Goal: Information Seeking & Learning: Learn about a topic

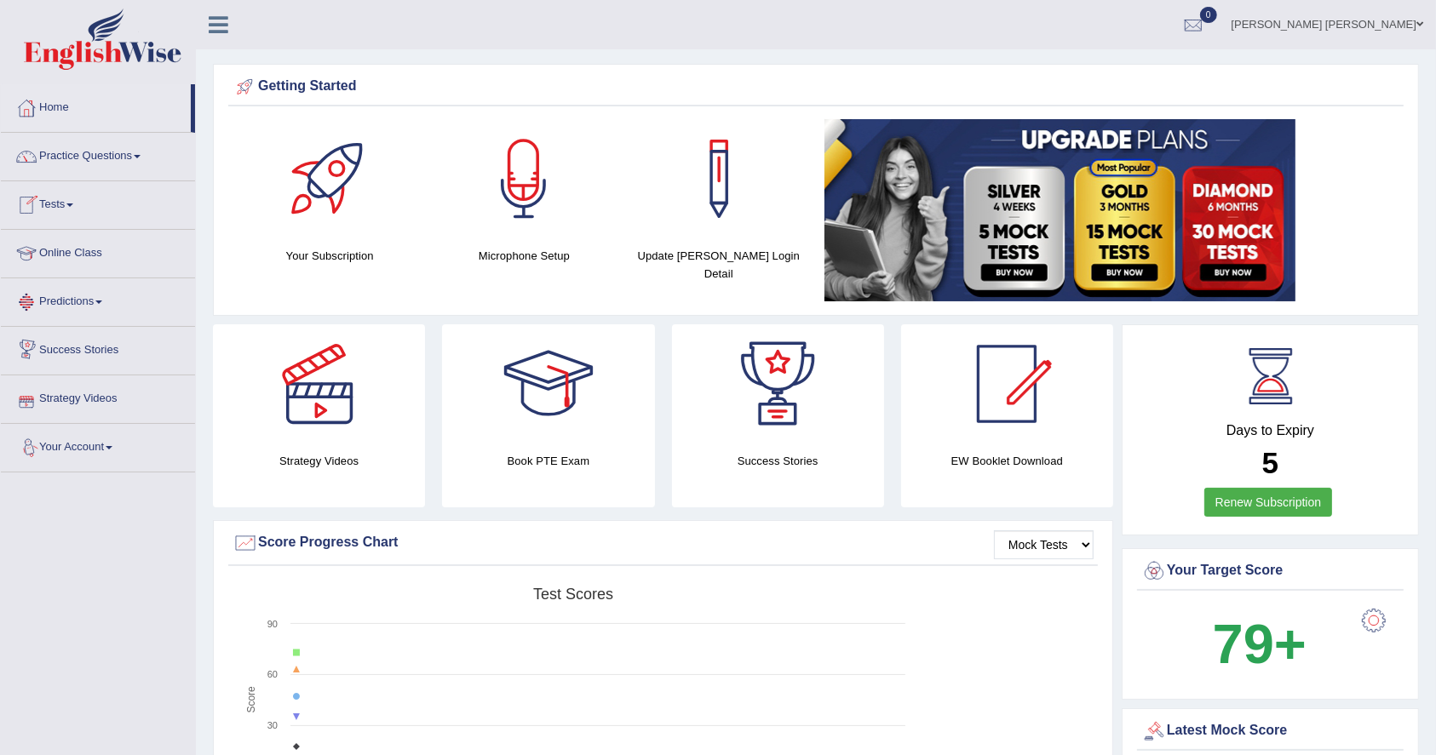
click at [82, 455] on link "Your Account" at bounding box center [98, 445] width 194 height 43
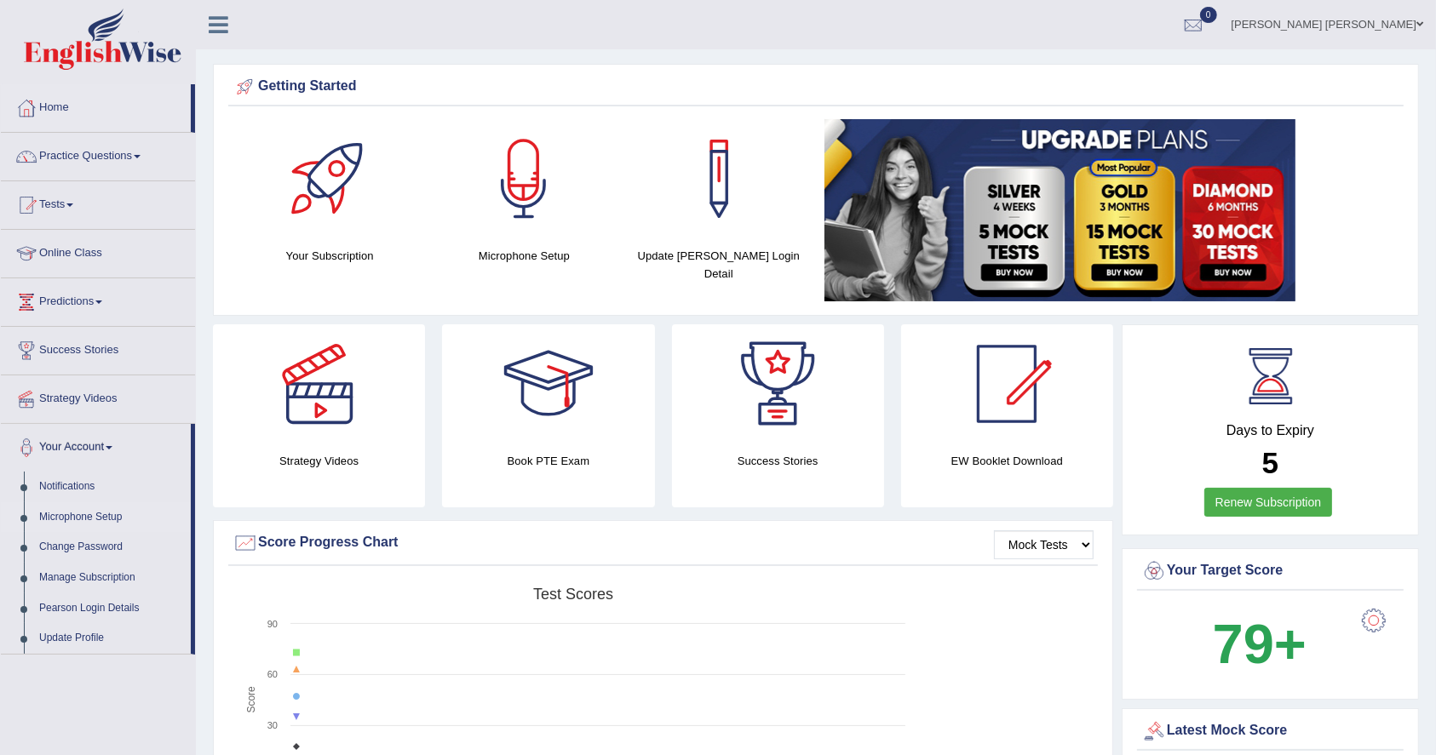
click at [91, 514] on link "Microphone Setup" at bounding box center [111, 517] width 159 height 31
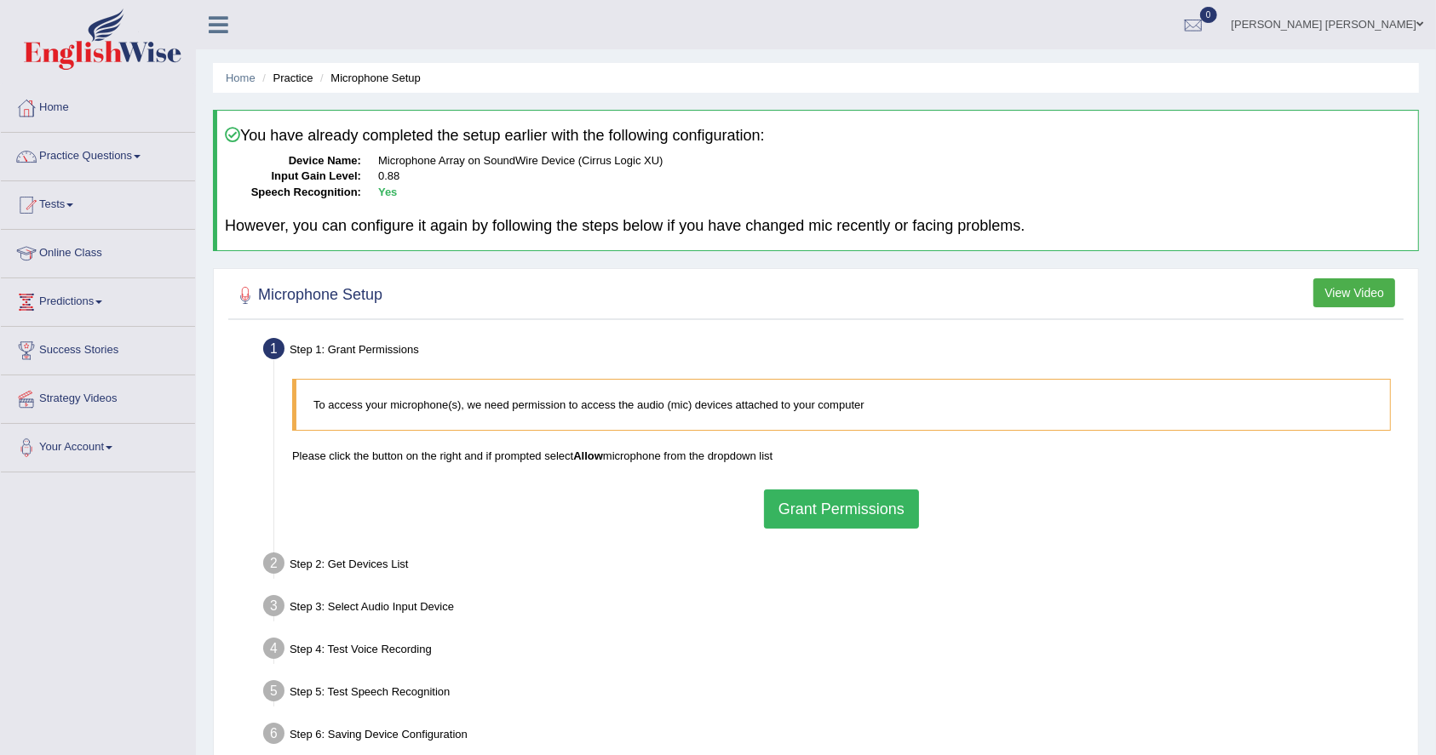
click at [841, 517] on button "Grant Permissions" at bounding box center [841, 509] width 155 height 39
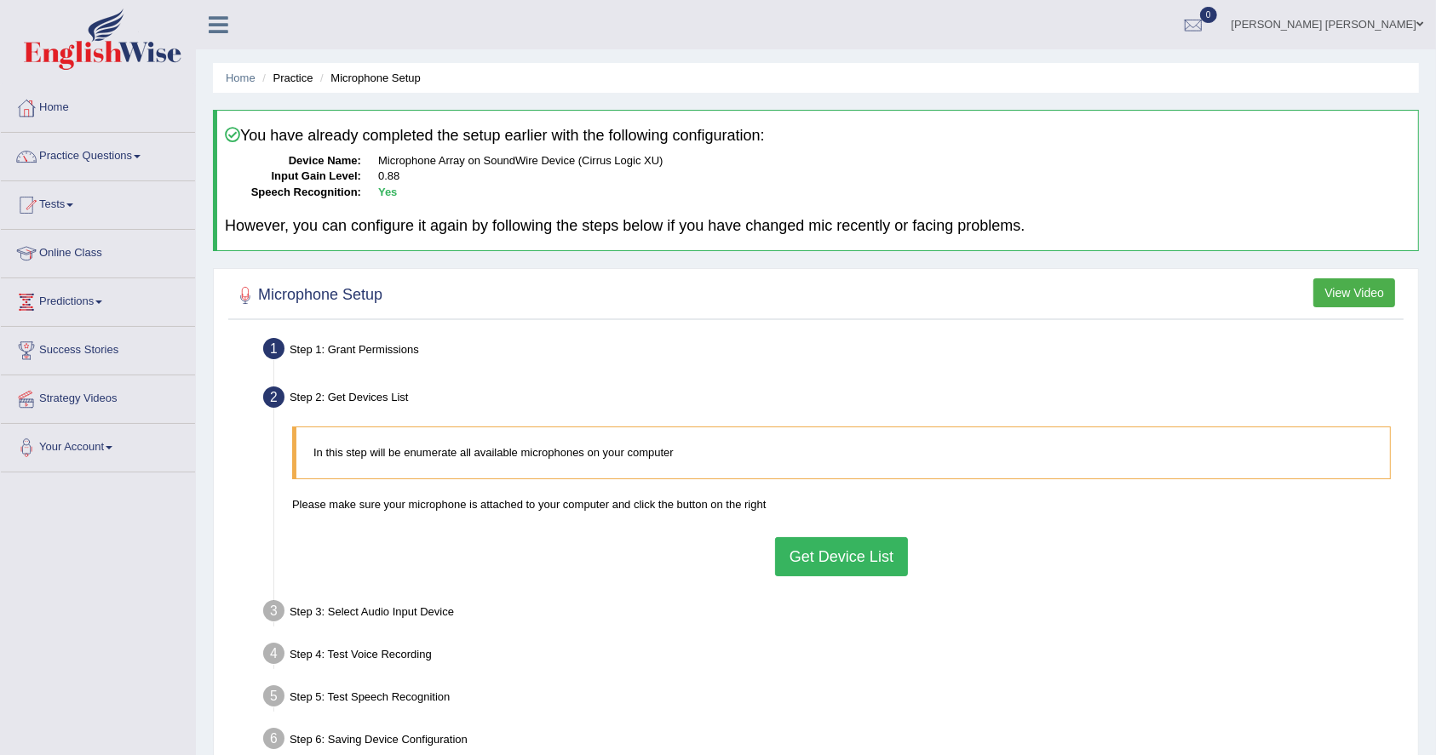
click at [862, 539] on button "Get Device List" at bounding box center [841, 556] width 133 height 39
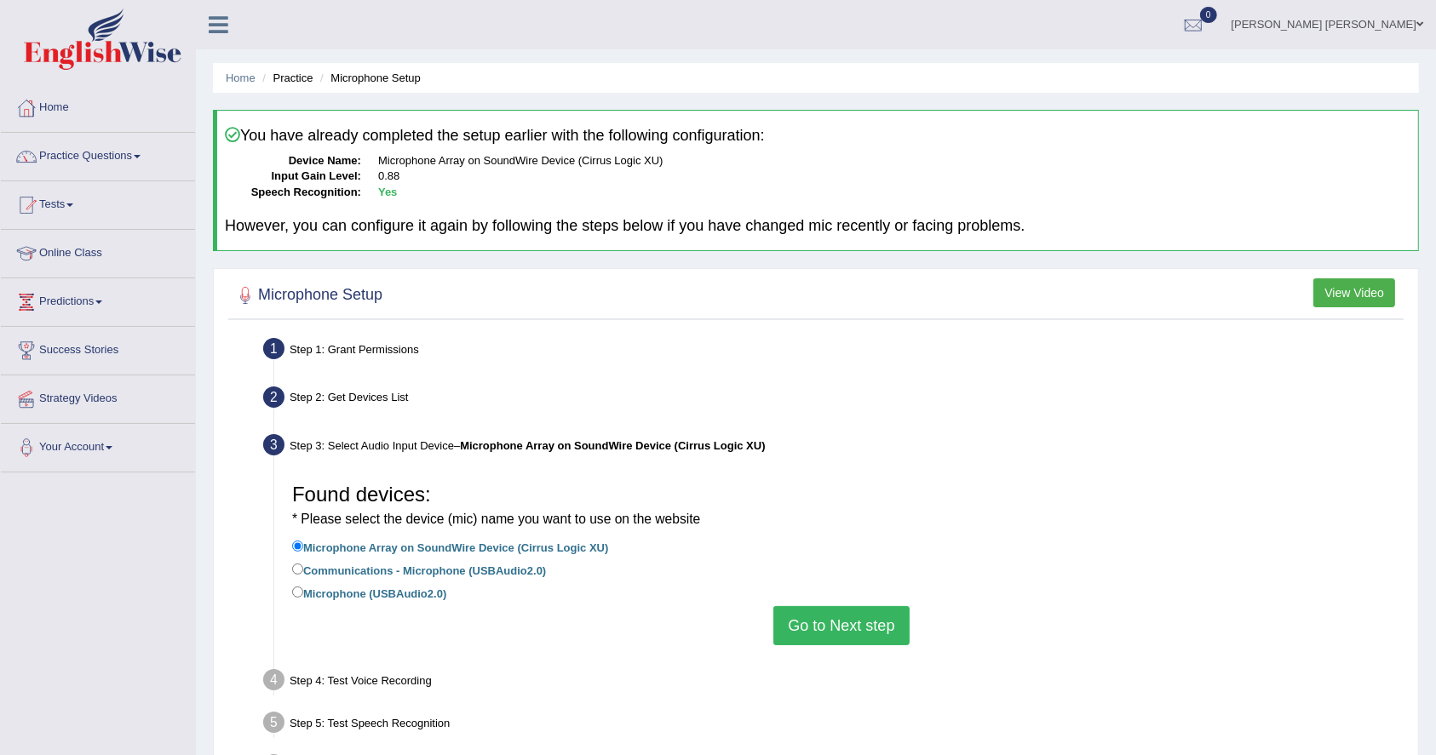
click at [499, 566] on label "Communications - Microphone (USBAudio2.0)" at bounding box center [419, 569] width 254 height 19
click at [303, 566] on input "Communications - Microphone (USBAudio2.0)" at bounding box center [297, 569] width 11 height 11
radio input "true"
click at [872, 634] on button "Go to Next step" at bounding box center [840, 625] width 135 height 39
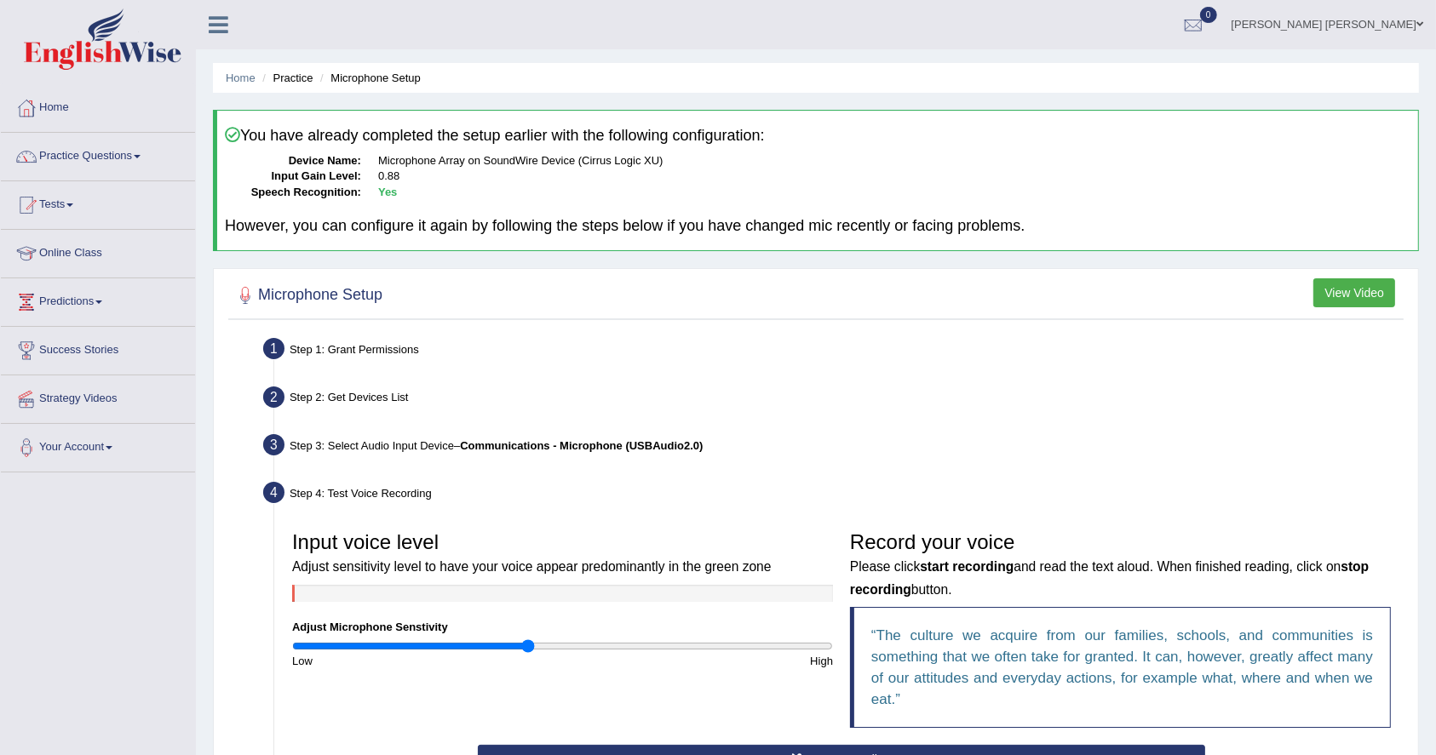
scroll to position [292, 0]
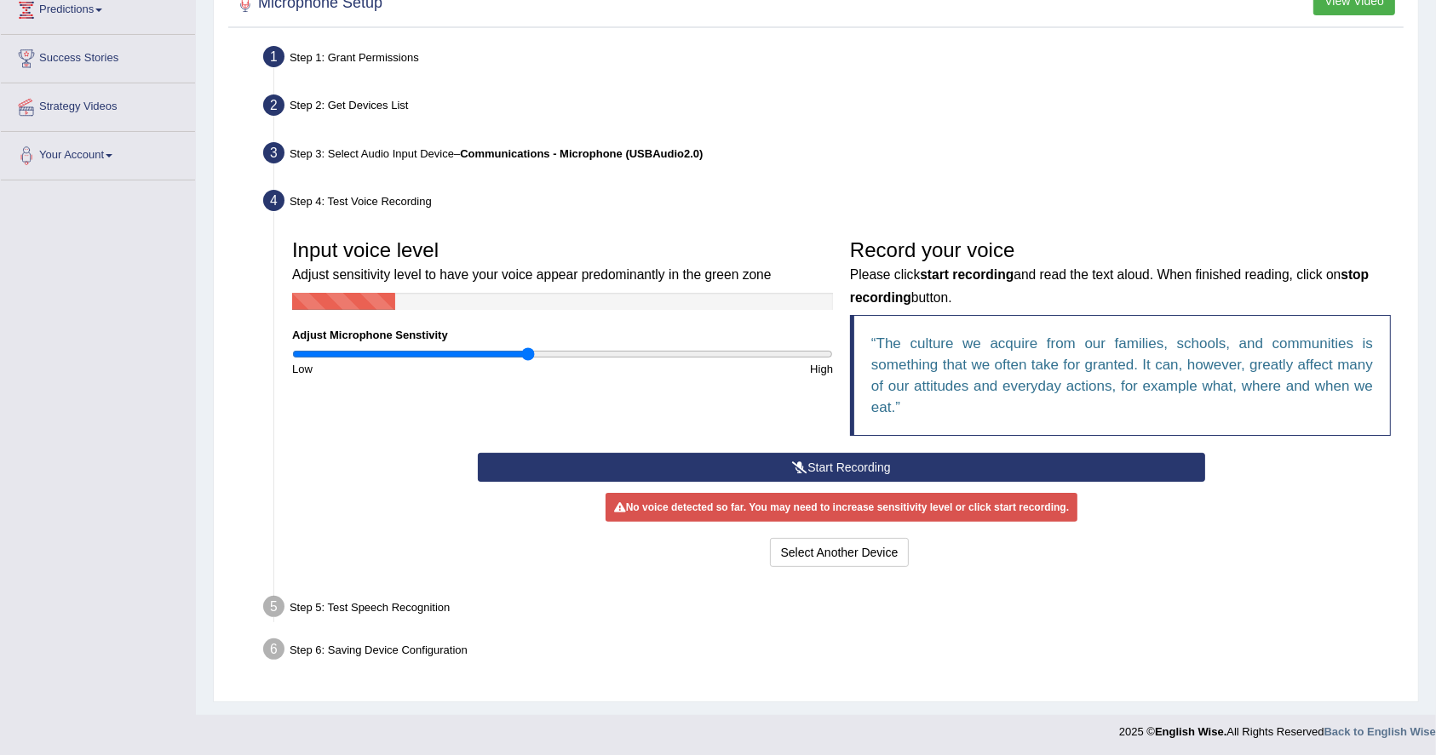
click at [784, 460] on button "Start Recording" at bounding box center [841, 467] width 726 height 29
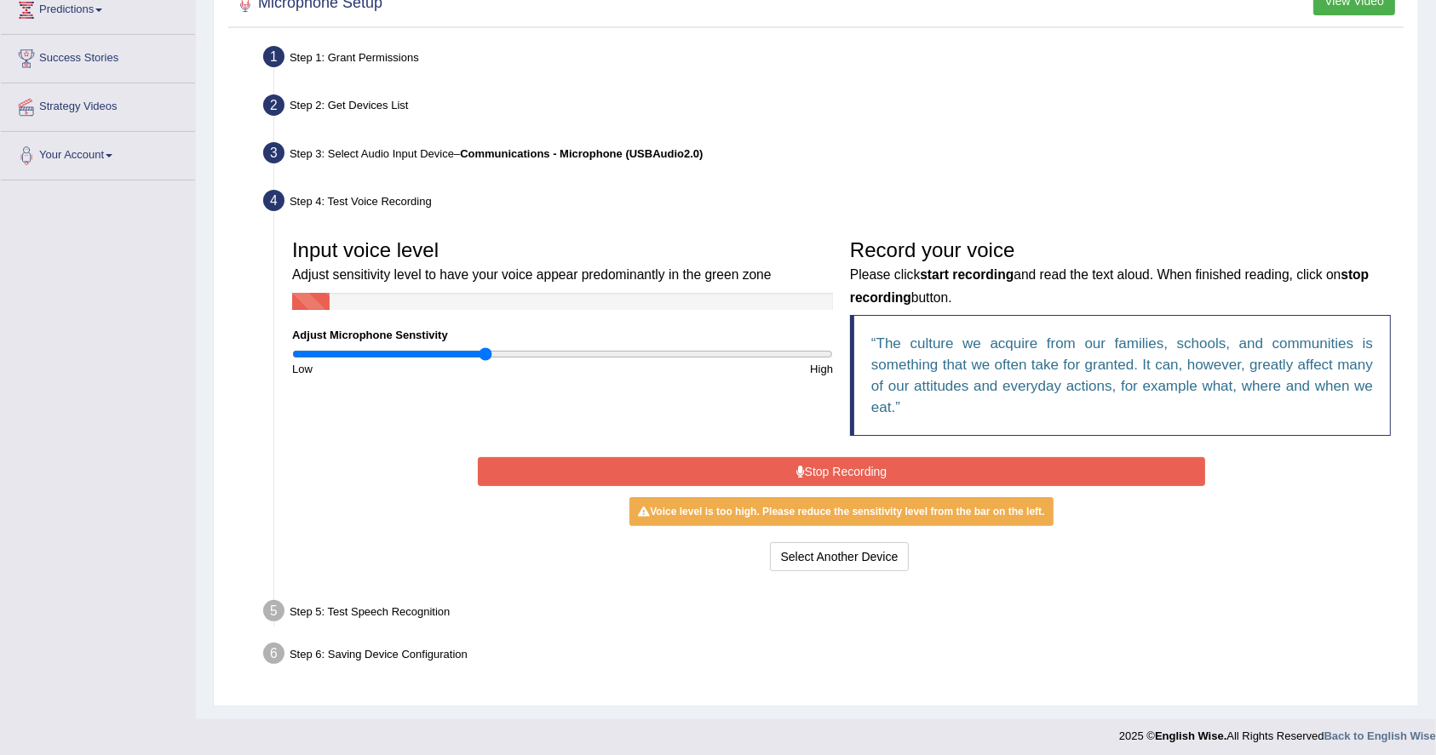
type input "0.72"
click at [483, 356] on input "range" at bounding box center [562, 354] width 541 height 14
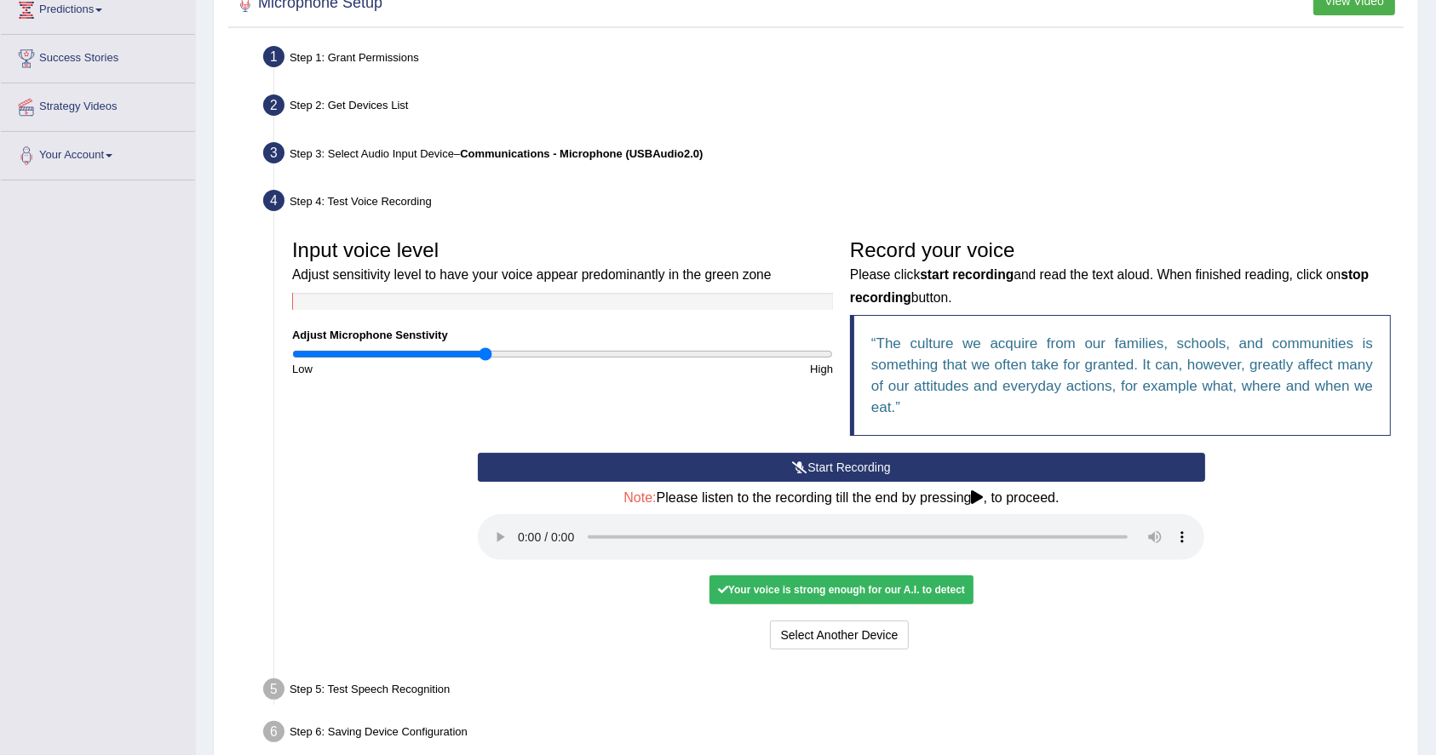
click at [744, 479] on button "Start Recording" at bounding box center [841, 467] width 726 height 29
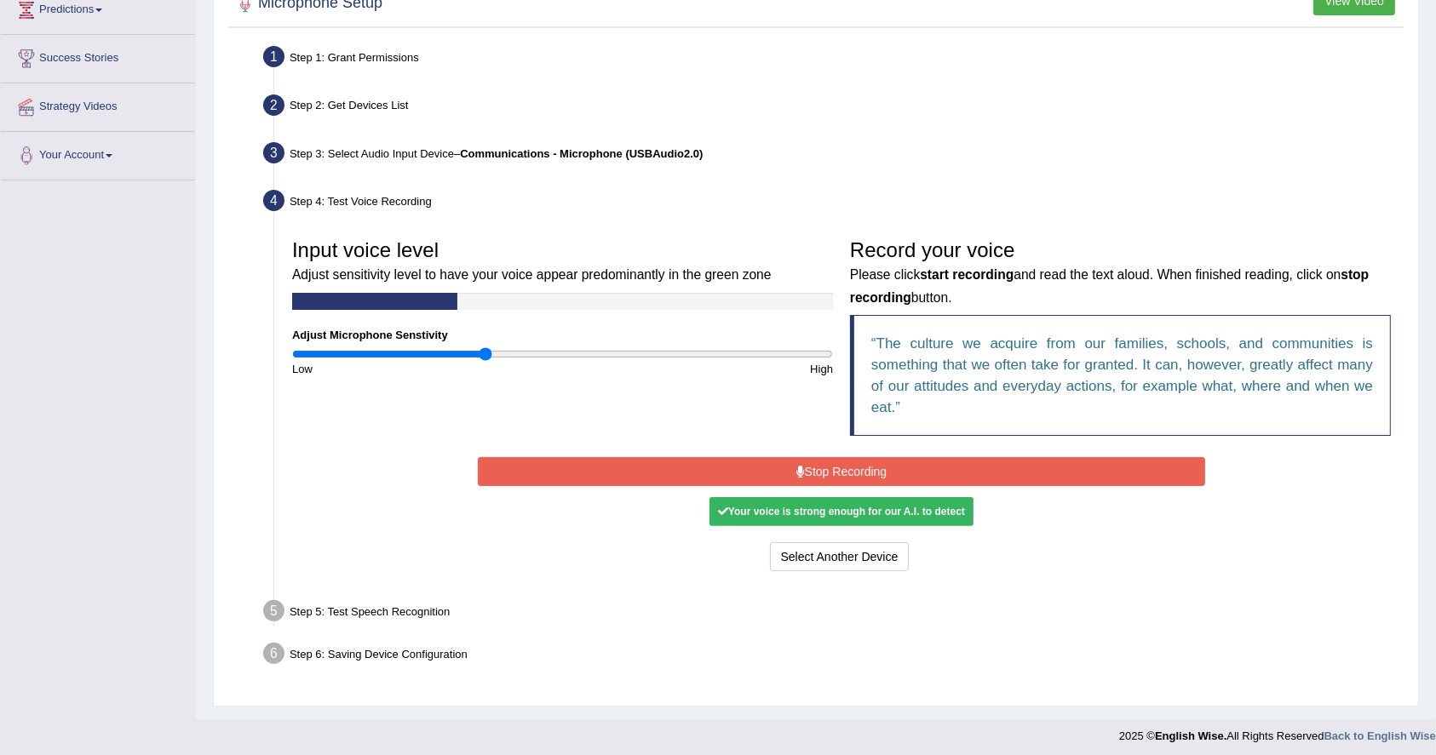
click at [997, 466] on button "Stop Recording" at bounding box center [841, 471] width 726 height 29
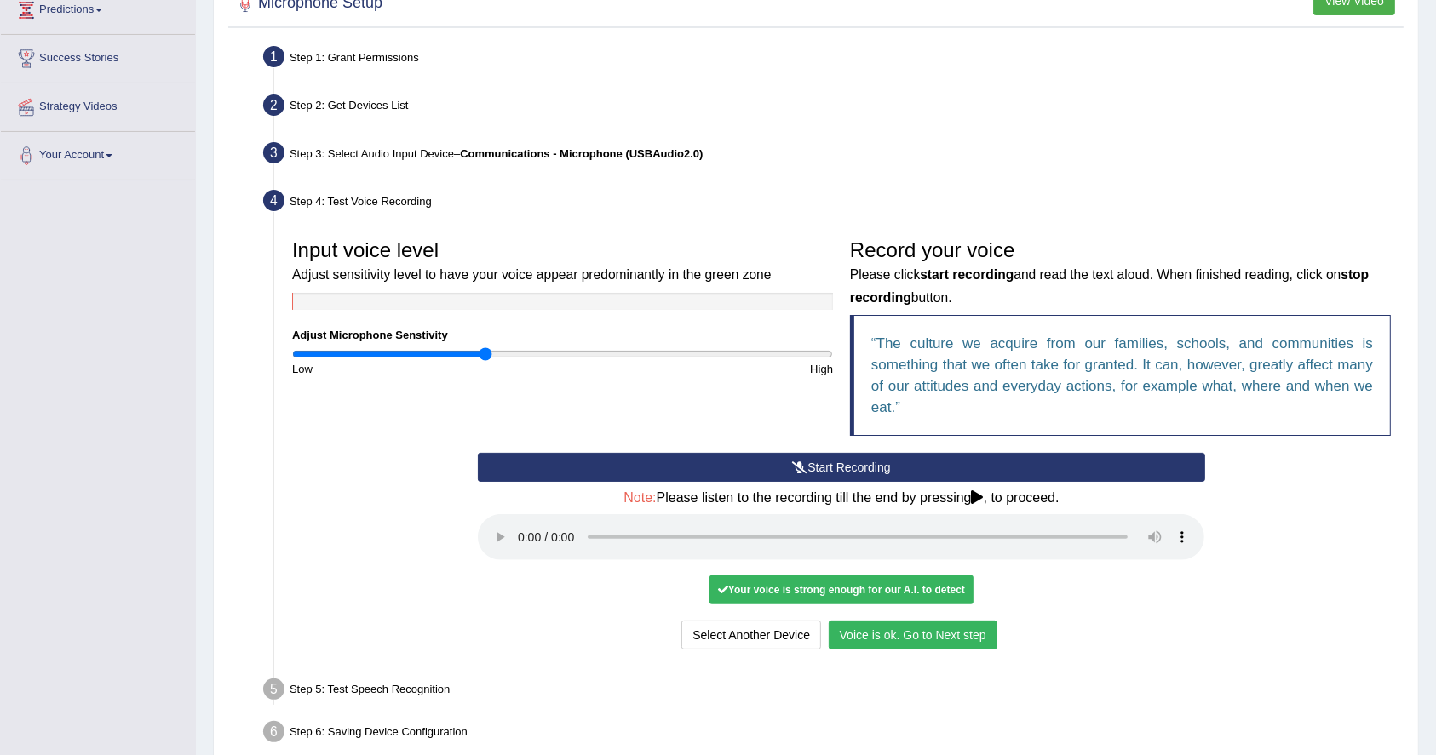
click at [937, 629] on button "Voice is ok. Go to Next step" at bounding box center [913, 635] width 169 height 29
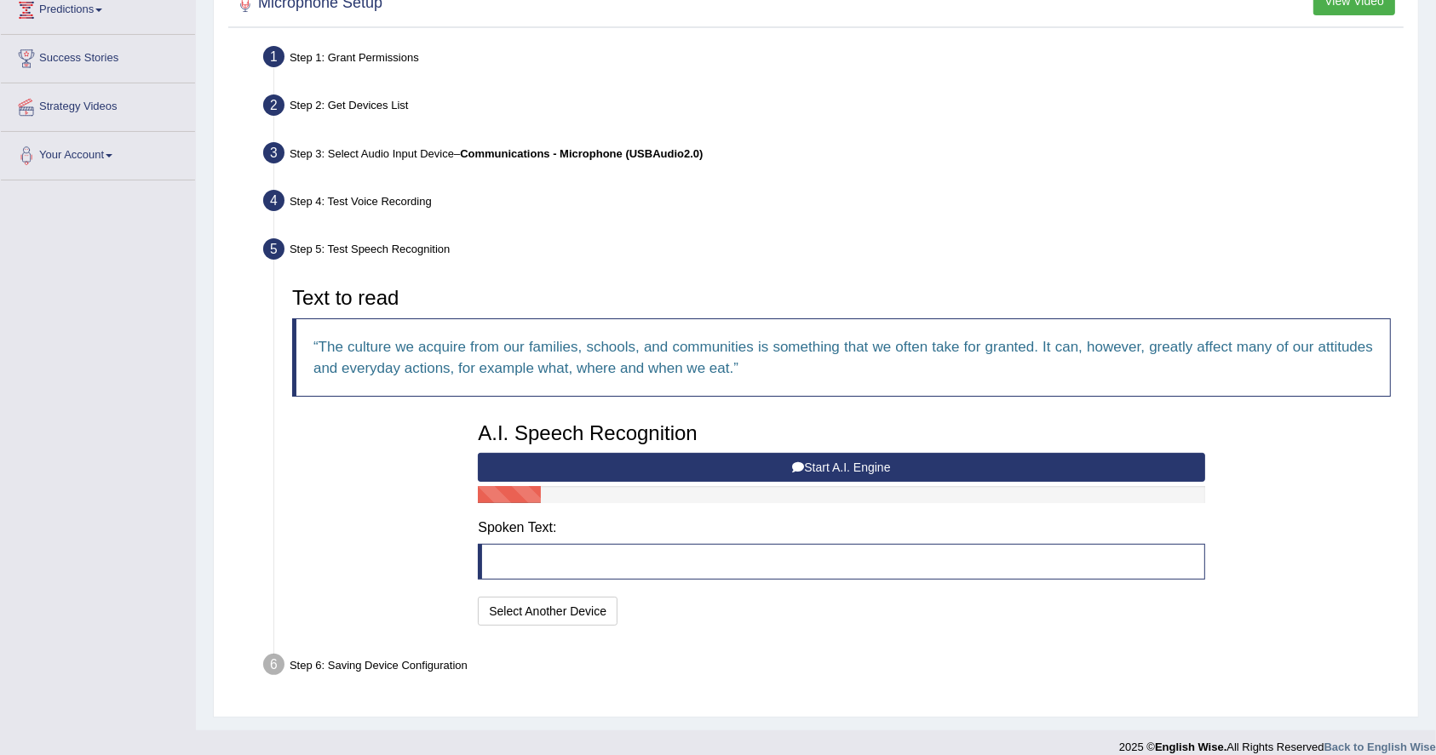
click at [822, 471] on button "Start A.I. Engine" at bounding box center [841, 467] width 726 height 29
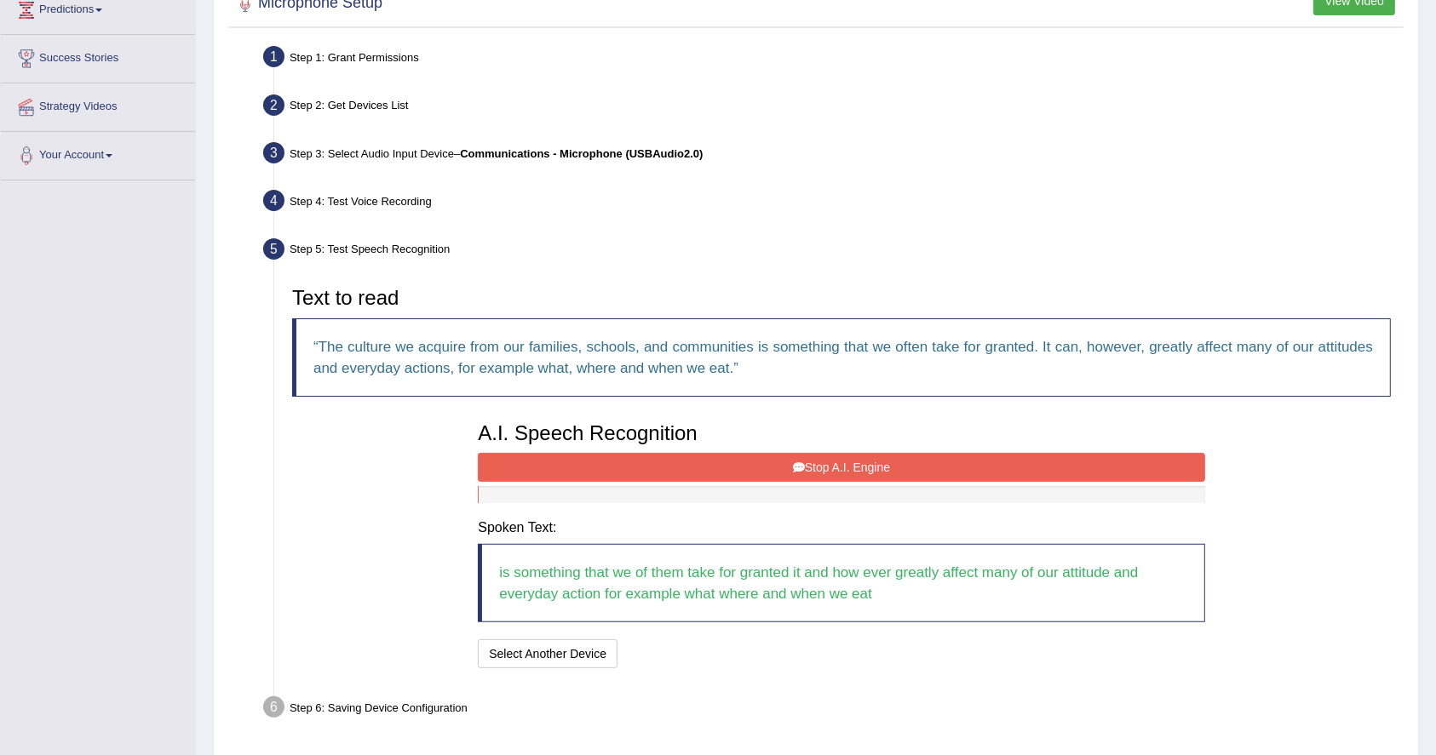
click at [777, 459] on button "Stop A.I. Engine" at bounding box center [841, 467] width 726 height 29
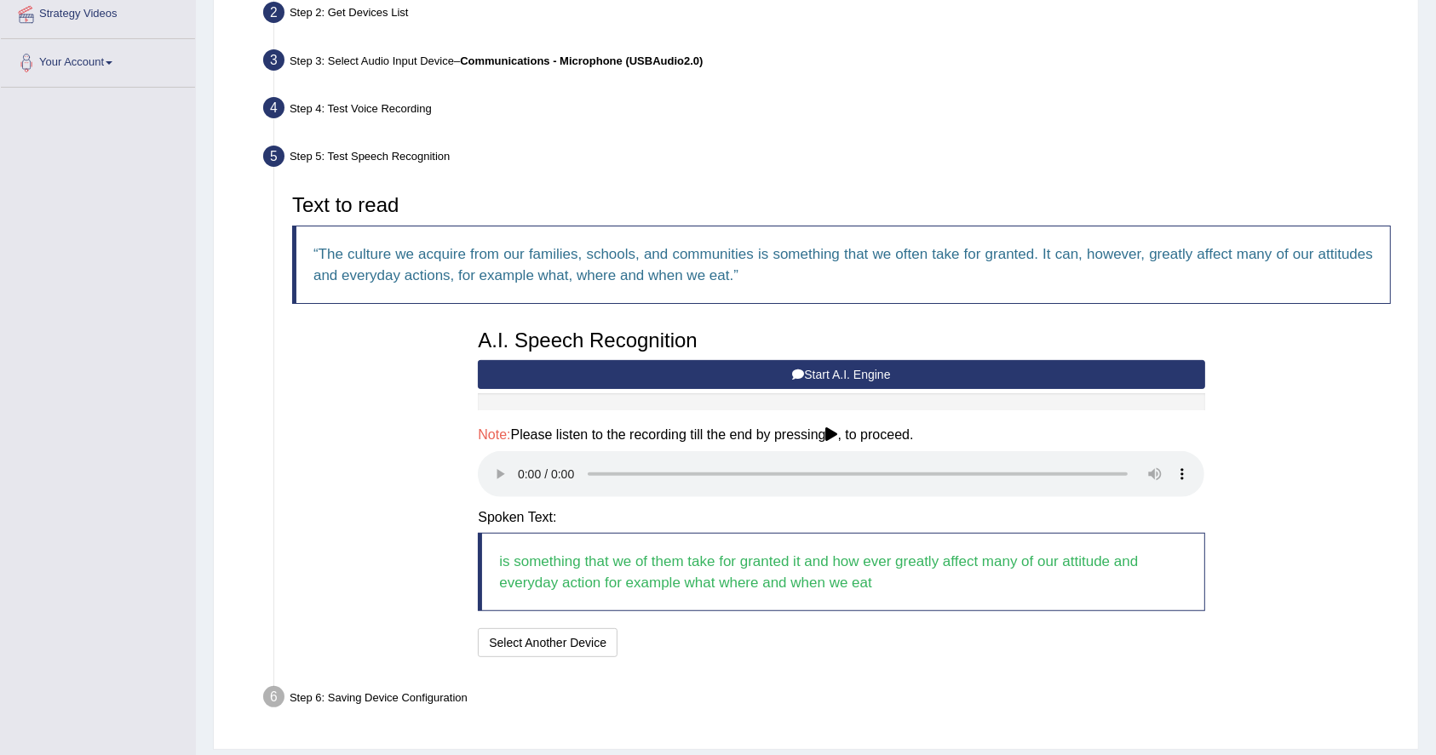
scroll to position [432, 0]
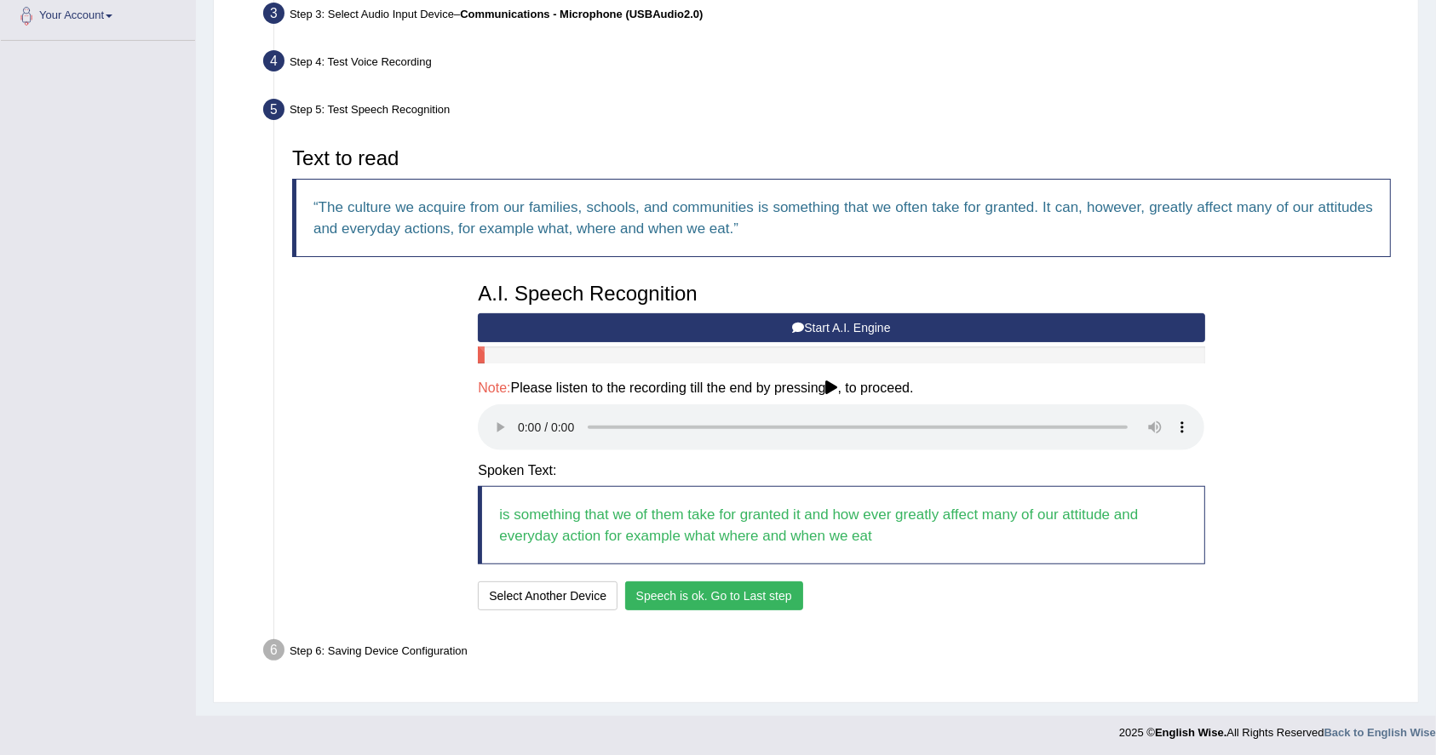
click at [706, 593] on button "Speech is ok. Go to Last step" at bounding box center [714, 596] width 178 height 29
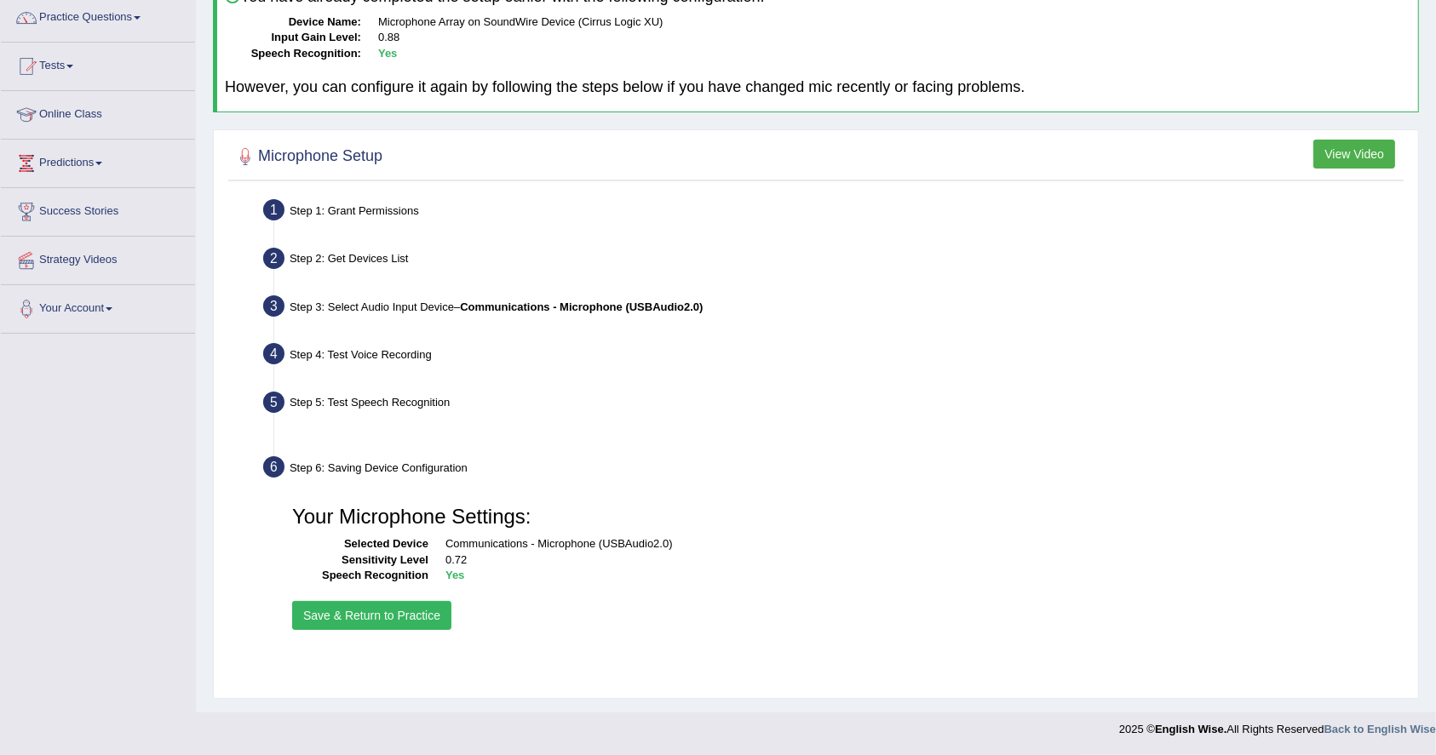
scroll to position [138, 0]
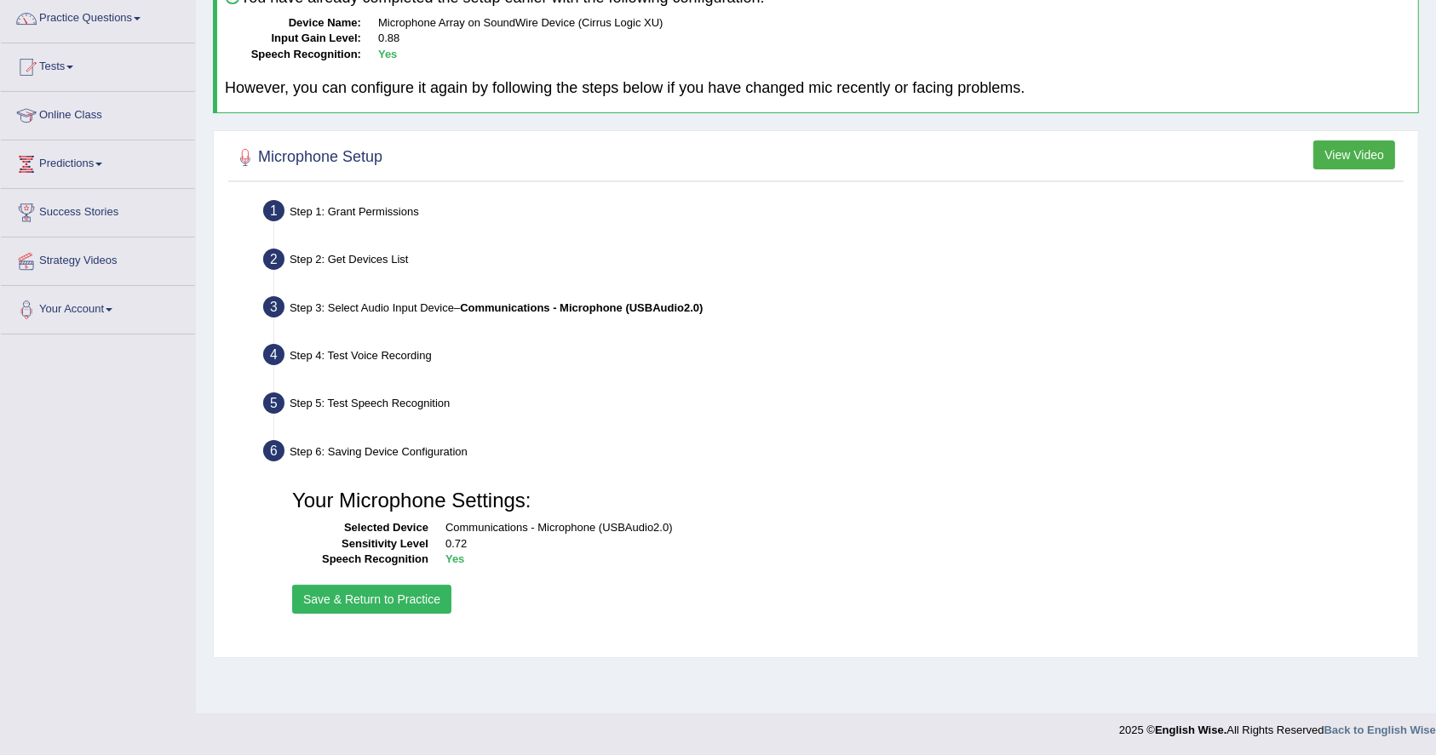
click at [327, 599] on button "Save & Return to Practice" at bounding box center [371, 599] width 159 height 29
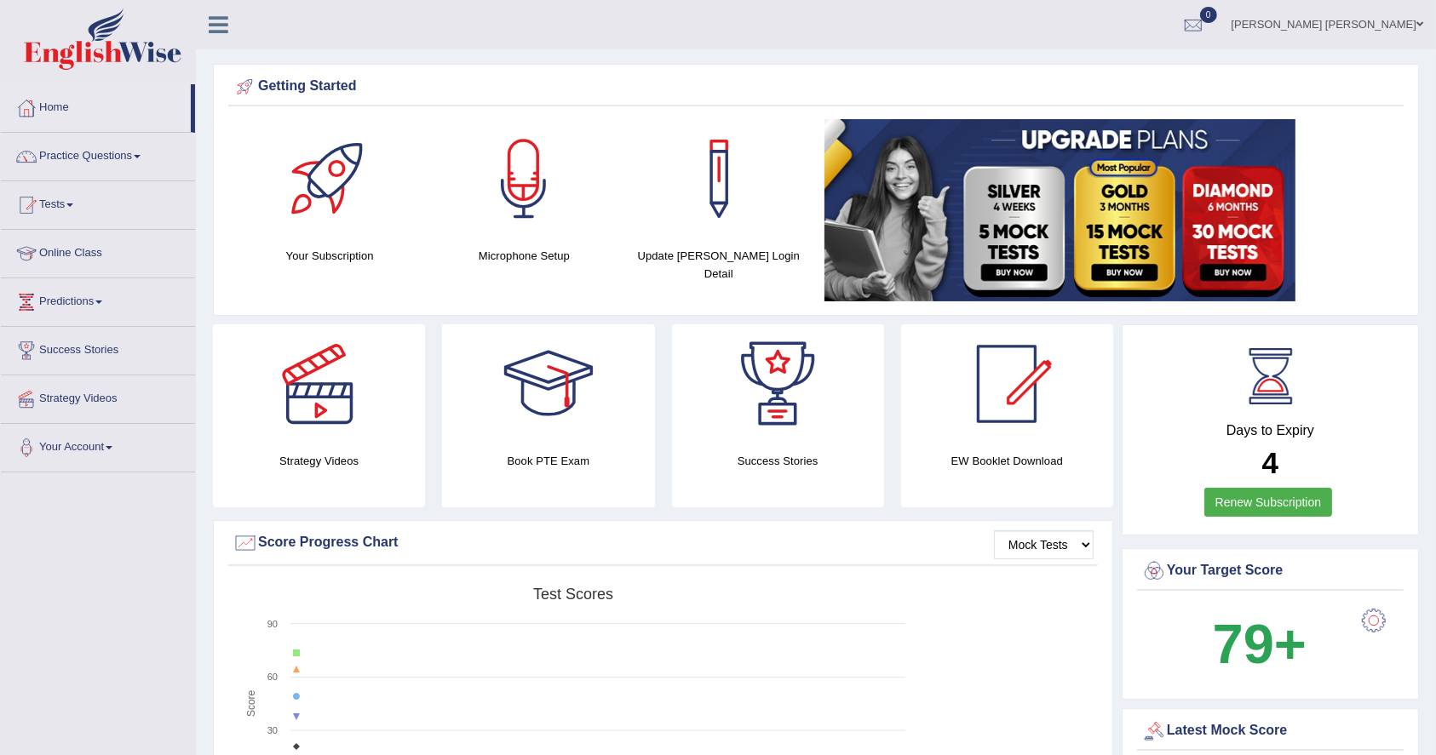
click at [99, 146] on link "Practice Questions" at bounding box center [98, 154] width 194 height 43
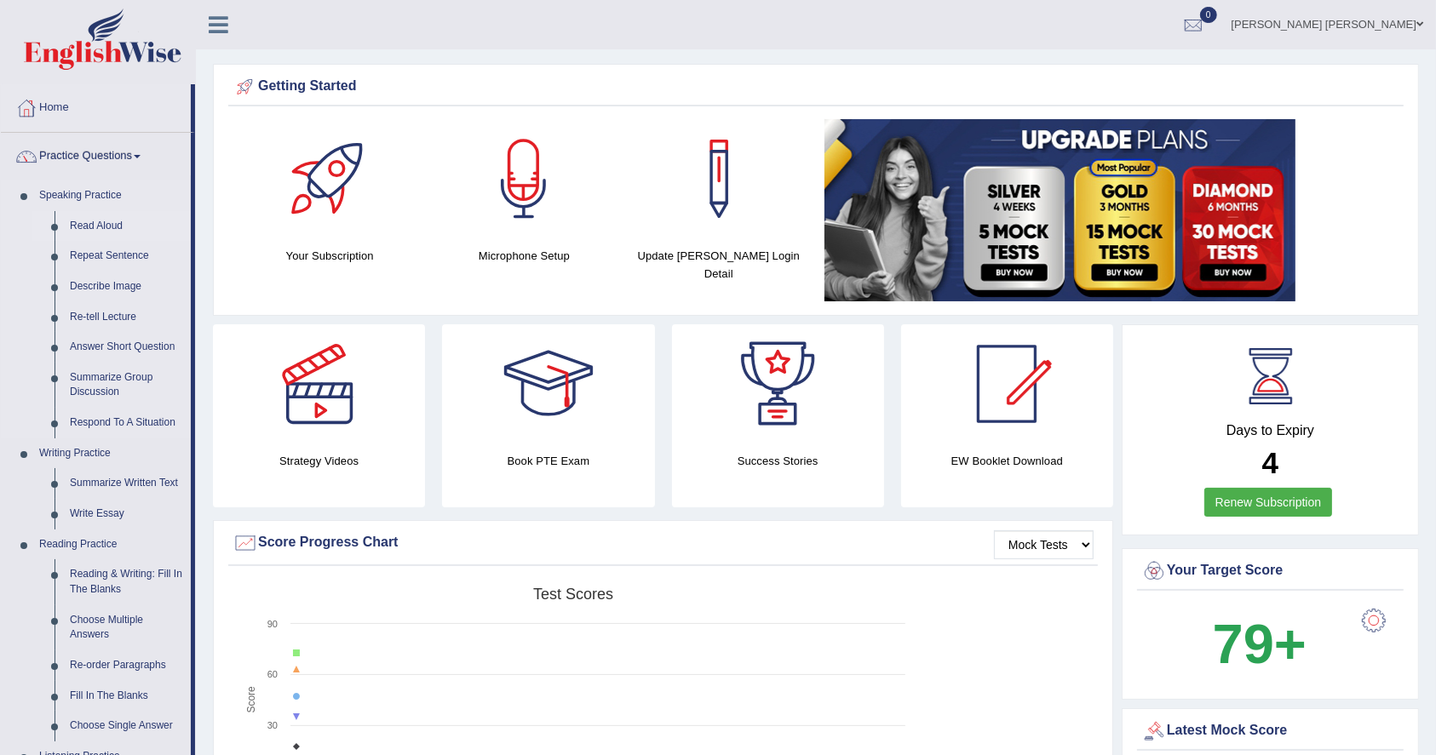
click at [97, 222] on link "Read Aloud" at bounding box center [126, 226] width 129 height 31
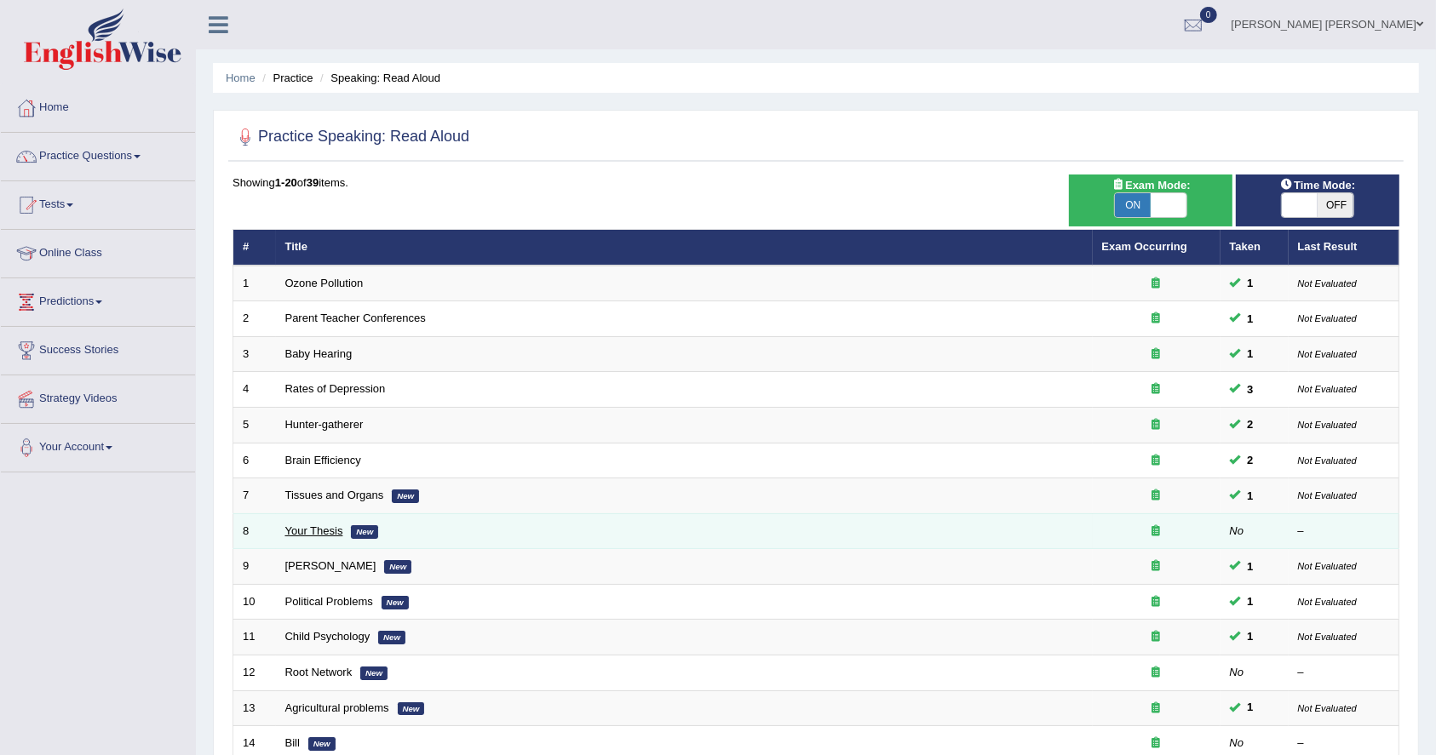
click at [329, 525] on link "Your Thesis" at bounding box center [314, 531] width 58 height 13
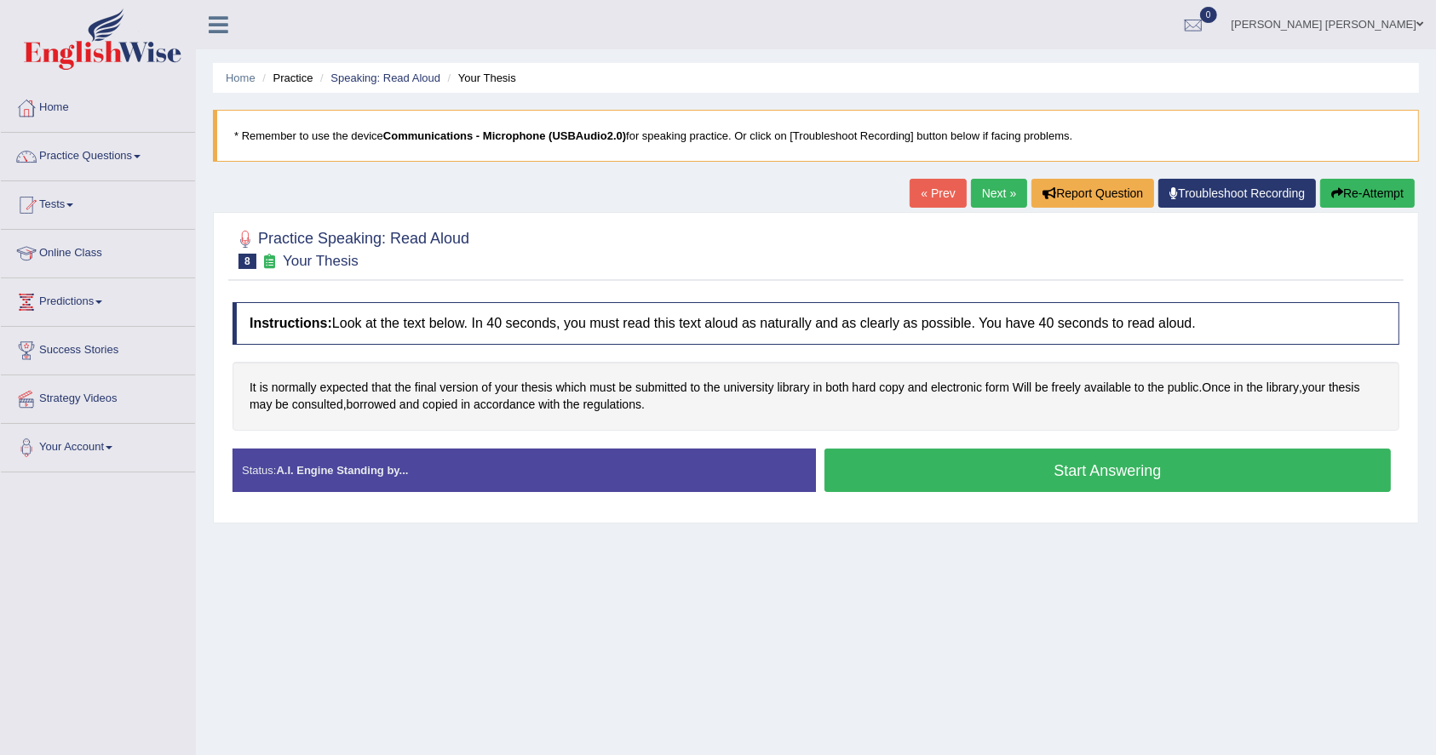
click at [985, 476] on button "Start Answering" at bounding box center [1107, 470] width 566 height 43
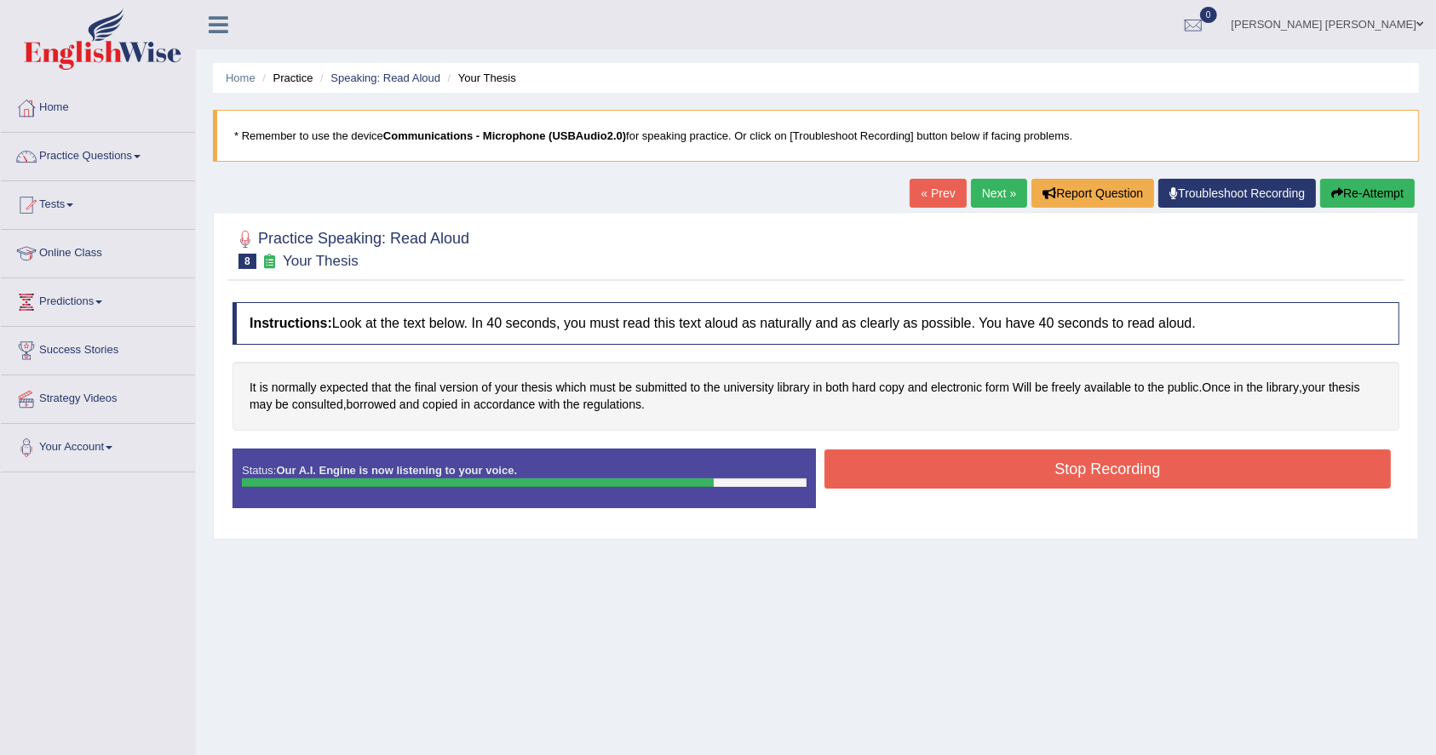
click at [985, 476] on button "Stop Recording" at bounding box center [1107, 469] width 566 height 39
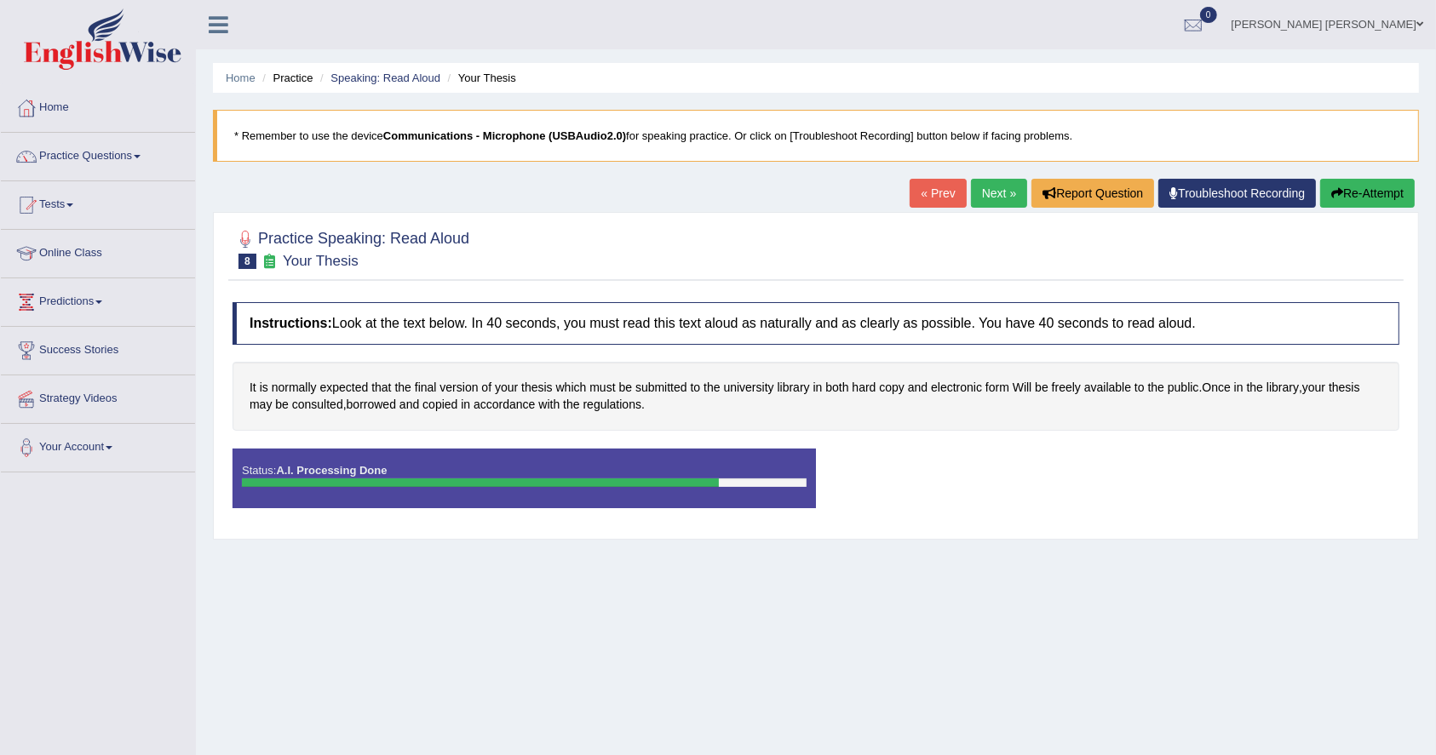
drag, startPoint x: 1332, startPoint y: 663, endPoint x: 1020, endPoint y: 631, distance: 313.3
click at [1020, 631] on div "Home Practice Speaking: Read Aloud Your Thesis * Remember to use the device Com…" at bounding box center [816, 426] width 1240 height 852
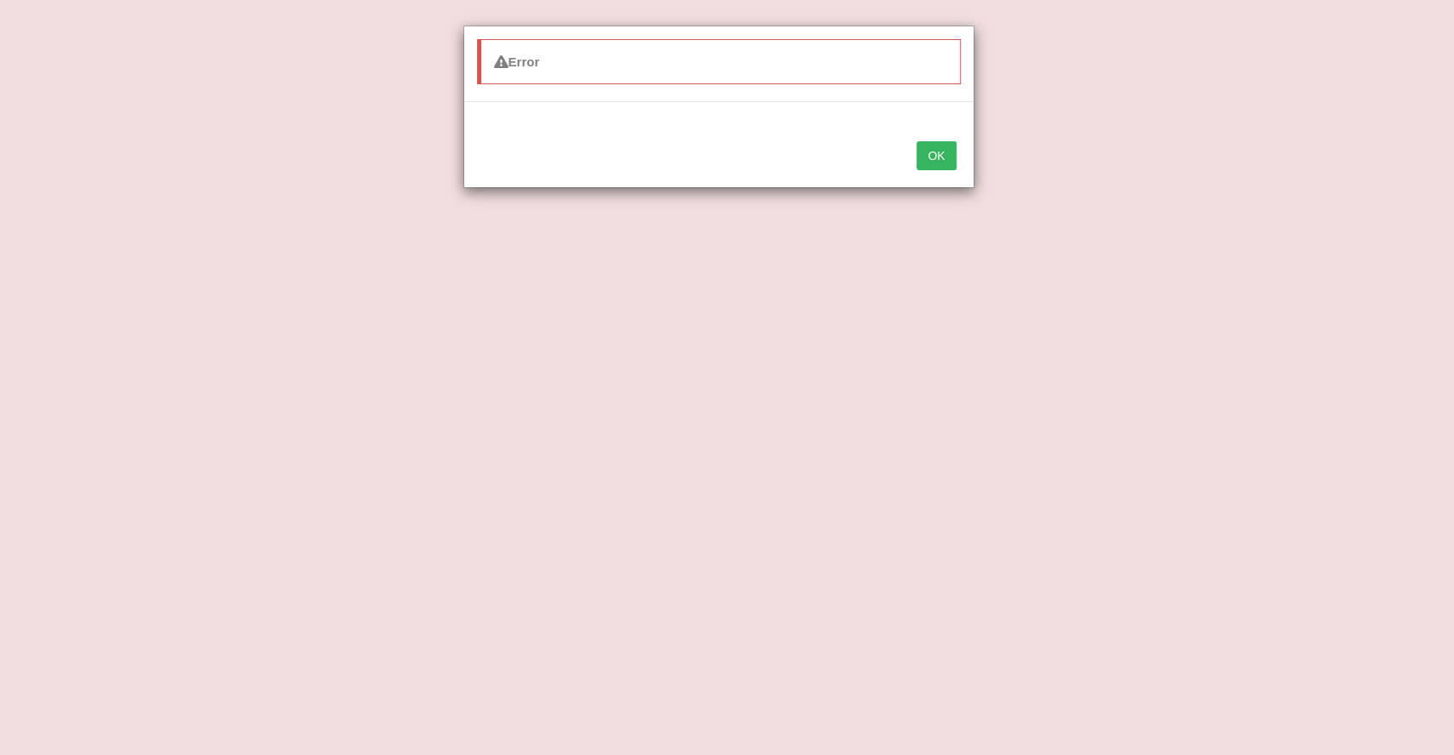
click at [933, 153] on button "OK" at bounding box center [935, 155] width 39 height 29
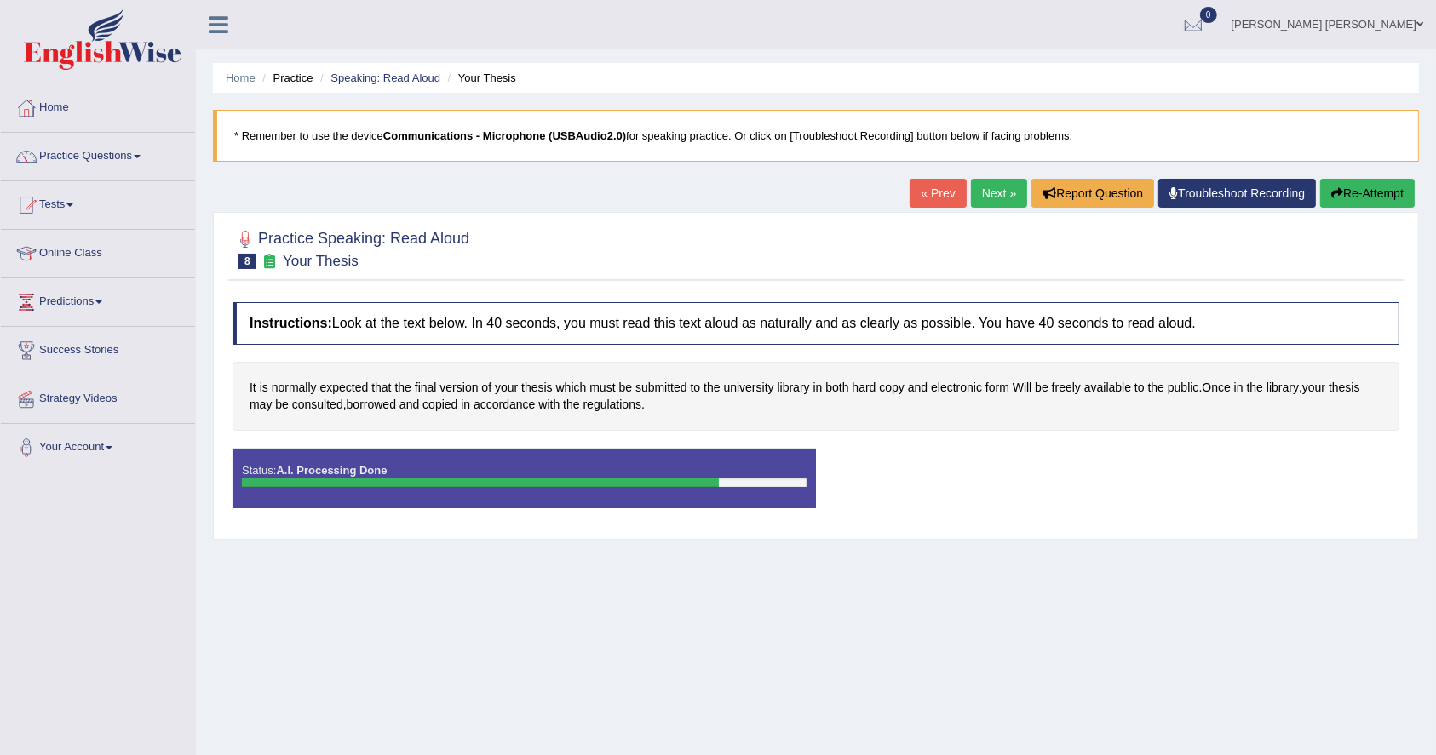
click at [1341, 194] on button "Re-Attempt" at bounding box center [1367, 193] width 95 height 29
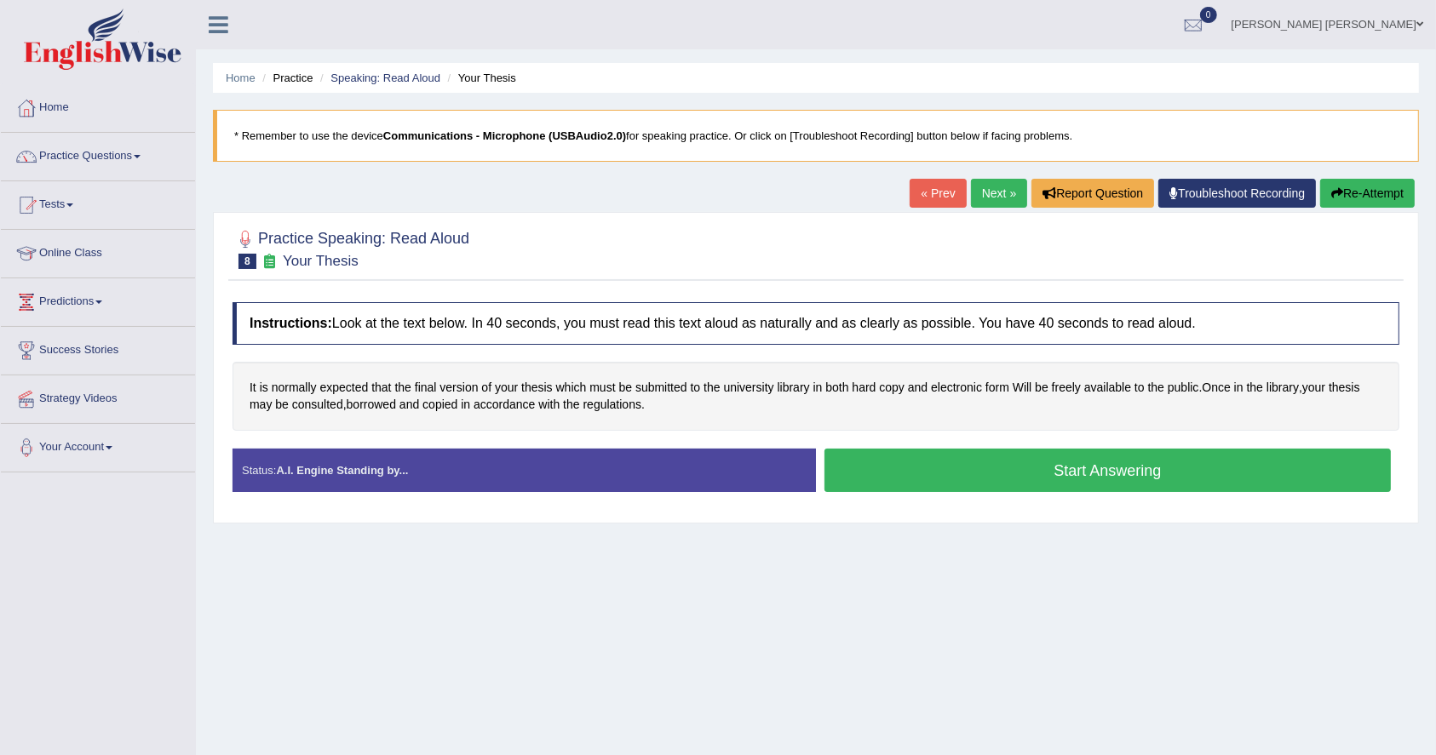
click at [893, 480] on button "Start Answering" at bounding box center [1107, 470] width 566 height 43
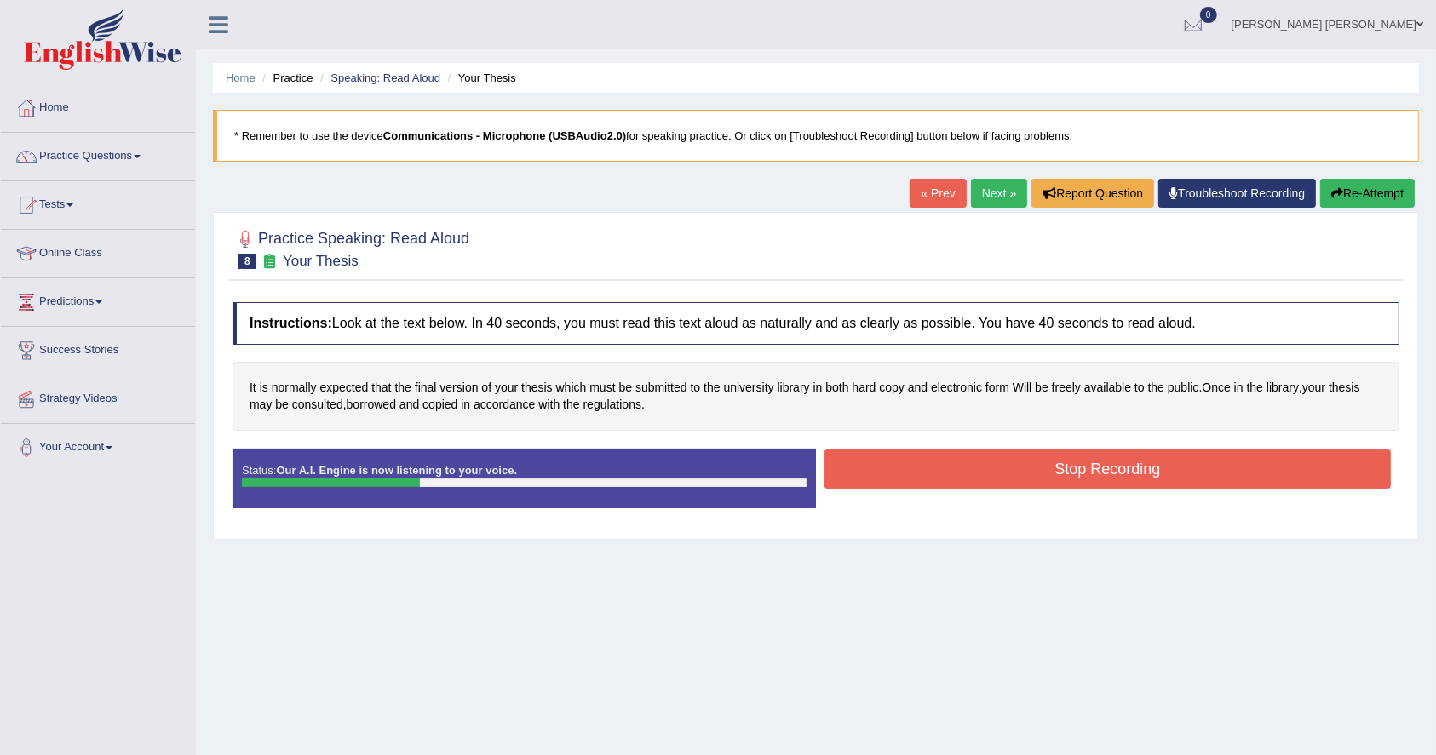
click at [893, 480] on button "Stop Recording" at bounding box center [1107, 469] width 566 height 39
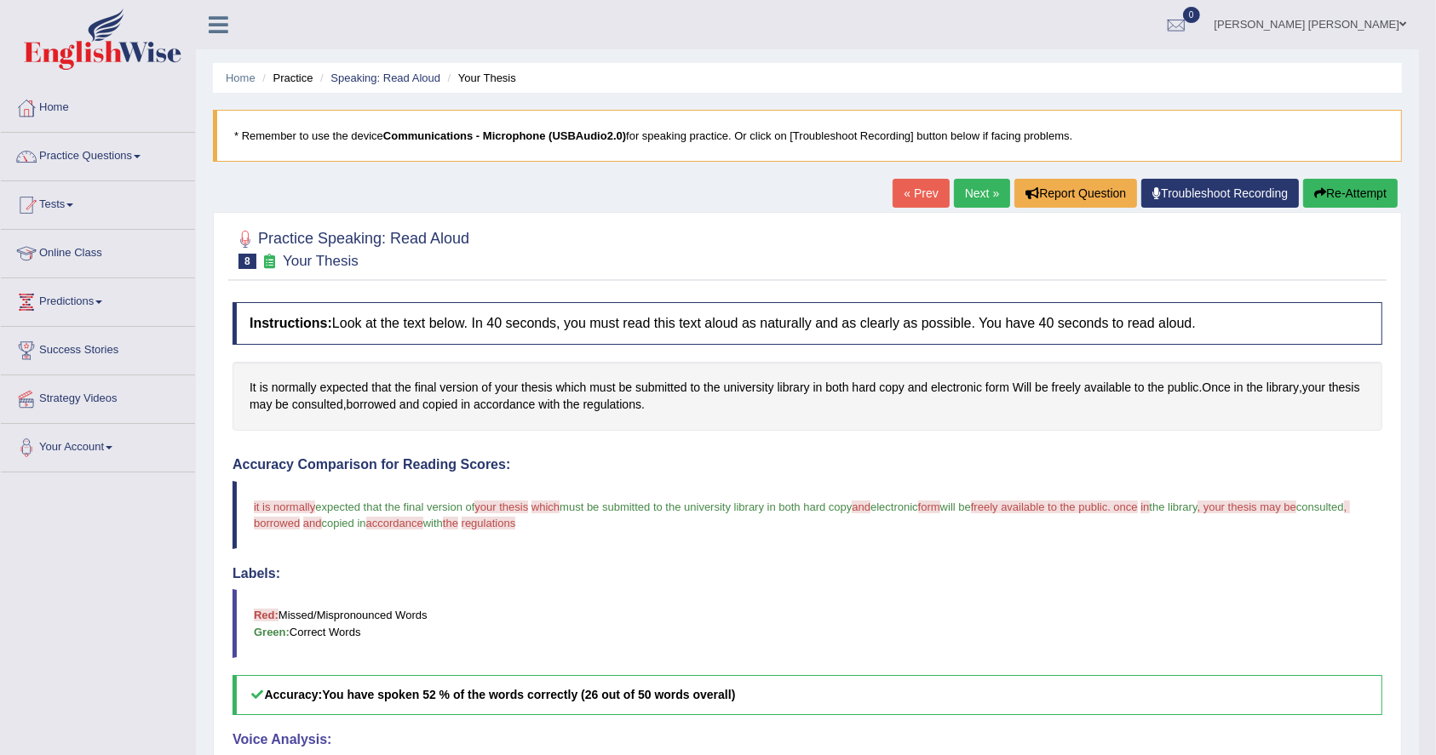
click at [954, 189] on link "Next »" at bounding box center [982, 193] width 56 height 29
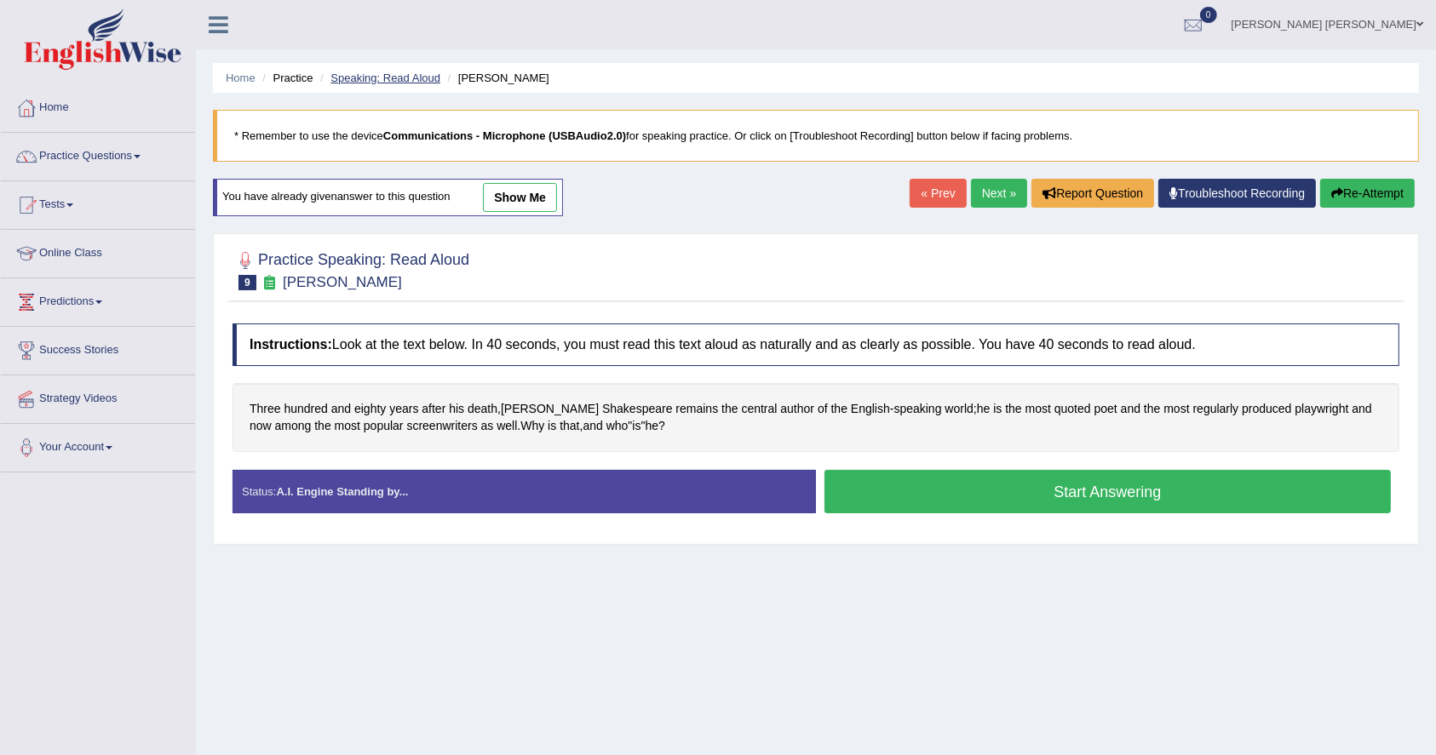
click at [439, 73] on link "Speaking: Read Aloud" at bounding box center [385, 78] width 110 height 13
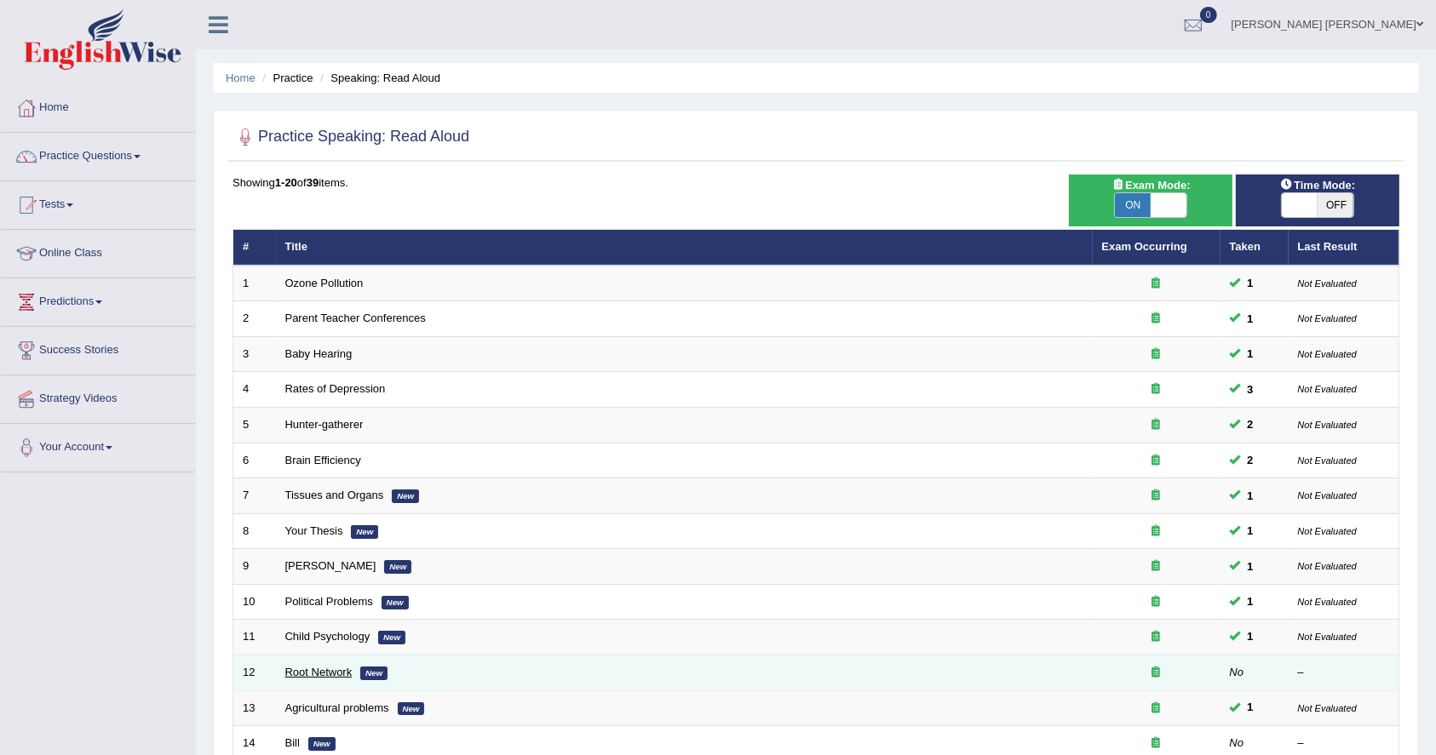
click at [316, 669] on link "Root Network" at bounding box center [318, 672] width 67 height 13
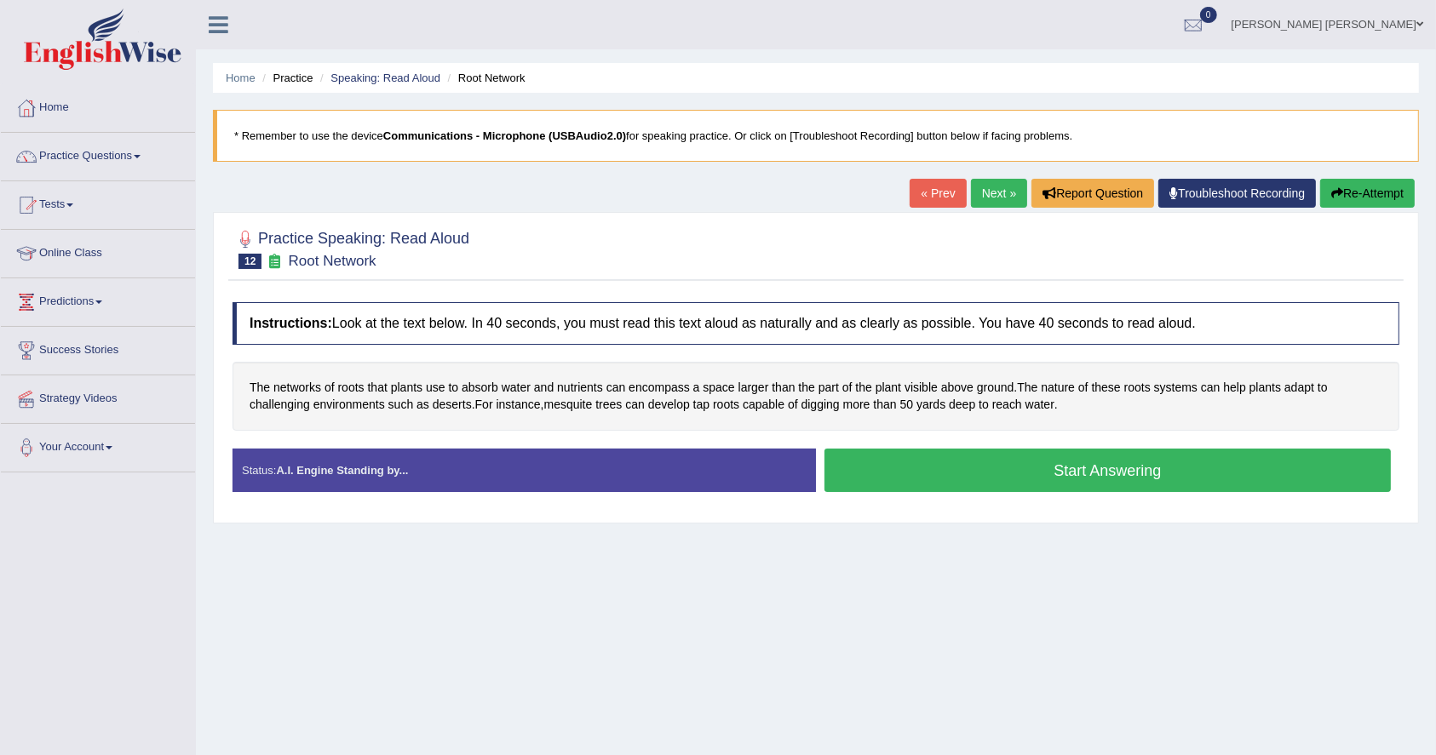
click at [1096, 467] on button "Start Answering" at bounding box center [1107, 470] width 566 height 43
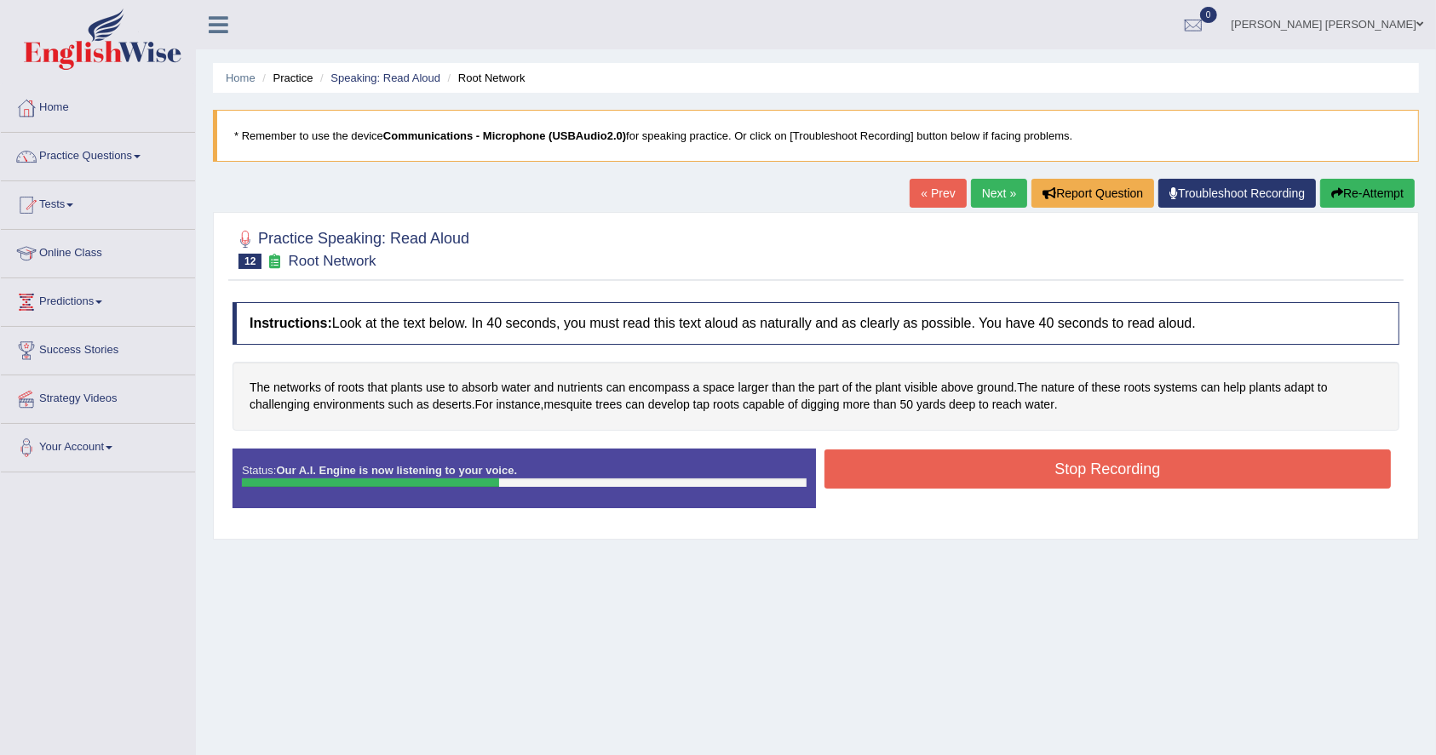
click at [1096, 467] on button "Stop Recording" at bounding box center [1107, 469] width 566 height 39
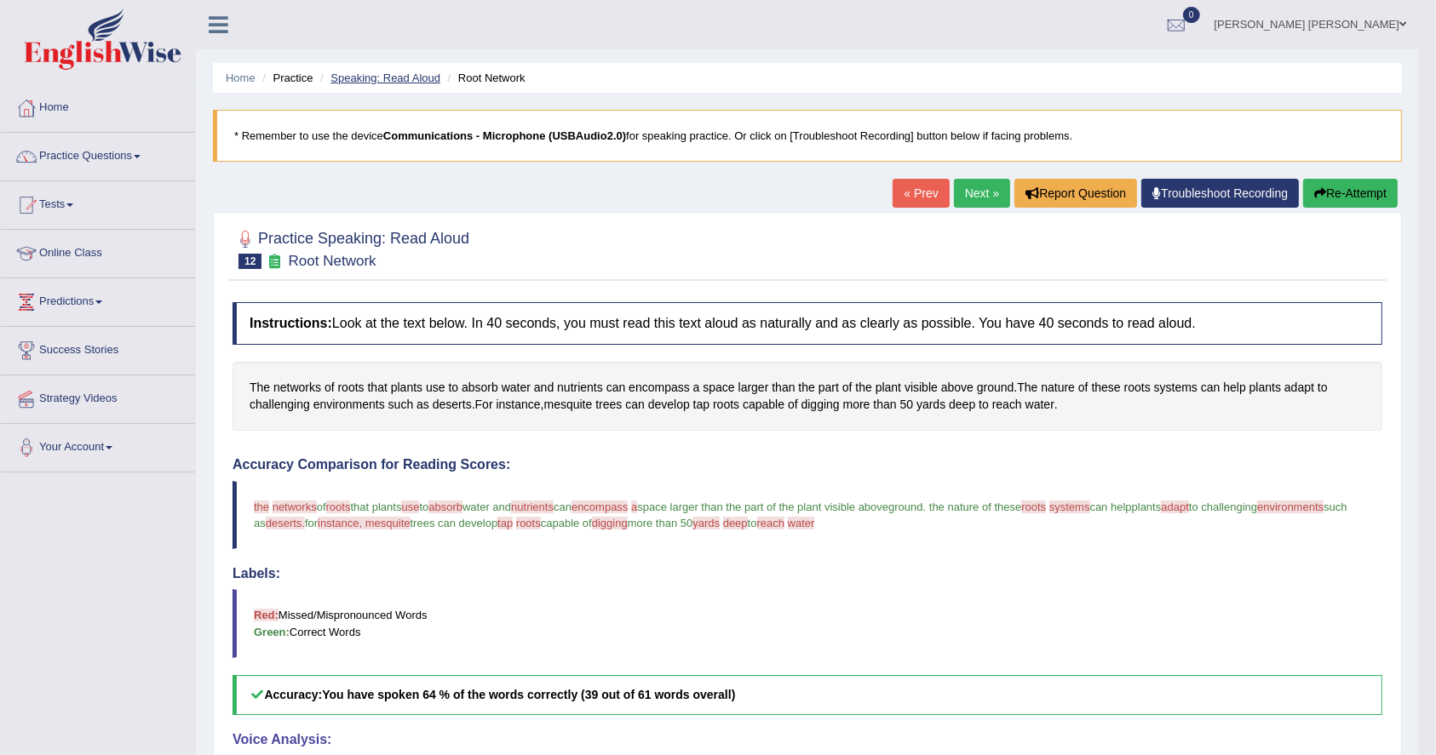
click at [375, 72] on link "Speaking: Read Aloud" at bounding box center [385, 78] width 110 height 13
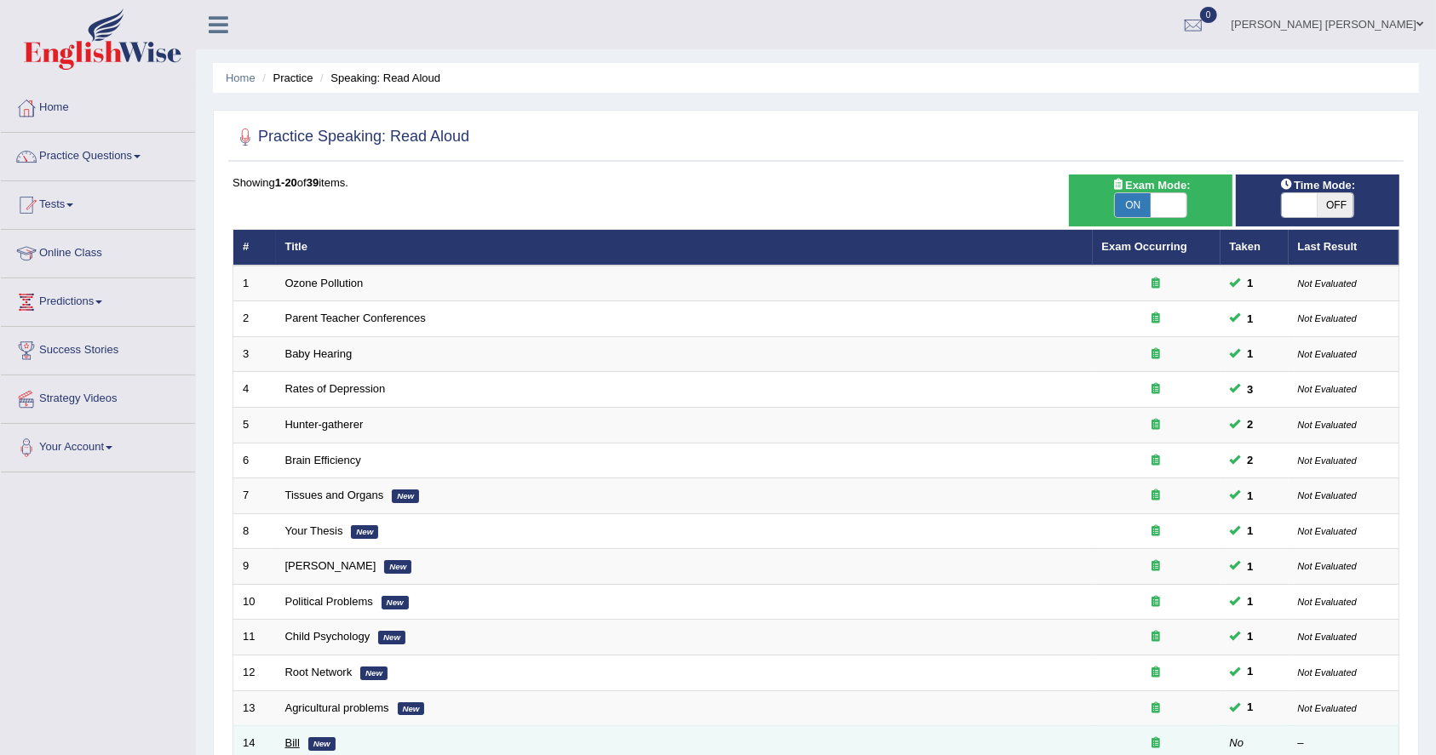
click at [294, 740] on link "Bill" at bounding box center [292, 743] width 14 height 13
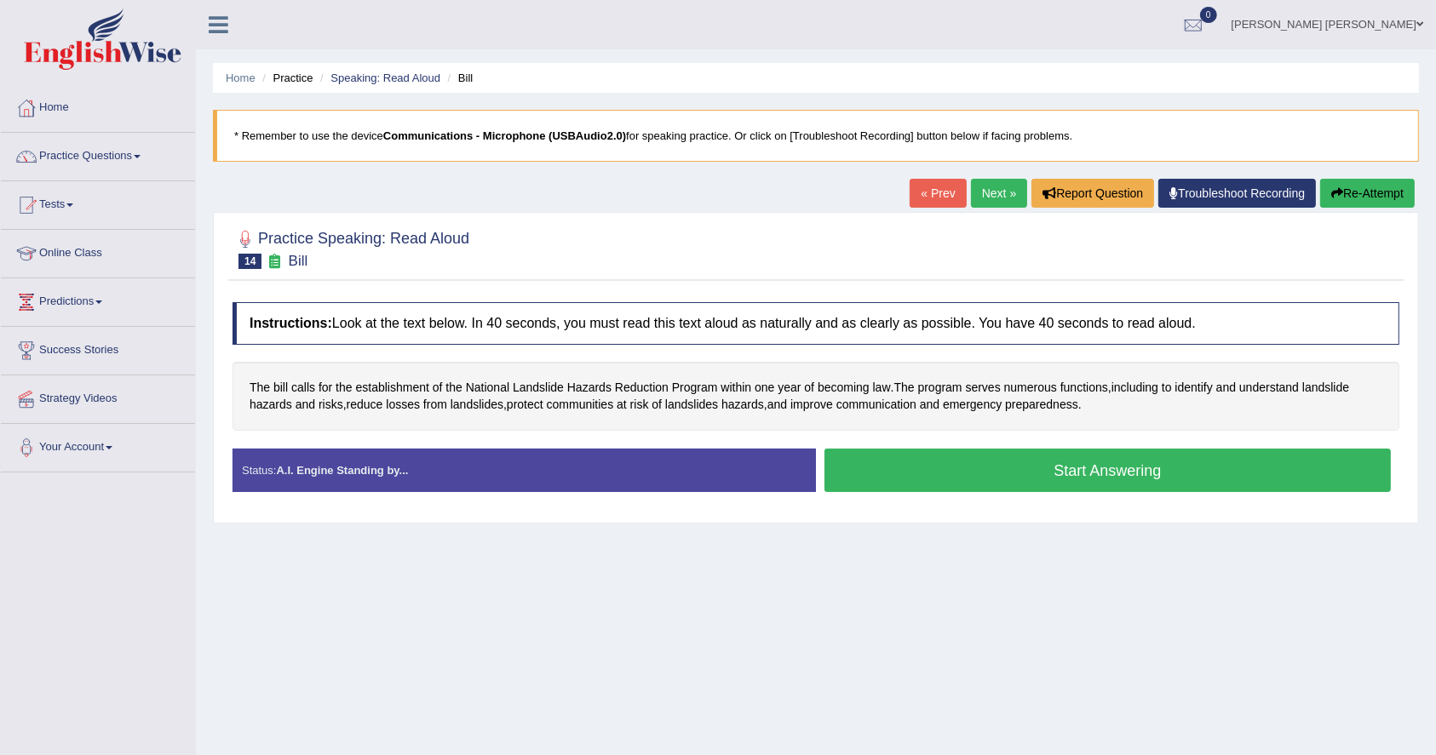
click at [1029, 462] on button "Start Answering" at bounding box center [1107, 470] width 566 height 43
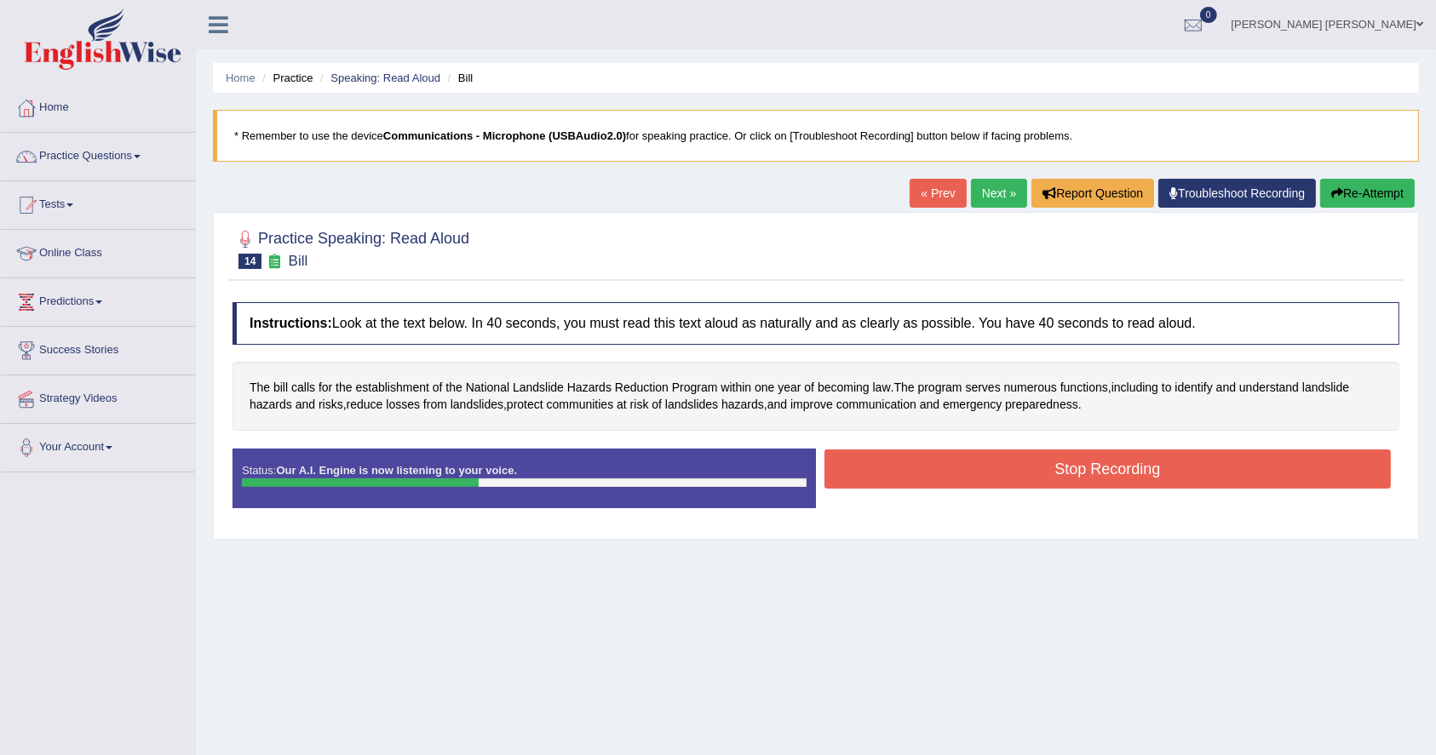
click at [664, 596] on div "Home Practice Speaking: Read Aloud Bill * Remember to use the device Communicat…" at bounding box center [816, 426] width 1240 height 852
click at [1067, 467] on button "Stop Recording" at bounding box center [1107, 469] width 566 height 39
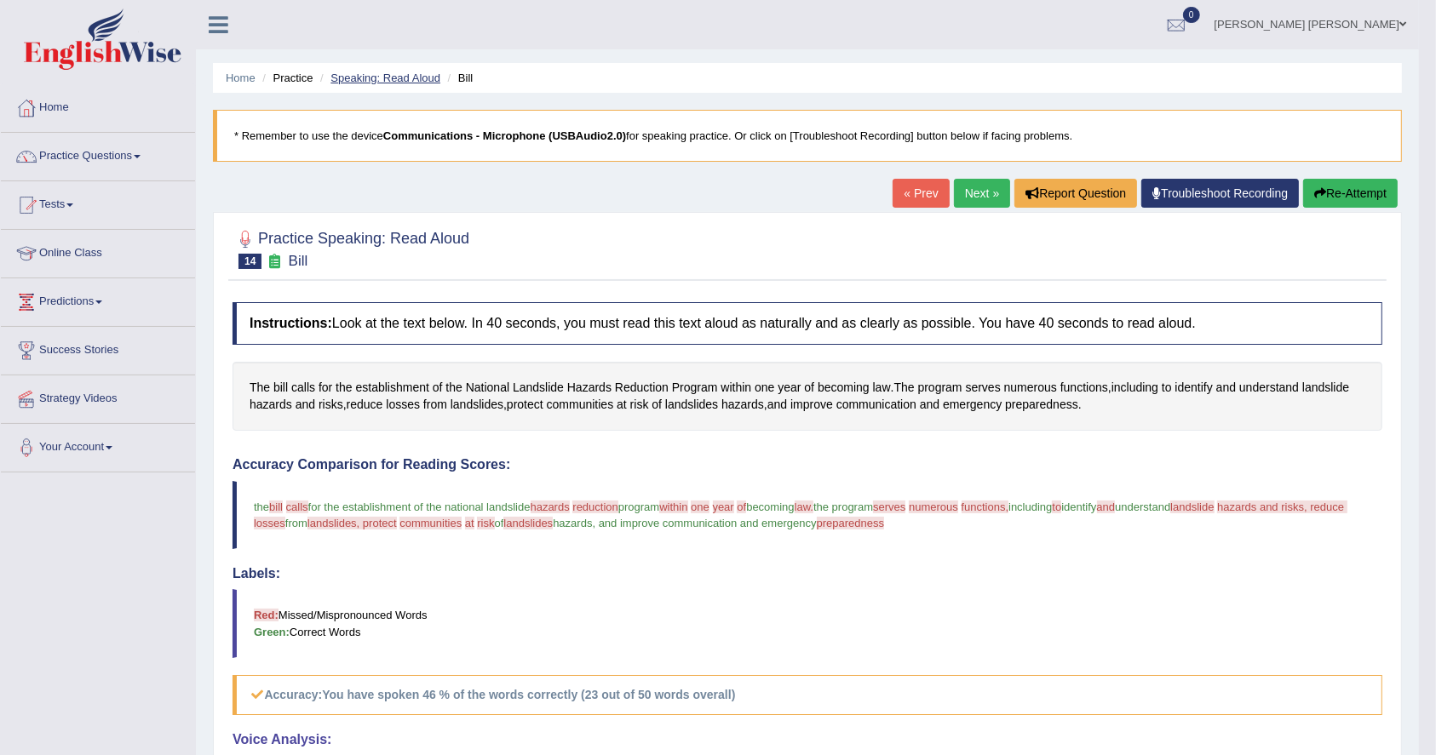
click at [382, 74] on link "Speaking: Read Aloud" at bounding box center [385, 78] width 110 height 13
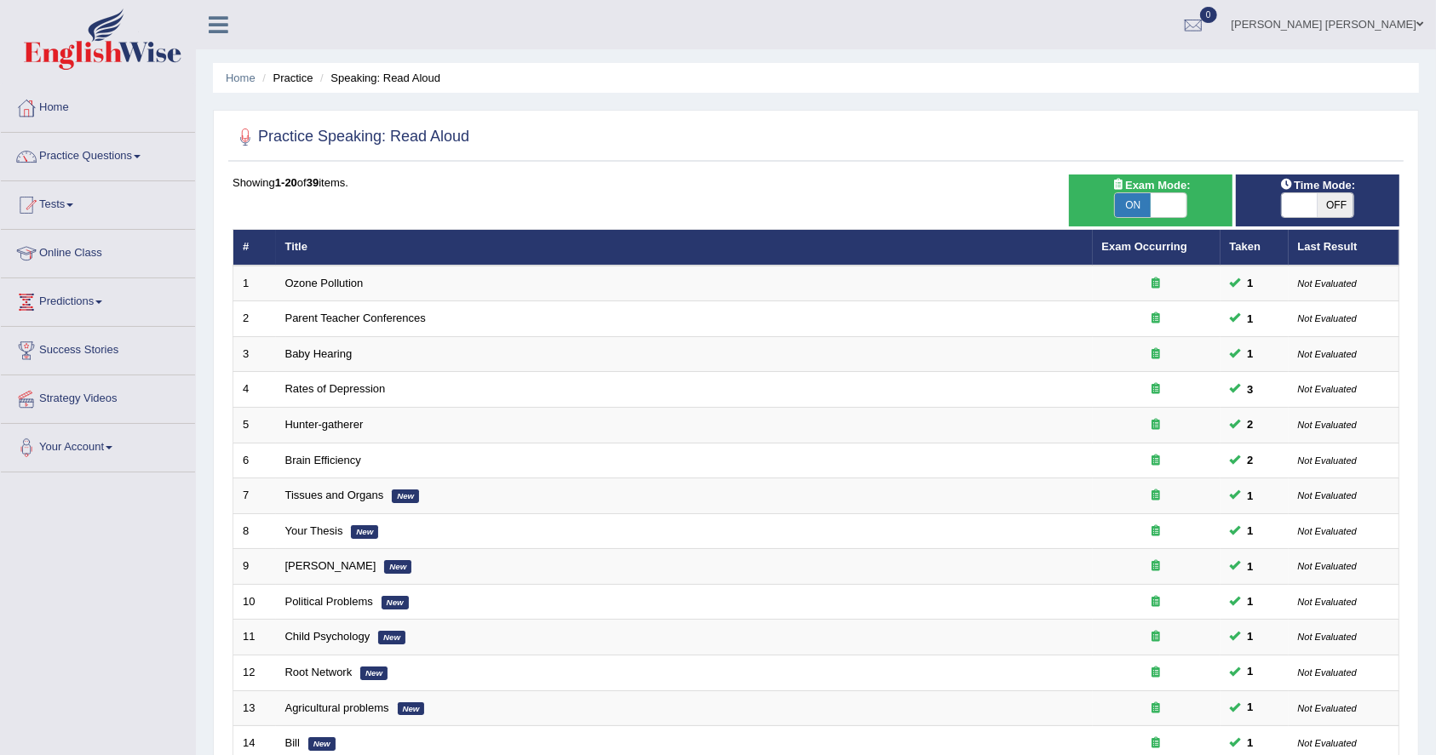
scroll to position [368, 0]
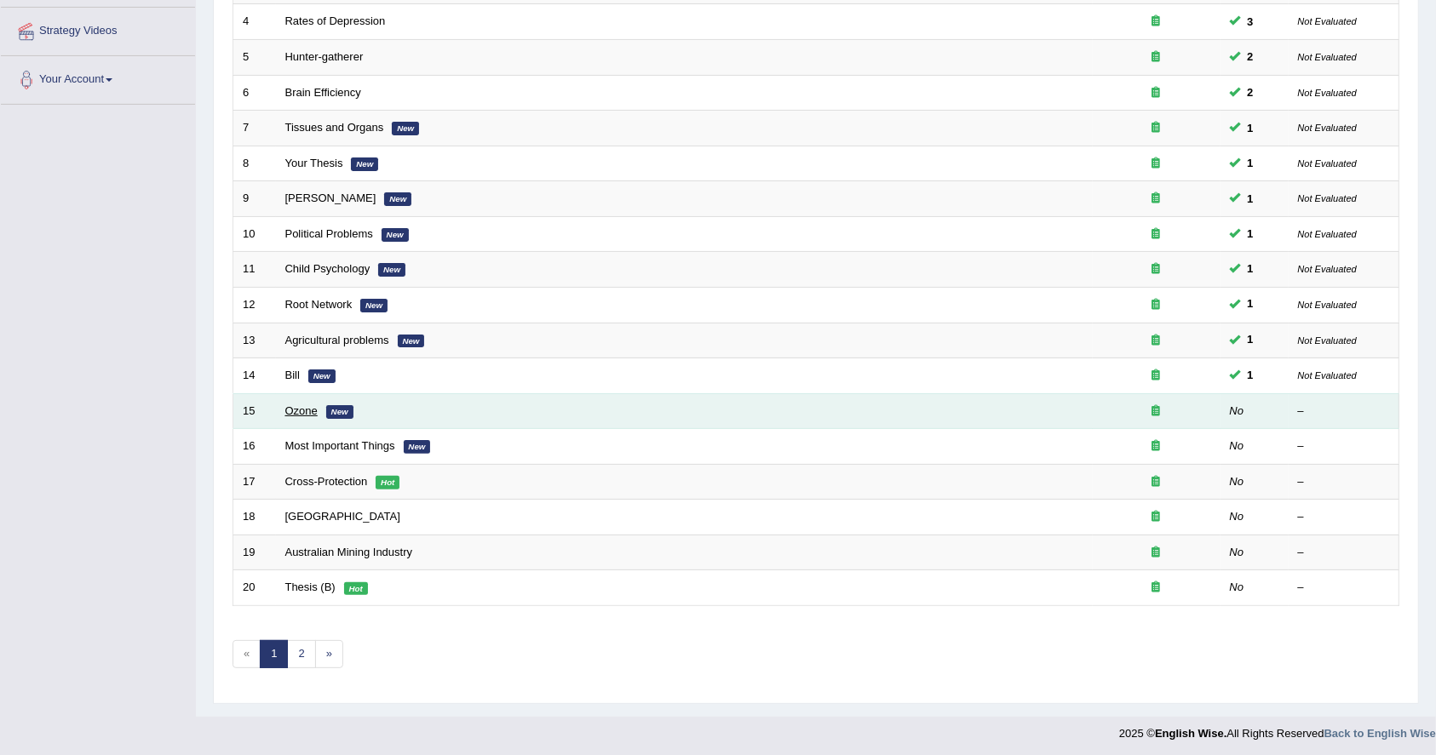
click at [303, 405] on link "Ozone" at bounding box center [301, 411] width 32 height 13
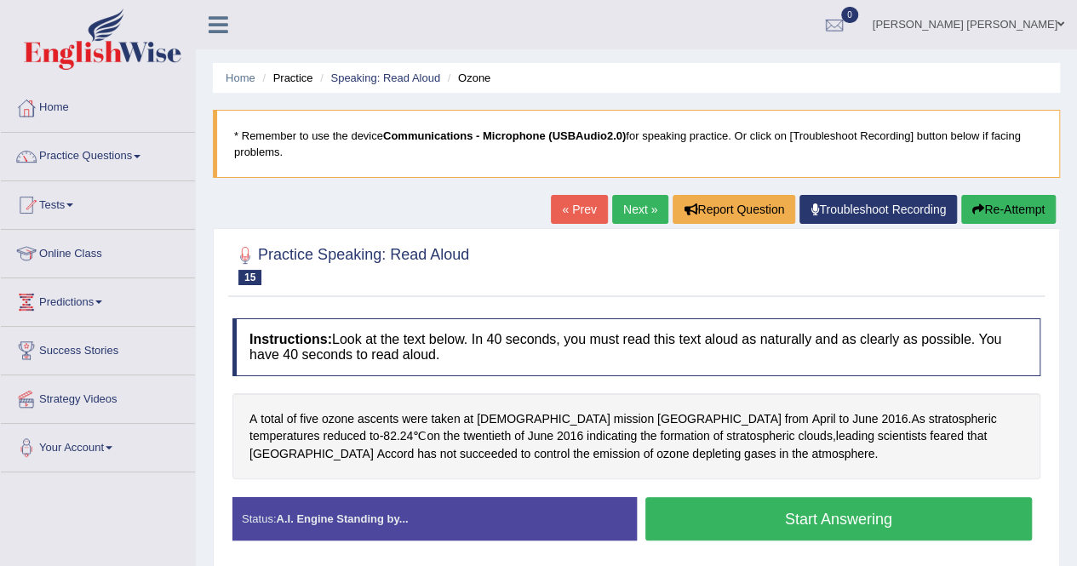
drag, startPoint x: 1435, startPoint y: 0, endPoint x: 729, endPoint y: 268, distance: 755.3
click at [729, 268] on div at bounding box center [637, 264] width 808 height 52
click at [760, 502] on button "Start Answering" at bounding box center [840, 518] width 388 height 43
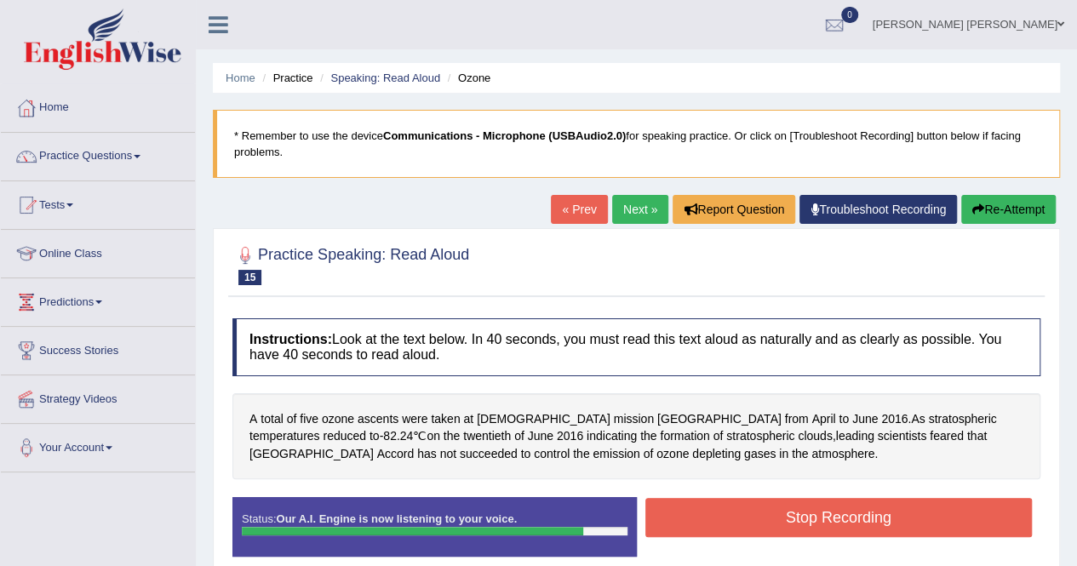
click at [800, 508] on button "Stop Recording" at bounding box center [840, 517] width 388 height 39
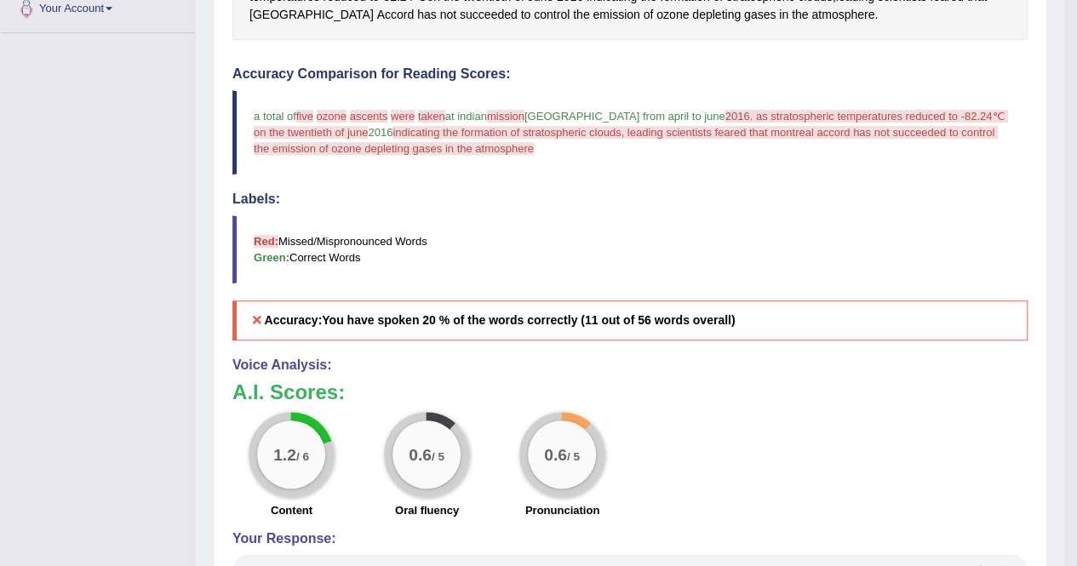
scroll to position [443, 0]
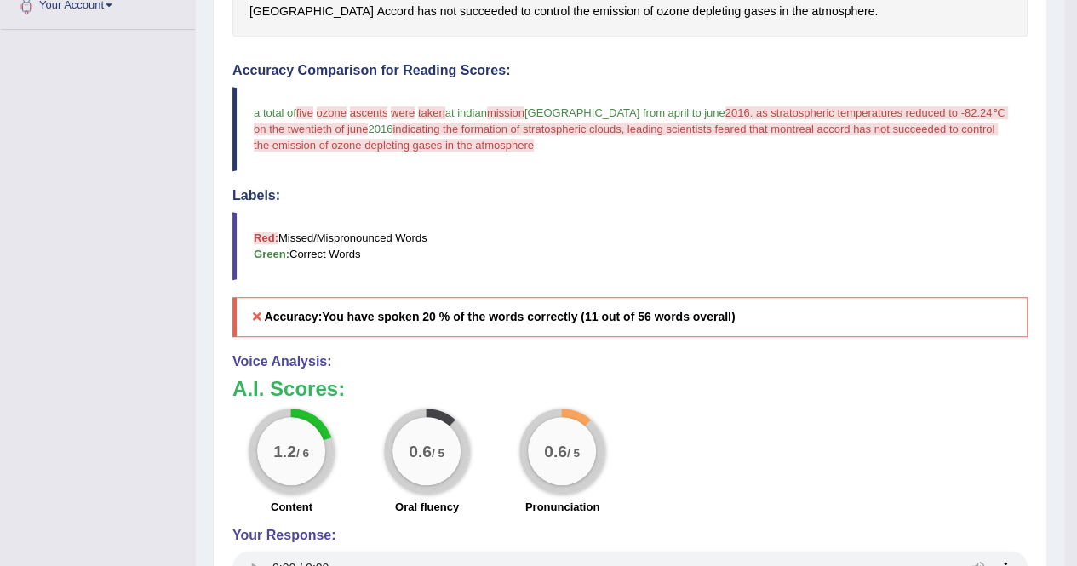
click at [802, 454] on div "1.2 / 6 Content 0.6 / 5 Oral fluency 0.6 / 5 Pronunciation" at bounding box center [630, 464] width 813 height 110
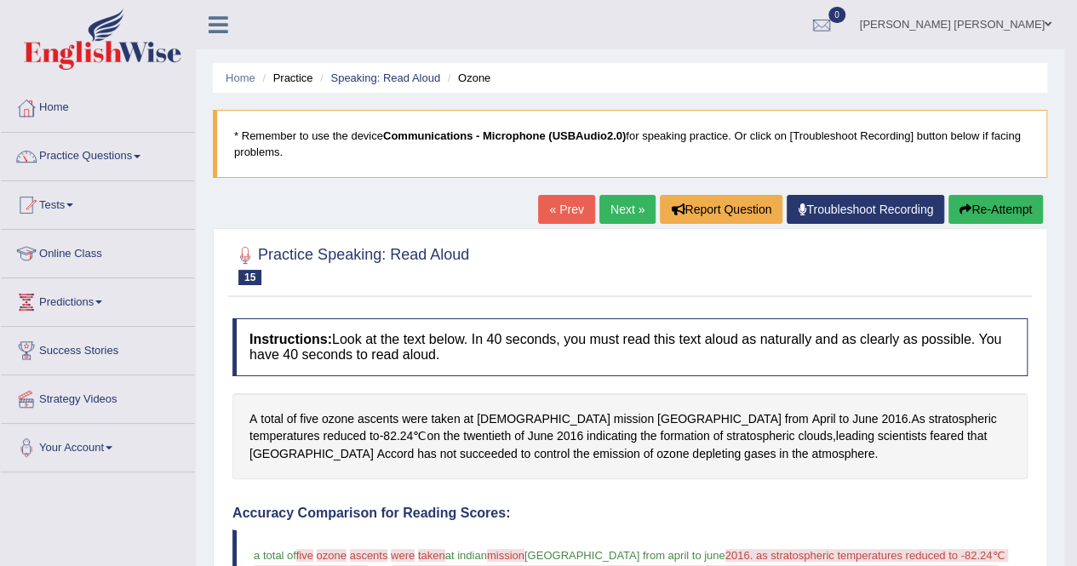
click at [991, 226] on div "« Prev Next » Report Question Troubleshoot Recording Re-Attempt" at bounding box center [792, 211] width 509 height 33
click at [992, 221] on button "Re-Attempt" at bounding box center [996, 209] width 95 height 29
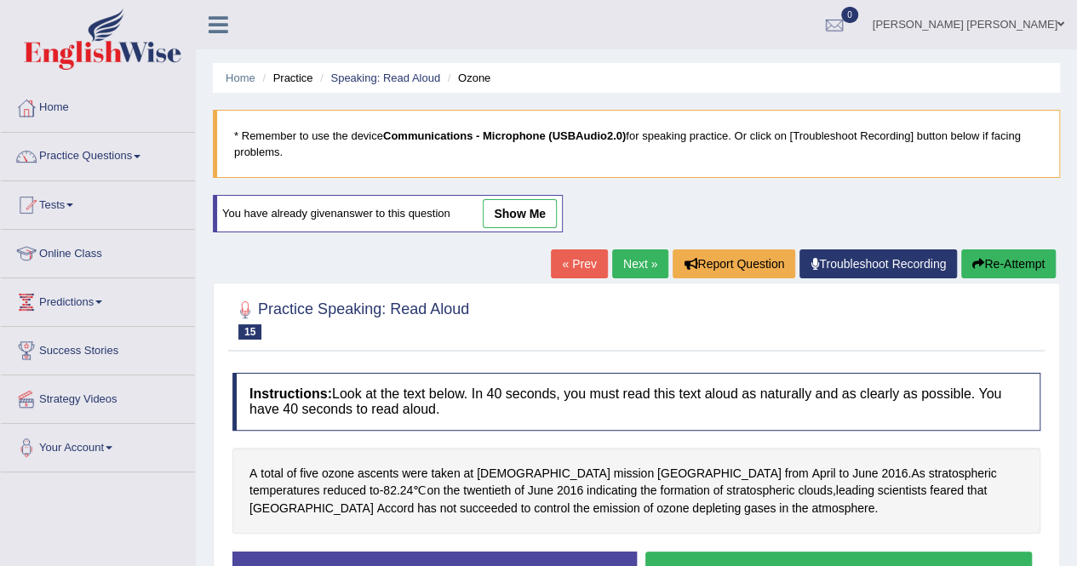
click at [930, 554] on button "Start Answering" at bounding box center [840, 573] width 388 height 43
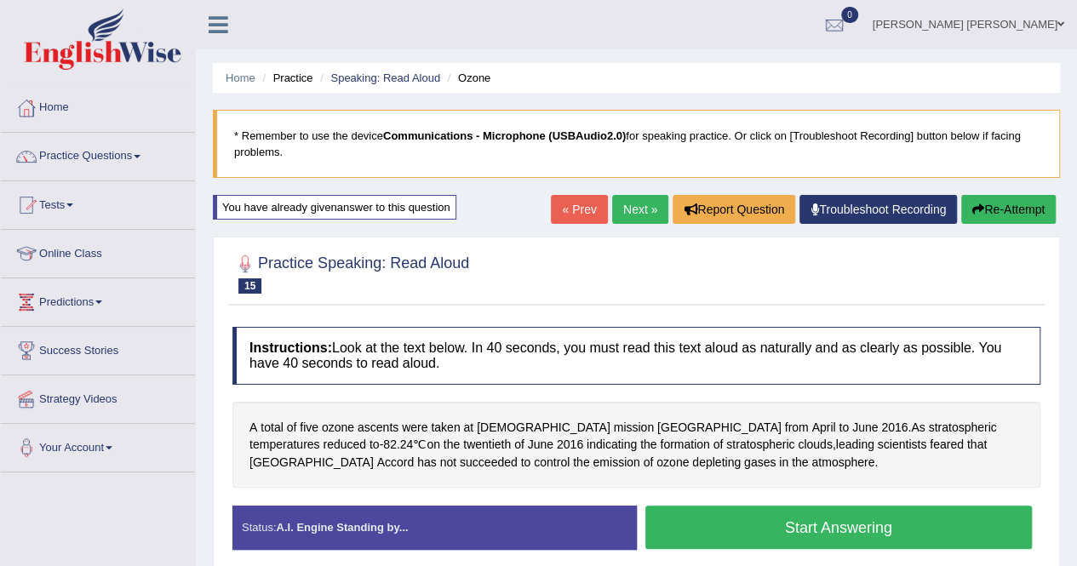
click at [930, 554] on div "Status: A.I. Engine Standing by... Start Answering Stop Recording" at bounding box center [637, 536] width 808 height 60
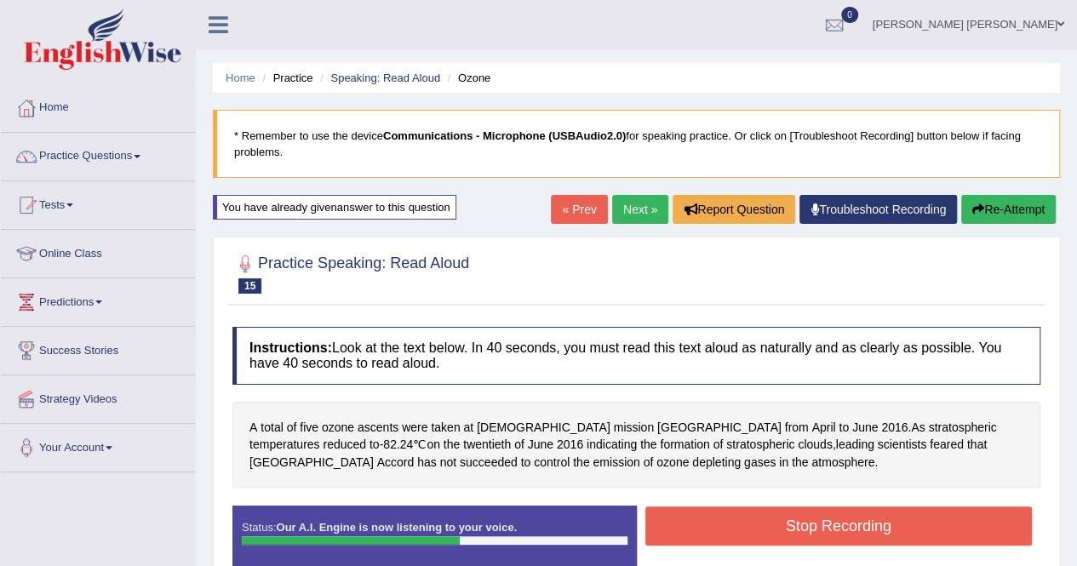
click at [831, 527] on button "Stop Recording" at bounding box center [840, 526] width 388 height 39
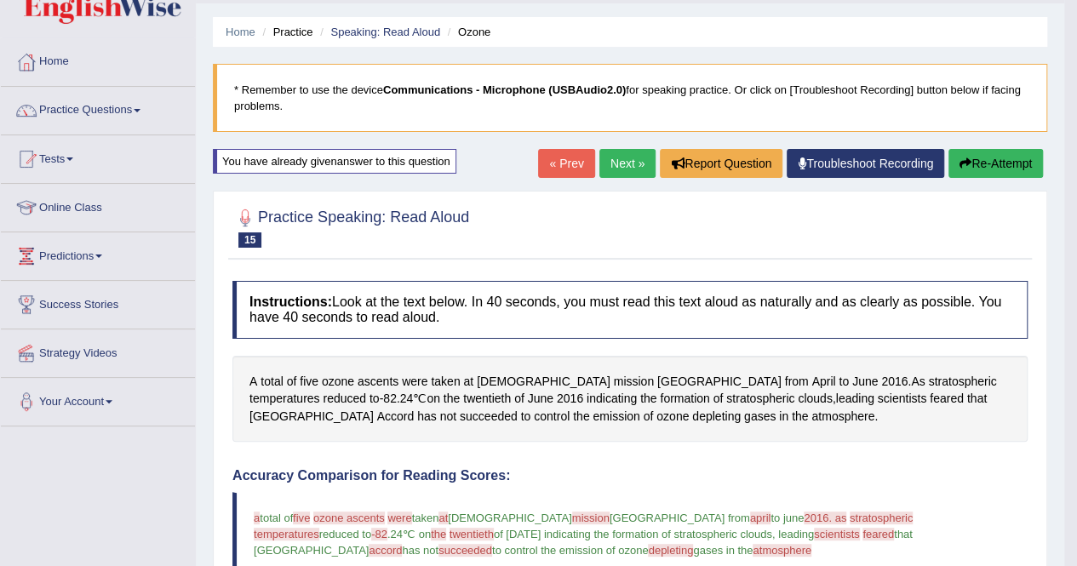
scroll to position [47, 0]
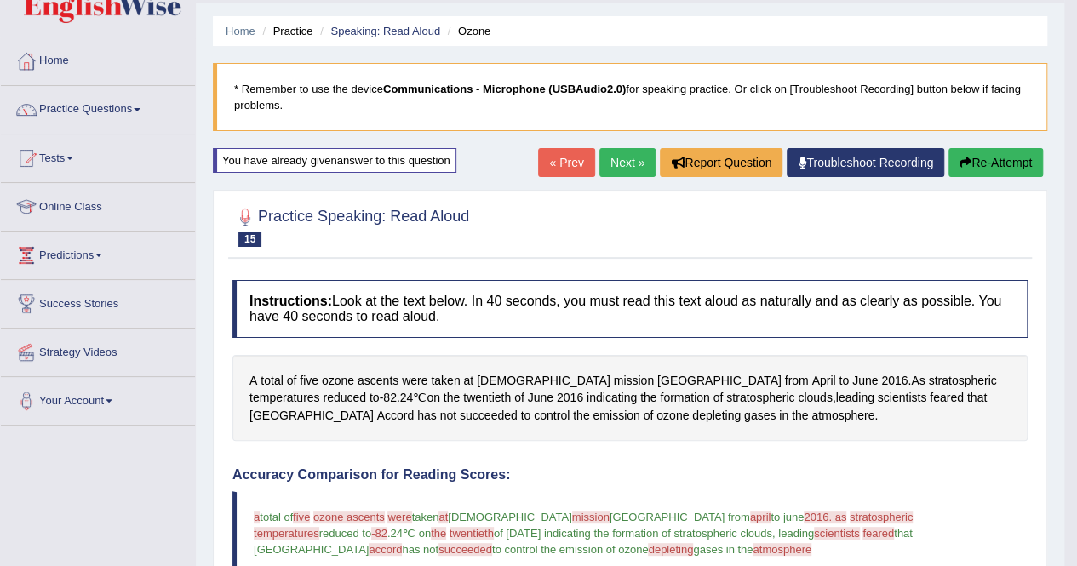
click at [1056, 188] on div "Home Practice Speaking: Read Aloud Ozone * Remember to use the device Communica…" at bounding box center [630, 526] width 869 height 1146
drag, startPoint x: 1056, startPoint y: 188, endPoint x: 1083, endPoint y: 379, distance: 192.7
click at [1077, 379] on html "Toggle navigation Home Practice Questions Speaking Practice Read Aloud Repeat S…" at bounding box center [538, 236] width 1077 height 566
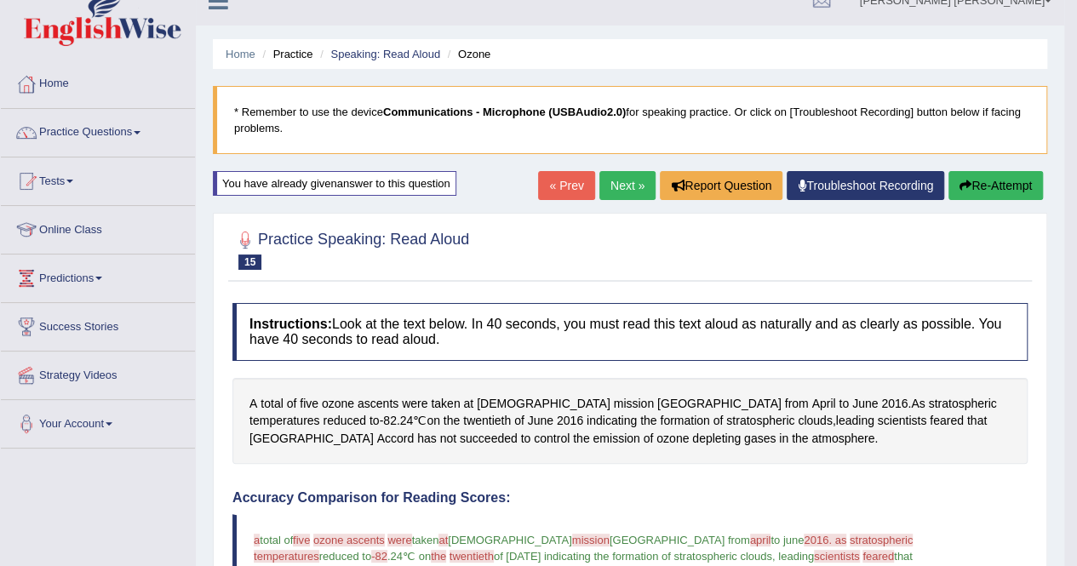
scroll to position [0, 0]
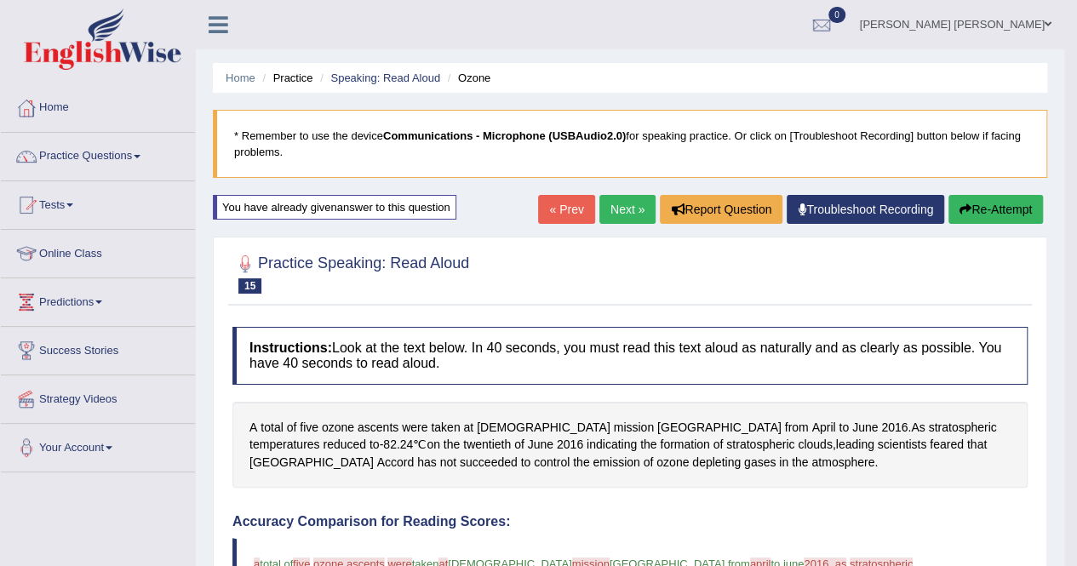
click at [375, 84] on li "Speaking: Read Aloud" at bounding box center [378, 78] width 124 height 16
click at [376, 84] on link "Speaking: Read Aloud" at bounding box center [385, 78] width 110 height 13
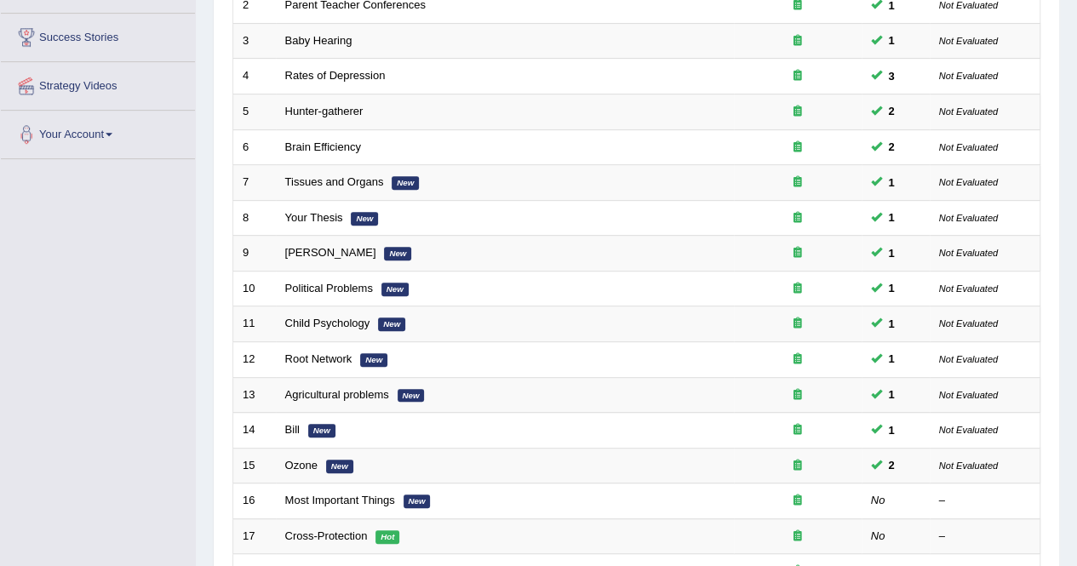
scroll to position [437, 0]
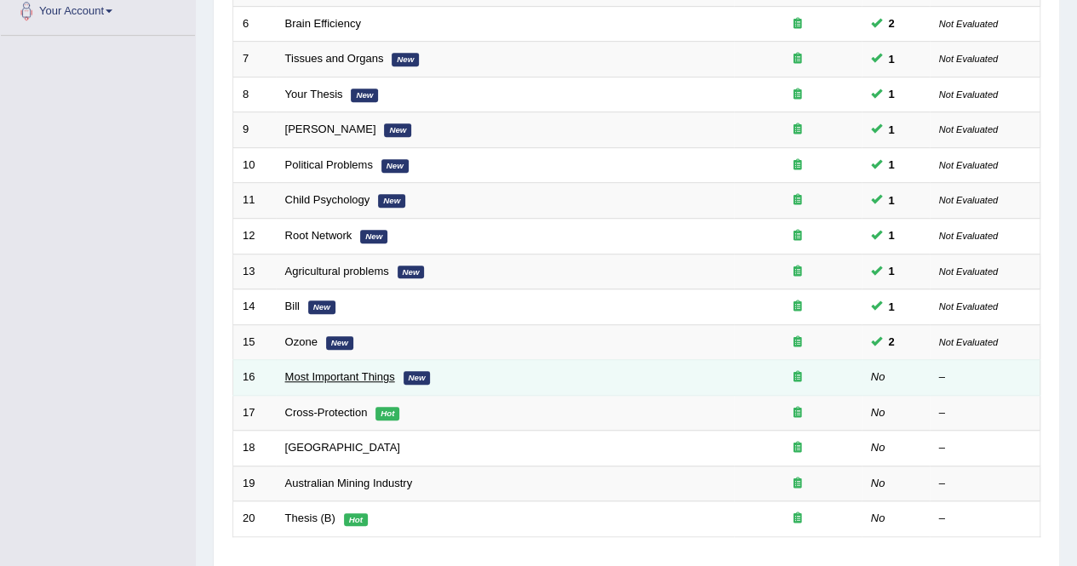
click at [317, 375] on link "Most Important Things" at bounding box center [340, 376] width 110 height 13
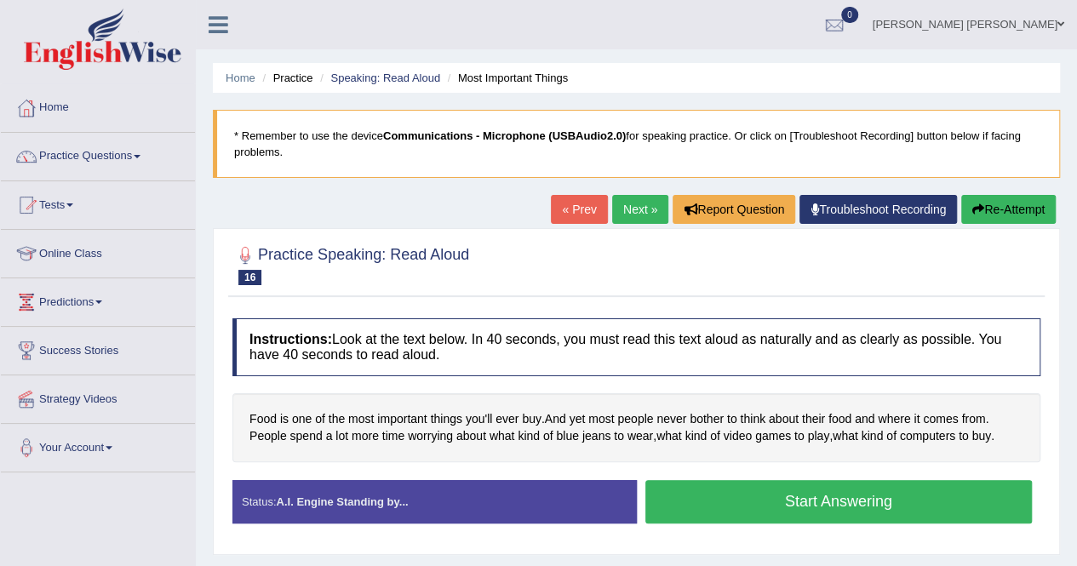
click at [821, 502] on button "Start Answering" at bounding box center [840, 501] width 388 height 43
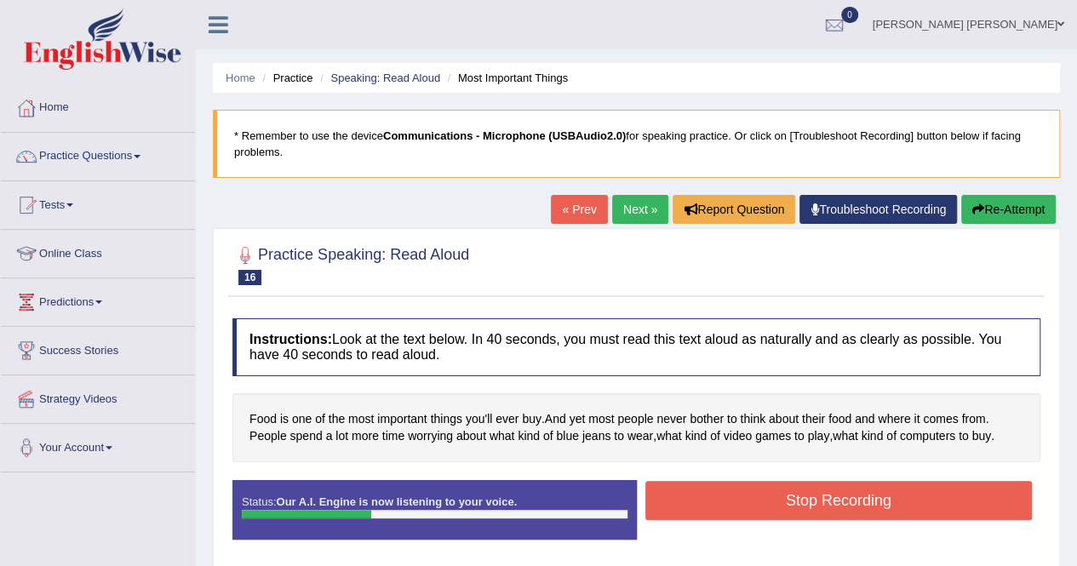
click at [821, 502] on button "Stop Recording" at bounding box center [840, 500] width 388 height 39
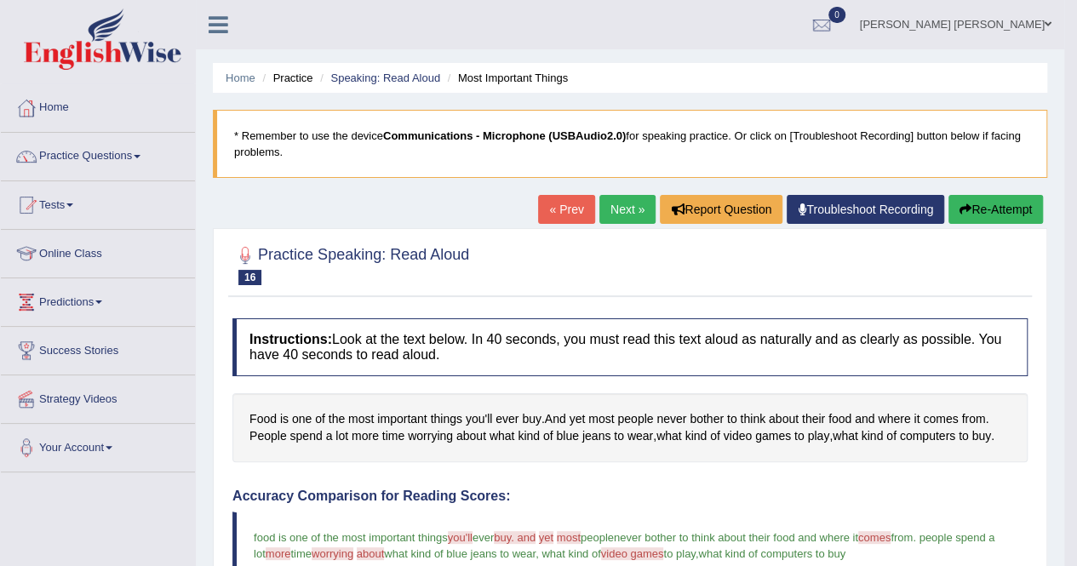
click at [605, 209] on link "Next »" at bounding box center [628, 209] width 56 height 29
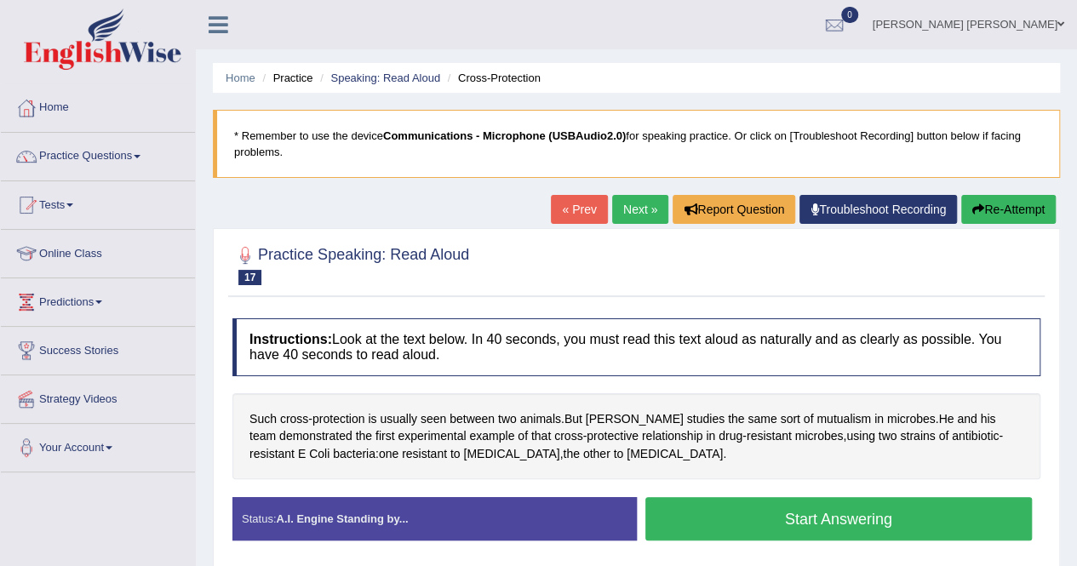
click at [776, 516] on button "Start Answering" at bounding box center [840, 518] width 388 height 43
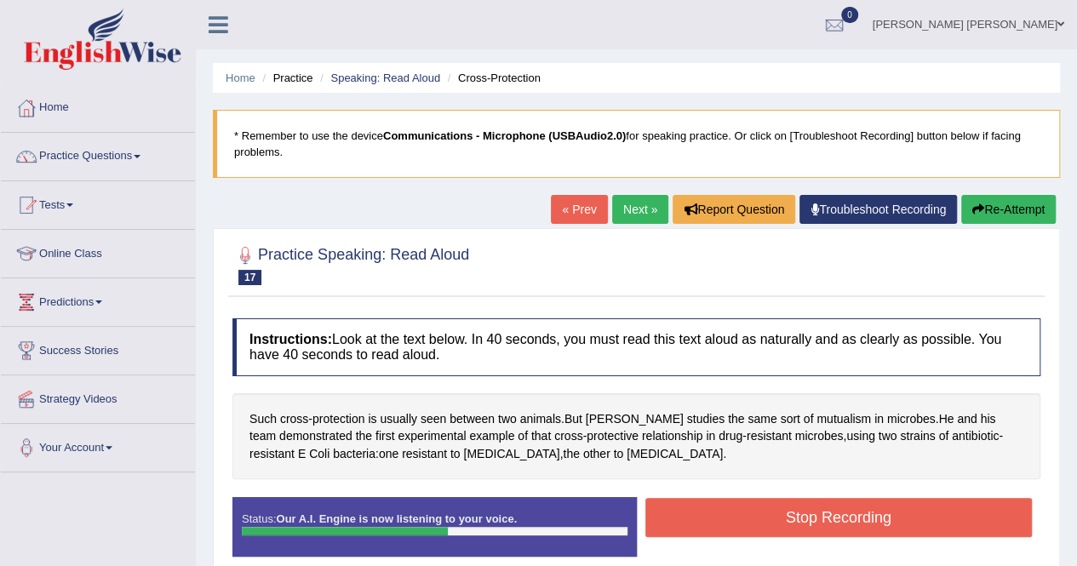
click at [761, 473] on div "Such cross - protection is usually seen between two animals . But [PERSON_NAME]…" at bounding box center [637, 436] width 808 height 87
click at [765, 525] on button "Stop Recording" at bounding box center [840, 517] width 388 height 39
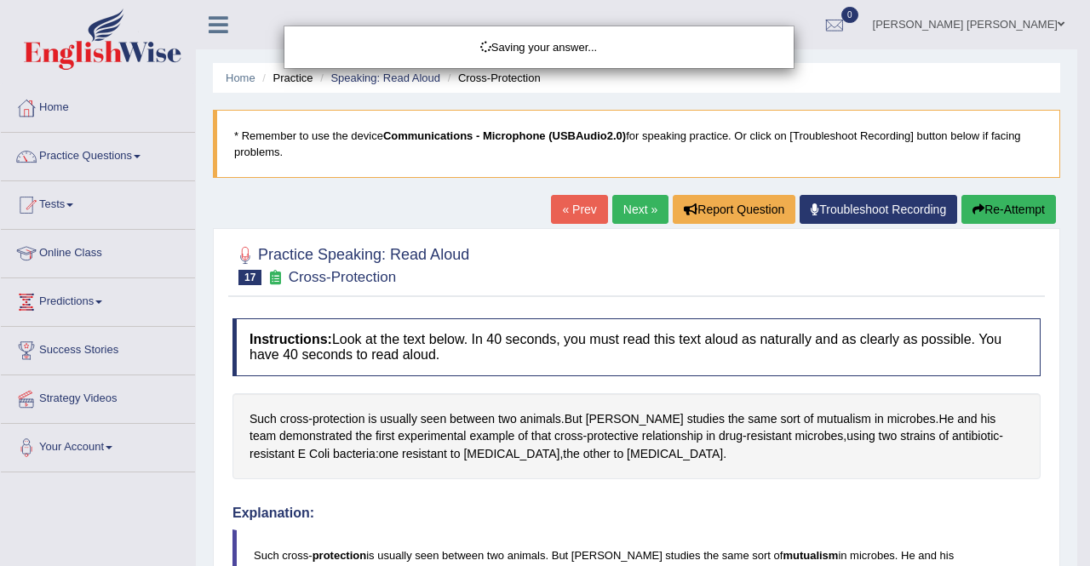
click at [1088, 283] on div "Saving your answer..." at bounding box center [545, 283] width 1090 height 566
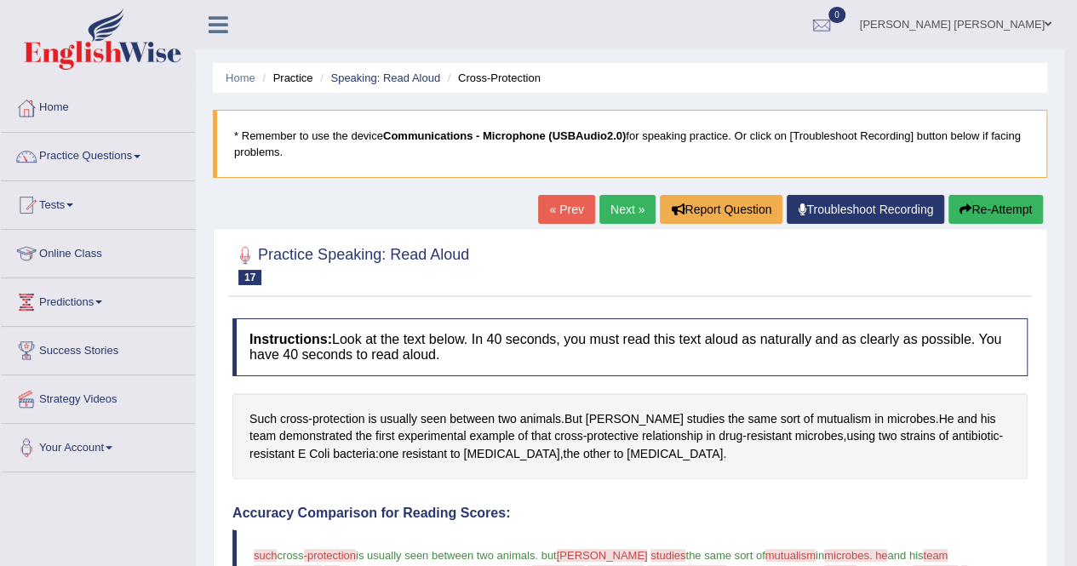
click at [609, 218] on link "Next »" at bounding box center [628, 209] width 56 height 29
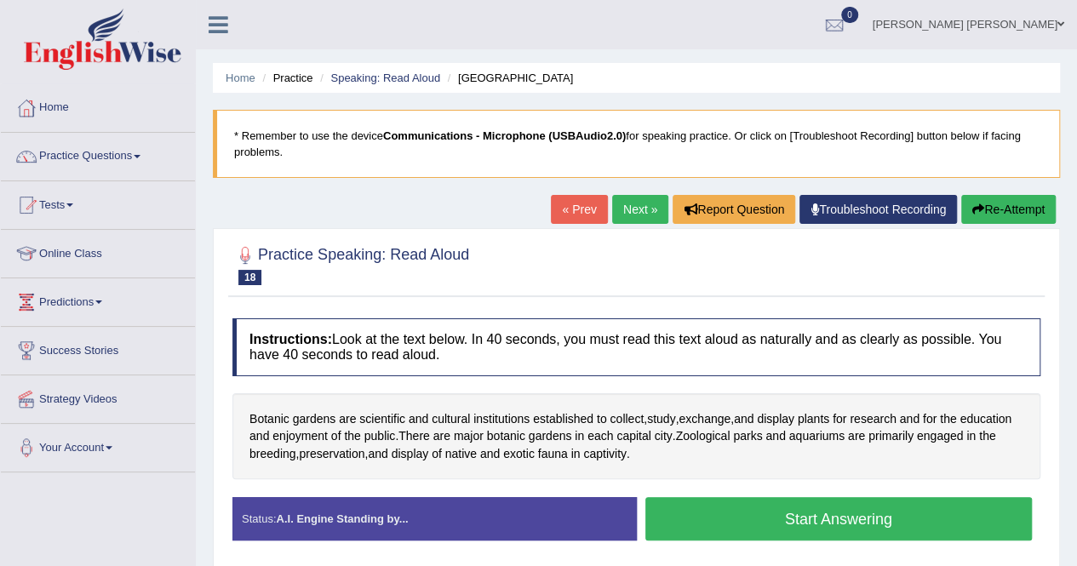
click at [749, 516] on button "Start Answering" at bounding box center [840, 518] width 388 height 43
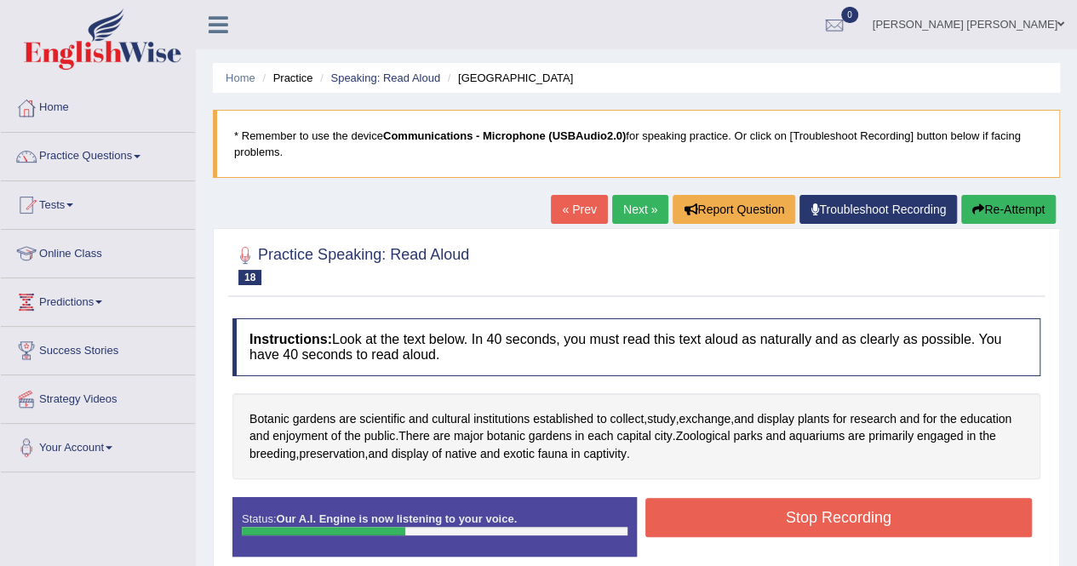
click at [746, 510] on button "Stop Recording" at bounding box center [840, 517] width 388 height 39
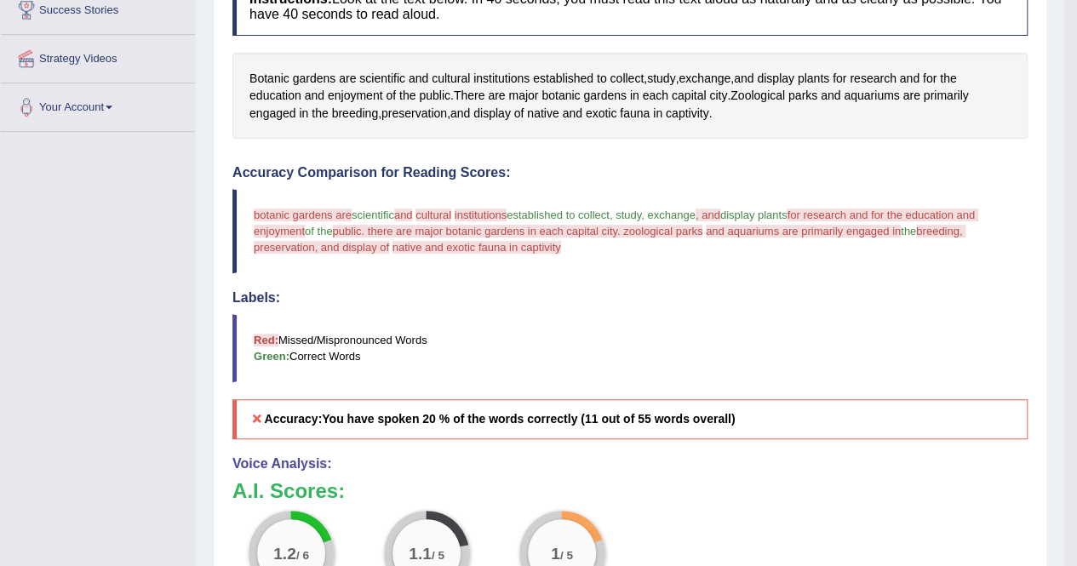
scroll to position [85, 0]
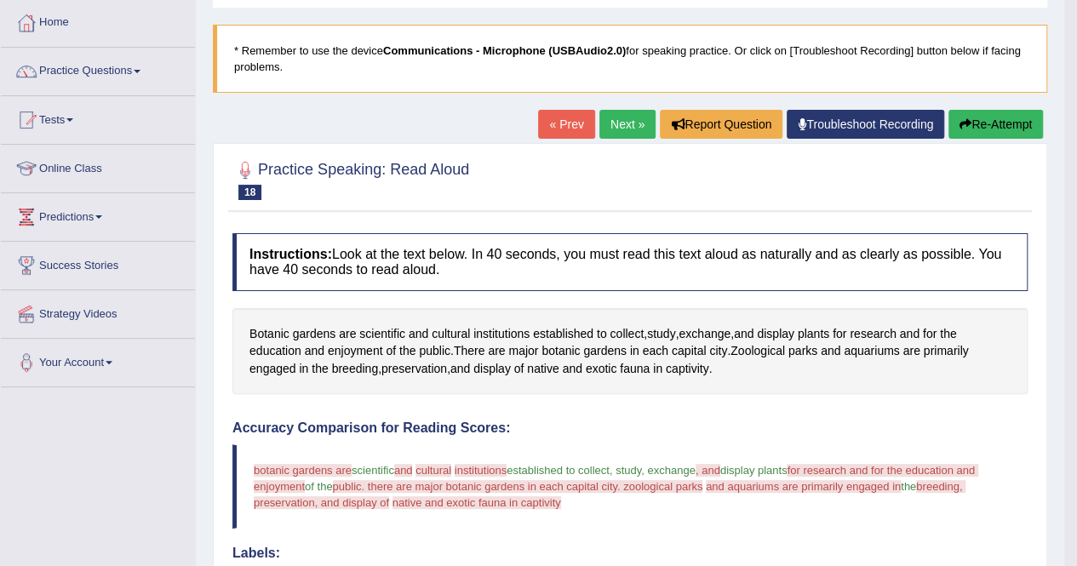
click at [961, 126] on icon "button" at bounding box center [966, 124] width 12 height 12
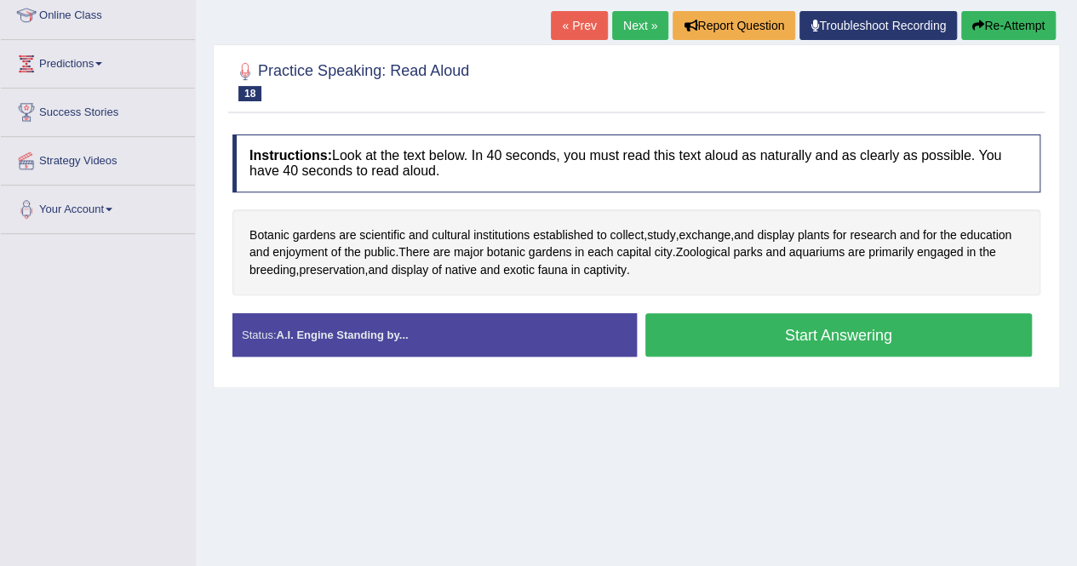
scroll to position [256, 0]
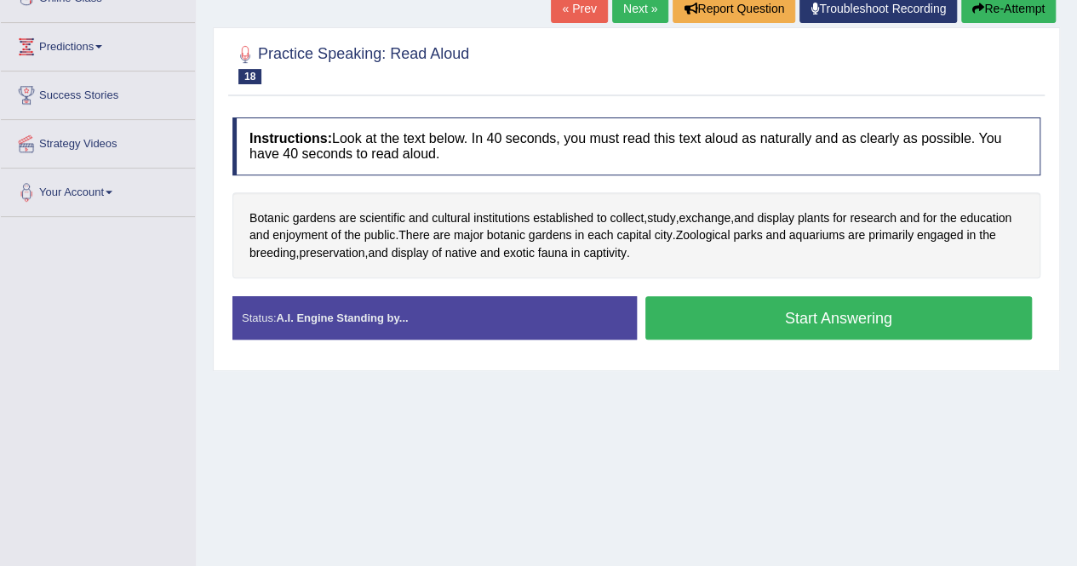
click at [794, 307] on button "Start Answering" at bounding box center [840, 317] width 388 height 43
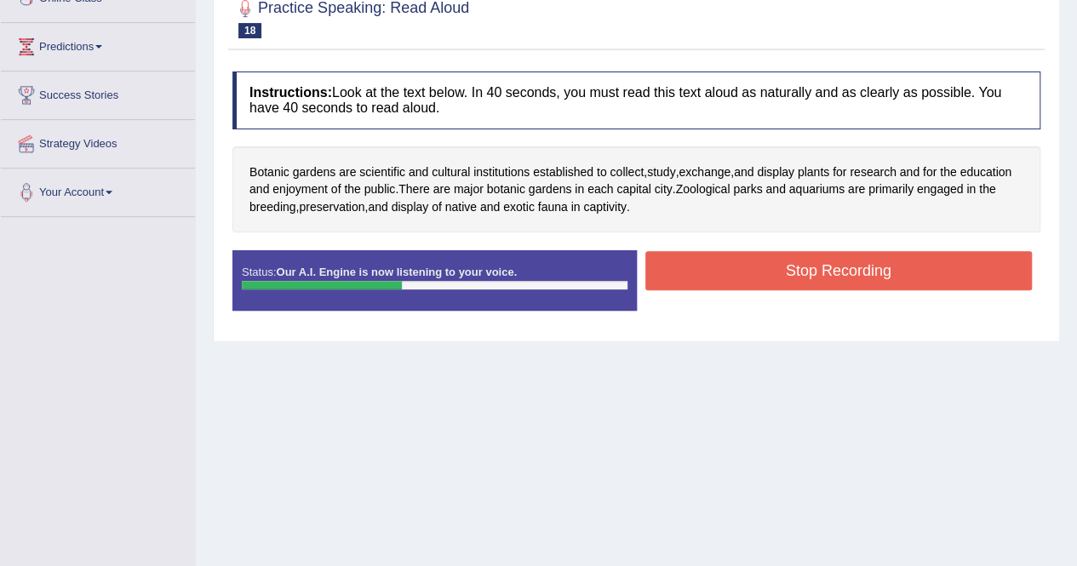
click at [799, 270] on button "Stop Recording" at bounding box center [840, 270] width 388 height 39
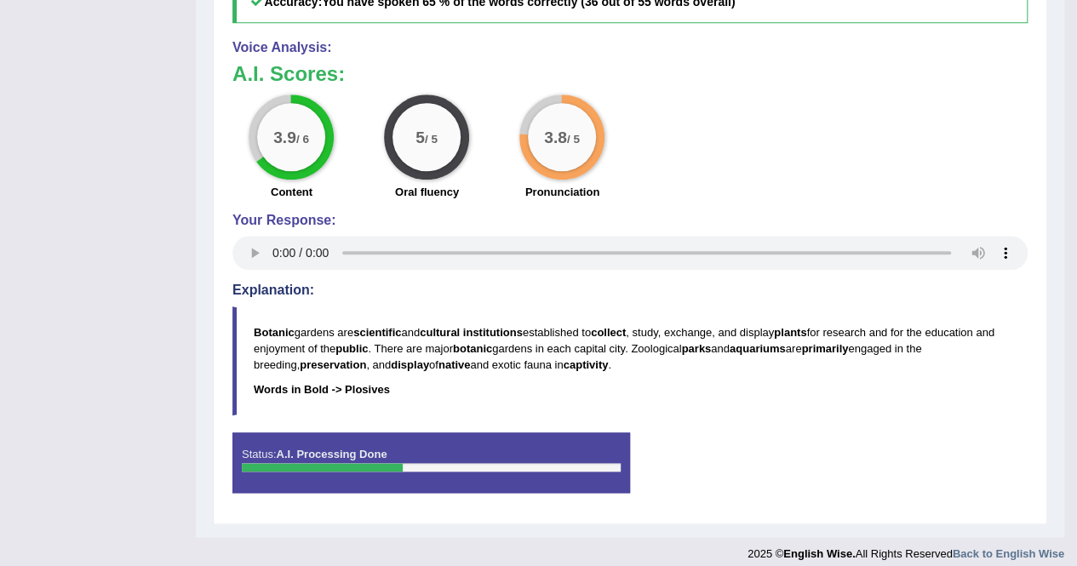
scroll to position [170, 0]
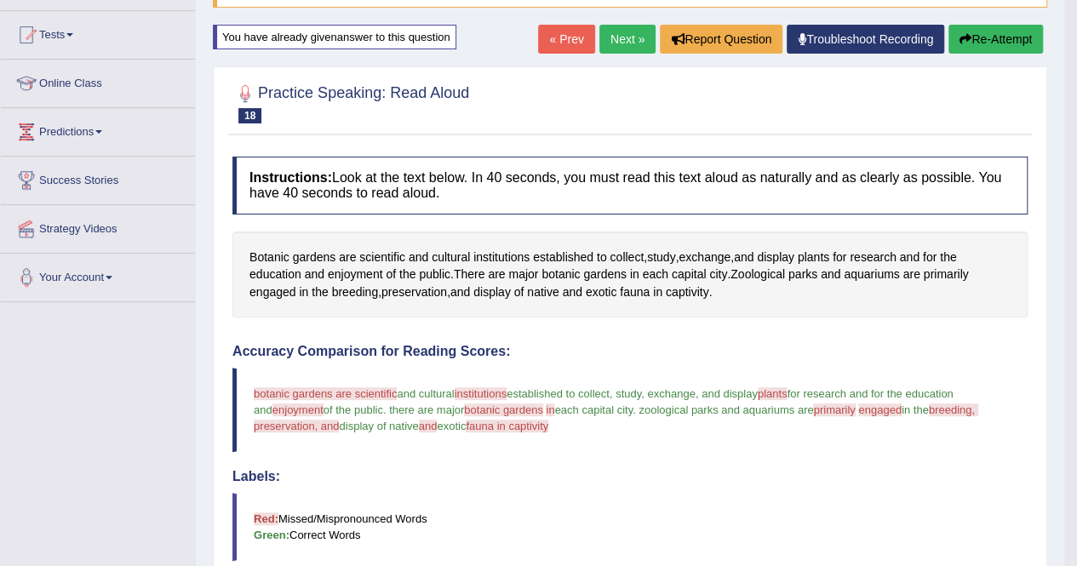
click at [630, 39] on link "Next »" at bounding box center [628, 39] width 56 height 29
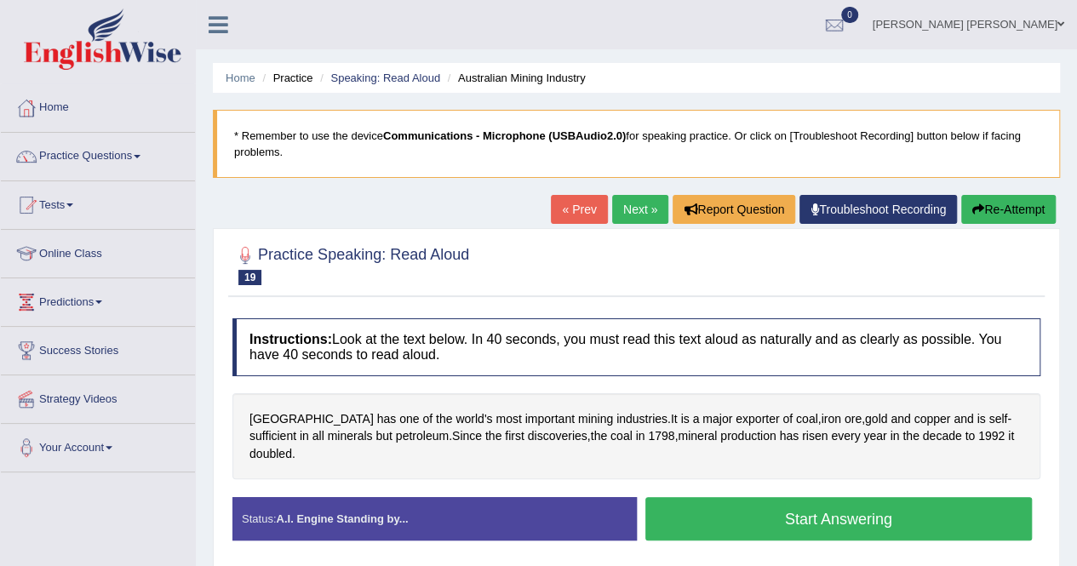
click at [727, 500] on button "Start Answering" at bounding box center [840, 518] width 388 height 43
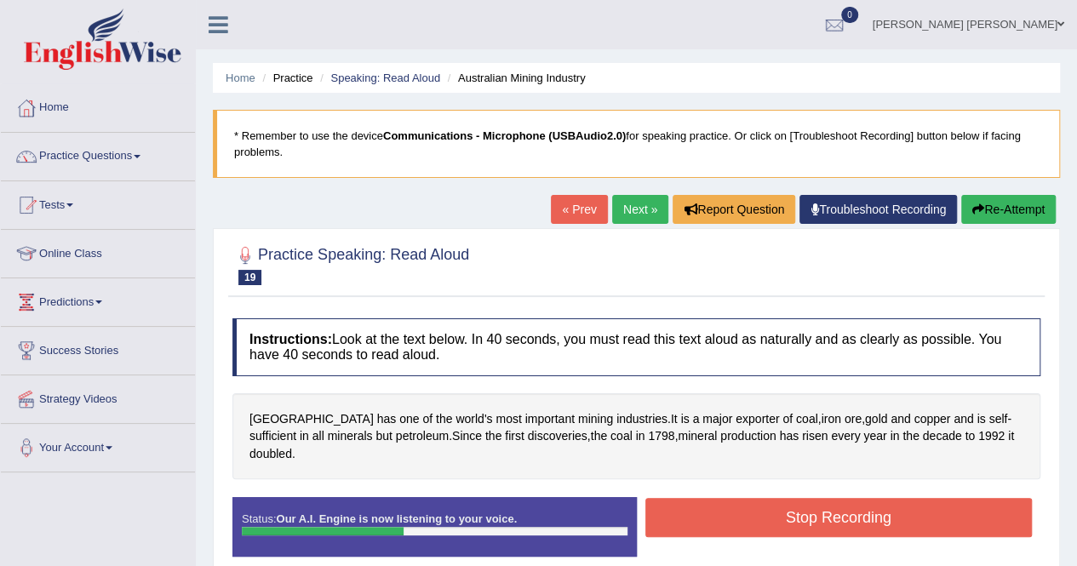
click at [727, 500] on button "Stop Recording" at bounding box center [840, 517] width 388 height 39
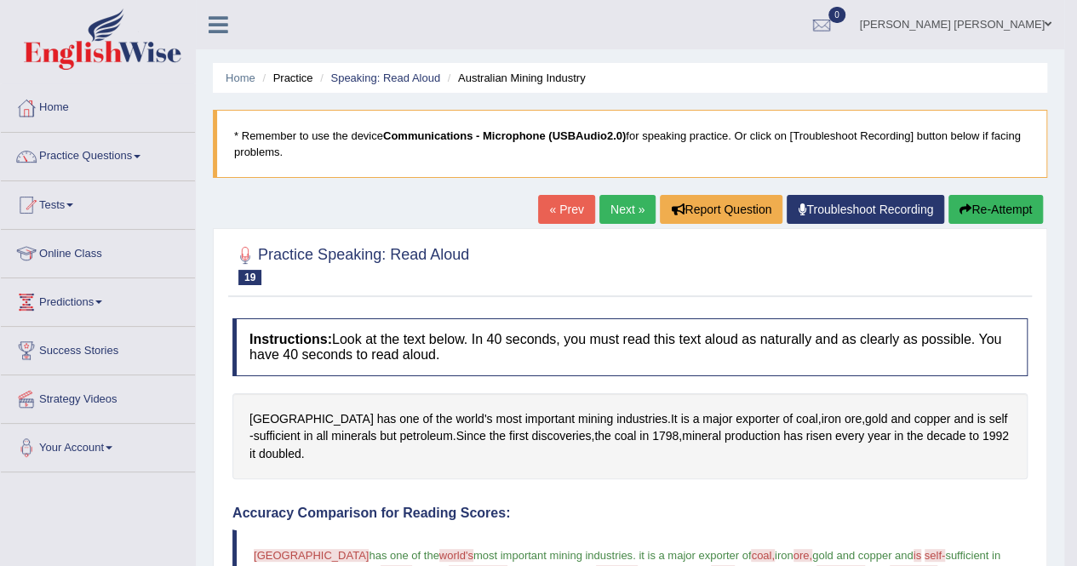
click at [615, 207] on link "Next »" at bounding box center [628, 209] width 56 height 29
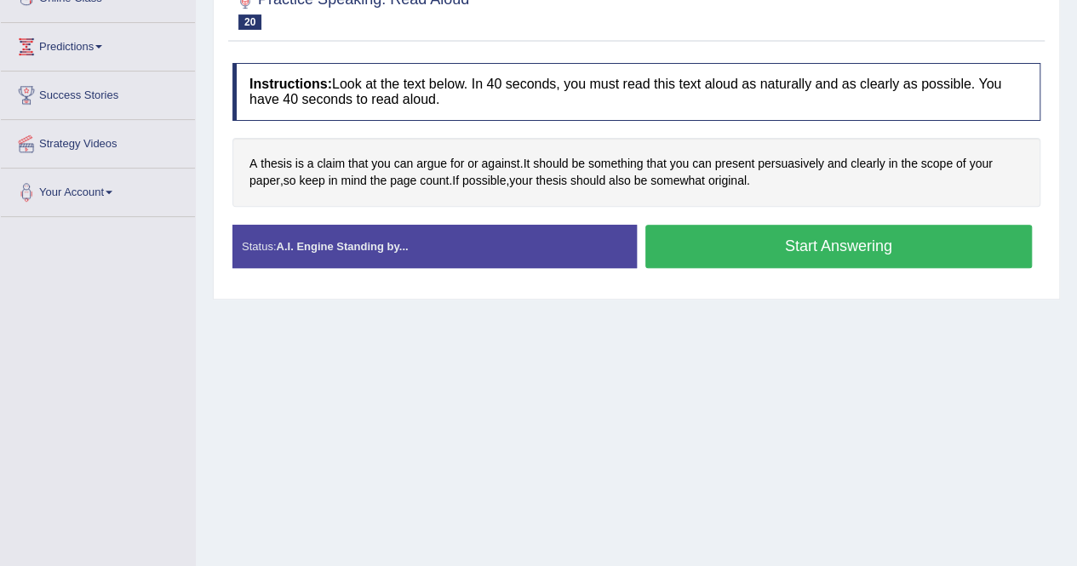
click at [822, 244] on button "Start Answering" at bounding box center [840, 246] width 388 height 43
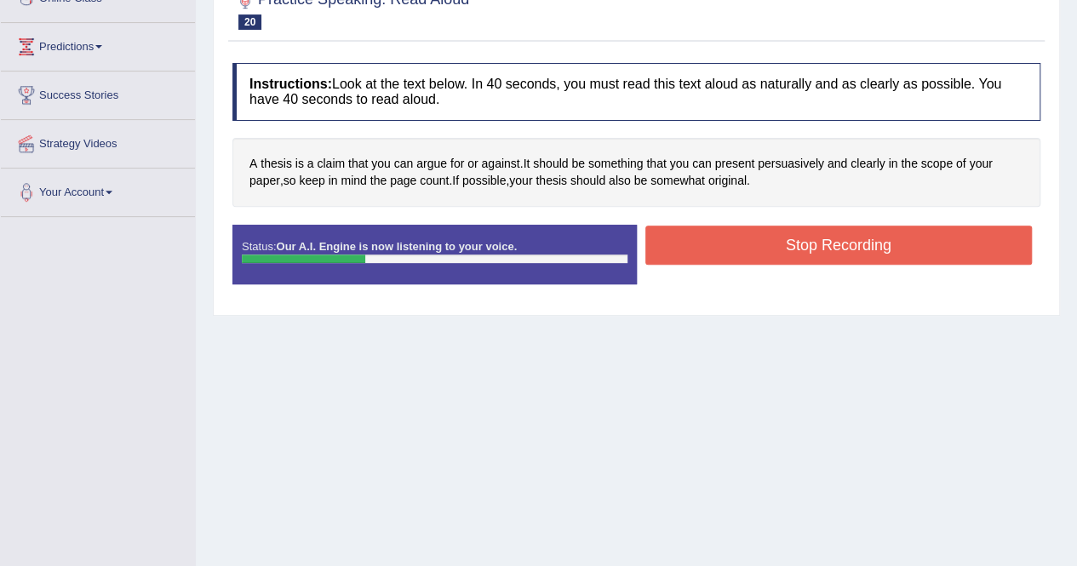
click at [877, 238] on button "Stop Recording" at bounding box center [840, 245] width 388 height 39
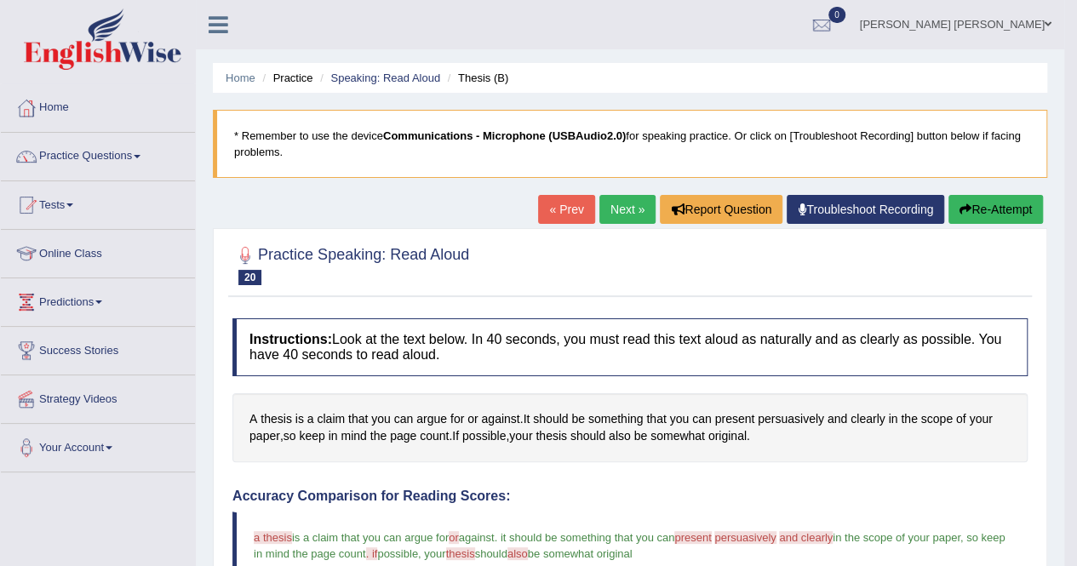
click at [610, 208] on link "Next »" at bounding box center [628, 209] width 56 height 29
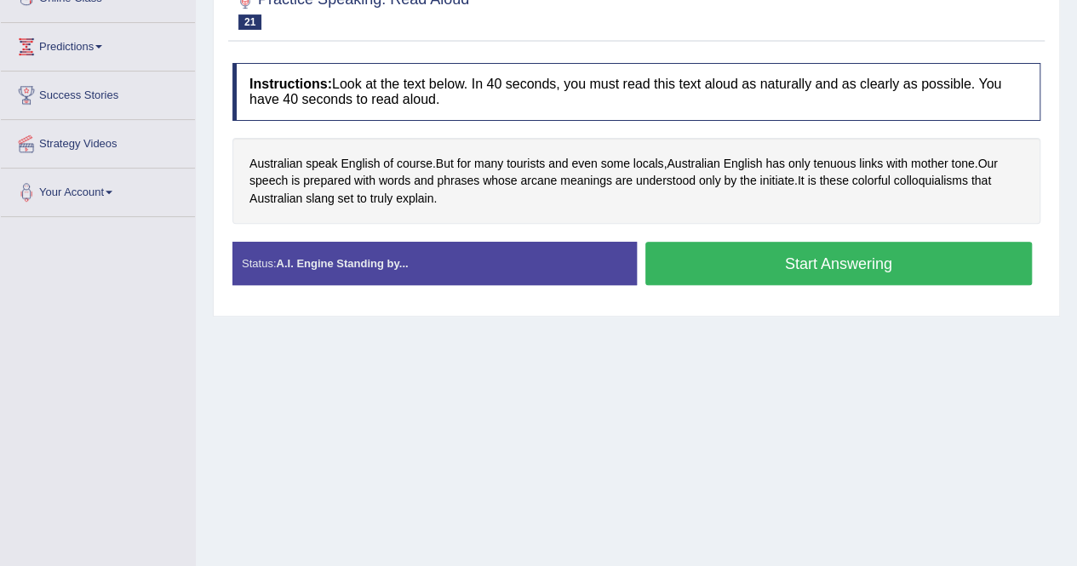
click at [843, 258] on button "Start Answering" at bounding box center [840, 263] width 388 height 43
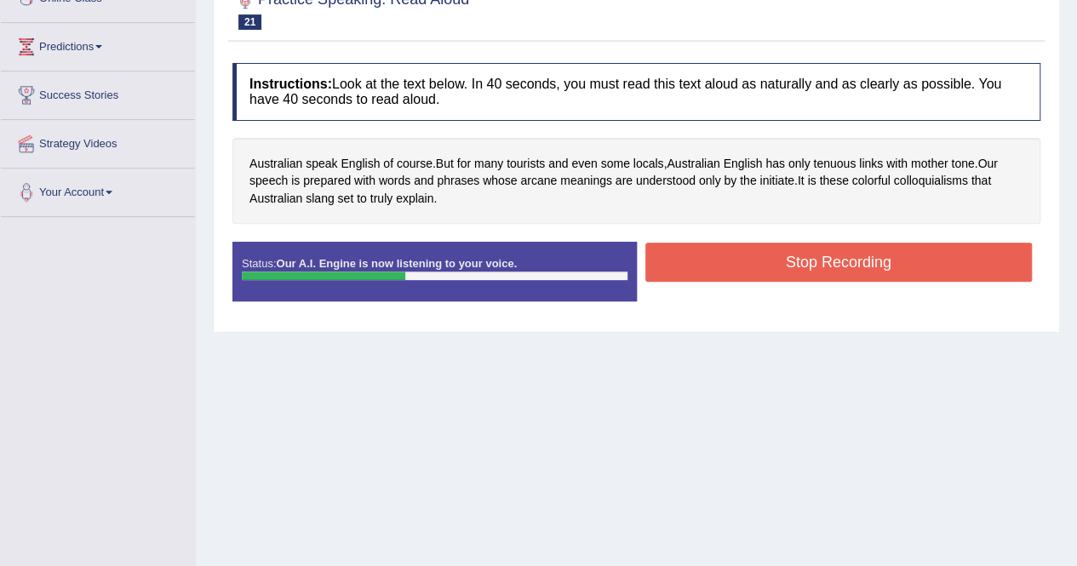
click at [841, 258] on button "Stop Recording" at bounding box center [840, 262] width 388 height 39
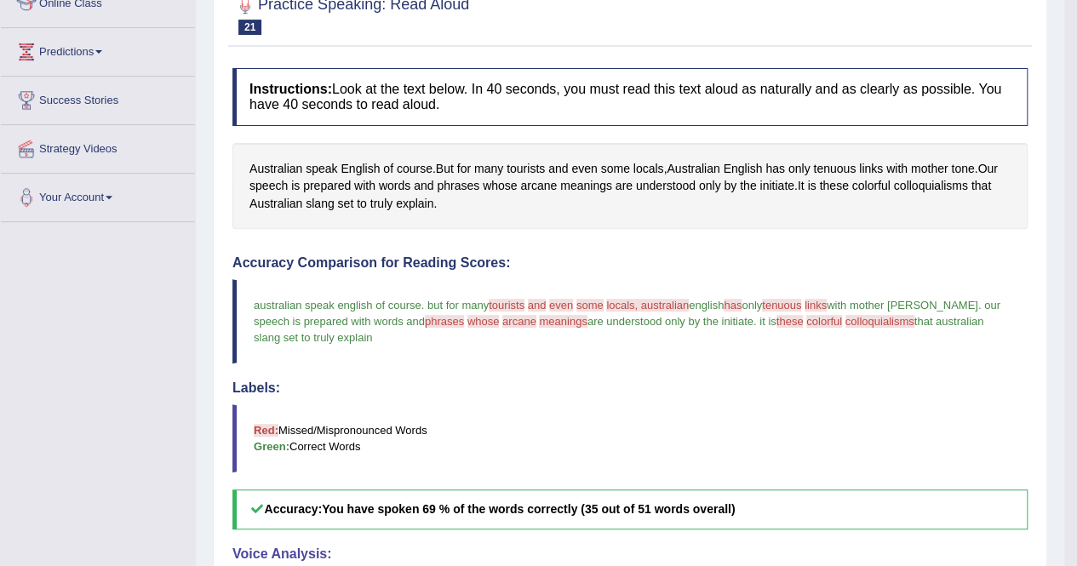
scroll to position [70, 0]
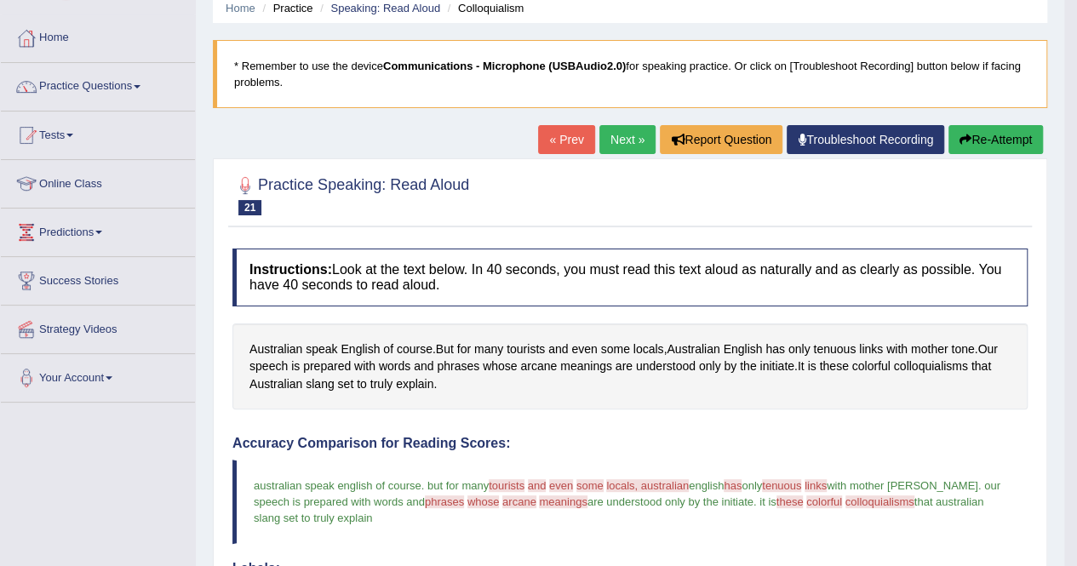
click at [628, 141] on link "Next »" at bounding box center [628, 139] width 56 height 29
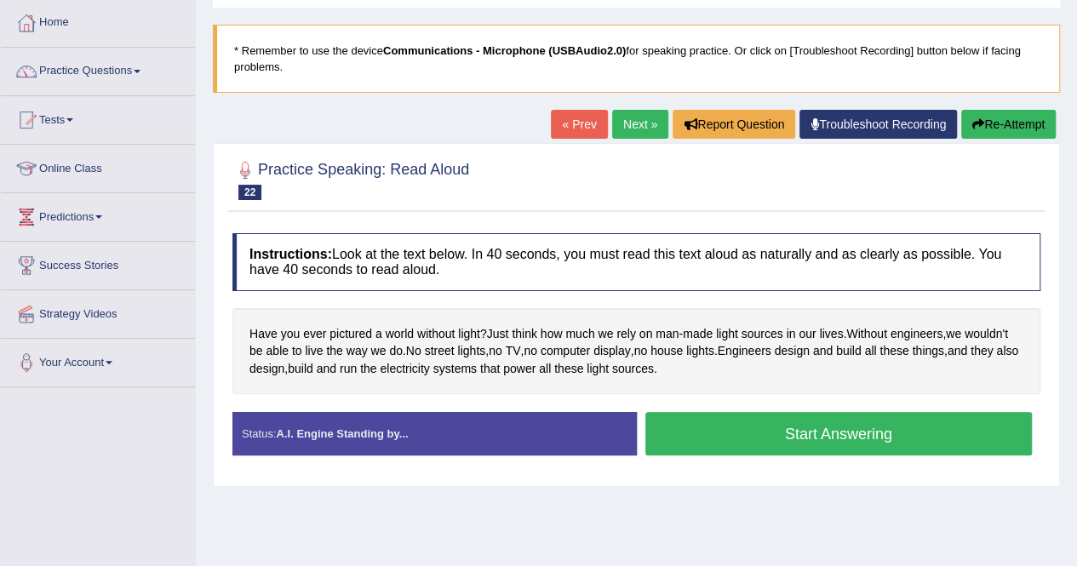
click at [729, 424] on button "Start Answering" at bounding box center [840, 433] width 388 height 43
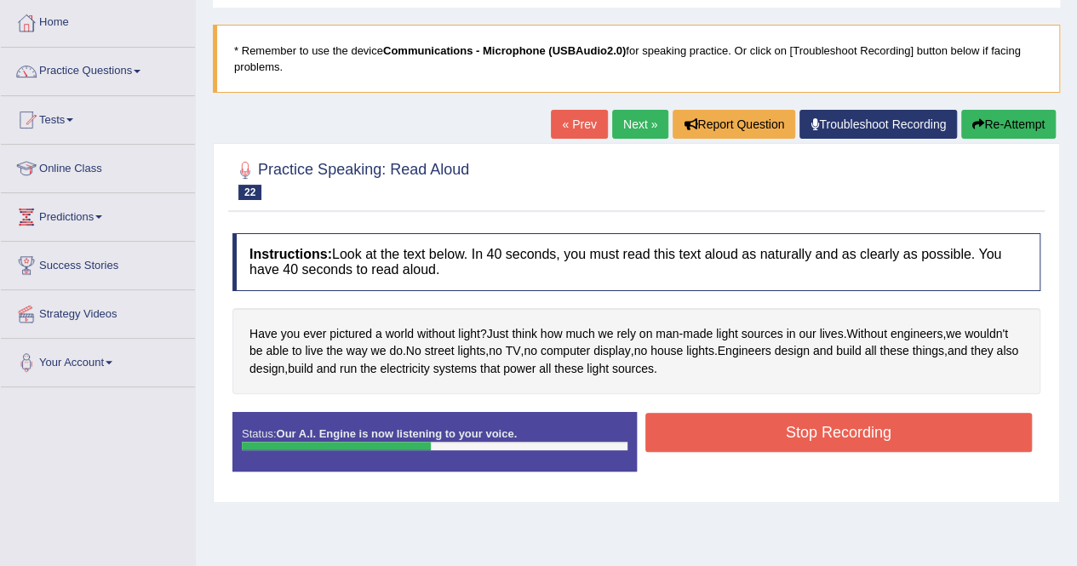
click at [779, 428] on button "Stop Recording" at bounding box center [840, 432] width 388 height 39
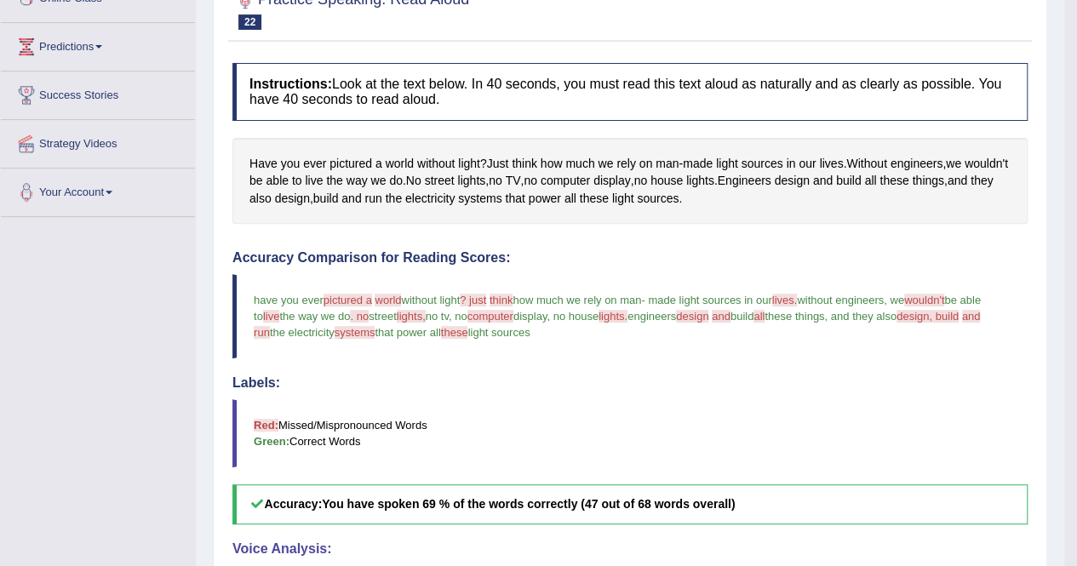
scroll to position [85, 0]
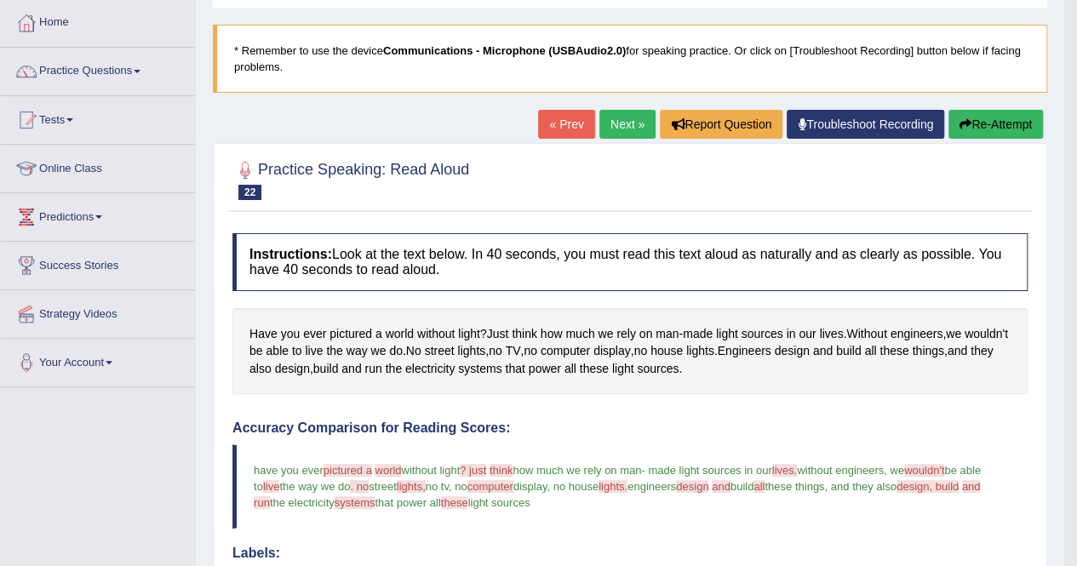
click at [600, 130] on link "Next »" at bounding box center [628, 124] width 56 height 29
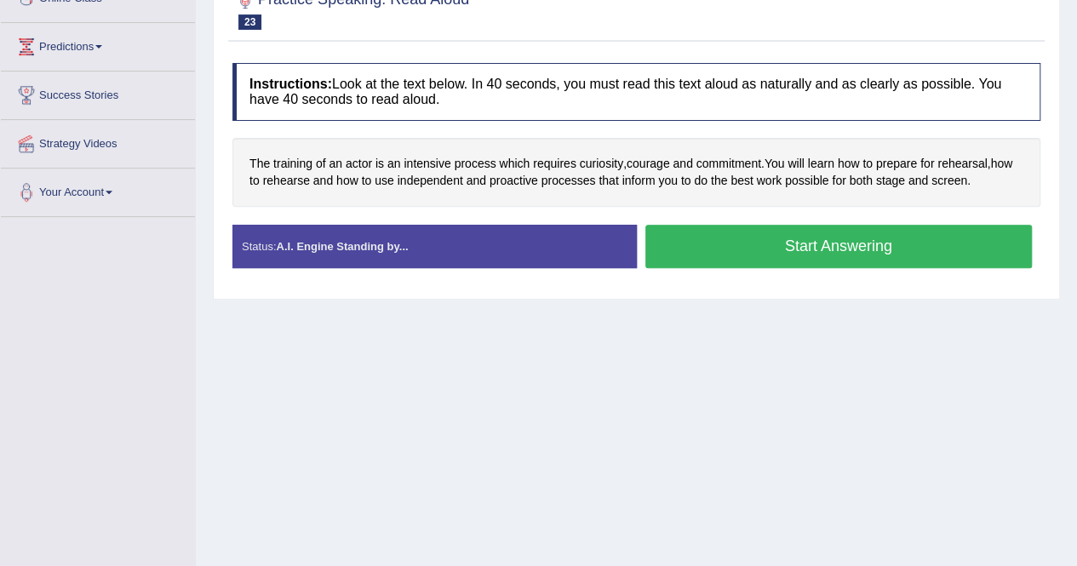
click at [772, 253] on button "Start Answering" at bounding box center [840, 246] width 388 height 43
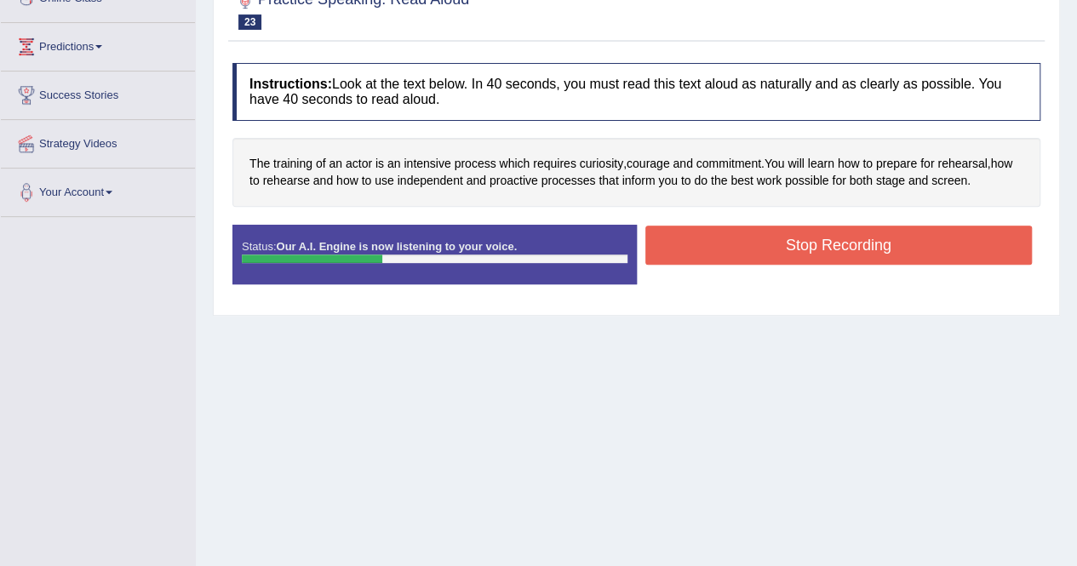
click at [790, 244] on button "Stop Recording" at bounding box center [840, 245] width 388 height 39
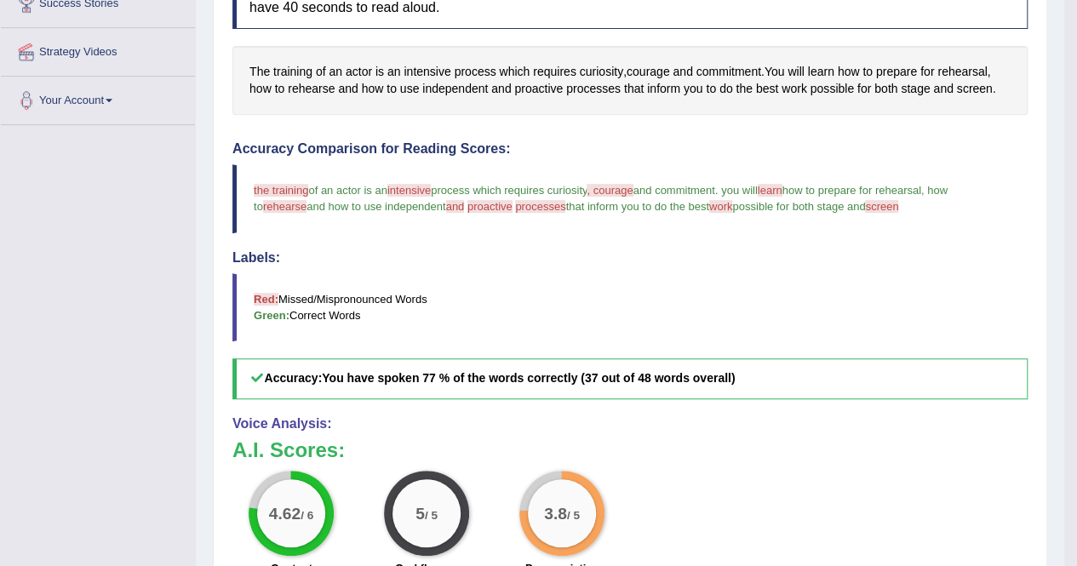
scroll to position [85, 0]
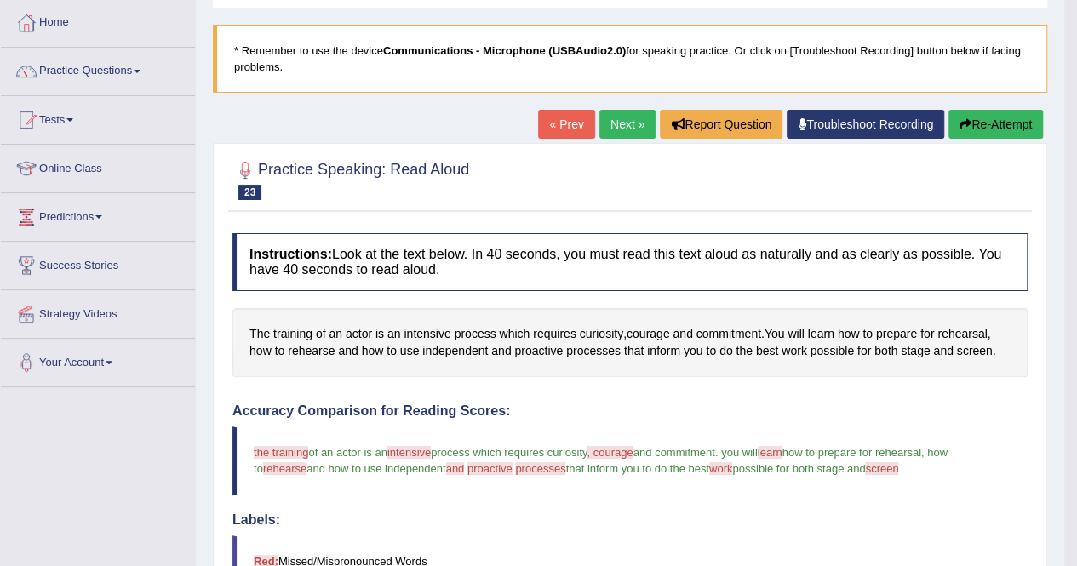
click at [617, 135] on link "Next »" at bounding box center [628, 124] width 56 height 29
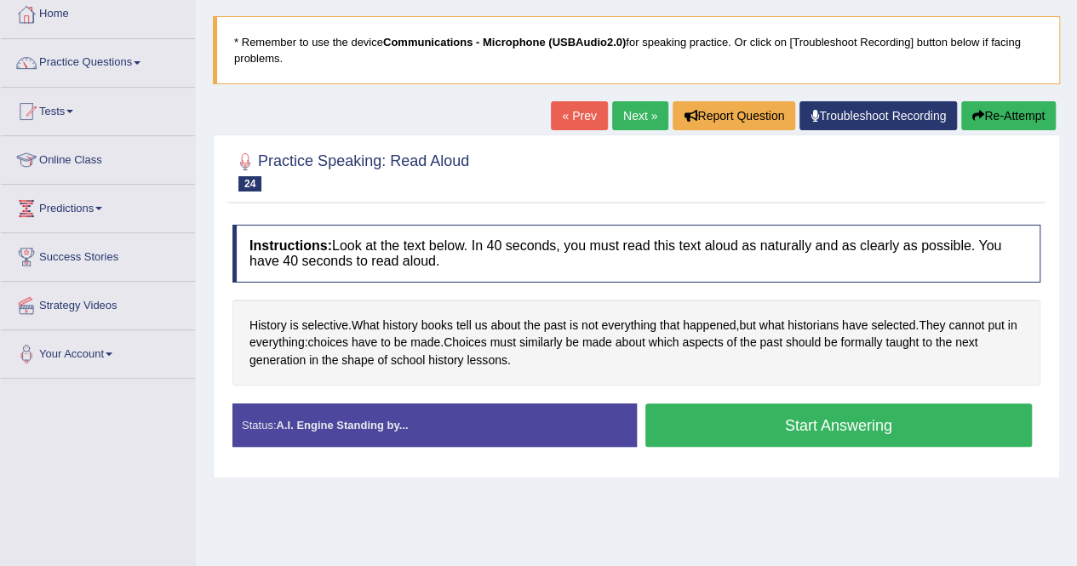
scroll to position [170, 0]
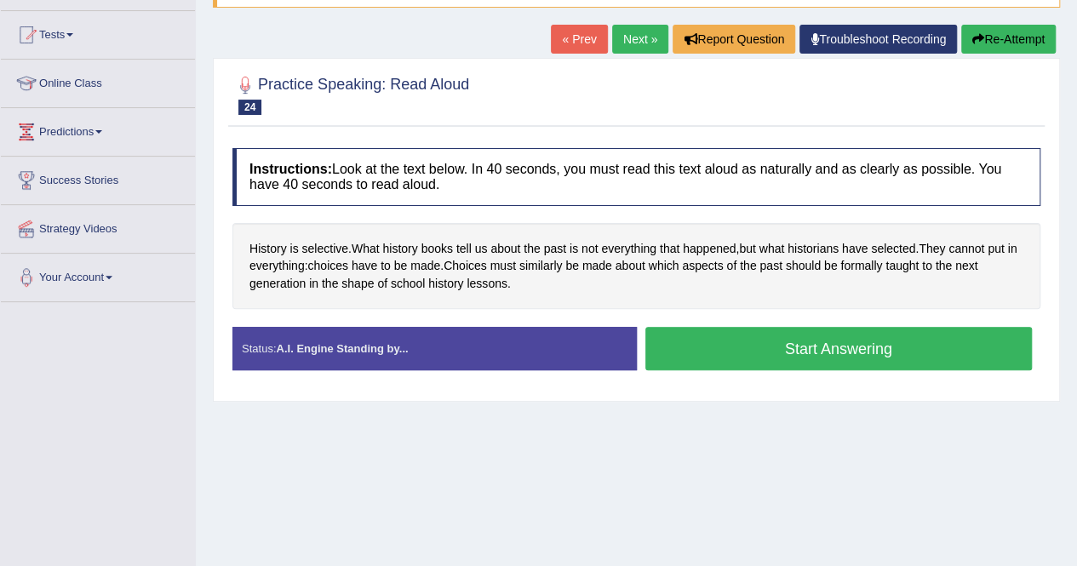
click at [797, 344] on button "Start Answering" at bounding box center [840, 348] width 388 height 43
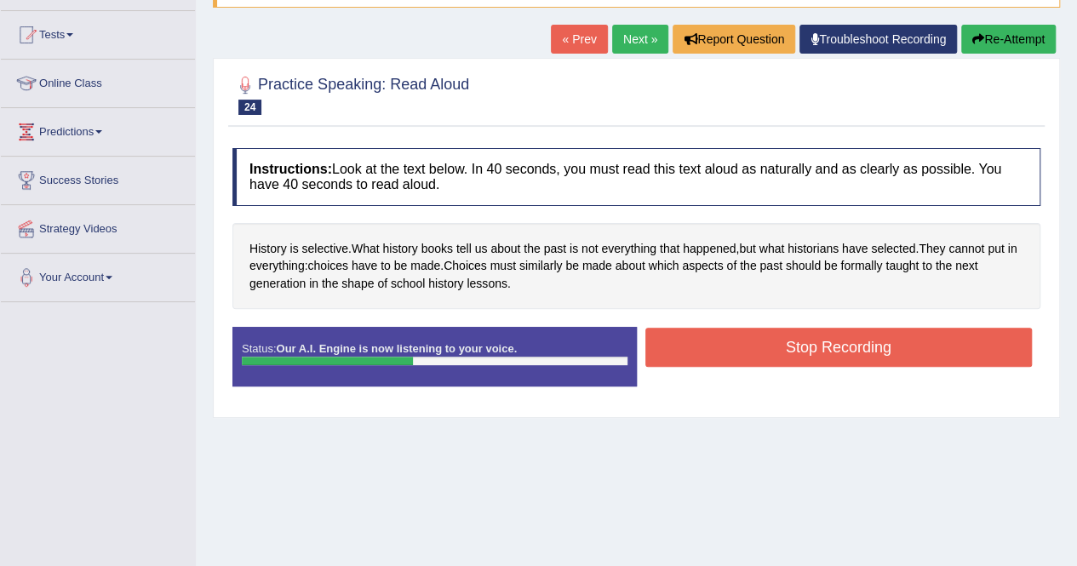
click at [775, 344] on button "Stop Recording" at bounding box center [840, 347] width 388 height 39
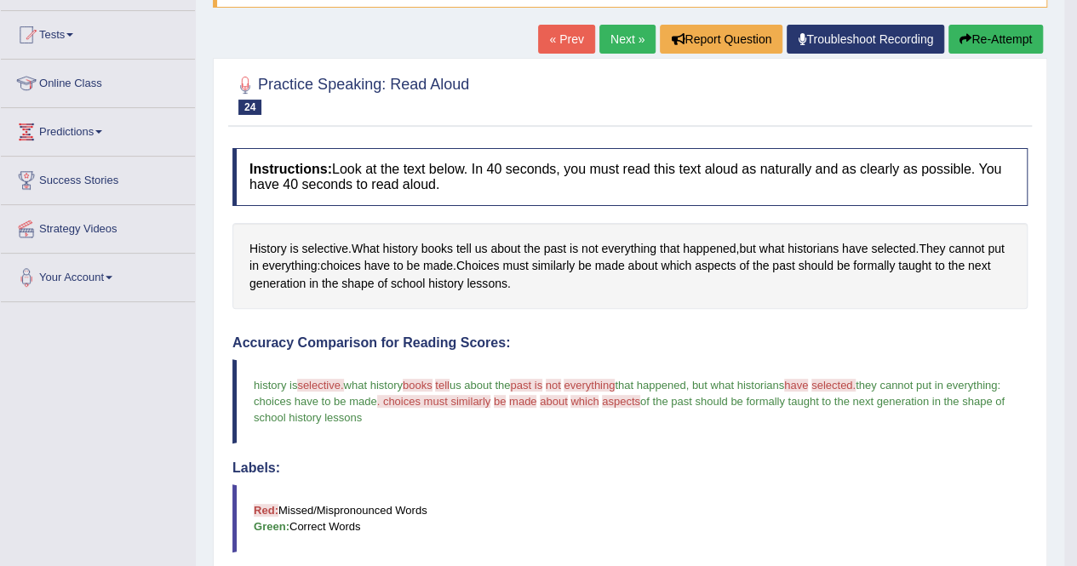
click at [622, 38] on link "Next »" at bounding box center [628, 39] width 56 height 29
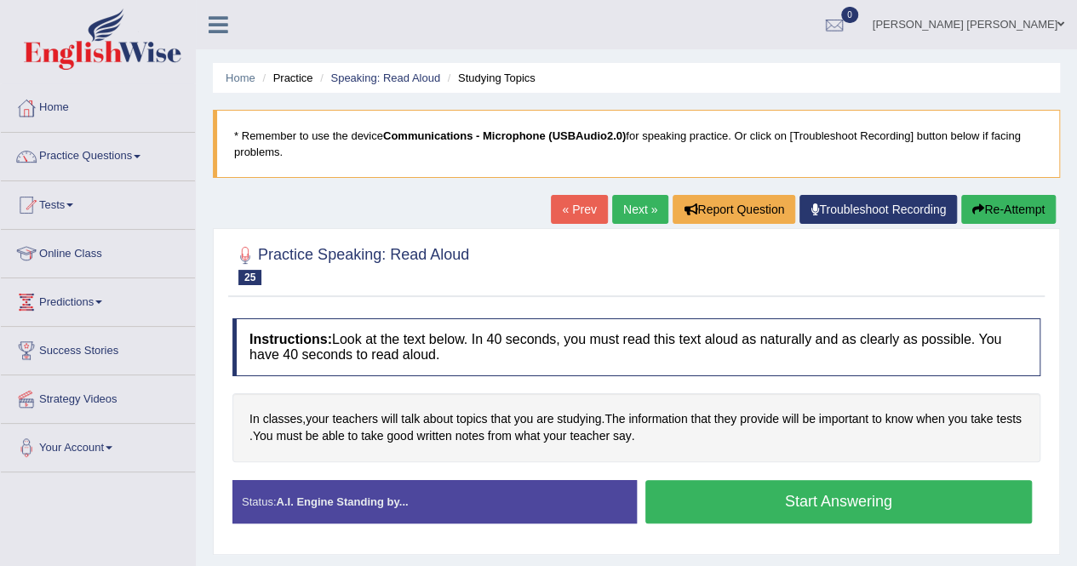
scroll to position [327, 0]
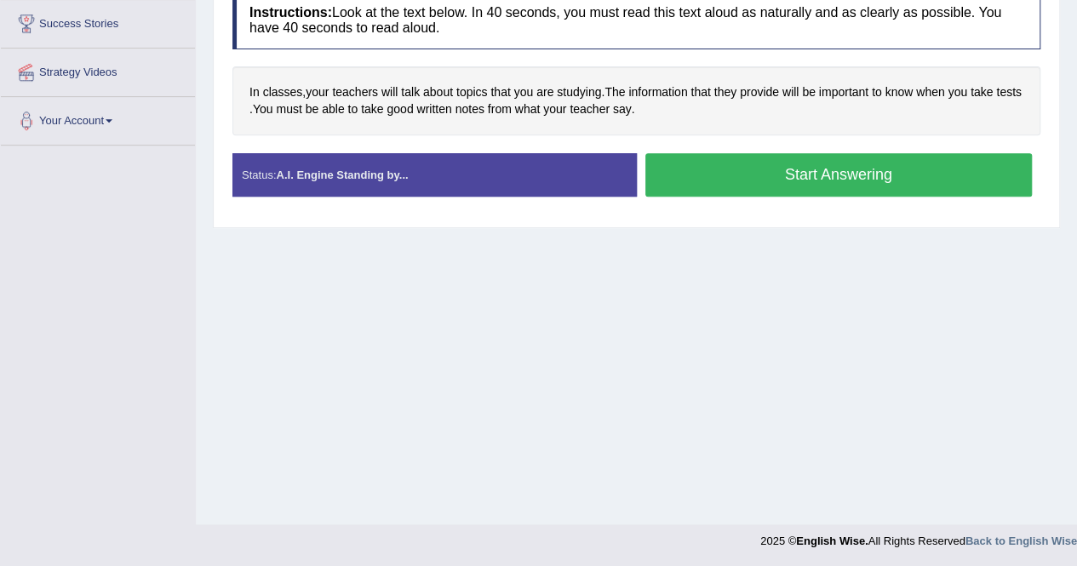
click at [737, 168] on button "Start Answering" at bounding box center [840, 174] width 388 height 43
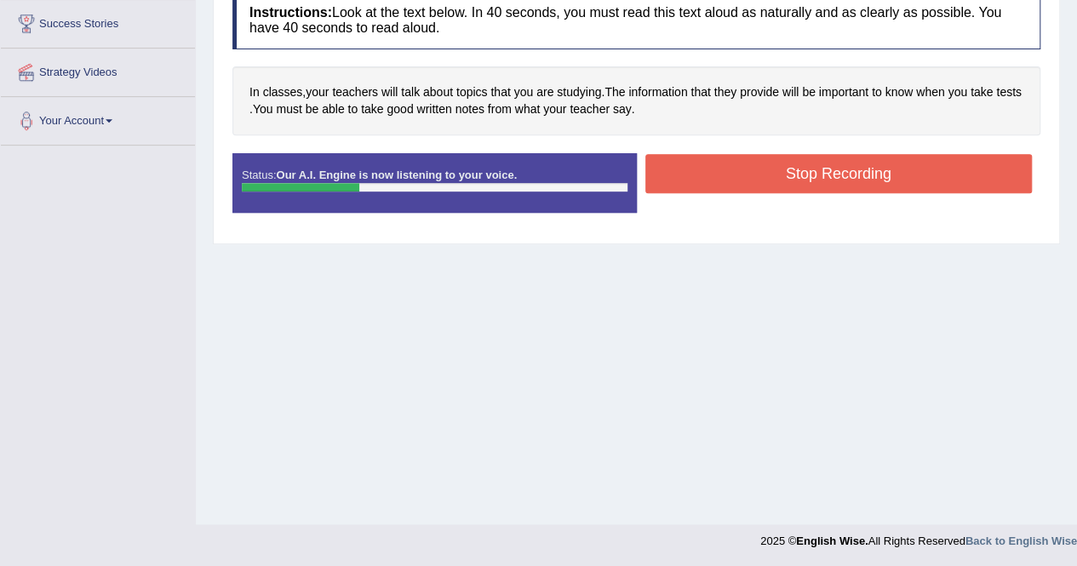
click at [804, 174] on button "Stop Recording" at bounding box center [840, 173] width 388 height 39
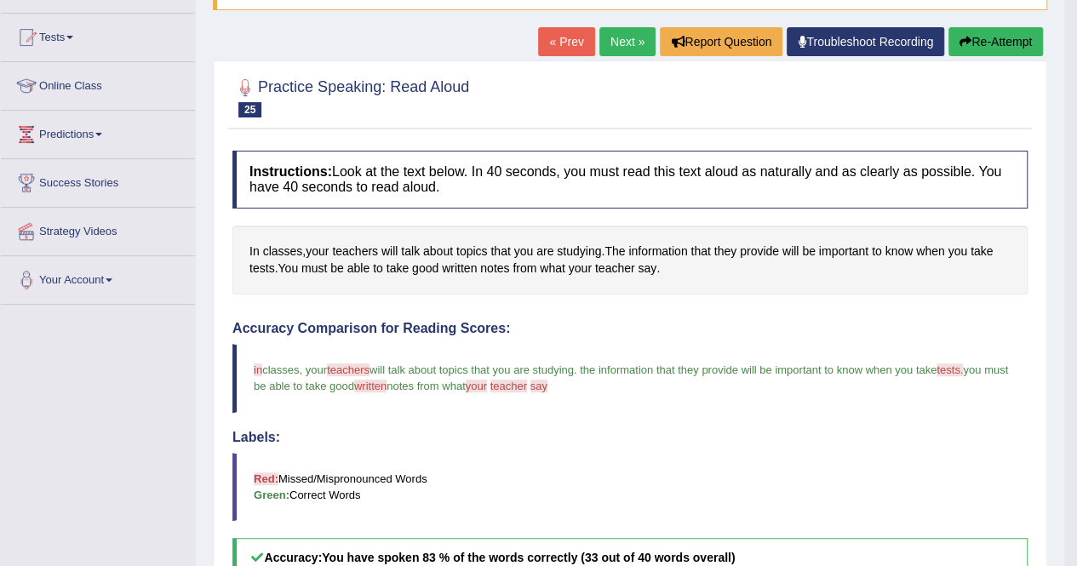
scroll to position [157, 0]
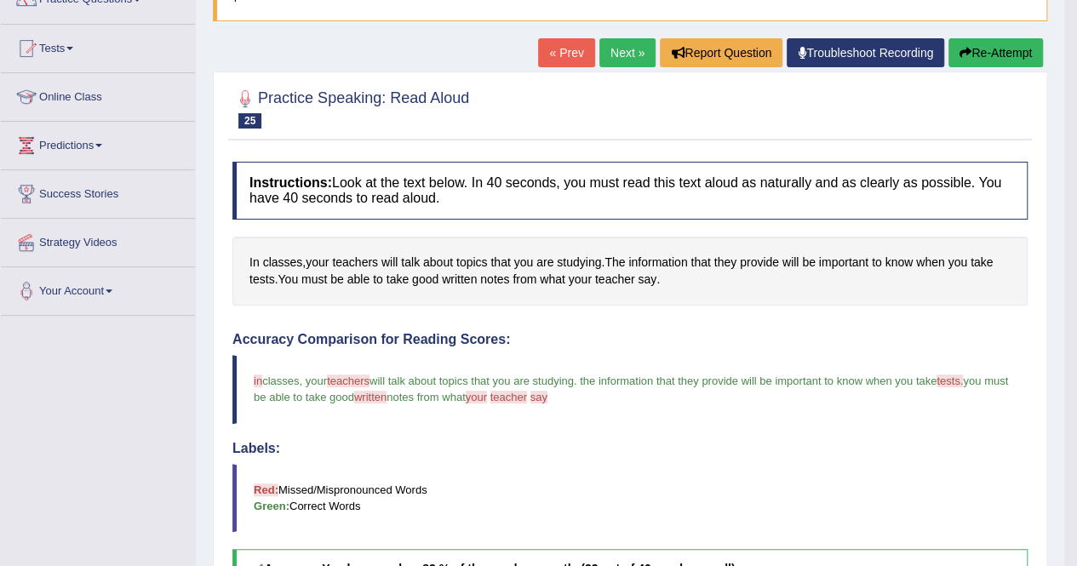
click at [614, 52] on link "Next »" at bounding box center [628, 52] width 56 height 29
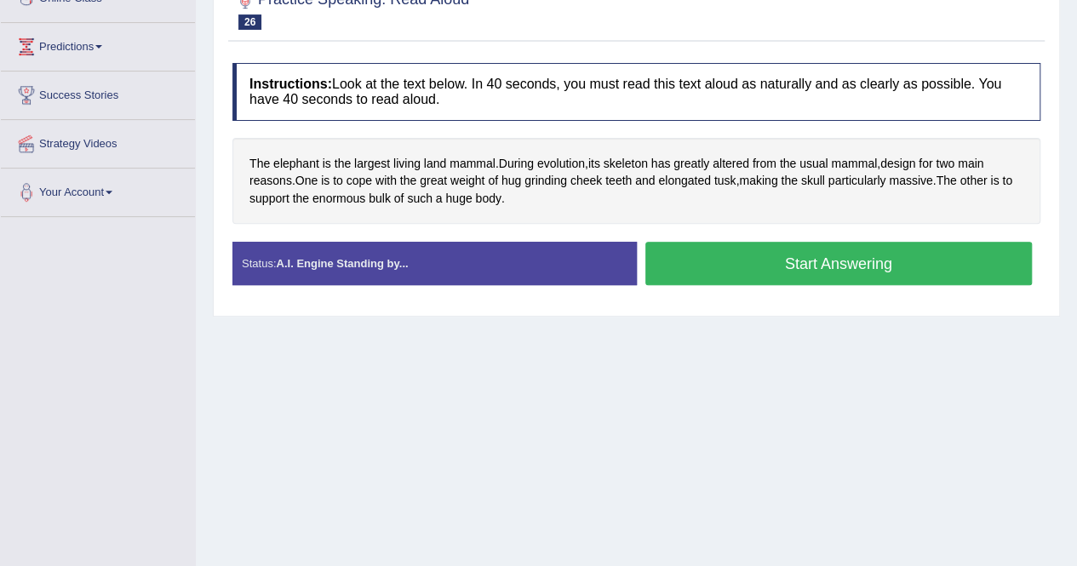
click at [744, 258] on button "Start Answering" at bounding box center [840, 263] width 388 height 43
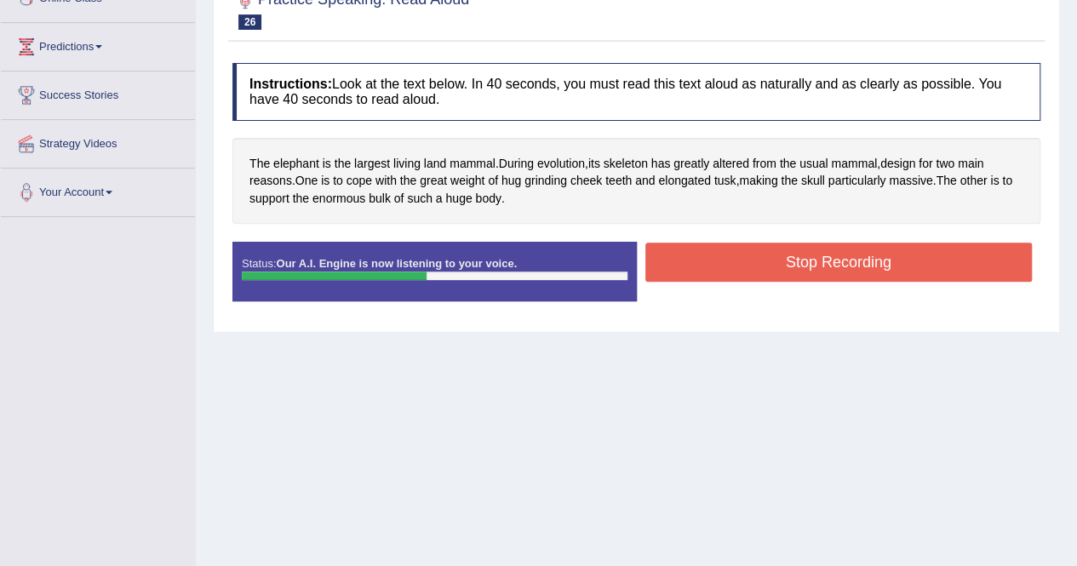
click at [949, 253] on button "Stop Recording" at bounding box center [840, 262] width 388 height 39
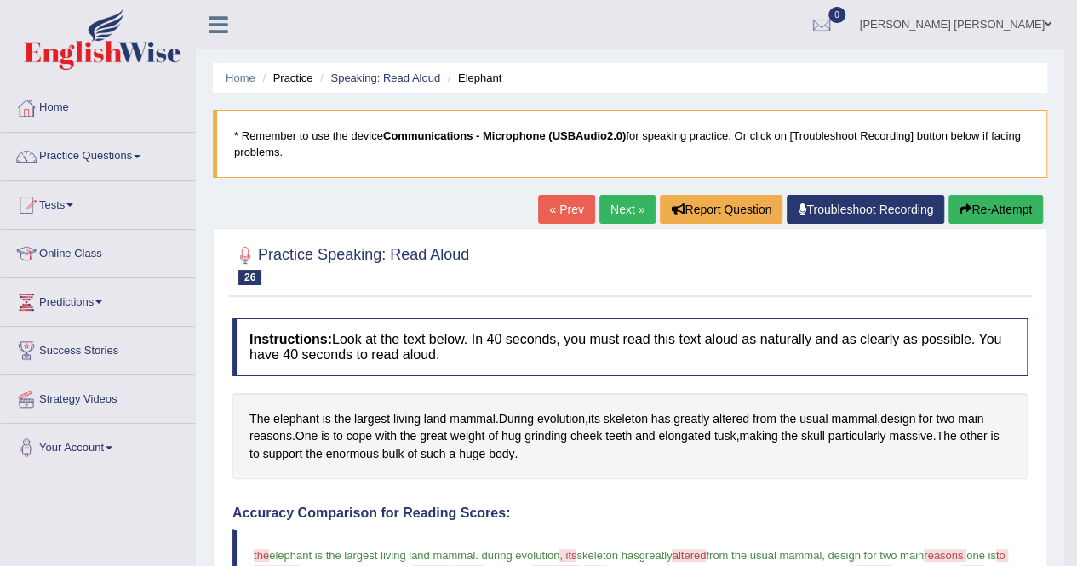
click at [613, 211] on link "Next »" at bounding box center [628, 209] width 56 height 29
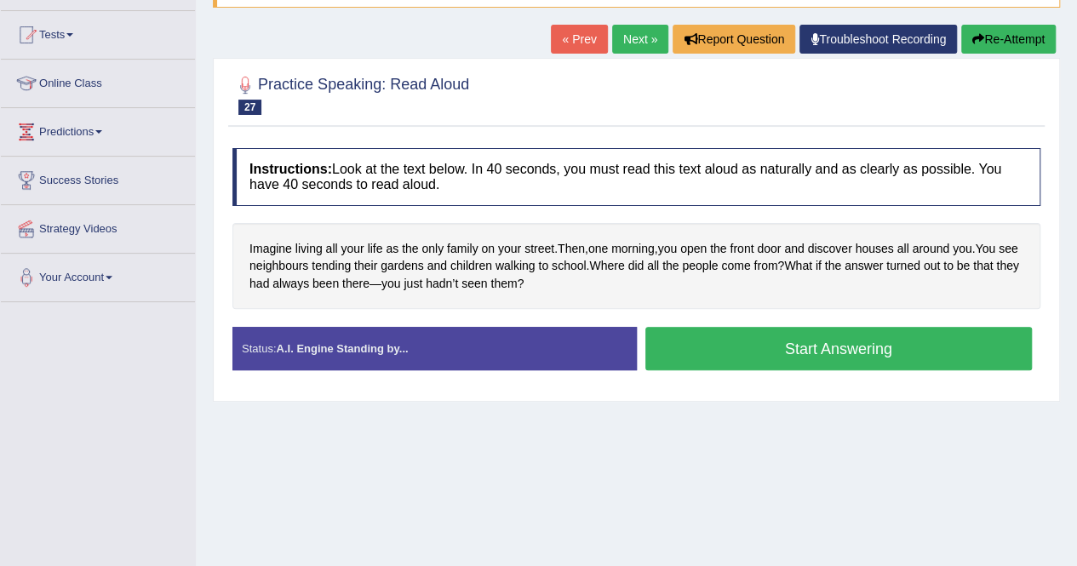
click at [739, 336] on button "Start Answering" at bounding box center [840, 348] width 388 height 43
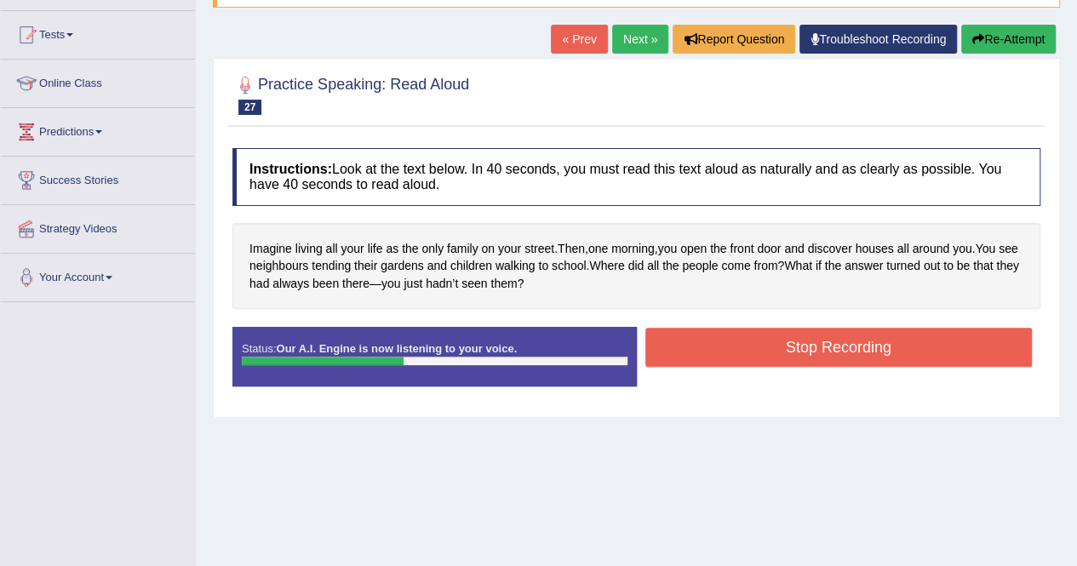
click at [862, 338] on button "Stop Recording" at bounding box center [840, 347] width 388 height 39
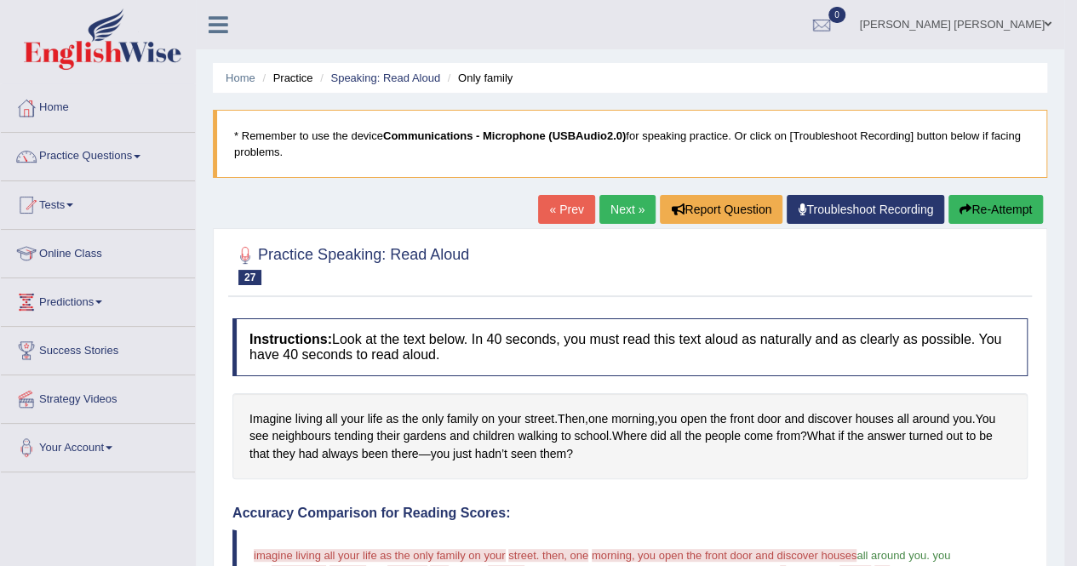
click at [616, 204] on link "Next »" at bounding box center [628, 209] width 56 height 29
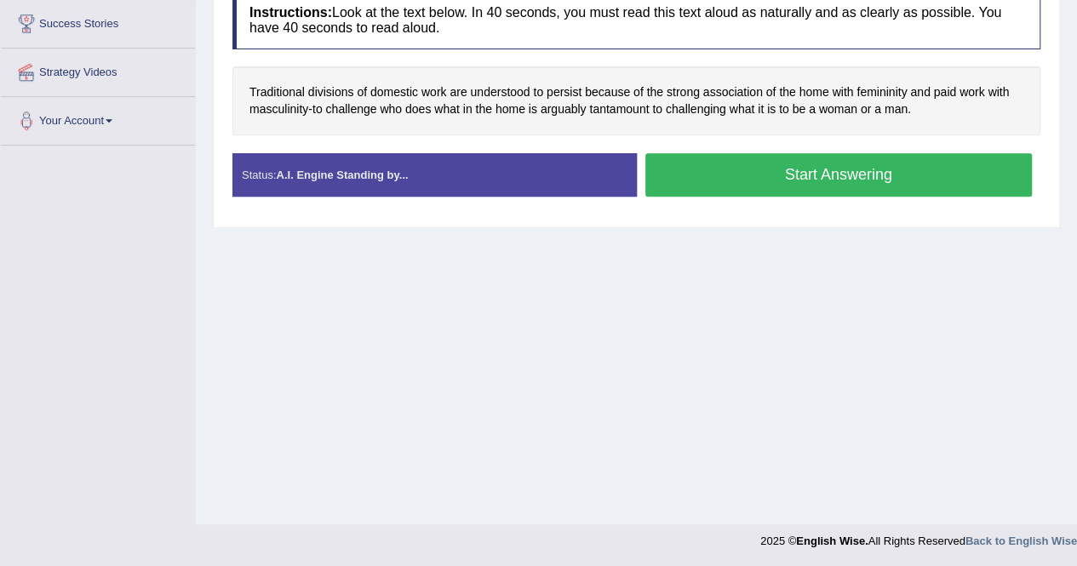
click at [814, 181] on button "Start Answering" at bounding box center [840, 174] width 388 height 43
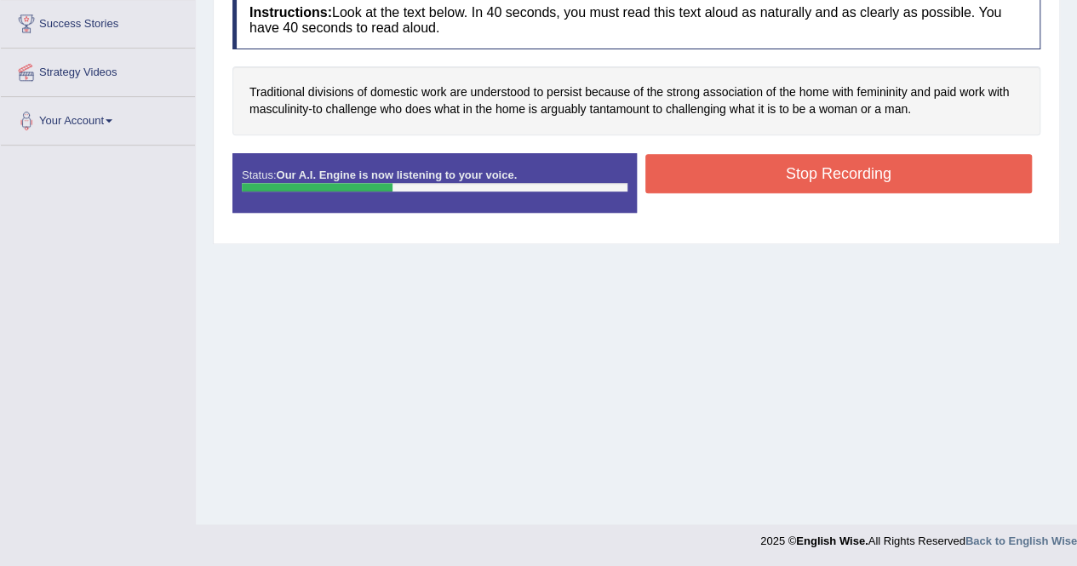
click at [853, 164] on button "Stop Recording" at bounding box center [840, 173] width 388 height 39
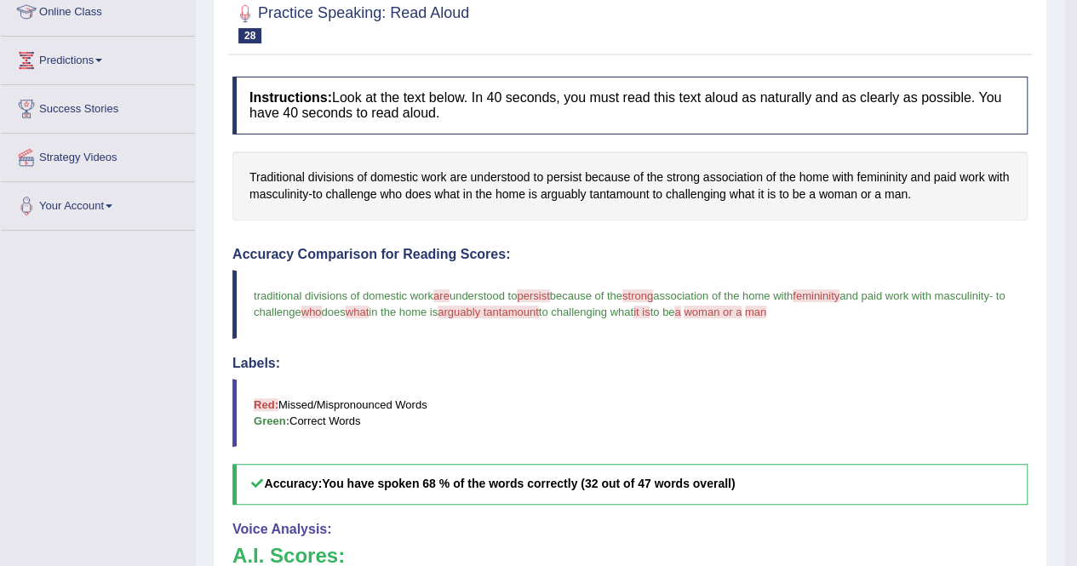
scroll to position [72, 0]
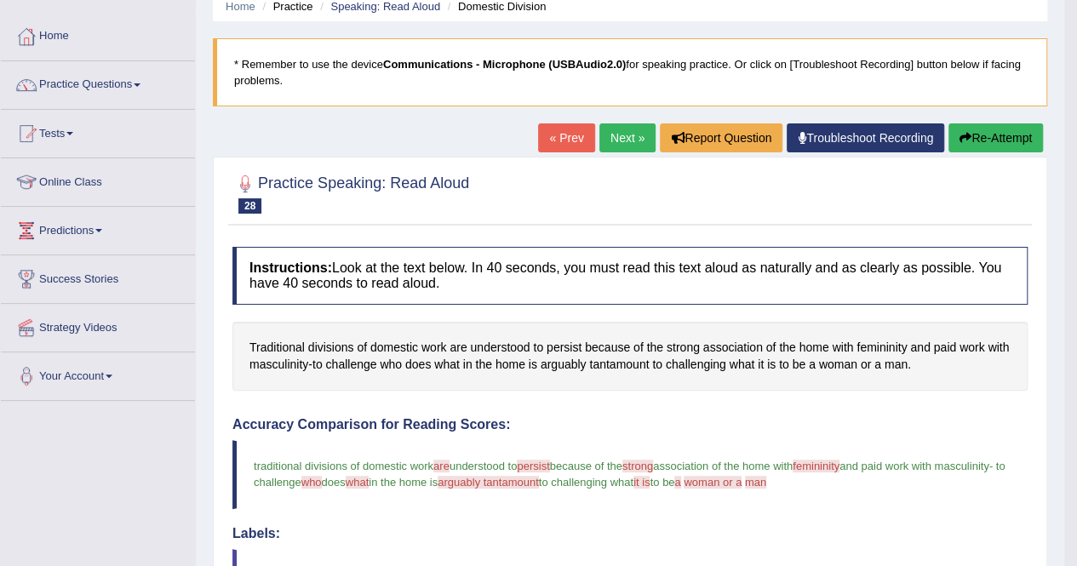
click at [625, 140] on link "Next »" at bounding box center [628, 137] width 56 height 29
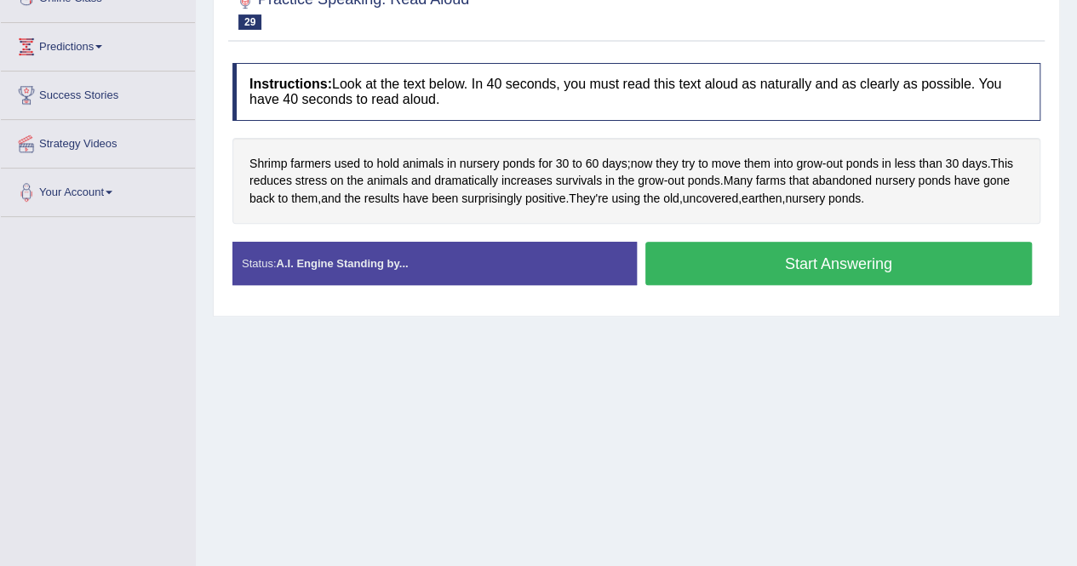
click at [804, 258] on button "Start Answering" at bounding box center [840, 263] width 388 height 43
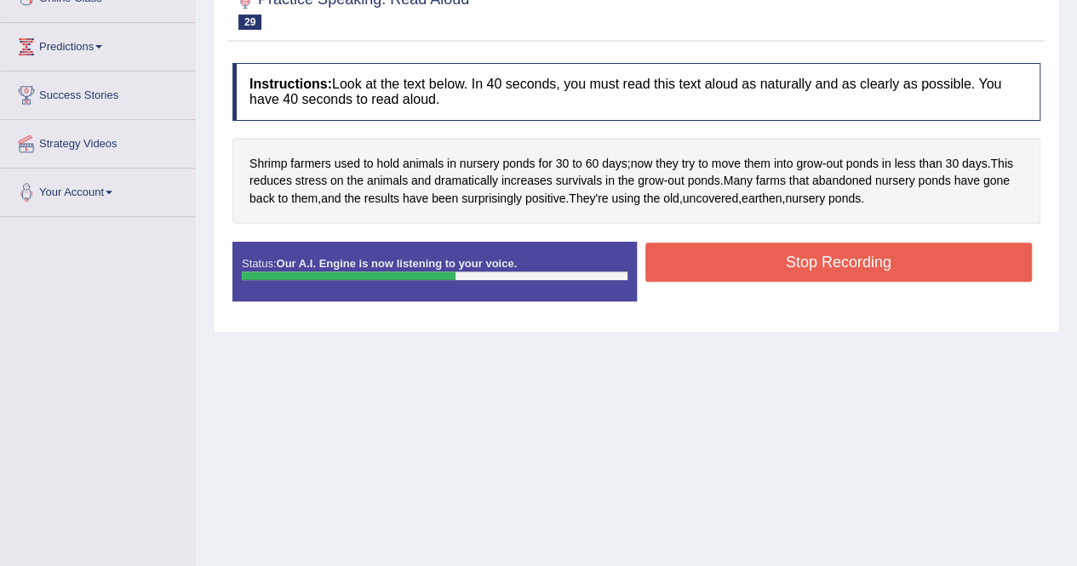
click at [807, 261] on button "Stop Recording" at bounding box center [840, 262] width 388 height 39
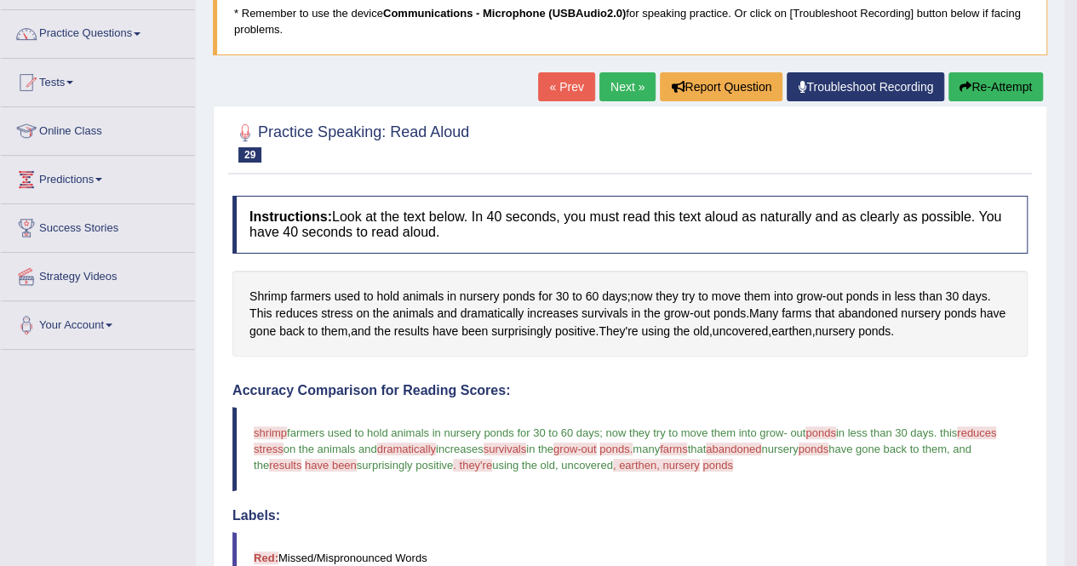
scroll to position [83, 0]
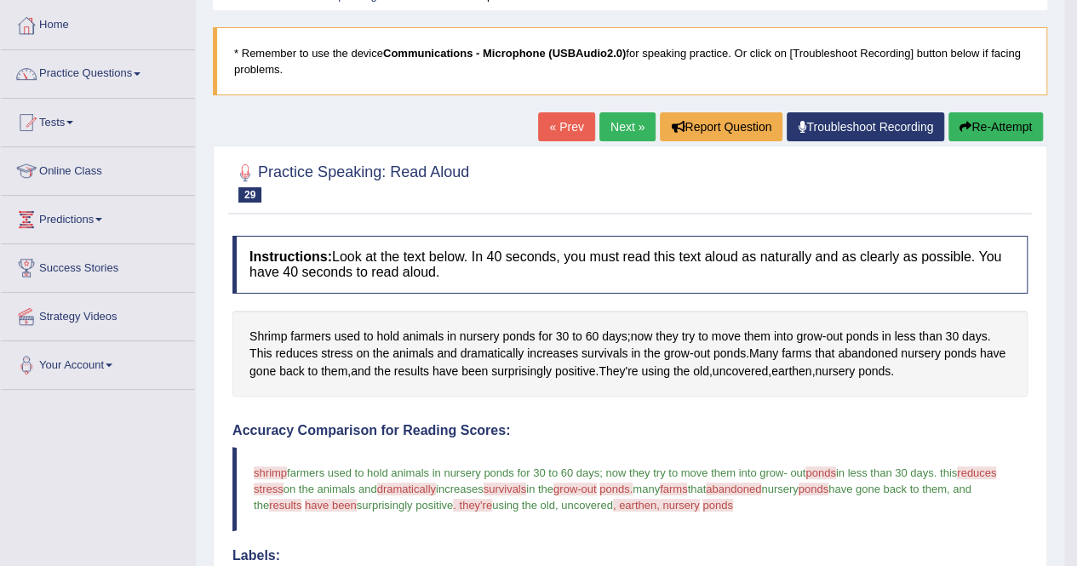
click at [632, 124] on link "Next »" at bounding box center [628, 126] width 56 height 29
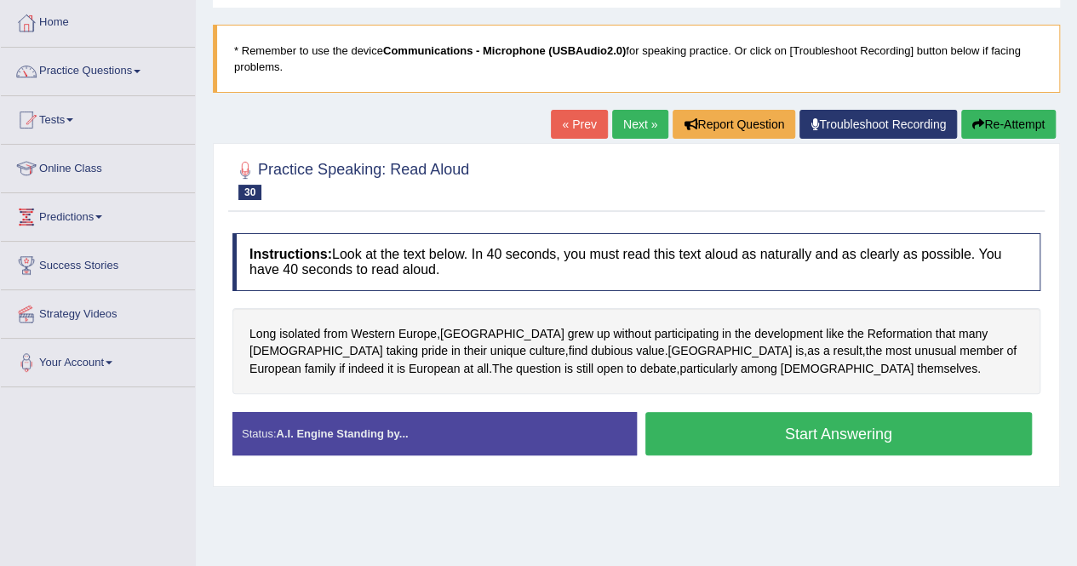
scroll to position [170, 0]
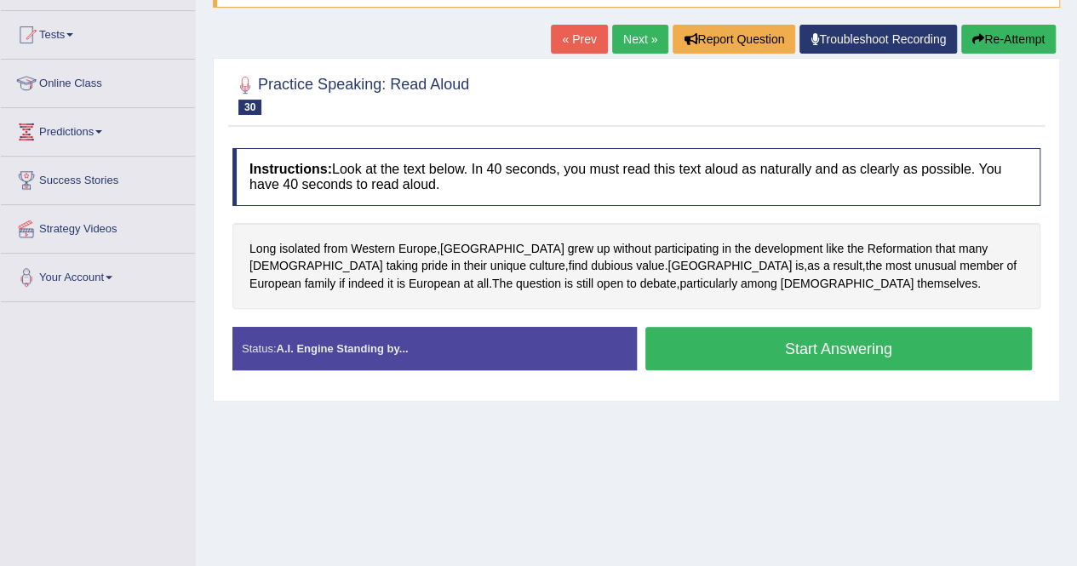
click at [765, 340] on button "Start Answering" at bounding box center [840, 348] width 388 height 43
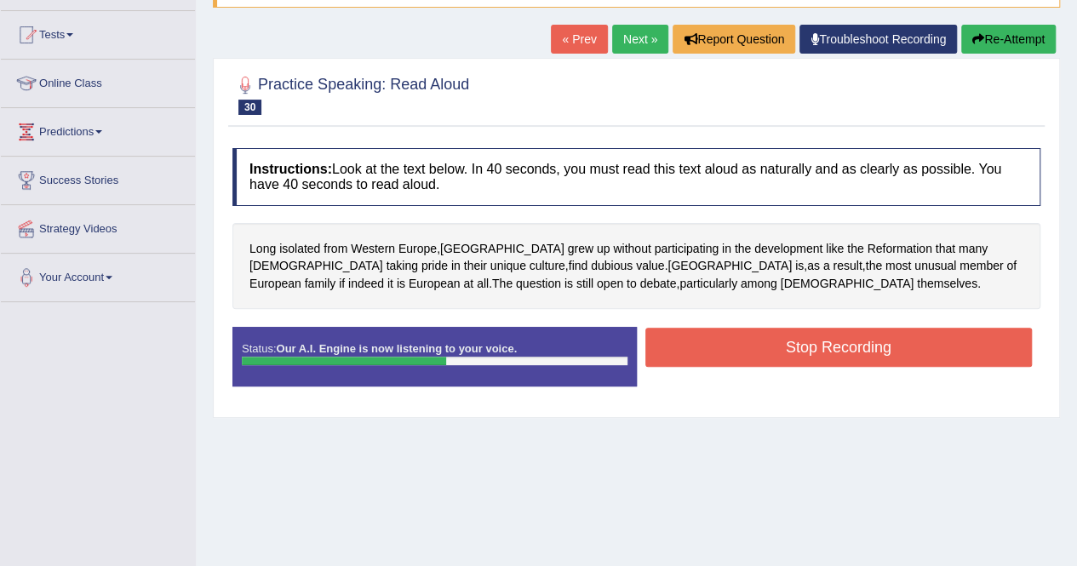
click at [806, 347] on button "Stop Recording" at bounding box center [840, 347] width 388 height 39
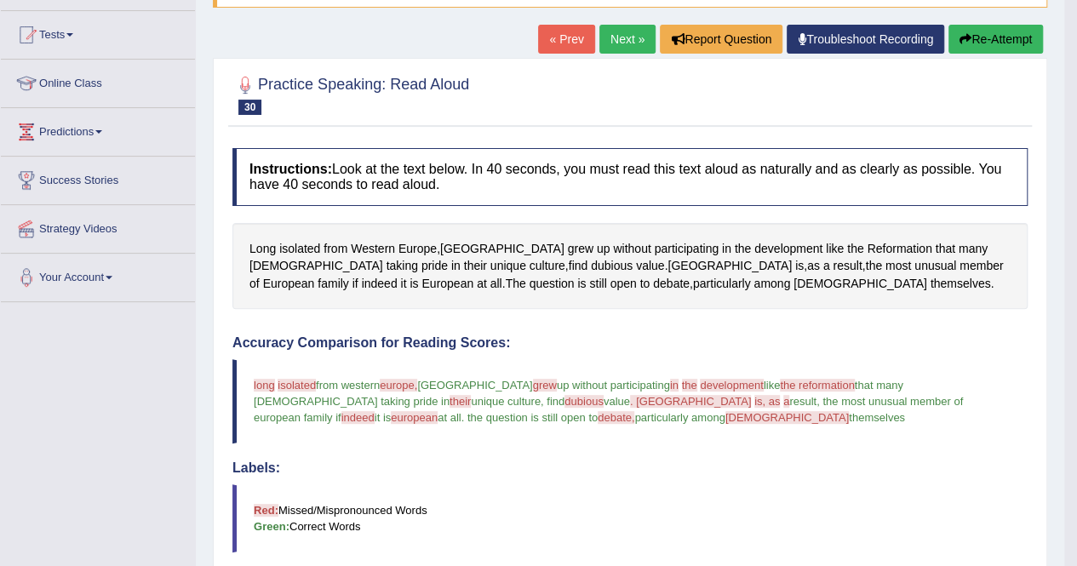
click at [615, 41] on link "Next »" at bounding box center [628, 39] width 56 height 29
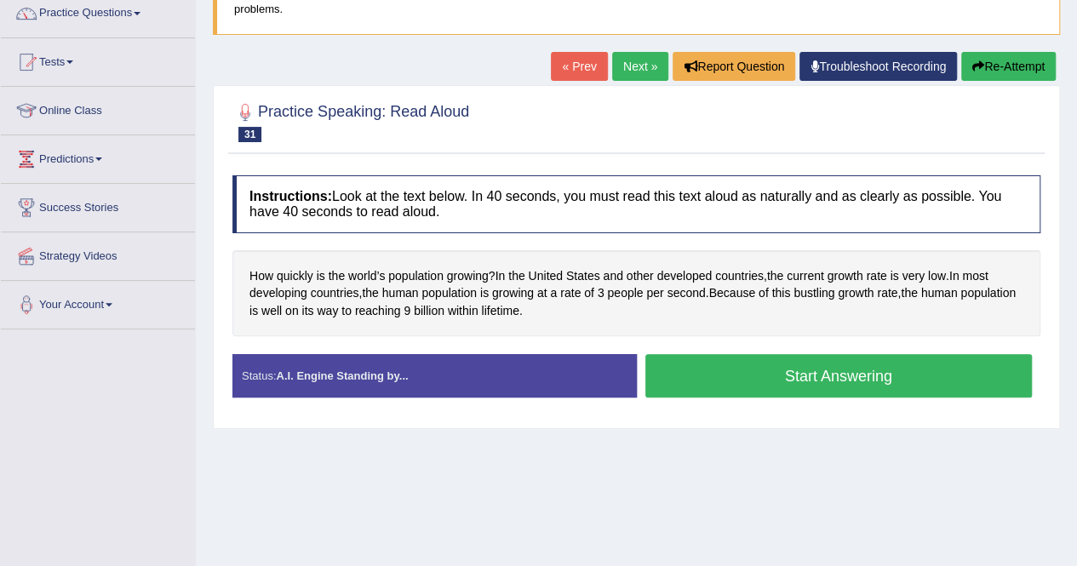
scroll to position [170, 0]
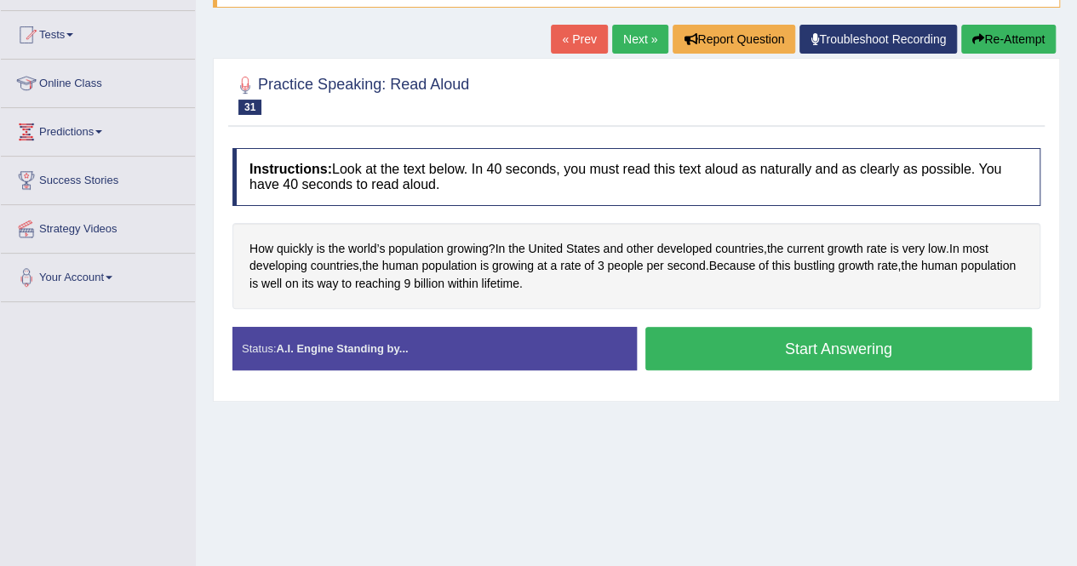
click at [726, 352] on button "Start Answering" at bounding box center [840, 348] width 388 height 43
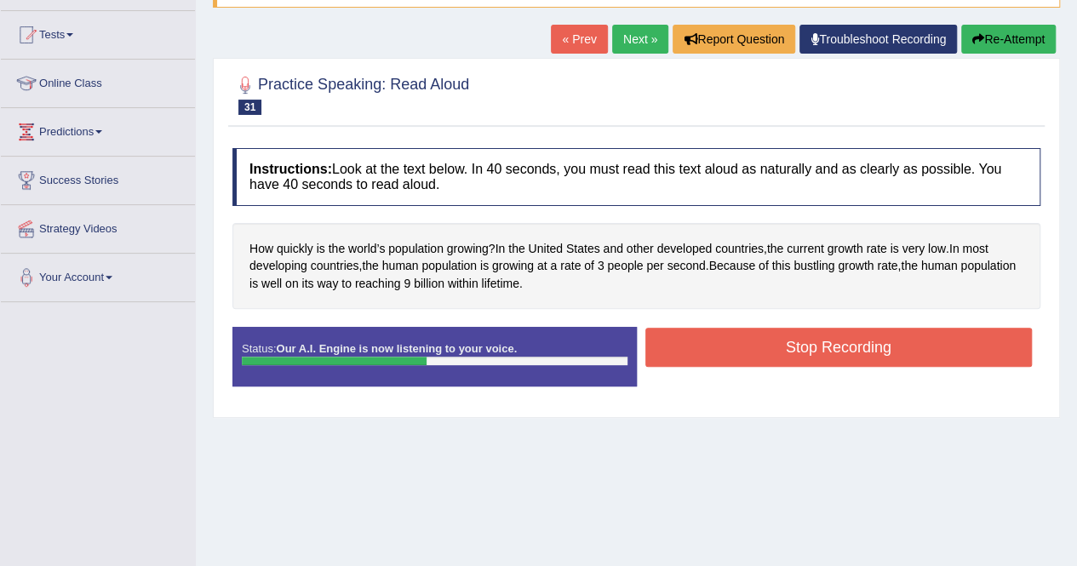
click at [744, 348] on button "Stop Recording" at bounding box center [840, 347] width 388 height 39
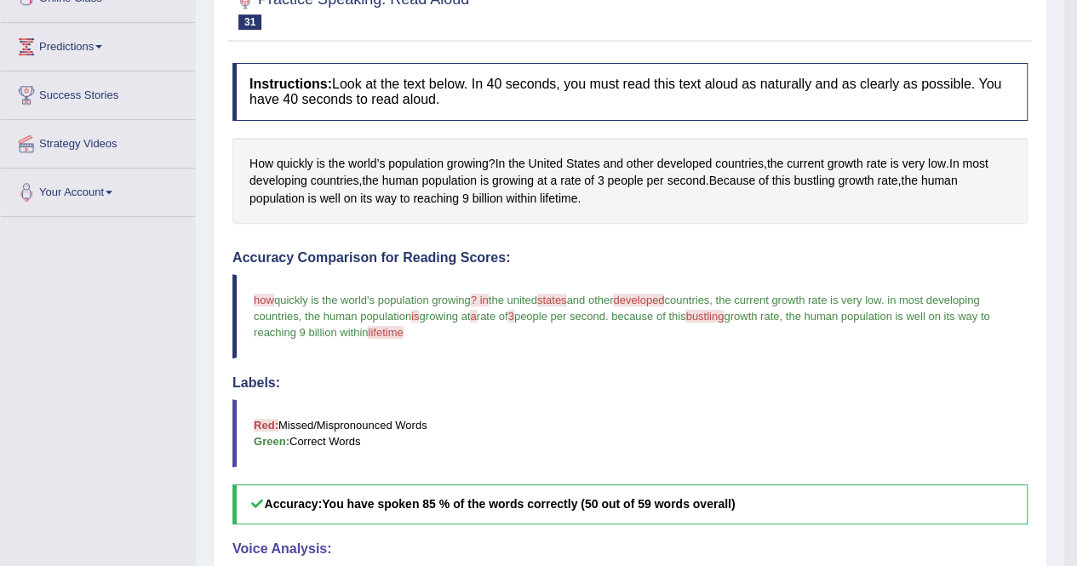
scroll to position [0, 0]
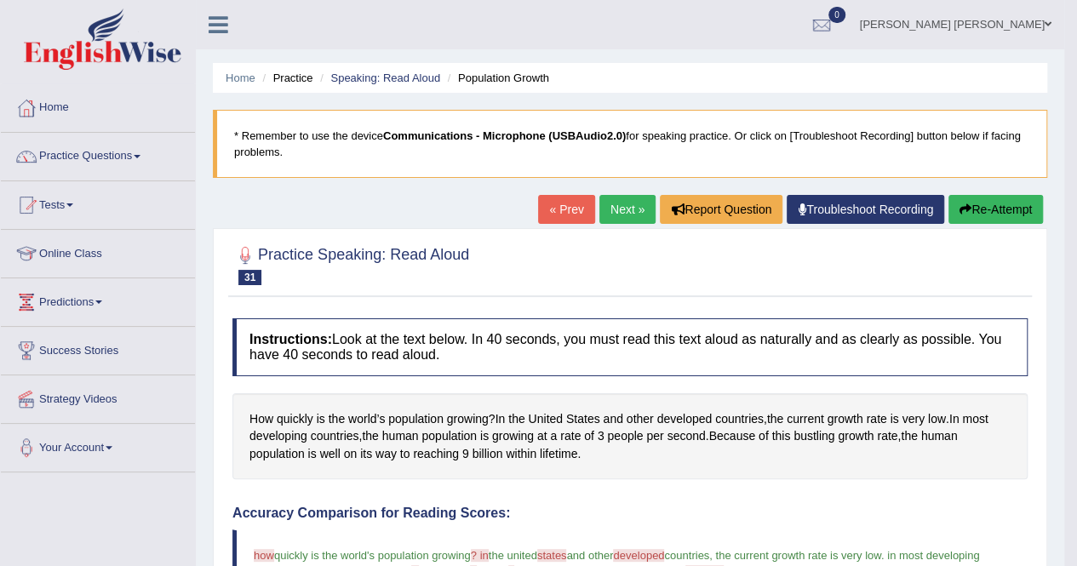
click at [612, 215] on link "Next »" at bounding box center [628, 209] width 56 height 29
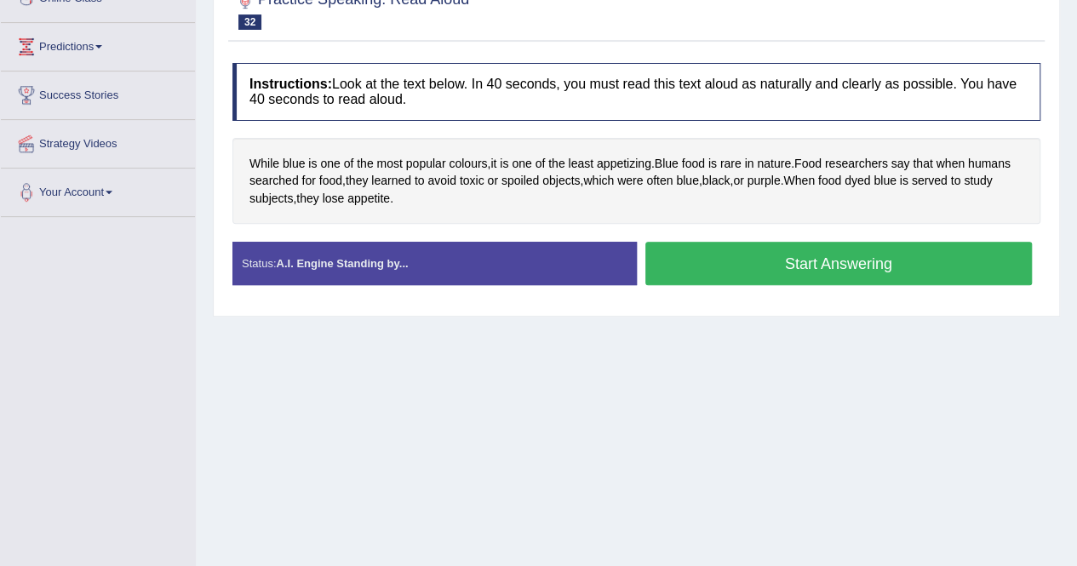
click at [860, 261] on button "Start Answering" at bounding box center [840, 263] width 388 height 43
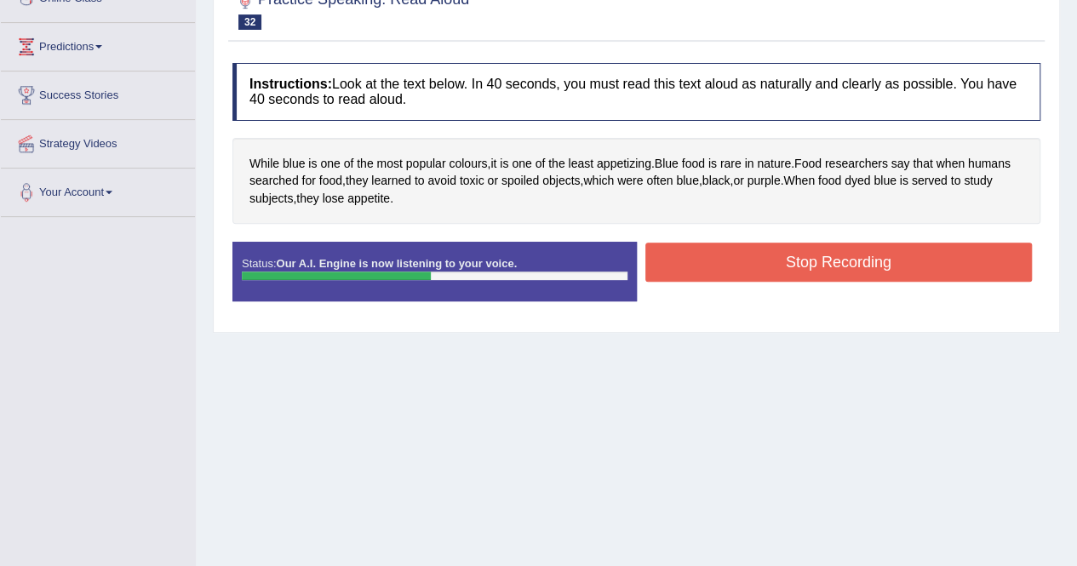
click at [922, 258] on button "Stop Recording" at bounding box center [840, 262] width 388 height 39
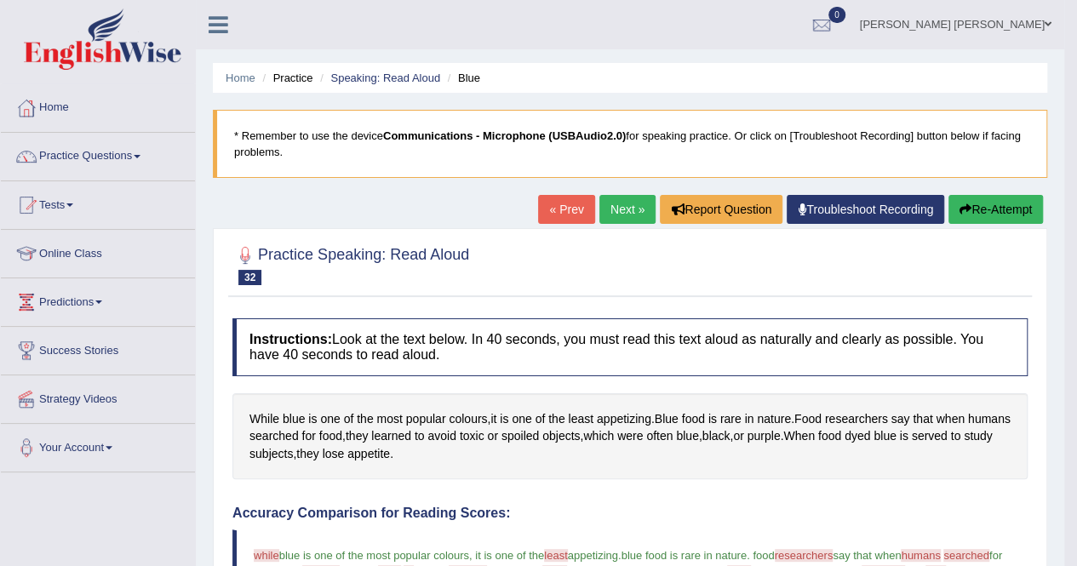
click at [632, 207] on link "Next »" at bounding box center [628, 209] width 56 height 29
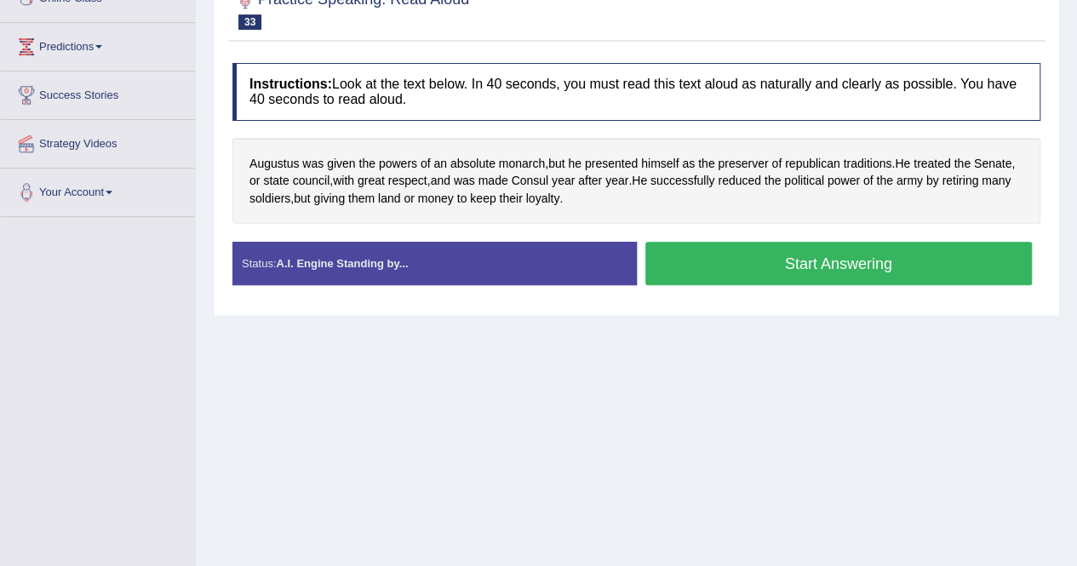
click at [743, 254] on button "Start Answering" at bounding box center [840, 263] width 388 height 43
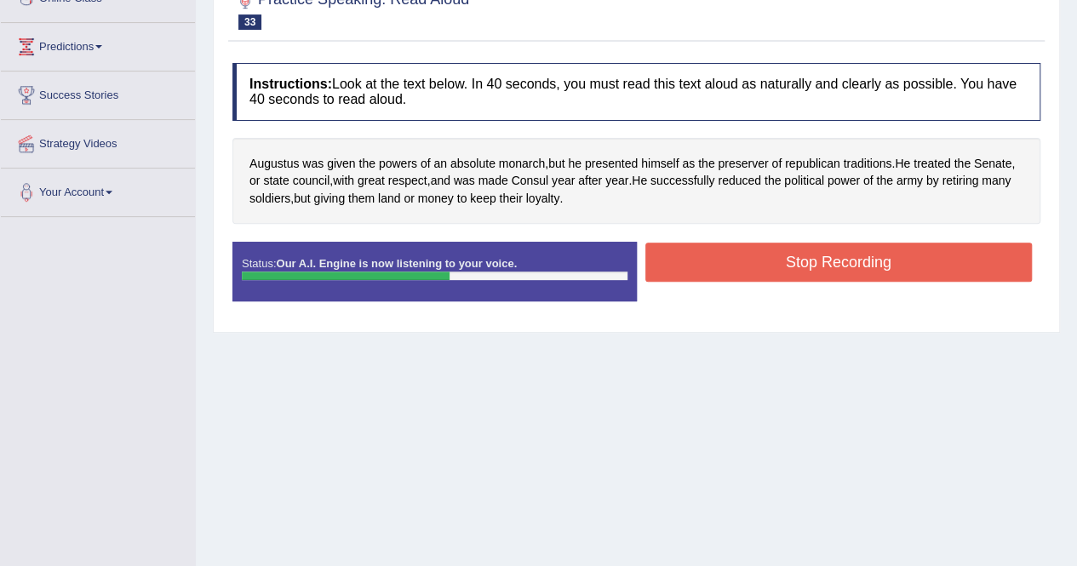
click at [832, 256] on button "Stop Recording" at bounding box center [840, 262] width 388 height 39
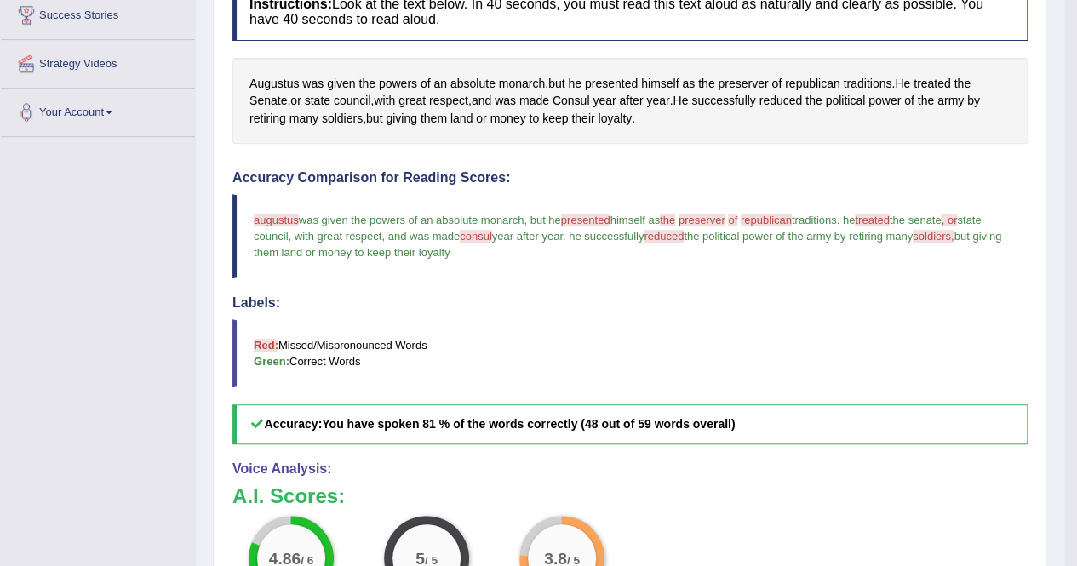
scroll to position [170, 0]
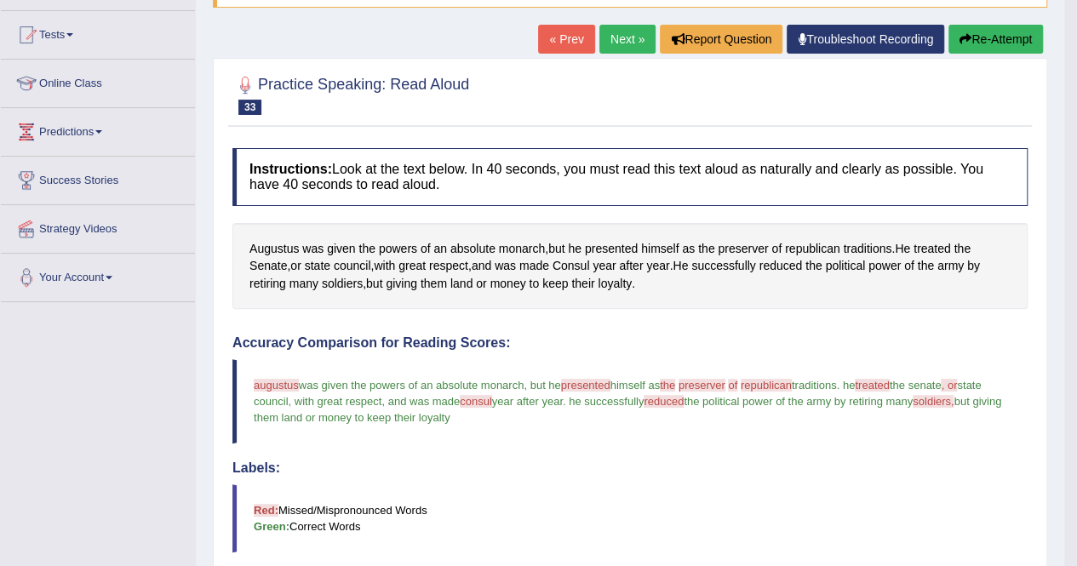
click at [641, 37] on link "Next »" at bounding box center [628, 39] width 56 height 29
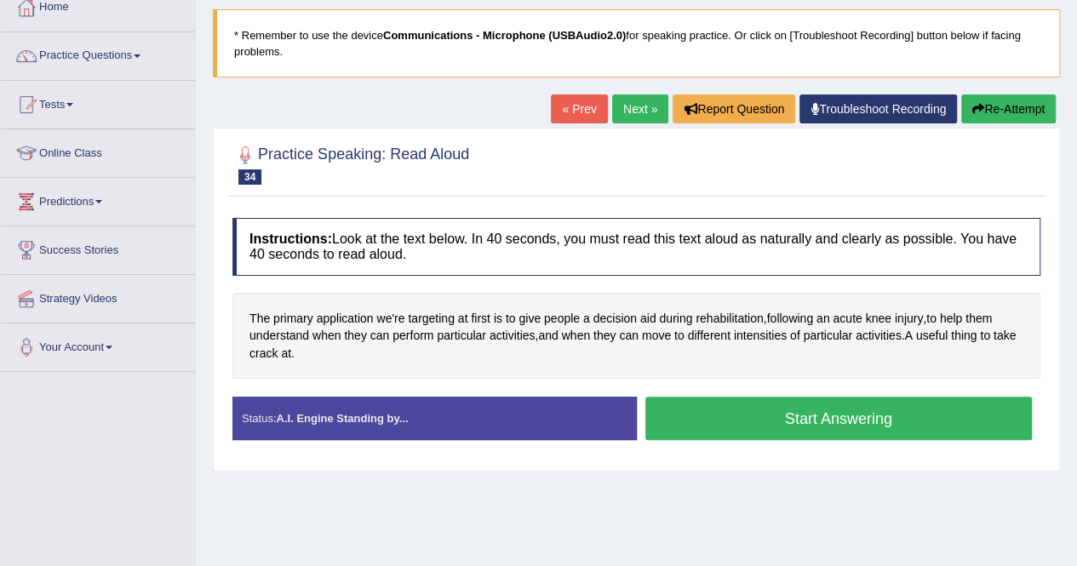
scroll to position [170, 0]
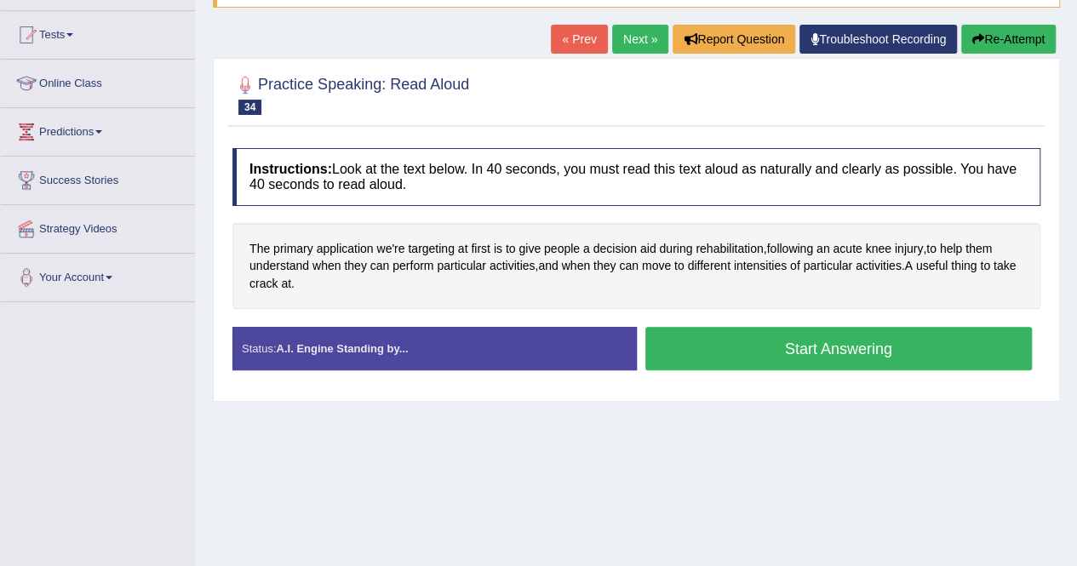
click at [736, 335] on button "Start Answering" at bounding box center [840, 348] width 388 height 43
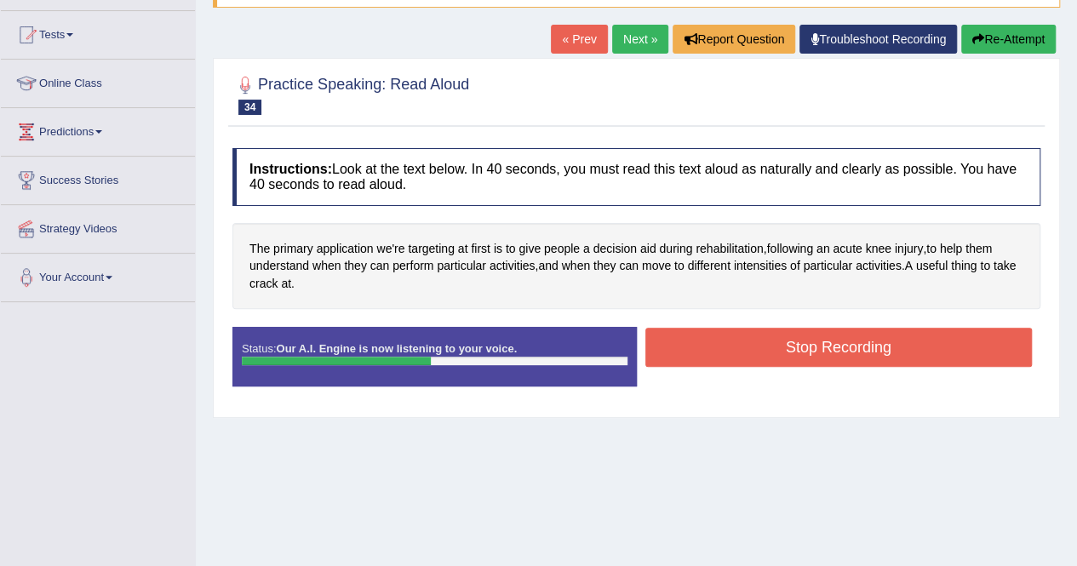
click at [887, 344] on button "Stop Recording" at bounding box center [840, 347] width 388 height 39
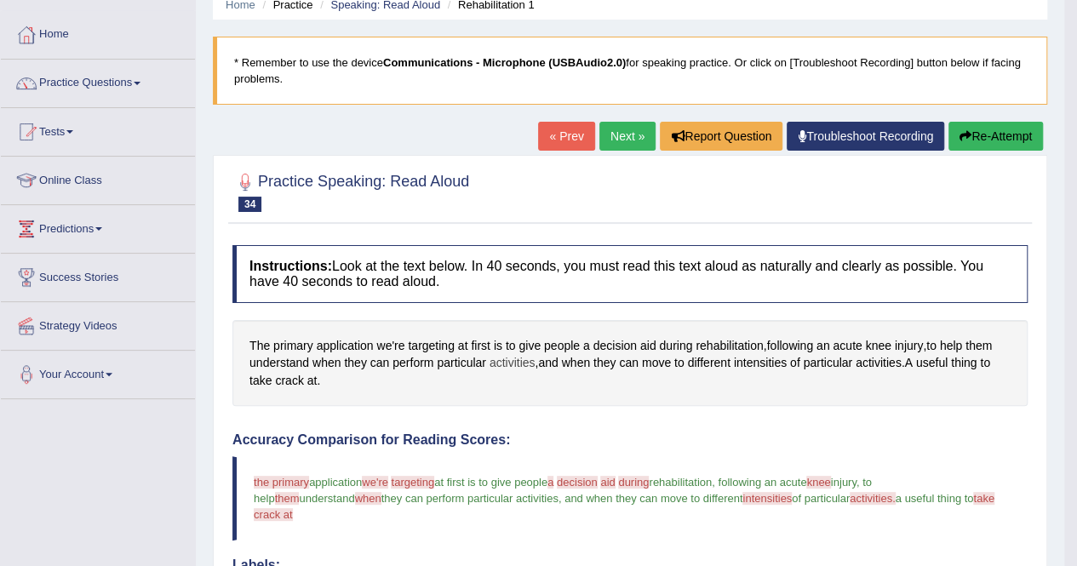
scroll to position [0, 0]
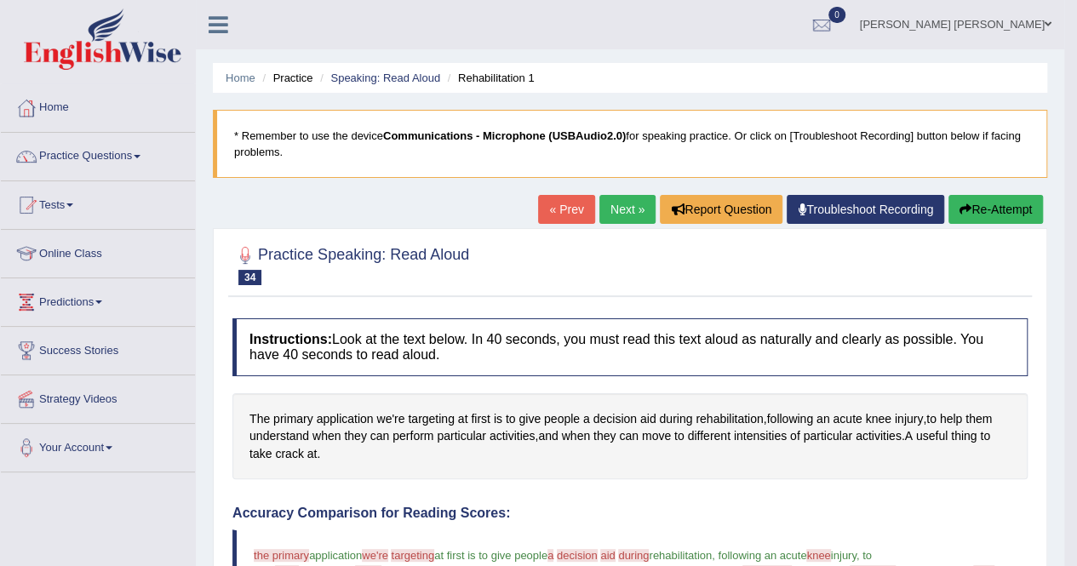
click at [623, 203] on link "Next »" at bounding box center [628, 209] width 56 height 29
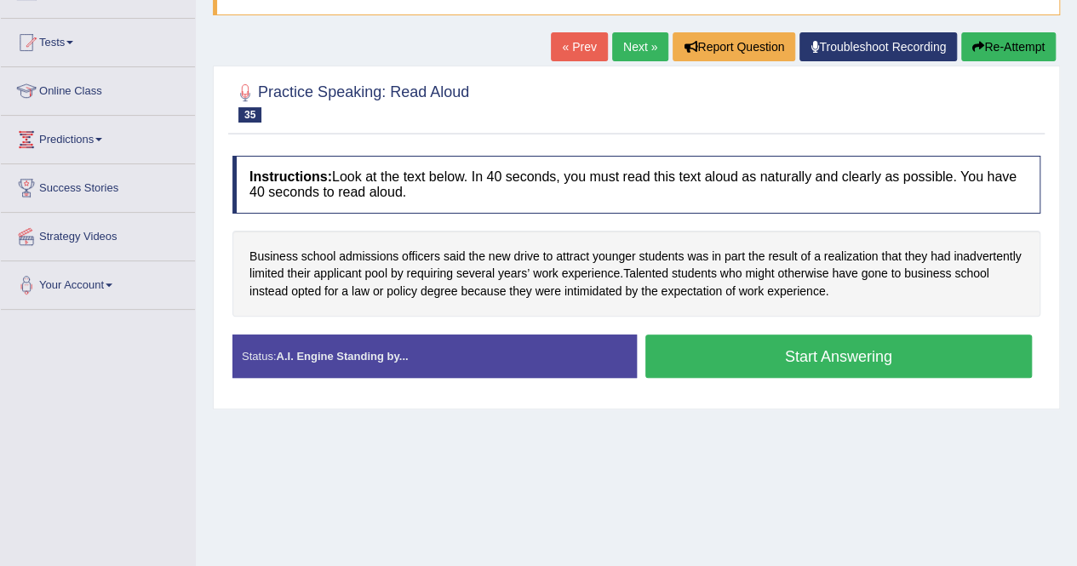
scroll to position [170, 0]
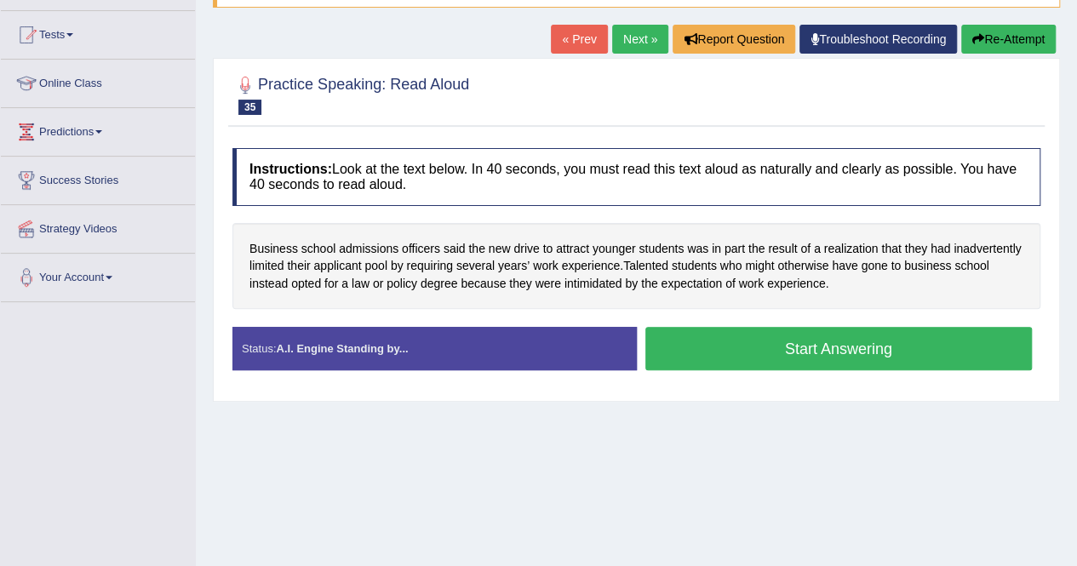
click at [683, 340] on button "Start Answering" at bounding box center [840, 348] width 388 height 43
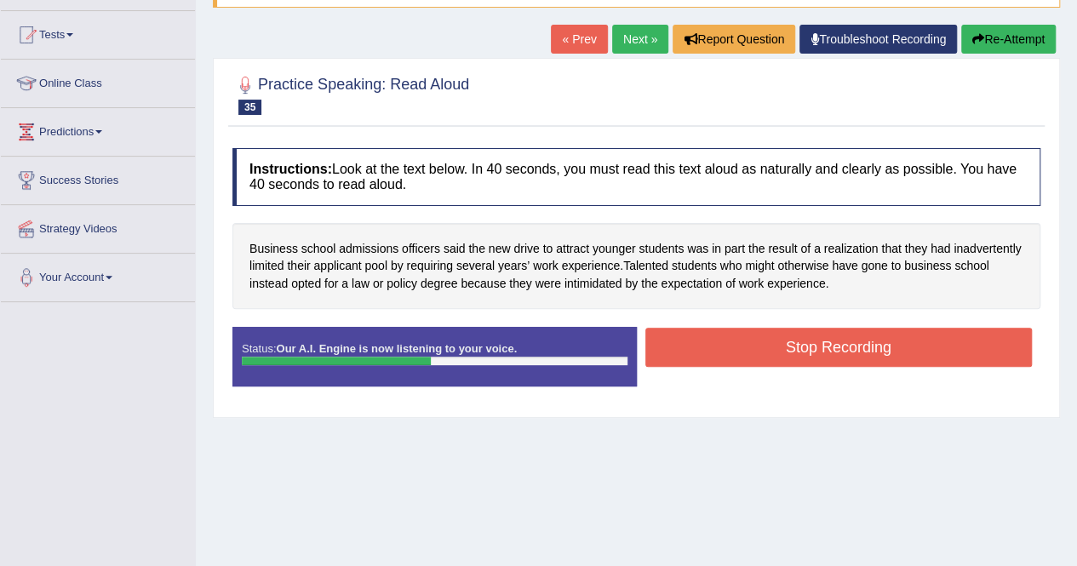
click at [887, 347] on button "Stop Recording" at bounding box center [840, 347] width 388 height 39
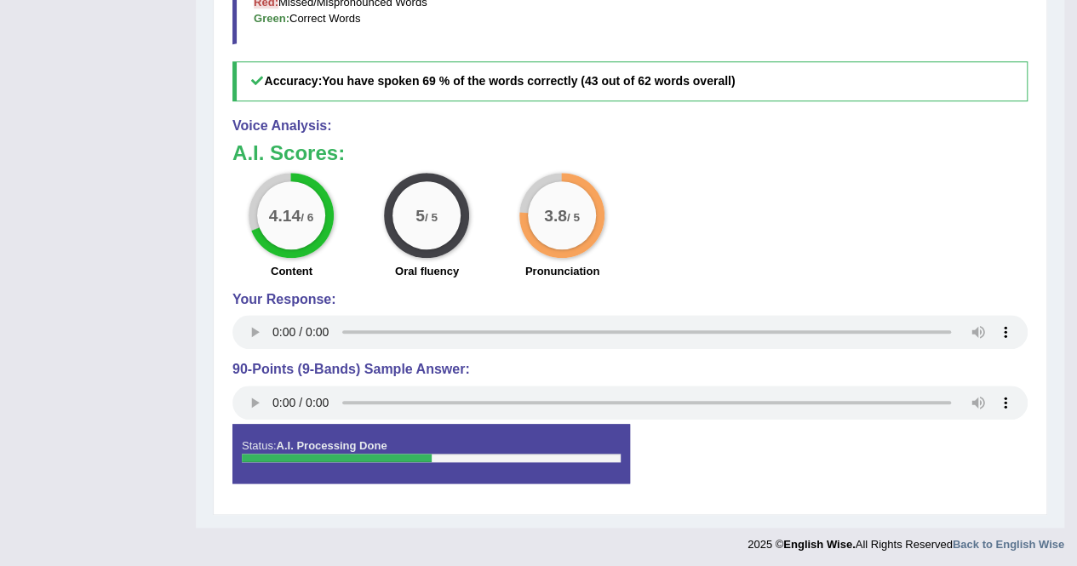
scroll to position [83, 0]
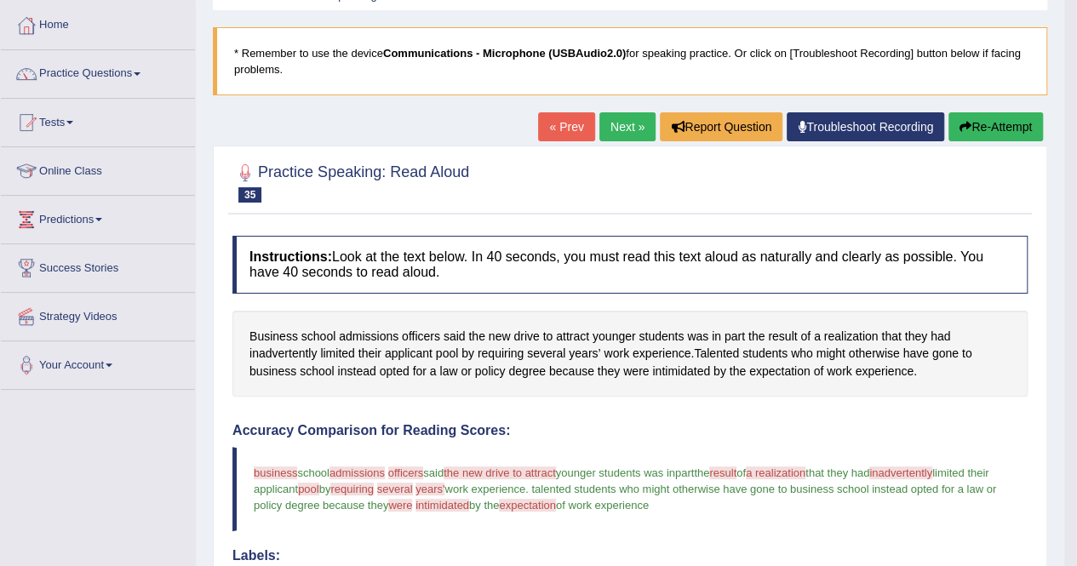
click at [629, 118] on link "Next »" at bounding box center [628, 126] width 56 height 29
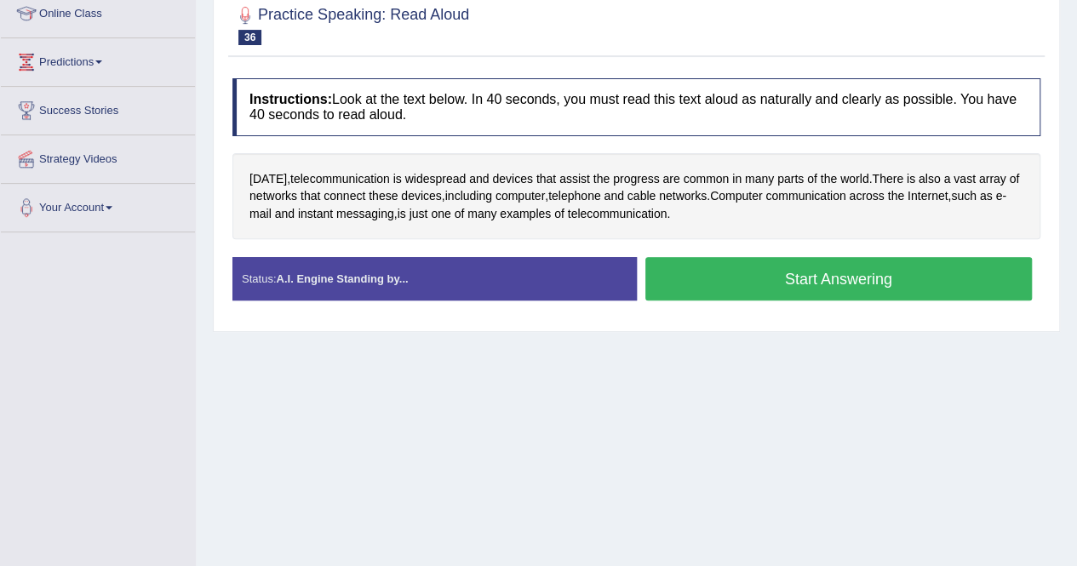
scroll to position [256, 0]
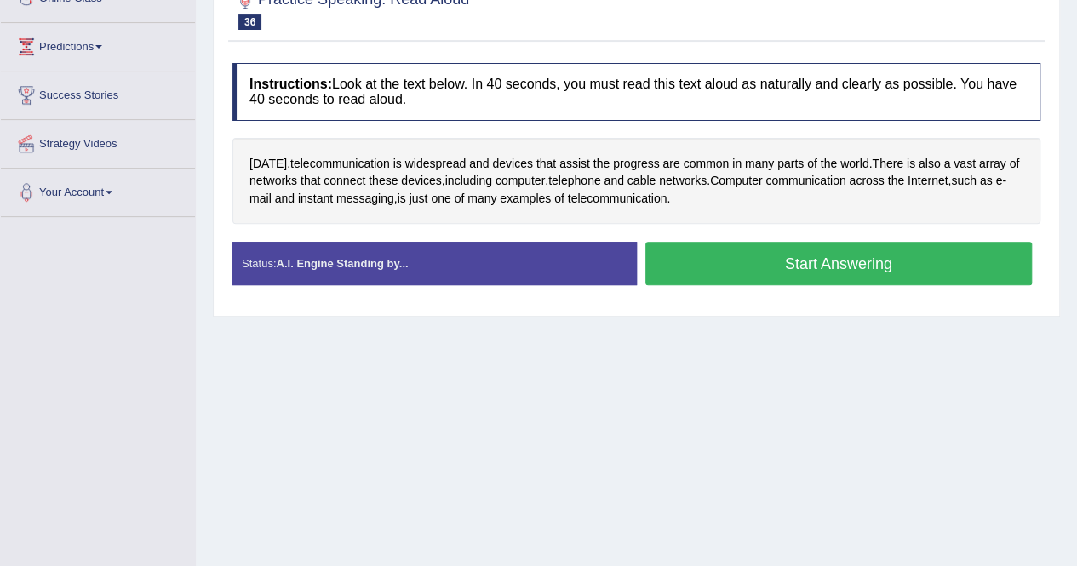
click at [809, 256] on button "Start Answering" at bounding box center [840, 263] width 388 height 43
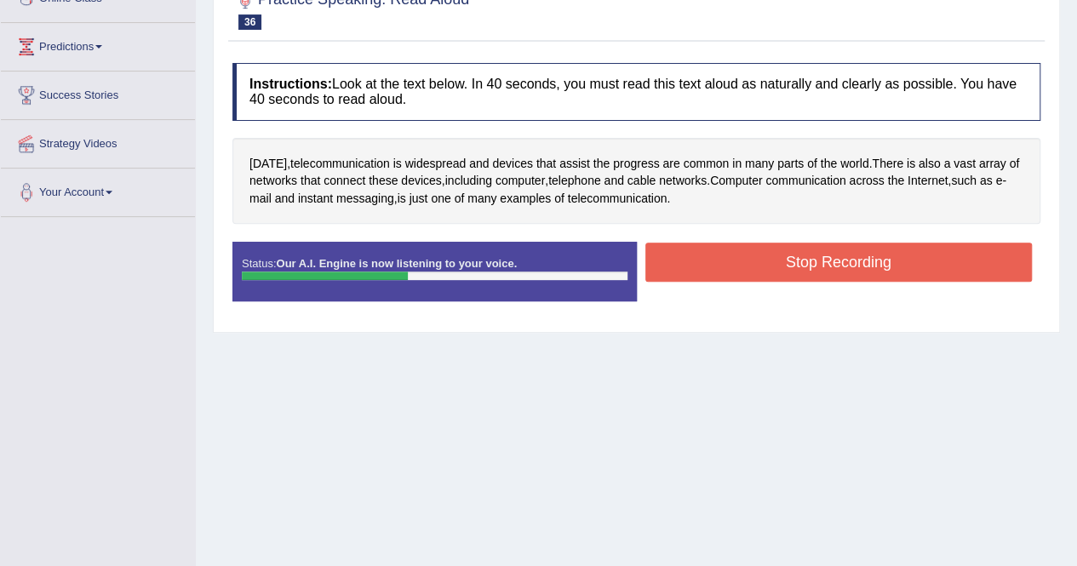
click at [836, 260] on button "Stop Recording" at bounding box center [840, 262] width 388 height 39
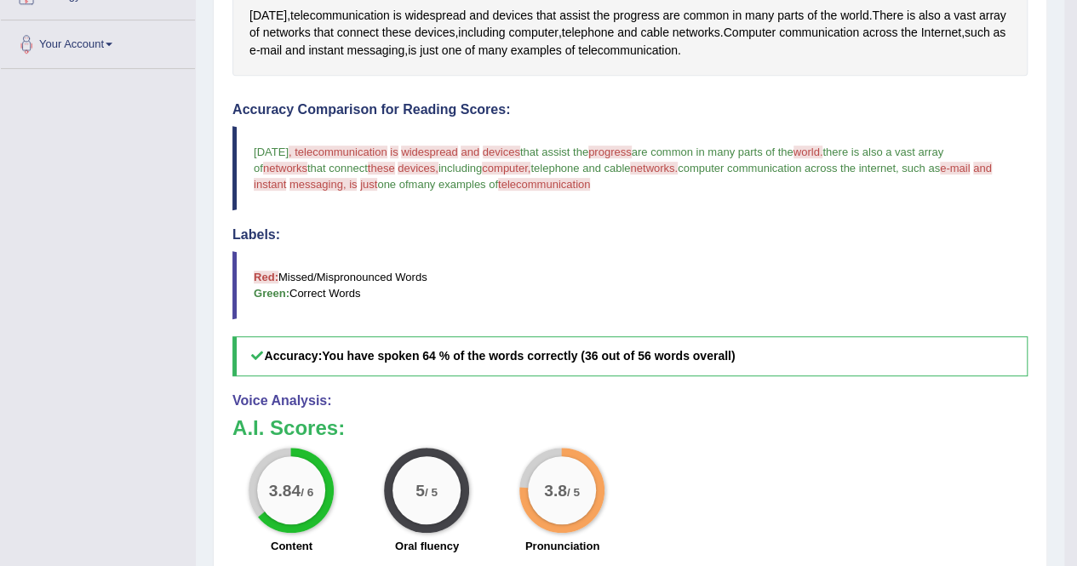
scroll to position [83, 0]
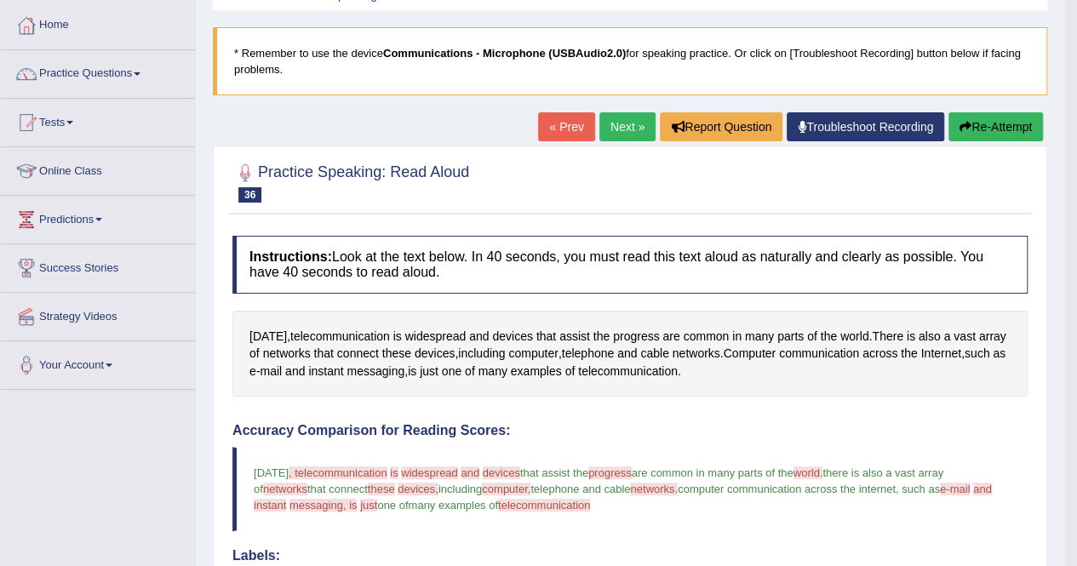
click at [600, 127] on link "Next »" at bounding box center [628, 126] width 56 height 29
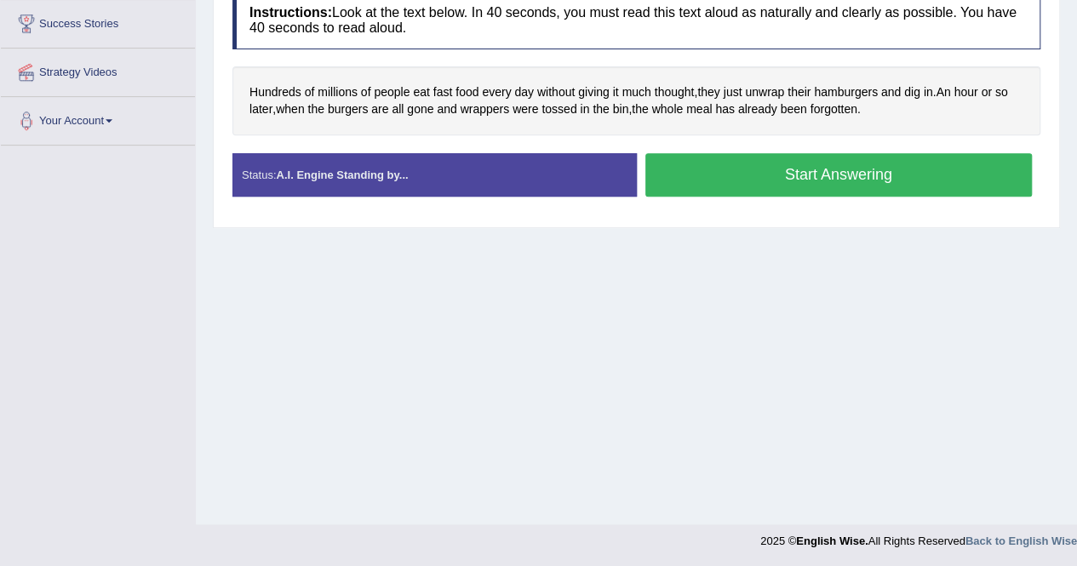
click at [785, 169] on button "Start Answering" at bounding box center [840, 174] width 388 height 43
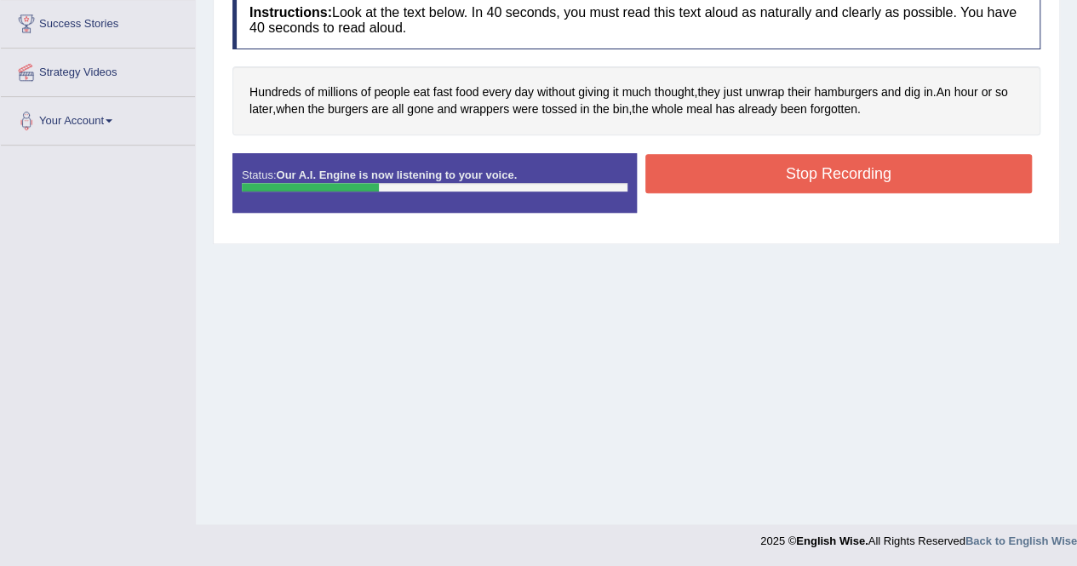
click at [894, 168] on button "Stop Recording" at bounding box center [840, 173] width 388 height 39
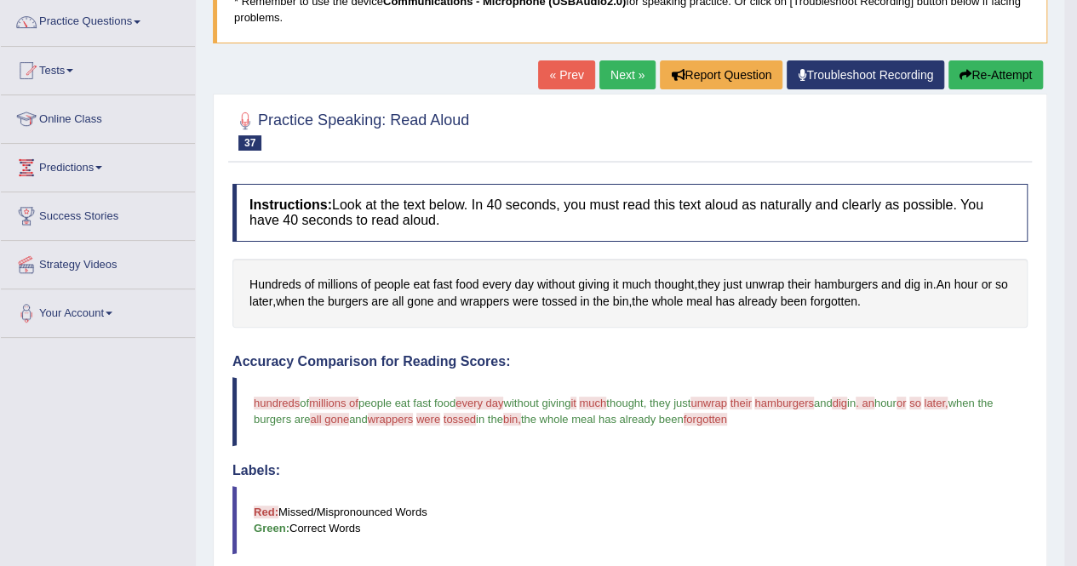
scroll to position [134, 0]
click at [607, 78] on link "Next »" at bounding box center [628, 75] width 56 height 29
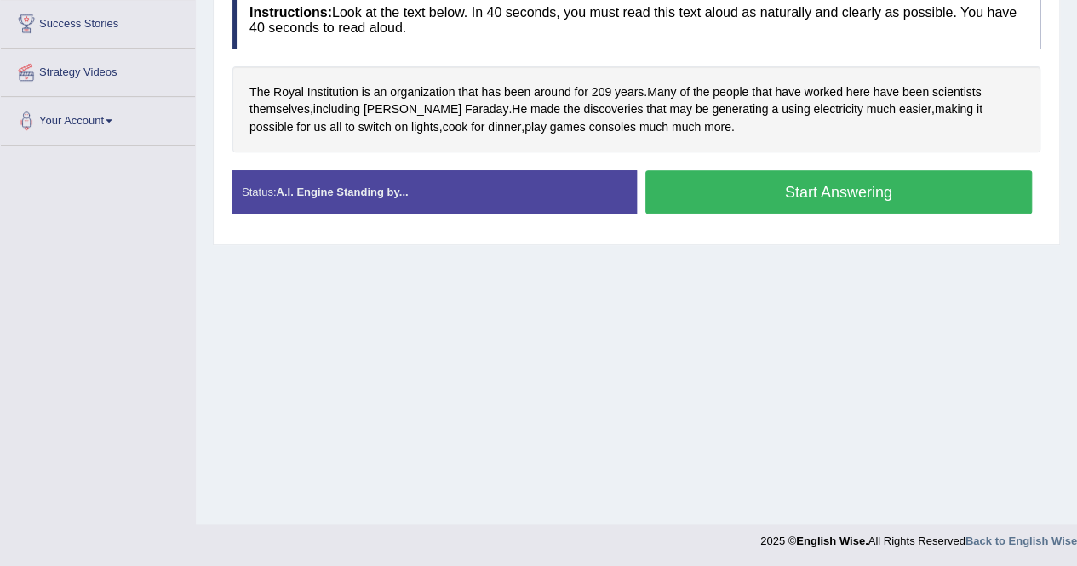
click at [721, 188] on button "Start Answering" at bounding box center [840, 191] width 388 height 43
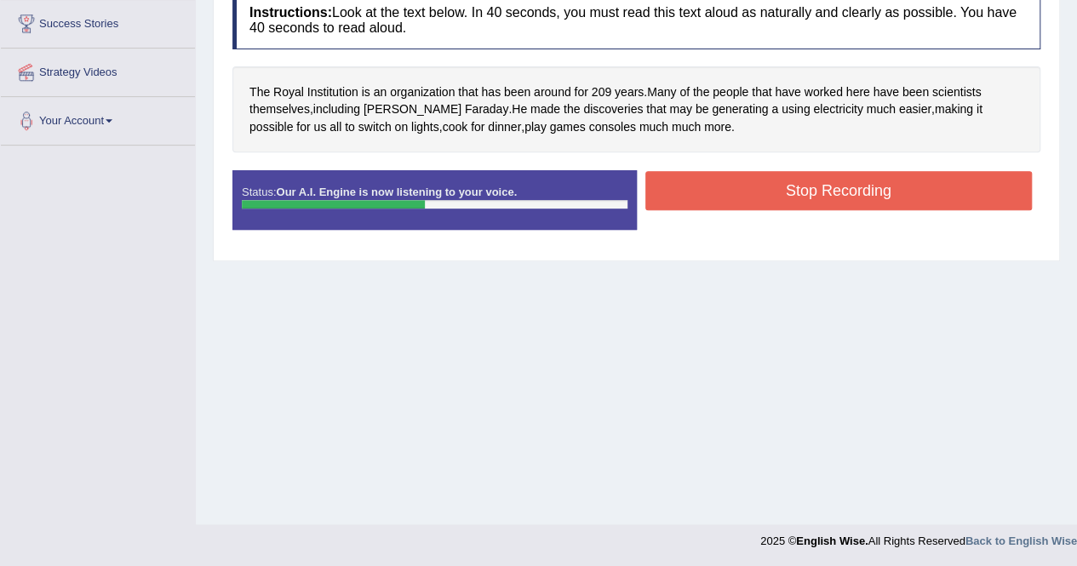
click at [769, 189] on button "Stop Recording" at bounding box center [840, 190] width 388 height 39
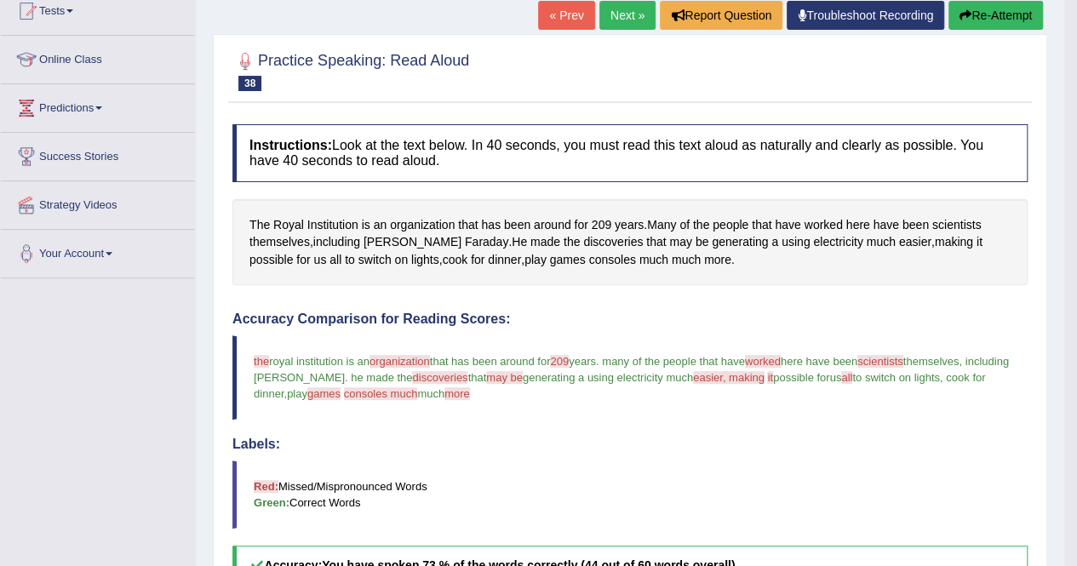
scroll to position [157, 0]
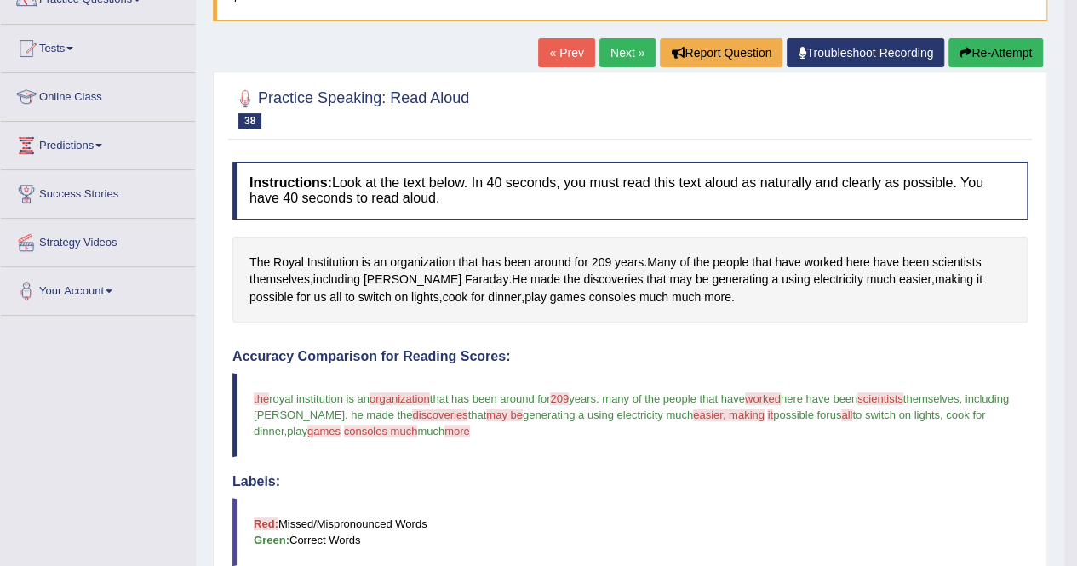
click at [613, 54] on link "Next »" at bounding box center [628, 52] width 56 height 29
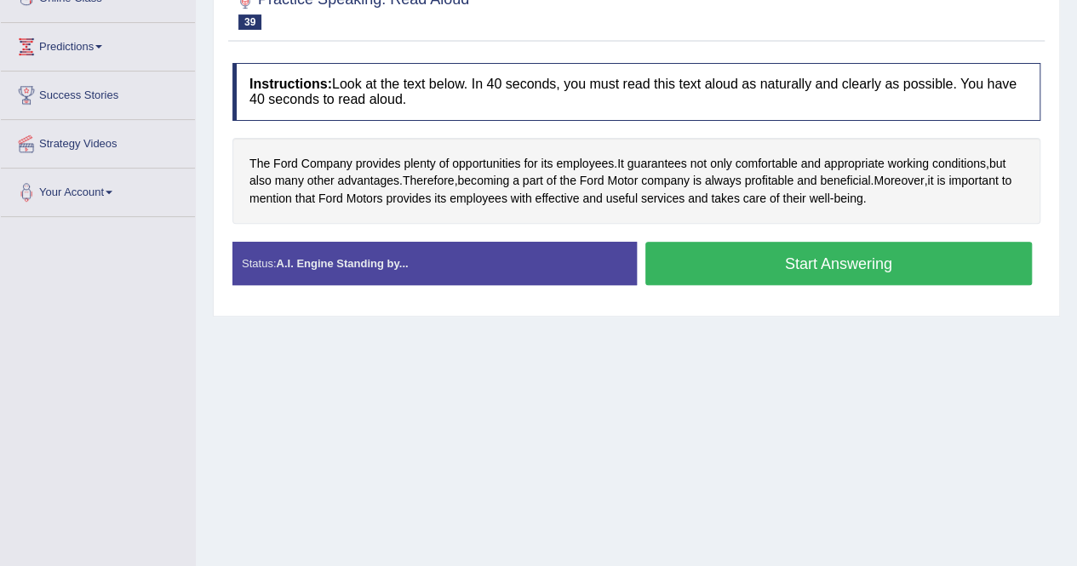
click at [797, 261] on button "Start Answering" at bounding box center [840, 263] width 388 height 43
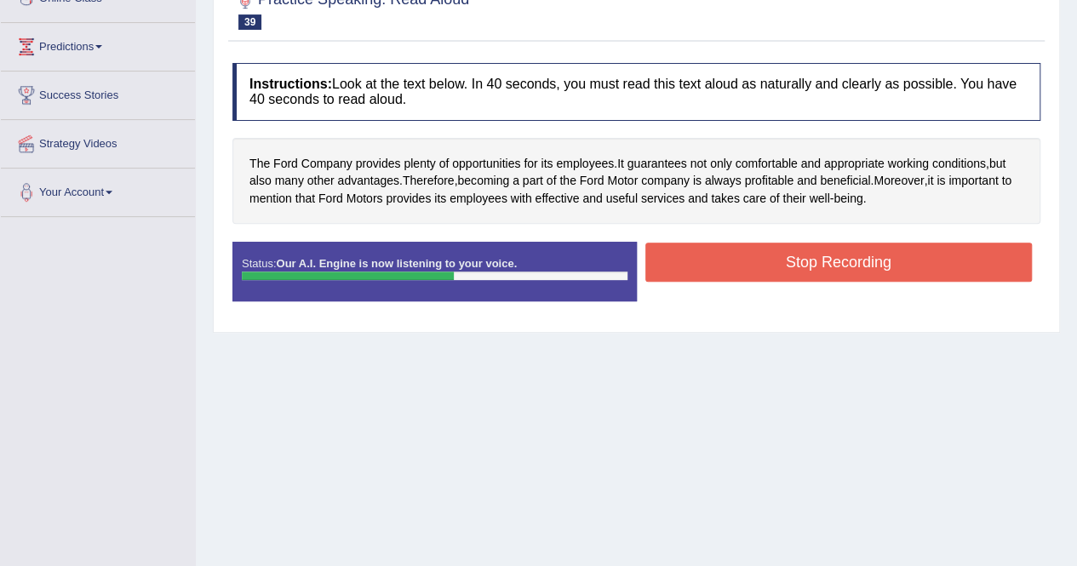
click at [915, 260] on button "Stop Recording" at bounding box center [840, 262] width 388 height 39
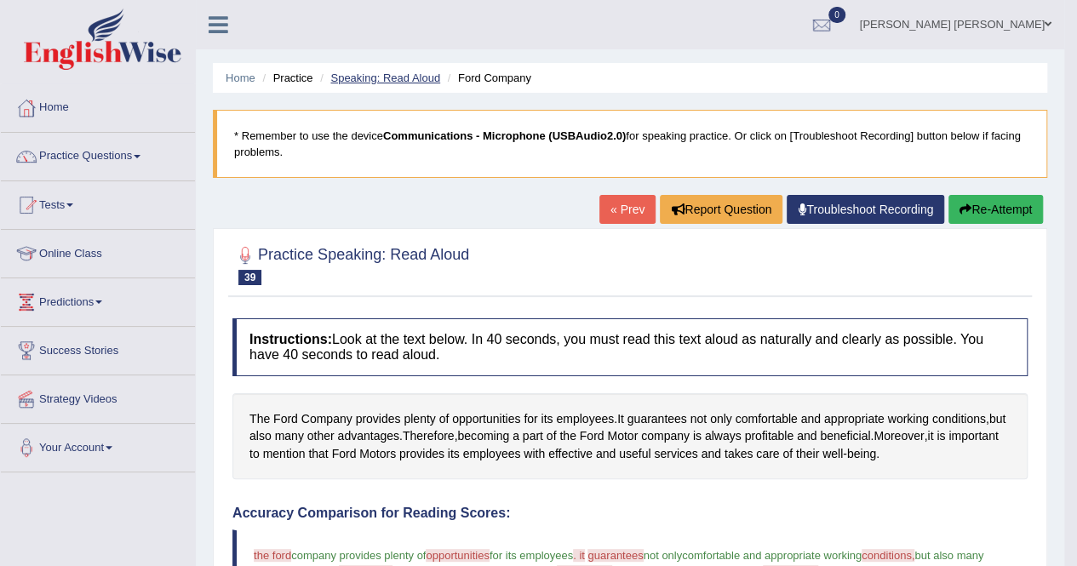
click at [429, 78] on link "Speaking: Read Aloud" at bounding box center [385, 78] width 110 height 13
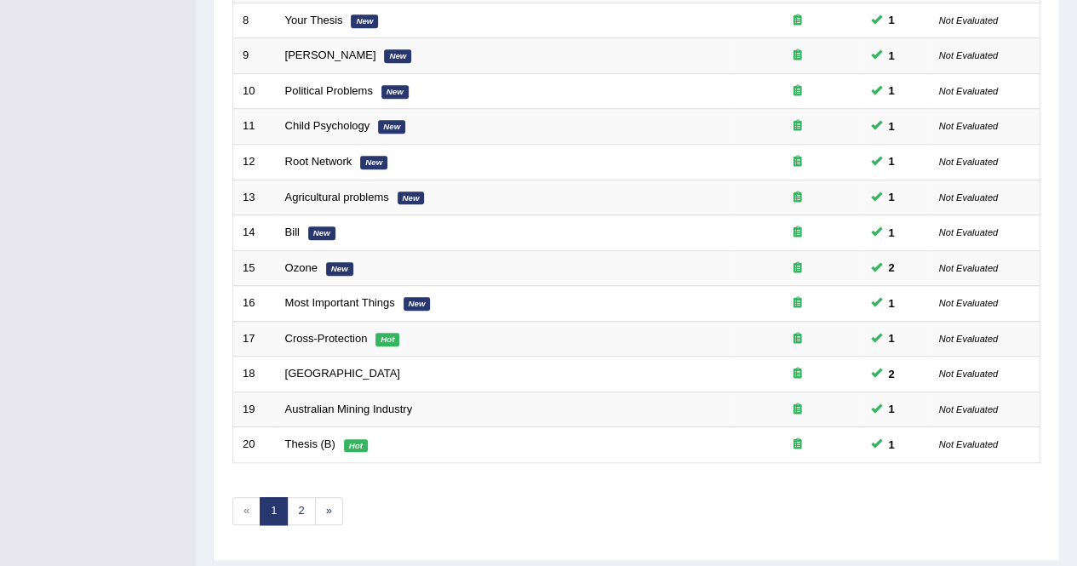
scroll to position [553, 0]
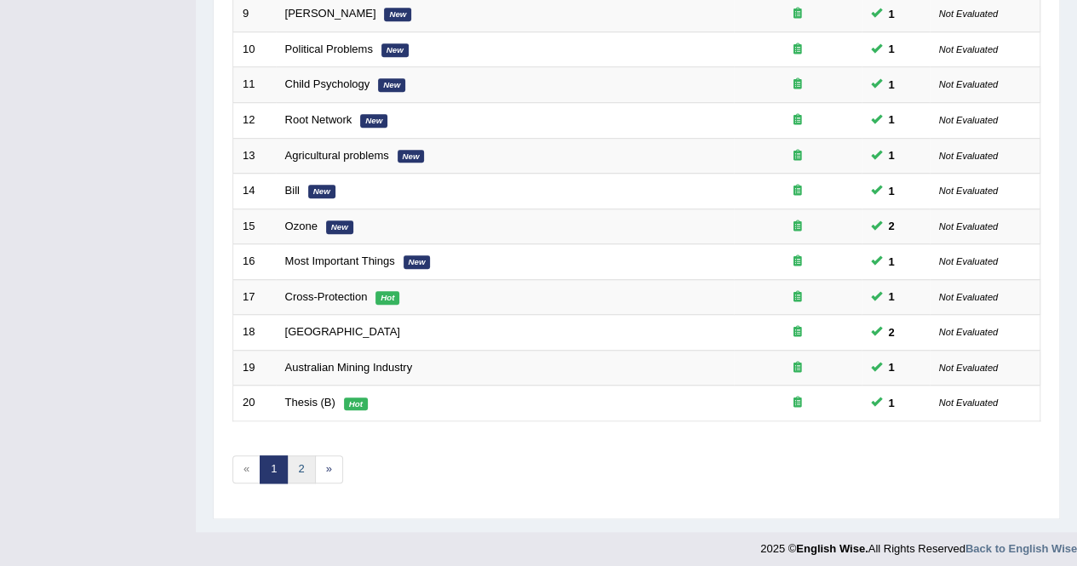
click at [307, 456] on link "2" at bounding box center [301, 470] width 28 height 28
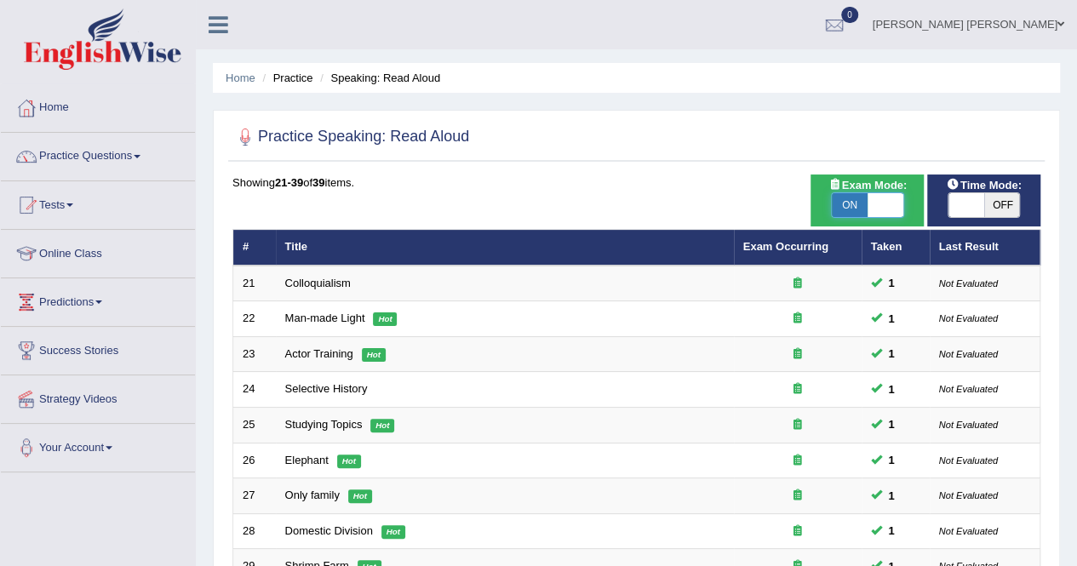
click at [869, 207] on span at bounding box center [886, 205] width 36 height 24
checkbox input "false"
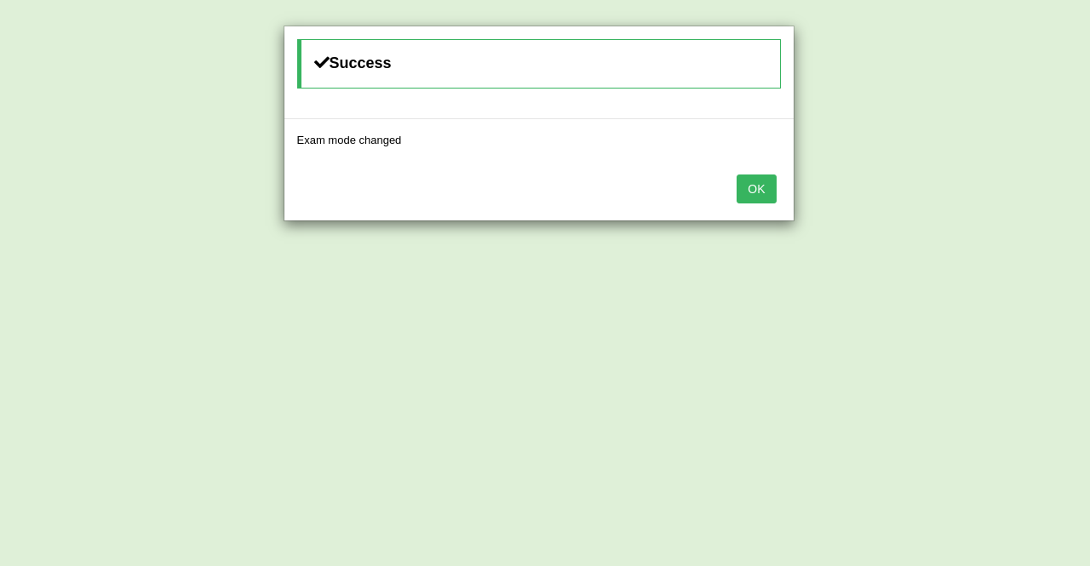
click at [773, 178] on button "OK" at bounding box center [756, 189] width 39 height 29
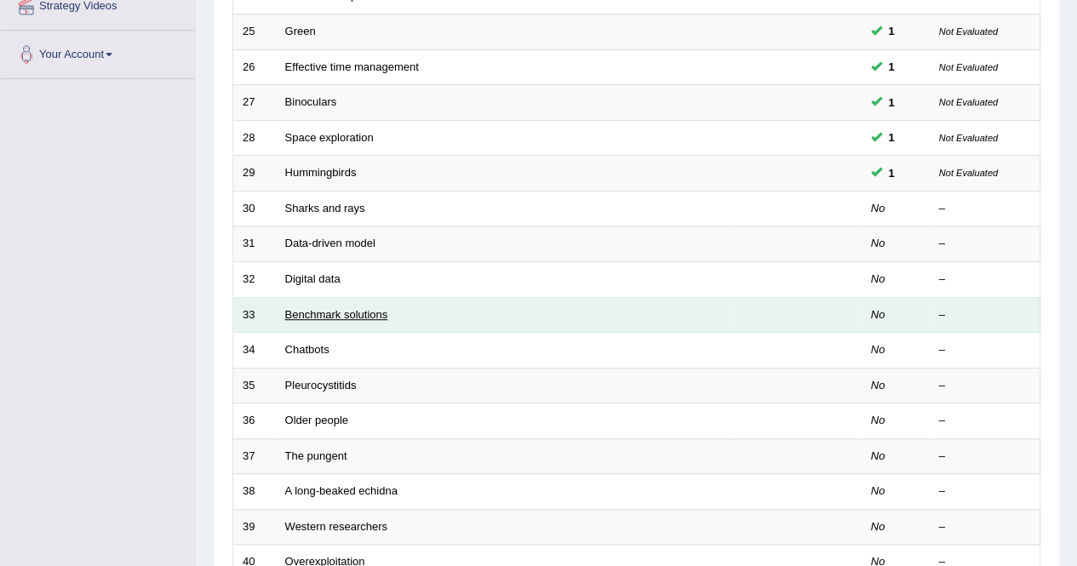
scroll to position [553, 0]
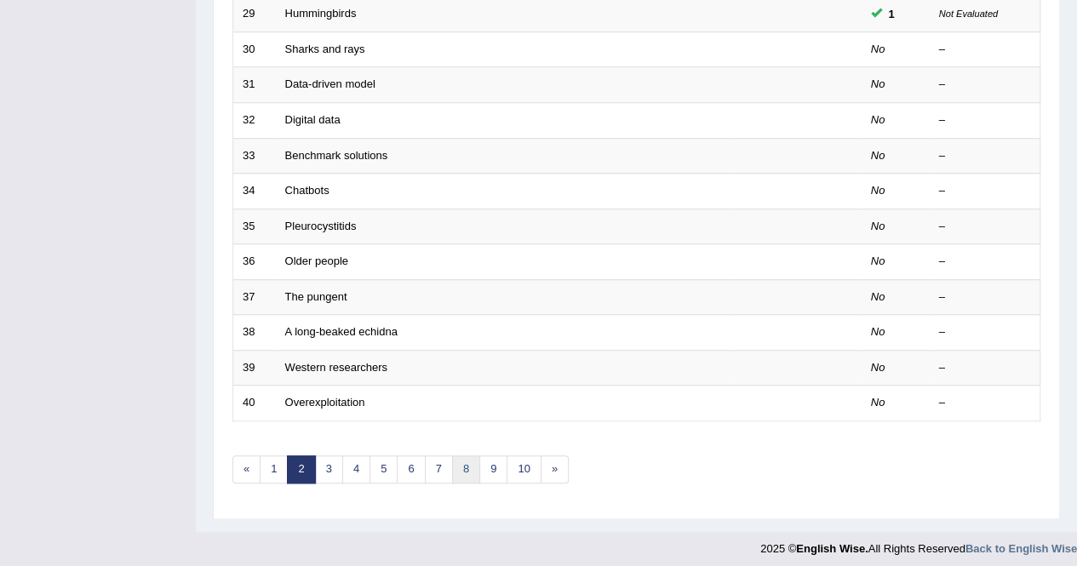
click at [464, 464] on link "8" at bounding box center [466, 470] width 28 height 28
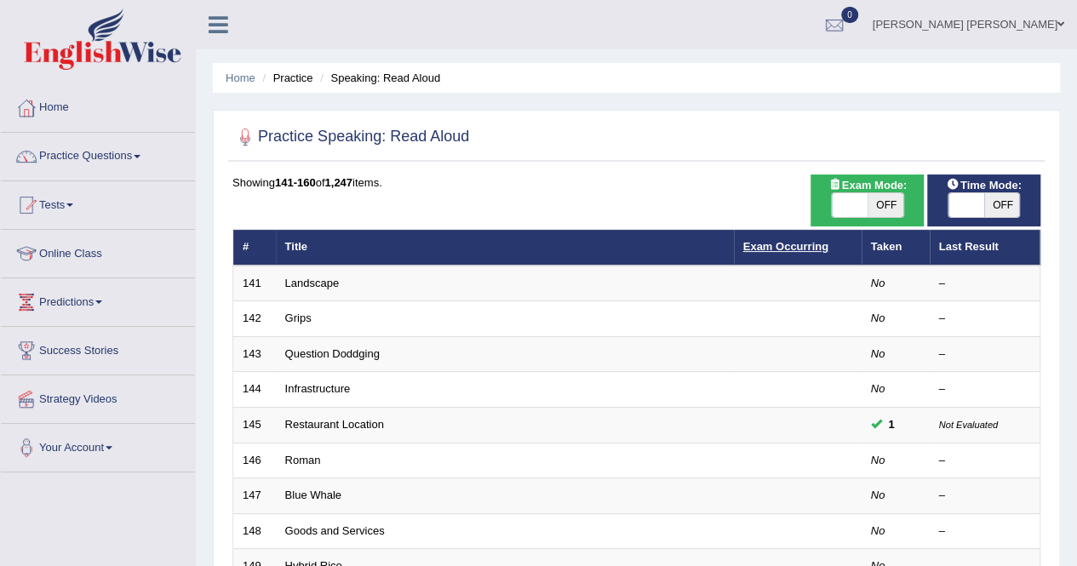
click at [777, 248] on link "Exam Occurring" at bounding box center [786, 246] width 85 height 13
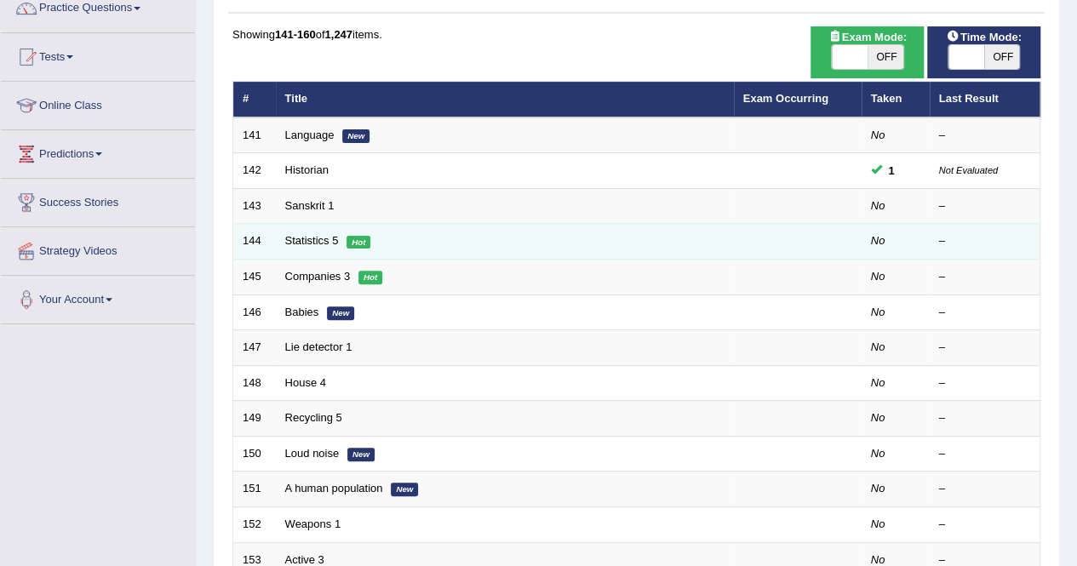
scroll to position [170, 0]
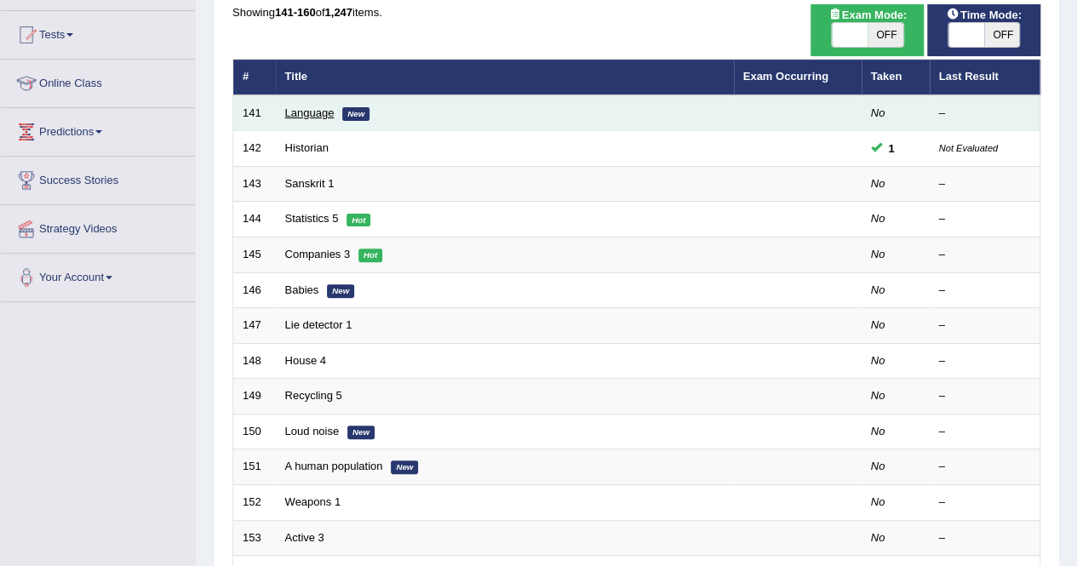
click at [295, 115] on link "Language" at bounding box center [309, 112] width 49 height 13
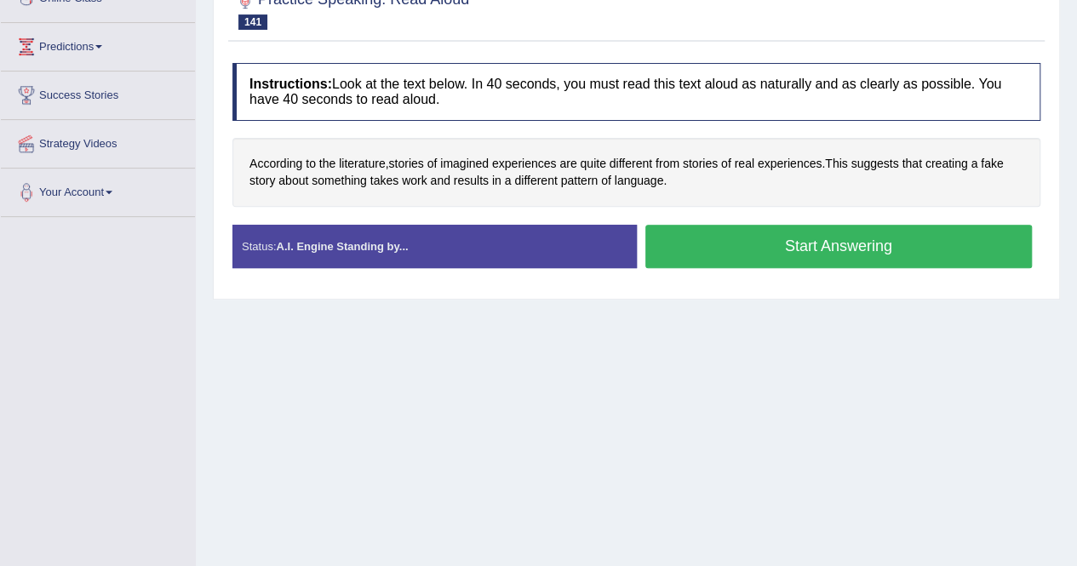
click at [804, 238] on button "Start Answering" at bounding box center [840, 246] width 388 height 43
click at [753, 248] on button "Start Answering" at bounding box center [840, 246] width 388 height 43
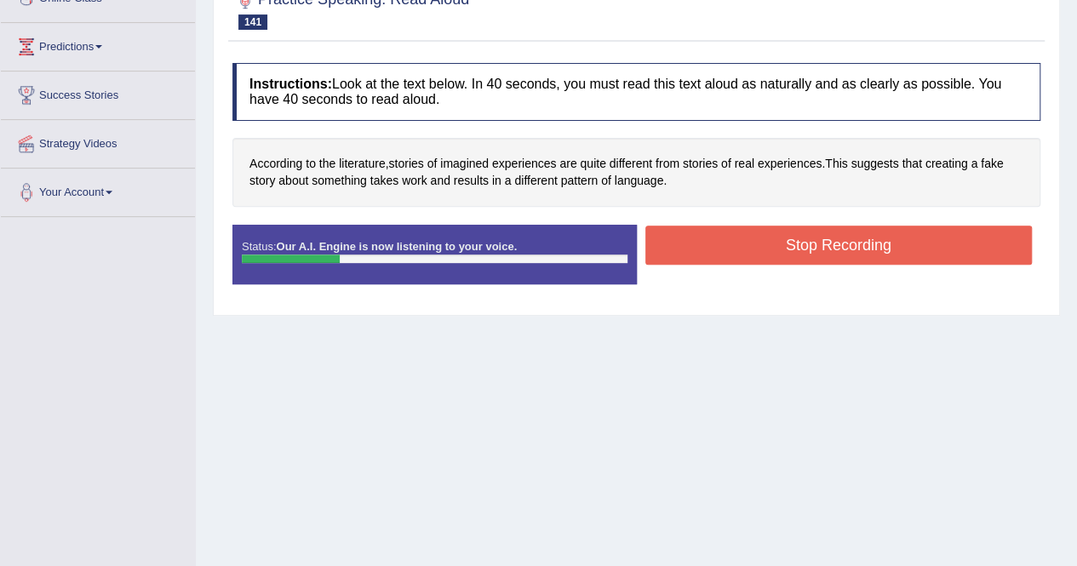
click at [822, 239] on button "Stop Recording" at bounding box center [840, 245] width 388 height 39
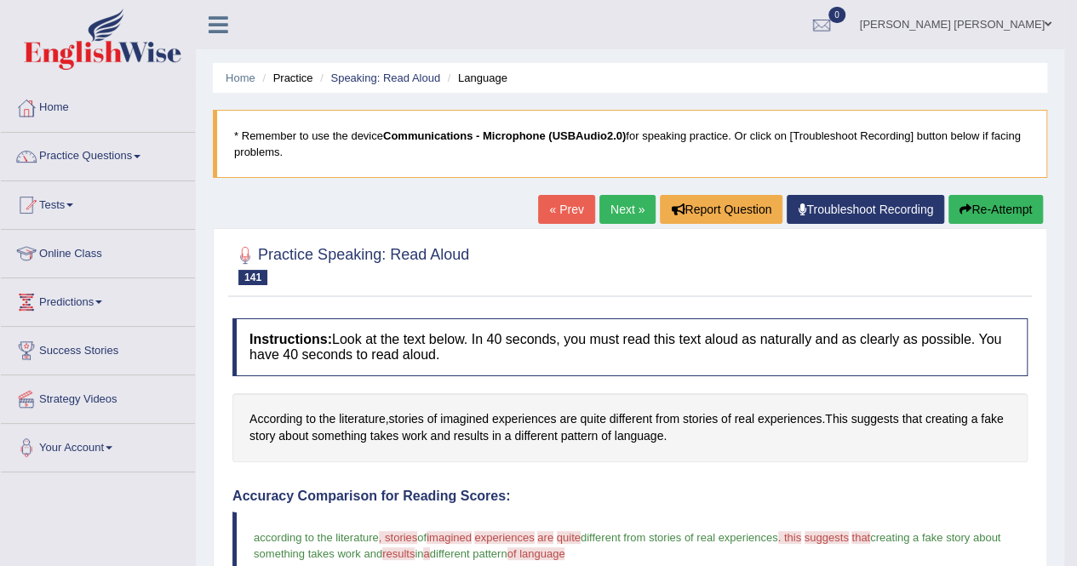
click at [614, 198] on link "Next »" at bounding box center [628, 209] width 56 height 29
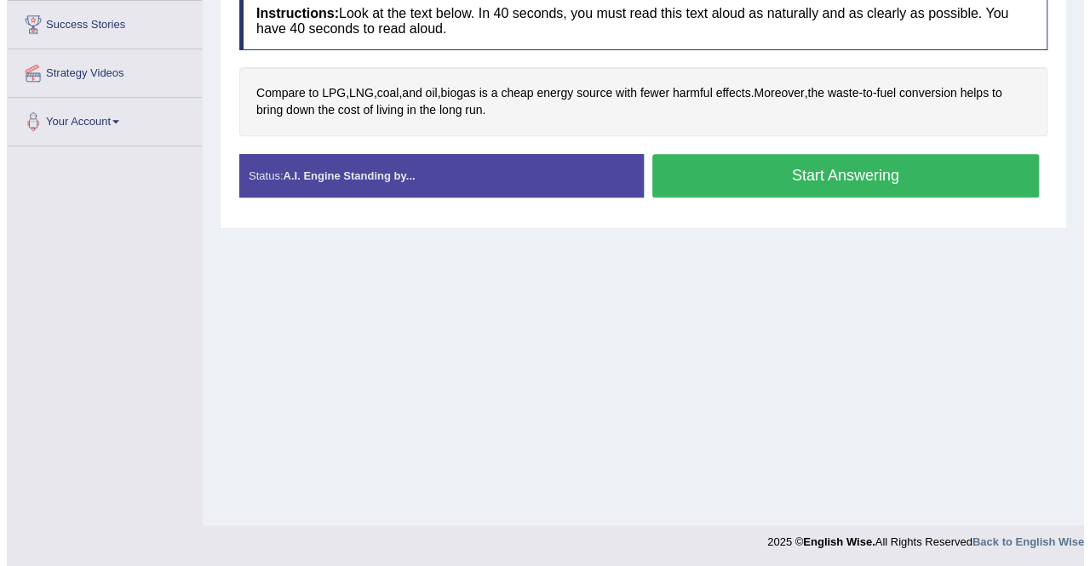
scroll to position [327, 0]
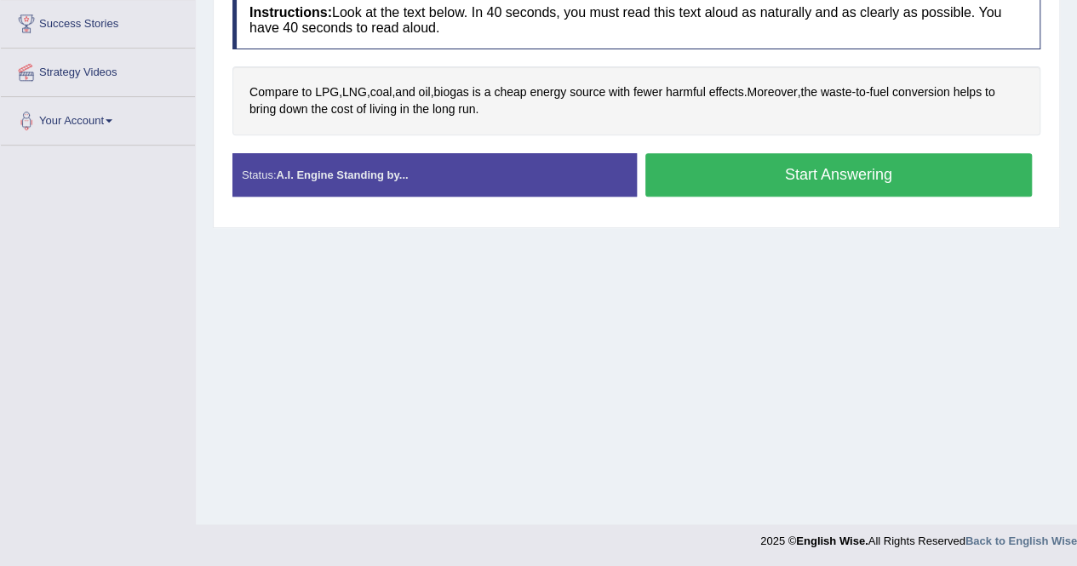
click at [773, 164] on button "Start Answering" at bounding box center [840, 174] width 388 height 43
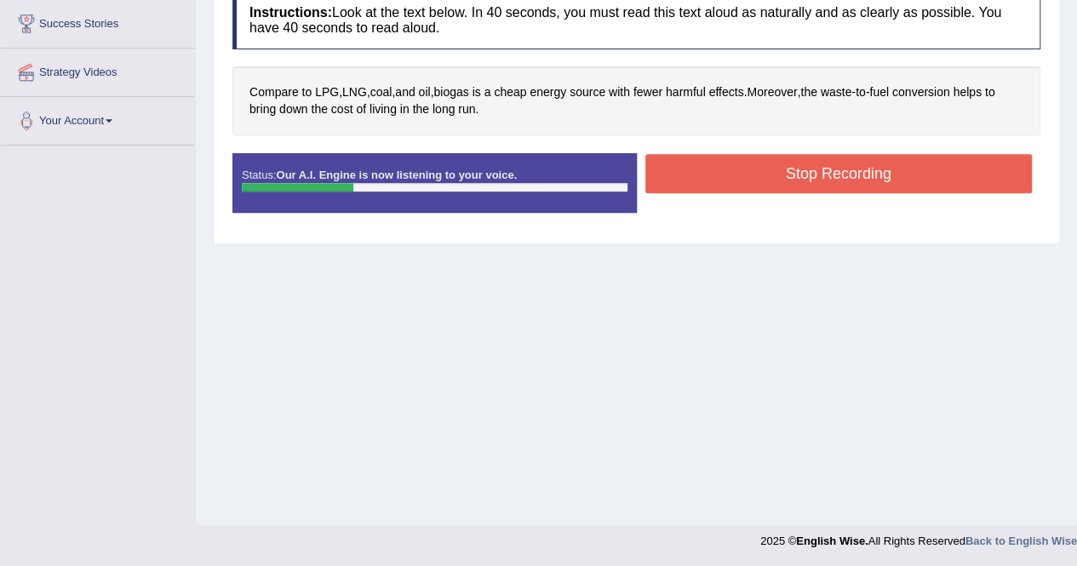
click at [795, 174] on button "Stop Recording" at bounding box center [840, 173] width 388 height 39
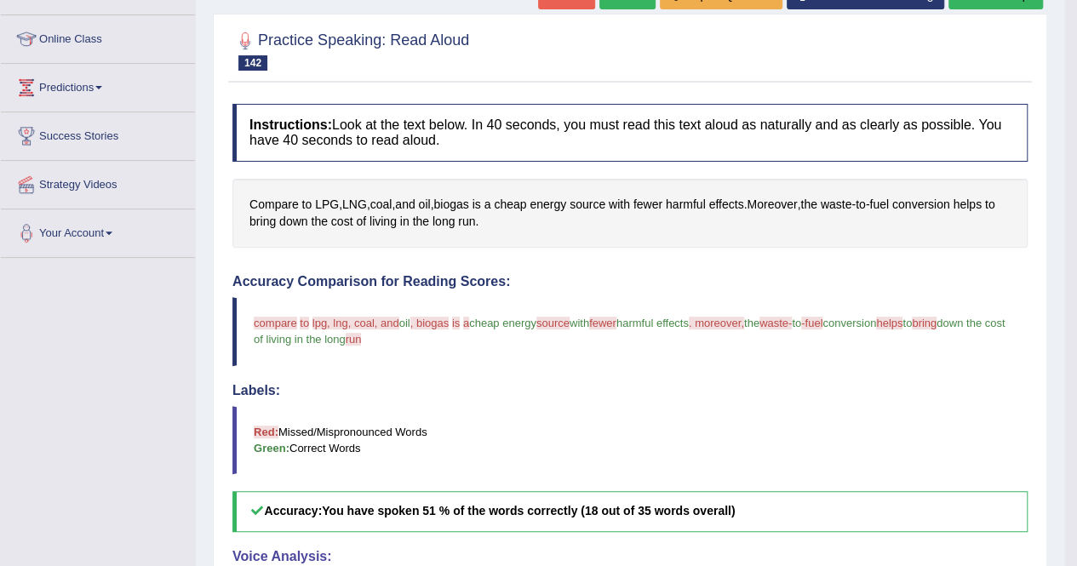
scroll to position [0, 0]
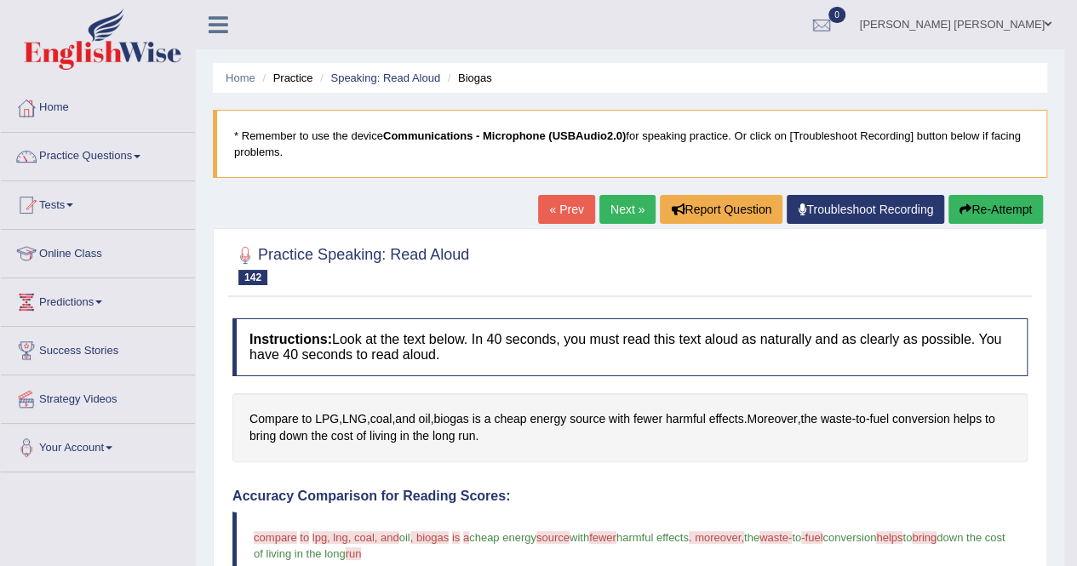
click at [616, 213] on link "Next »" at bounding box center [628, 209] width 56 height 29
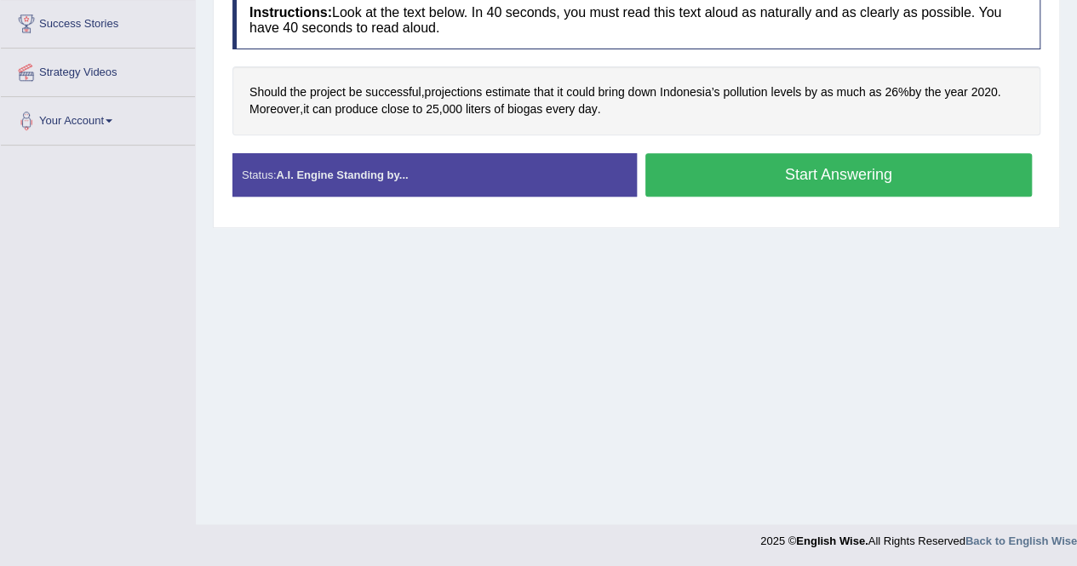
click at [792, 176] on button "Start Answering" at bounding box center [840, 174] width 388 height 43
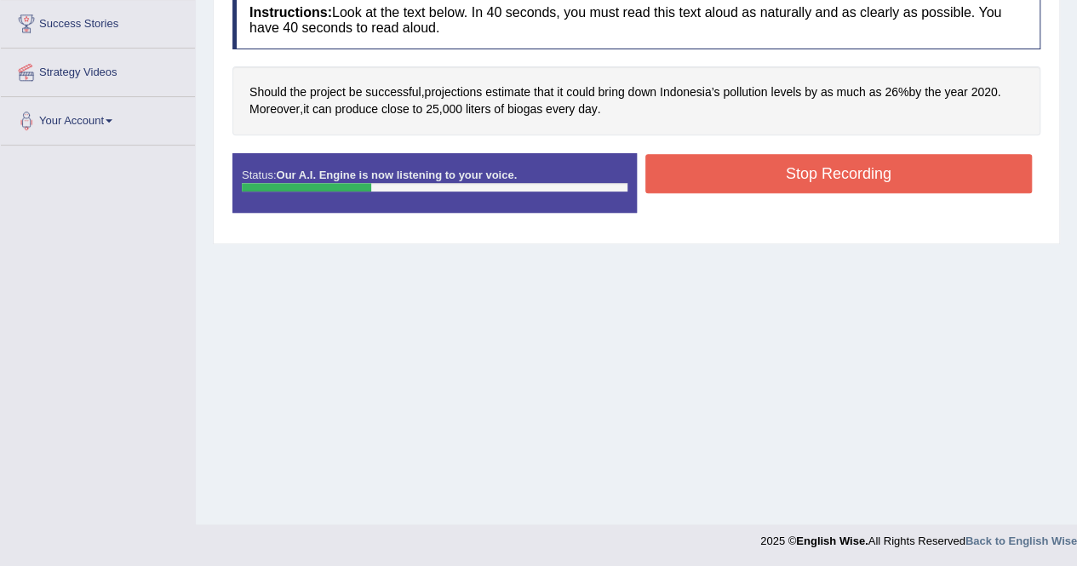
click at [853, 168] on button "Stop Recording" at bounding box center [840, 173] width 388 height 39
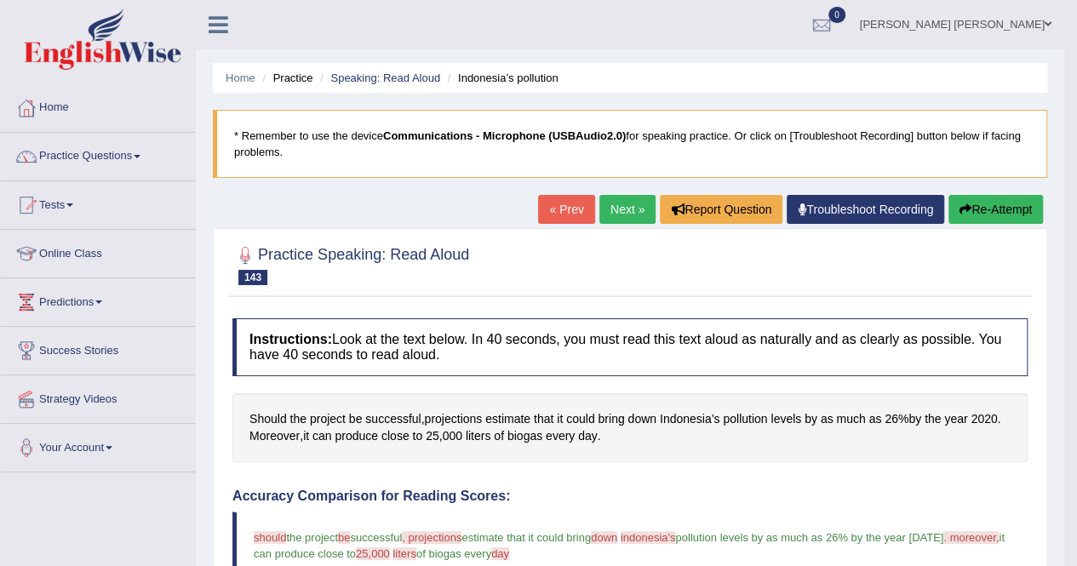
click at [621, 211] on link "Next »" at bounding box center [628, 209] width 56 height 29
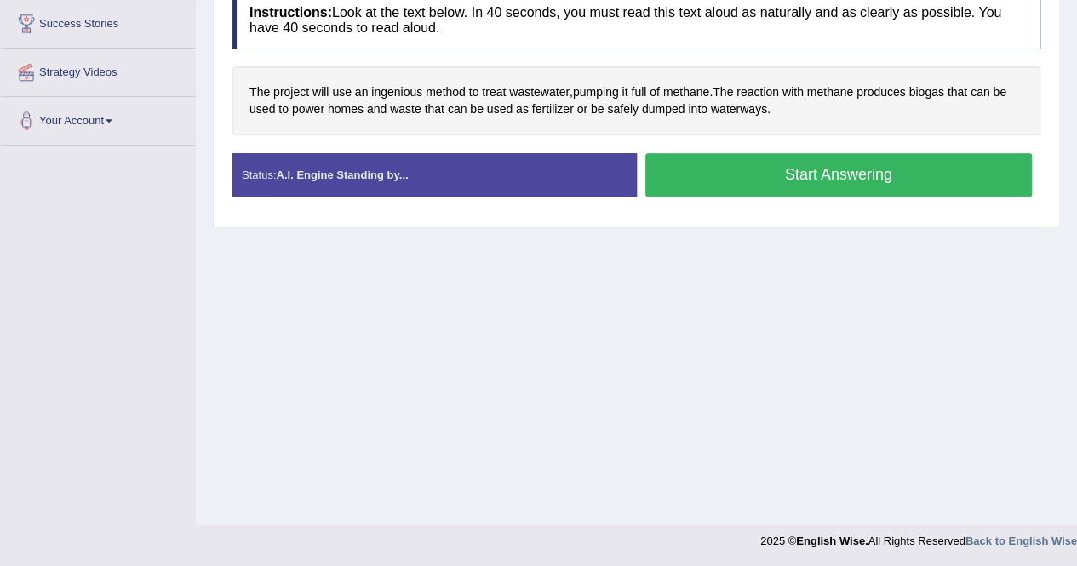
click at [797, 181] on button "Start Answering" at bounding box center [840, 174] width 388 height 43
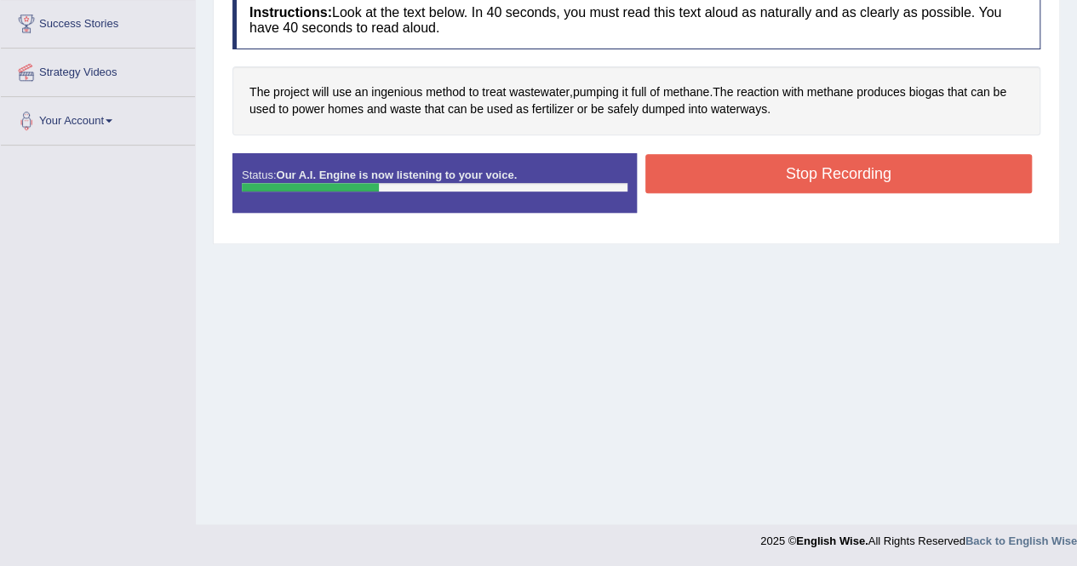
click at [747, 169] on button "Stop Recording" at bounding box center [840, 173] width 388 height 39
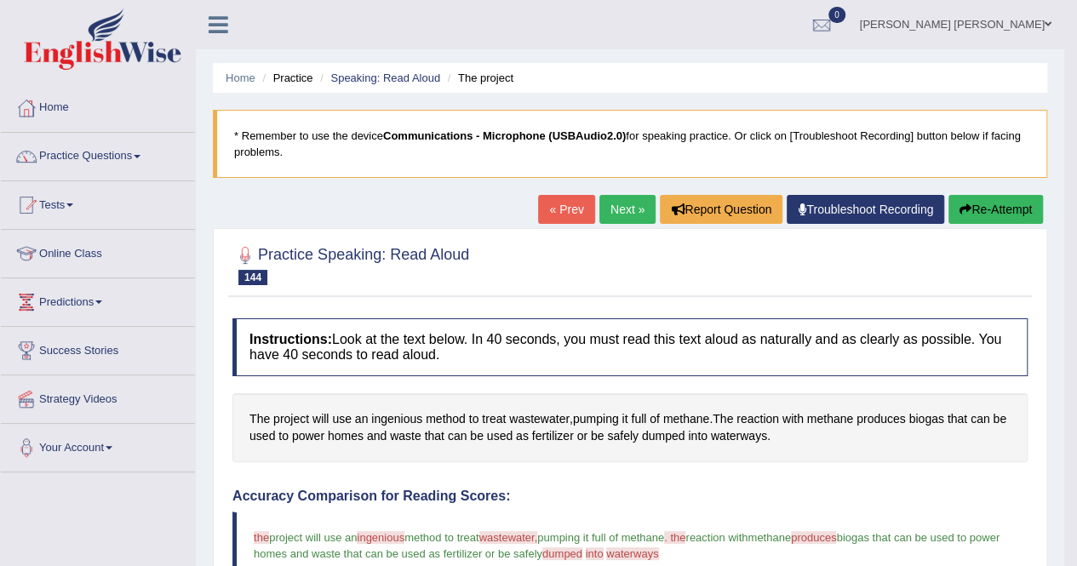
click at [637, 200] on link "Next »" at bounding box center [628, 209] width 56 height 29
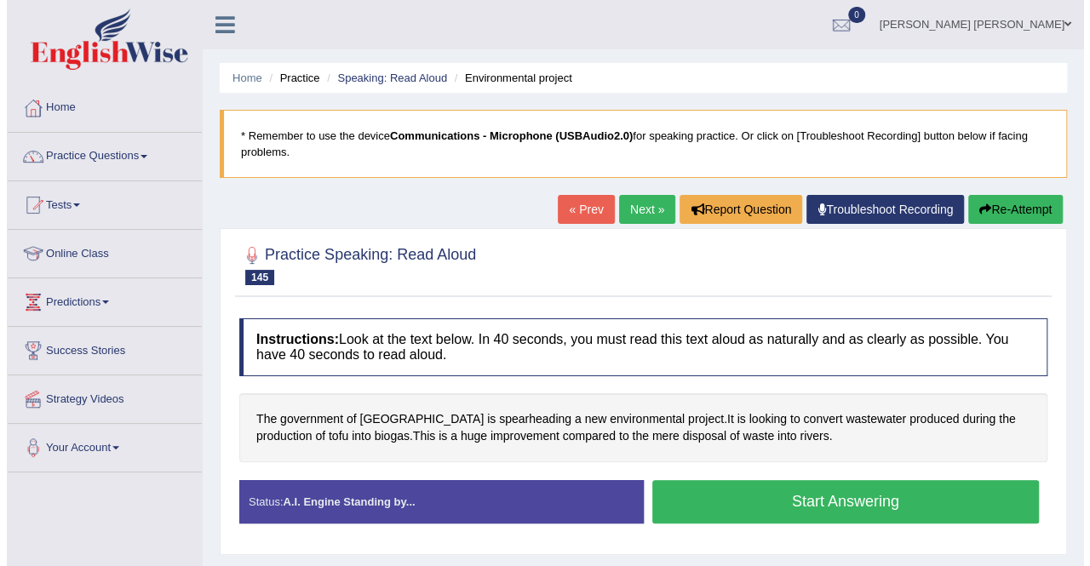
scroll to position [85, 0]
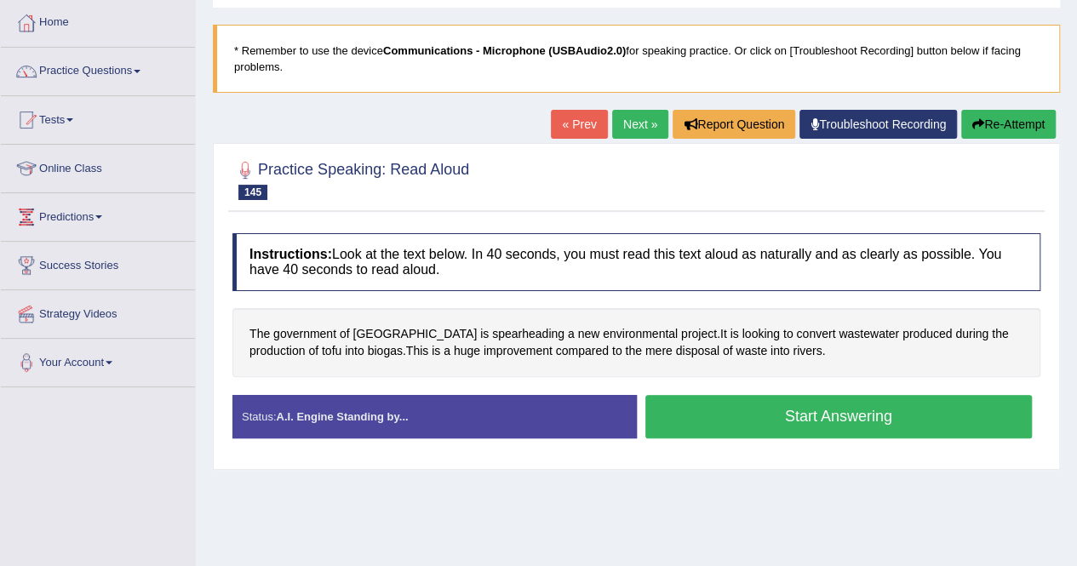
click at [721, 415] on button "Start Answering" at bounding box center [840, 416] width 388 height 43
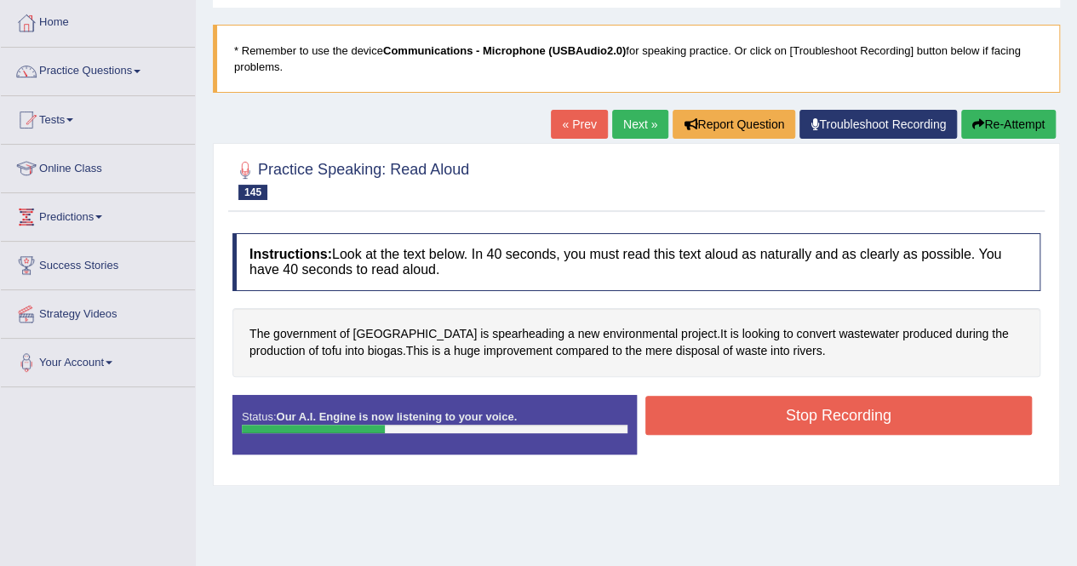
click at [832, 420] on button "Stop Recording" at bounding box center [840, 415] width 388 height 39
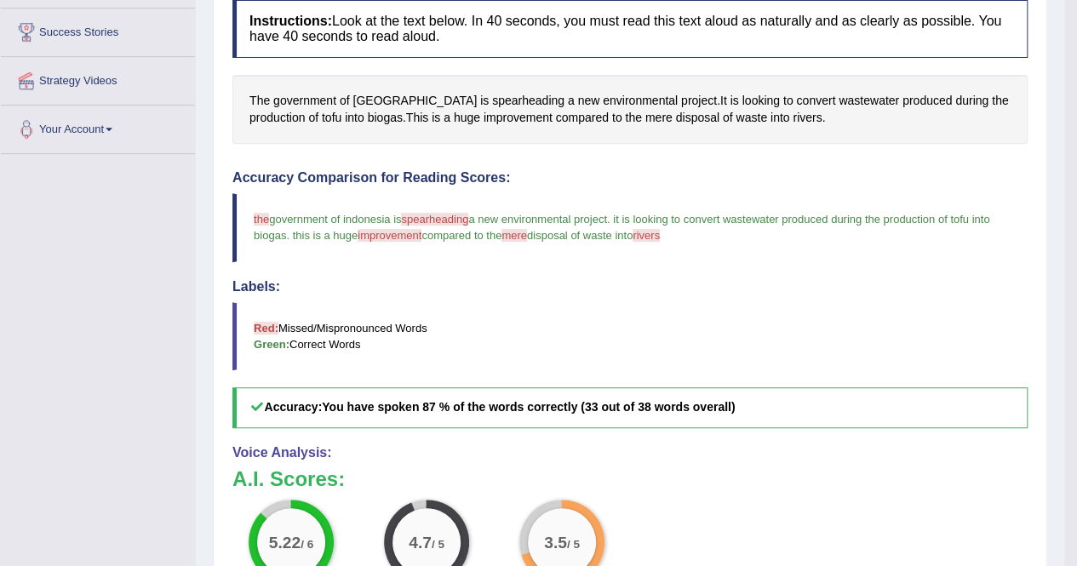
scroll to position [0, 0]
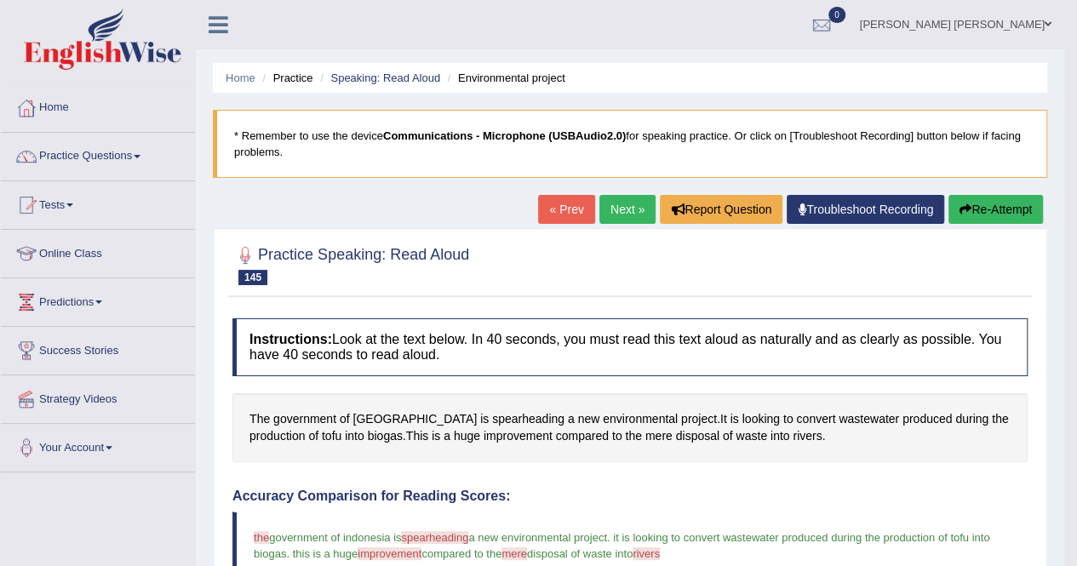
click at [613, 219] on link "Next »" at bounding box center [628, 209] width 56 height 29
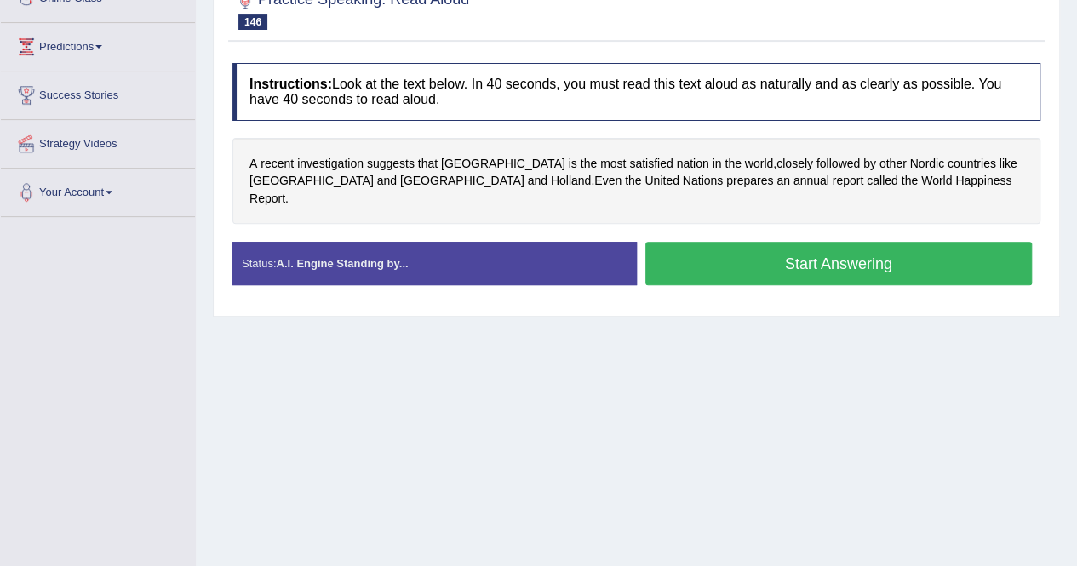
click at [767, 246] on button "Start Answering" at bounding box center [840, 263] width 388 height 43
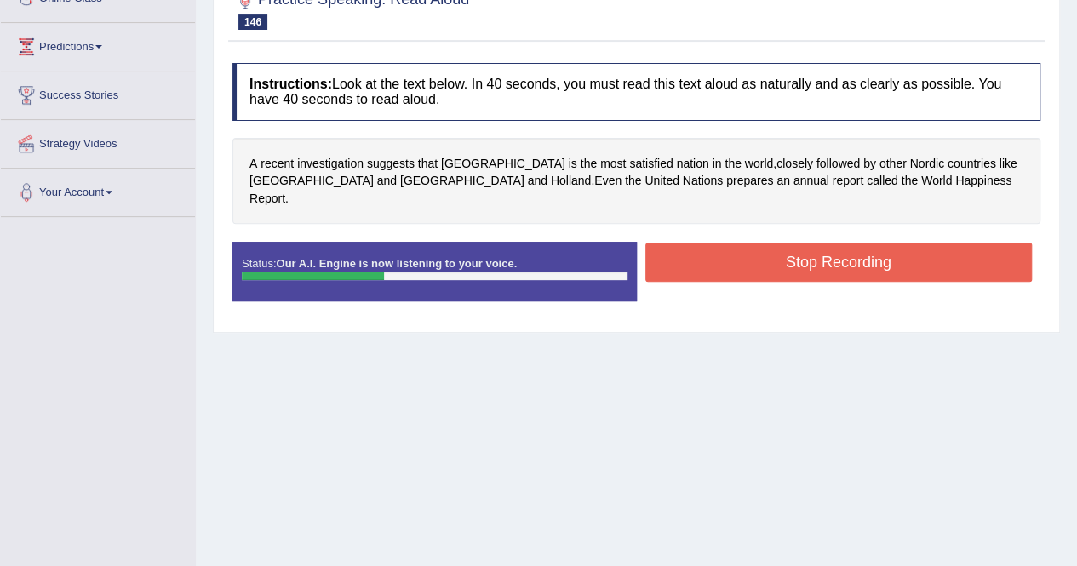
click at [903, 243] on button "Stop Recording" at bounding box center [840, 262] width 388 height 39
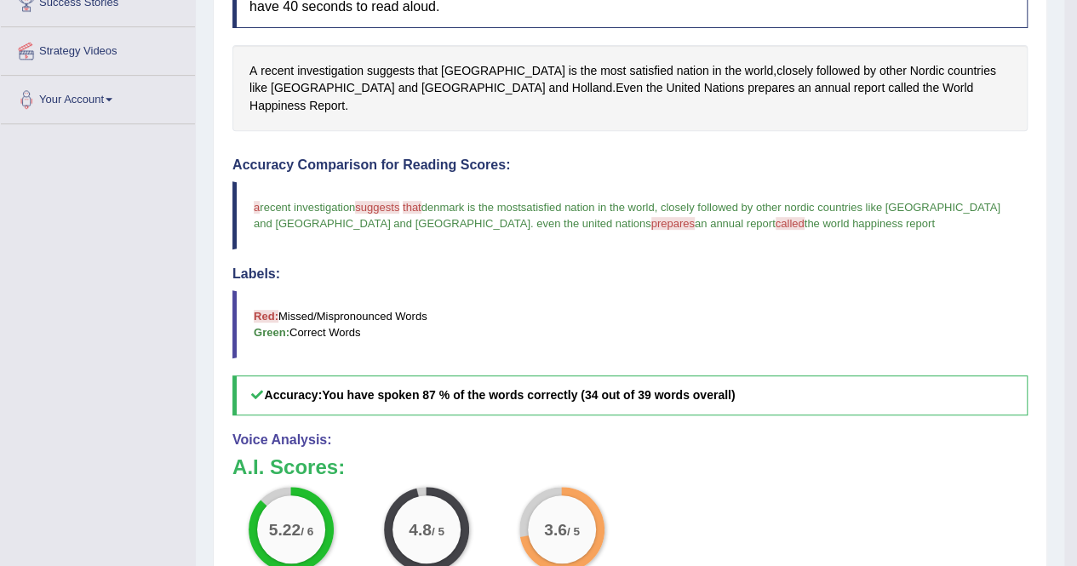
scroll to position [148, 0]
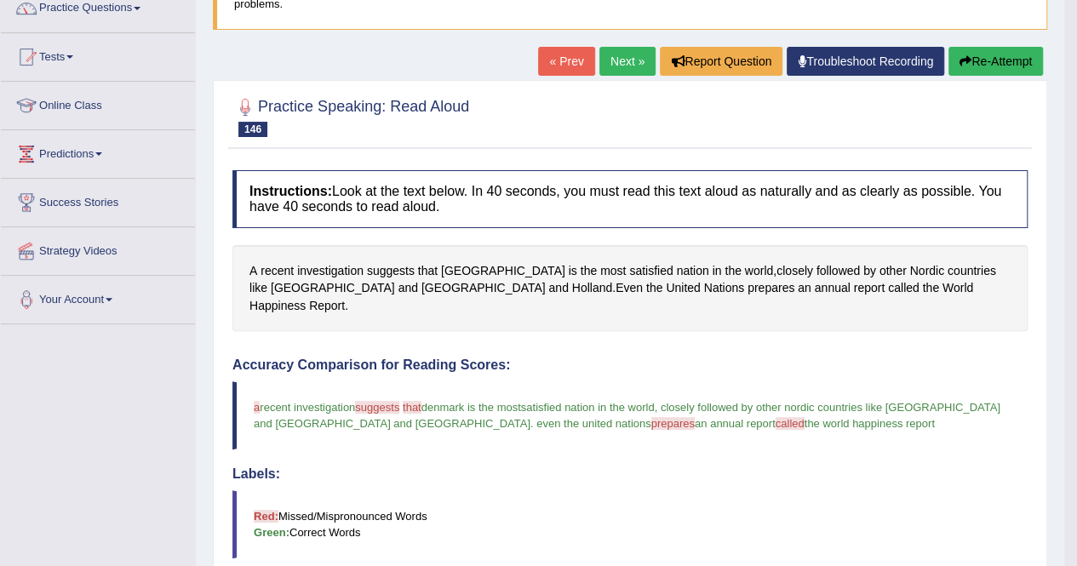
click at [631, 62] on link "Next »" at bounding box center [628, 61] width 56 height 29
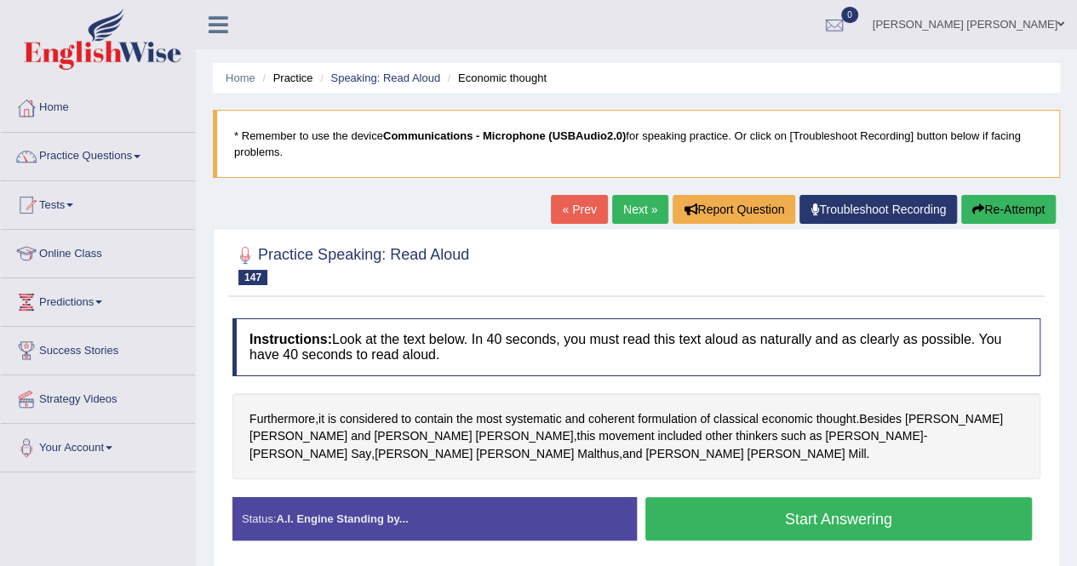
click at [845, 508] on button "Start Answering" at bounding box center [840, 518] width 388 height 43
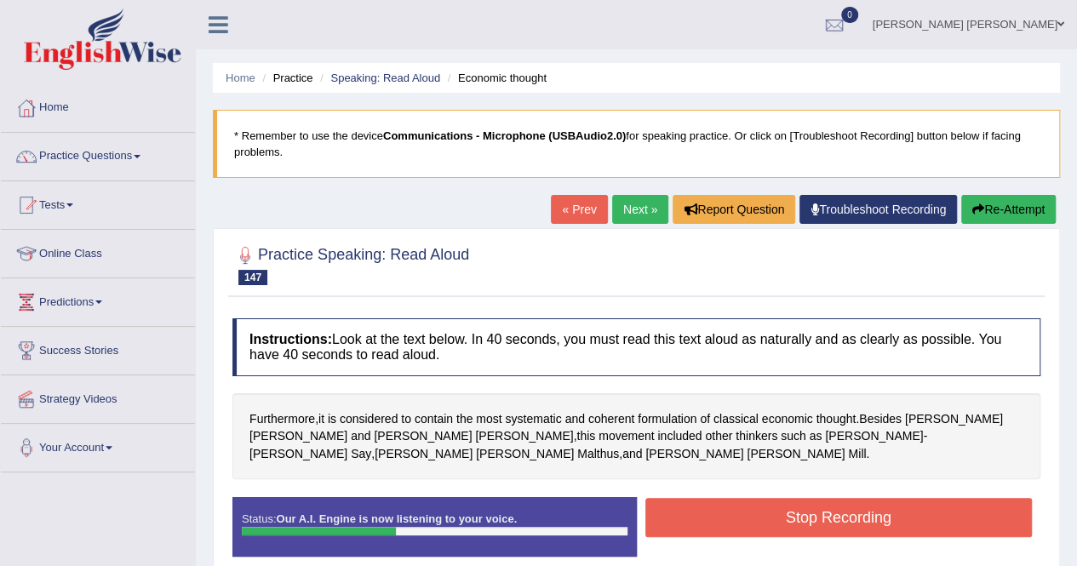
click at [890, 509] on button "Stop Recording" at bounding box center [840, 517] width 388 height 39
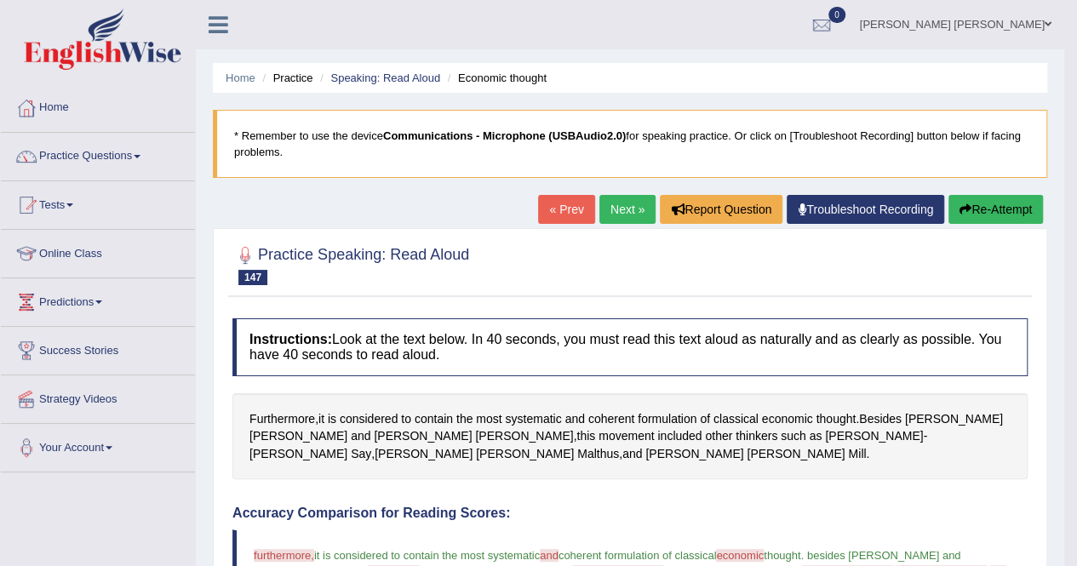
click at [625, 215] on link "Next »" at bounding box center [628, 209] width 56 height 29
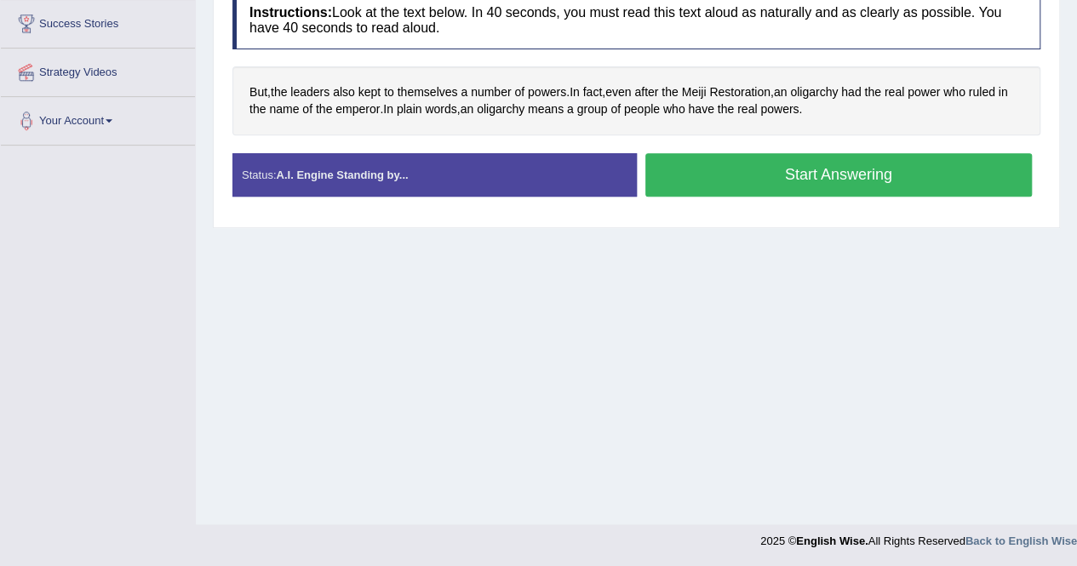
click at [726, 166] on button "Start Answering" at bounding box center [840, 174] width 388 height 43
click at [715, 163] on button "Start Answering" at bounding box center [840, 174] width 388 height 43
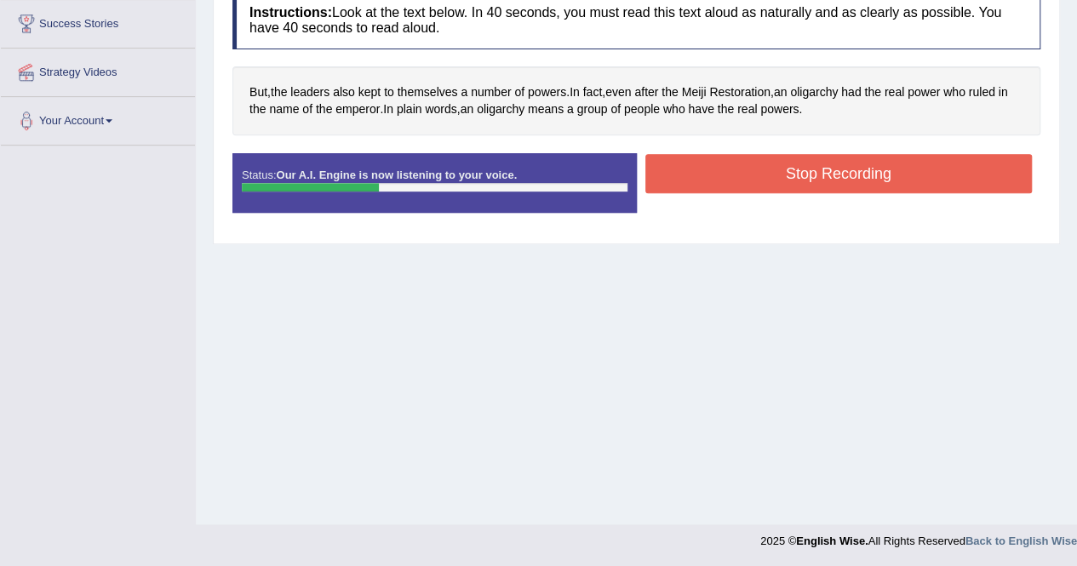
click at [801, 181] on button "Stop Recording" at bounding box center [840, 173] width 388 height 39
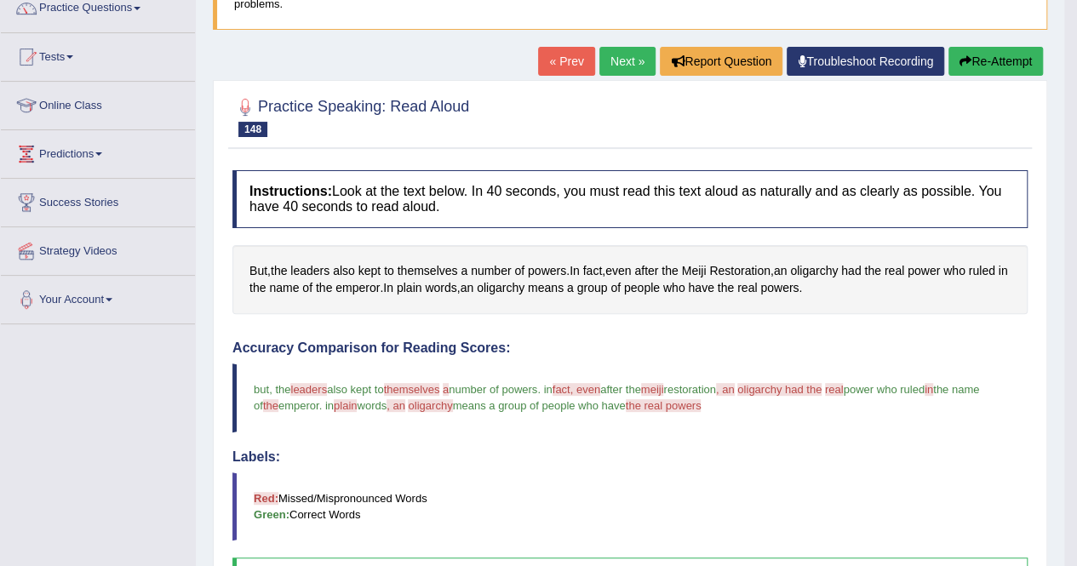
scroll to position [63, 0]
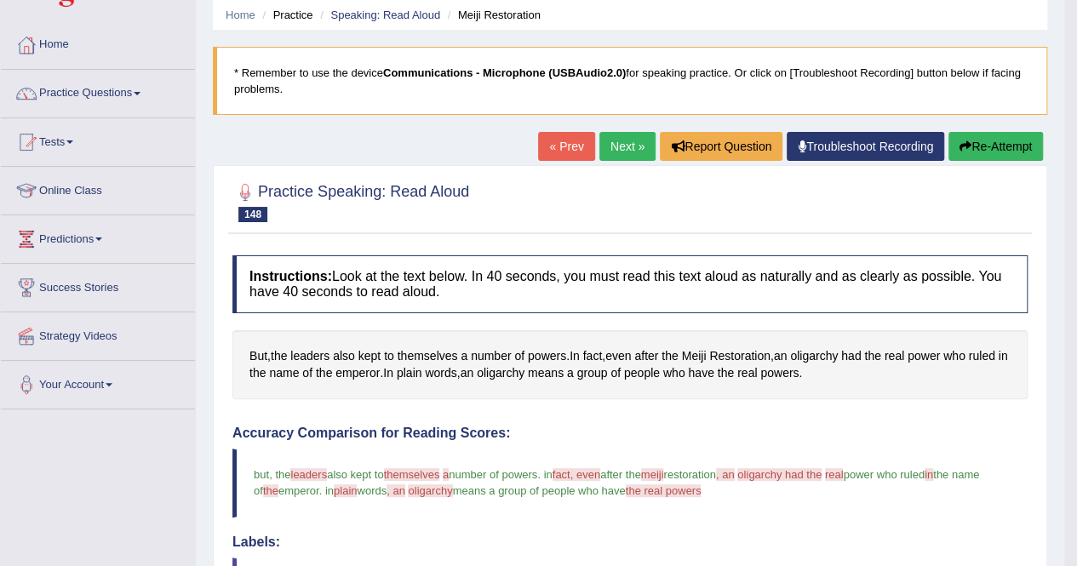
click at [602, 144] on link "Next »" at bounding box center [628, 146] width 56 height 29
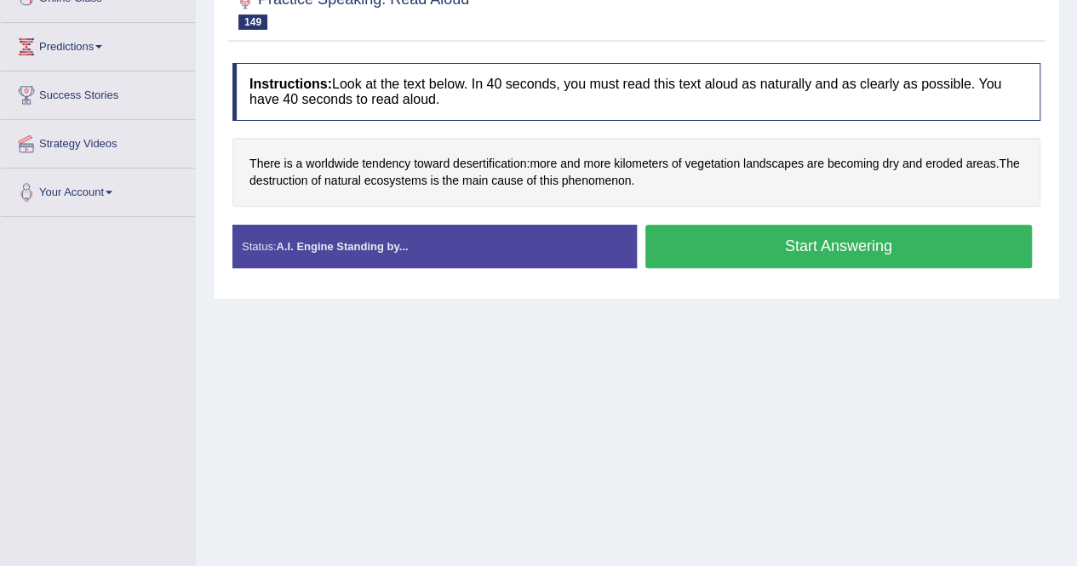
click at [865, 239] on button "Start Answering" at bounding box center [840, 246] width 388 height 43
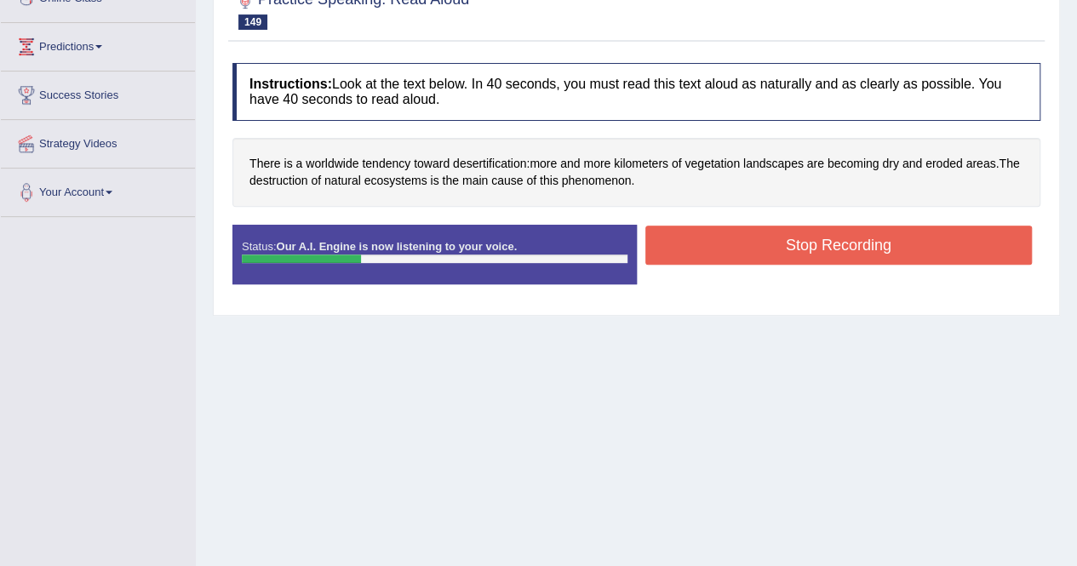
click at [788, 238] on button "Stop Recording" at bounding box center [840, 245] width 388 height 39
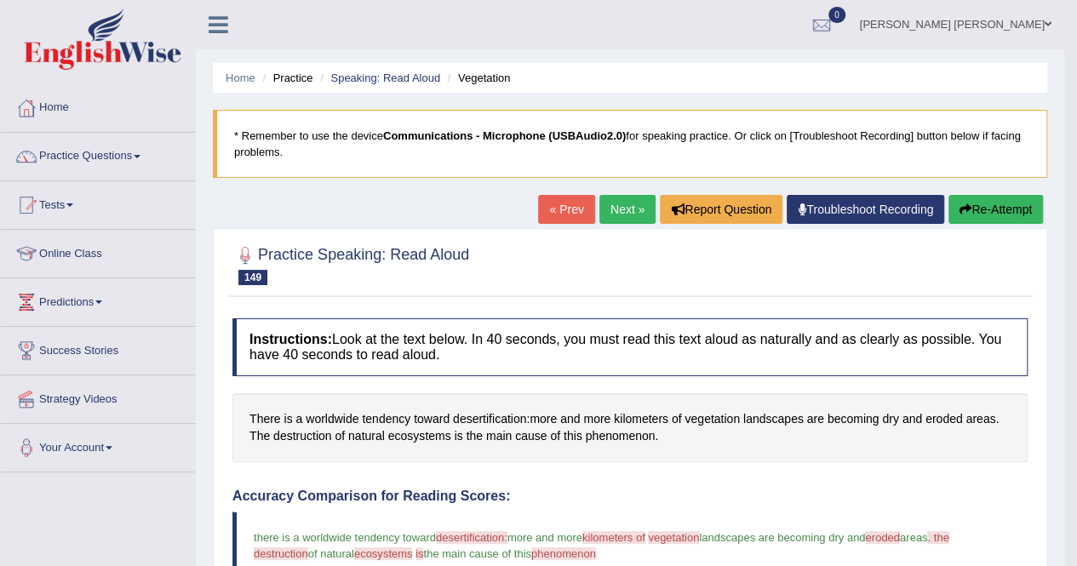
click at [627, 207] on link "Next »" at bounding box center [628, 209] width 56 height 29
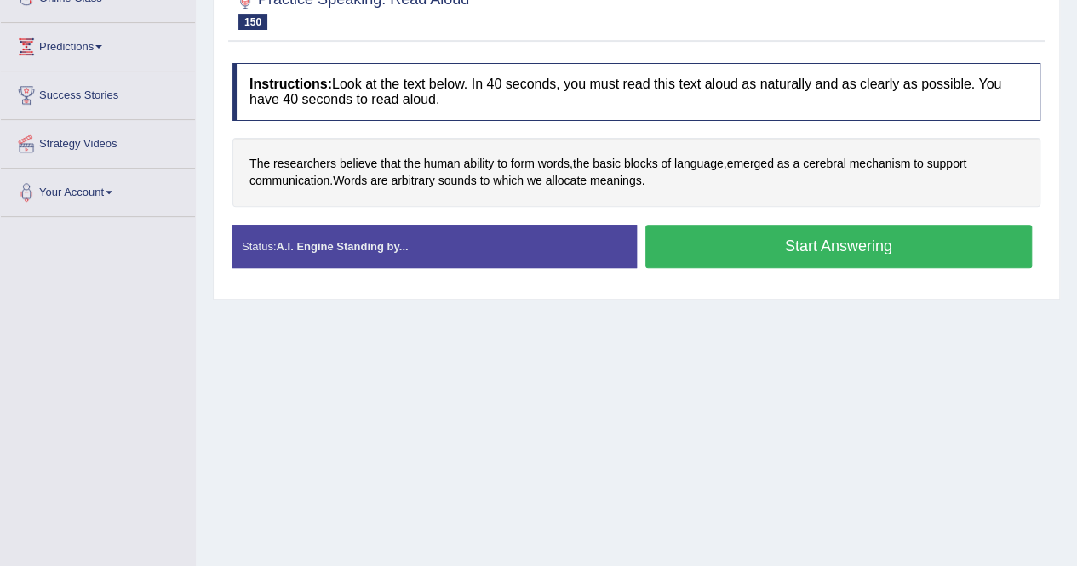
click at [800, 260] on button "Start Answering" at bounding box center [840, 246] width 388 height 43
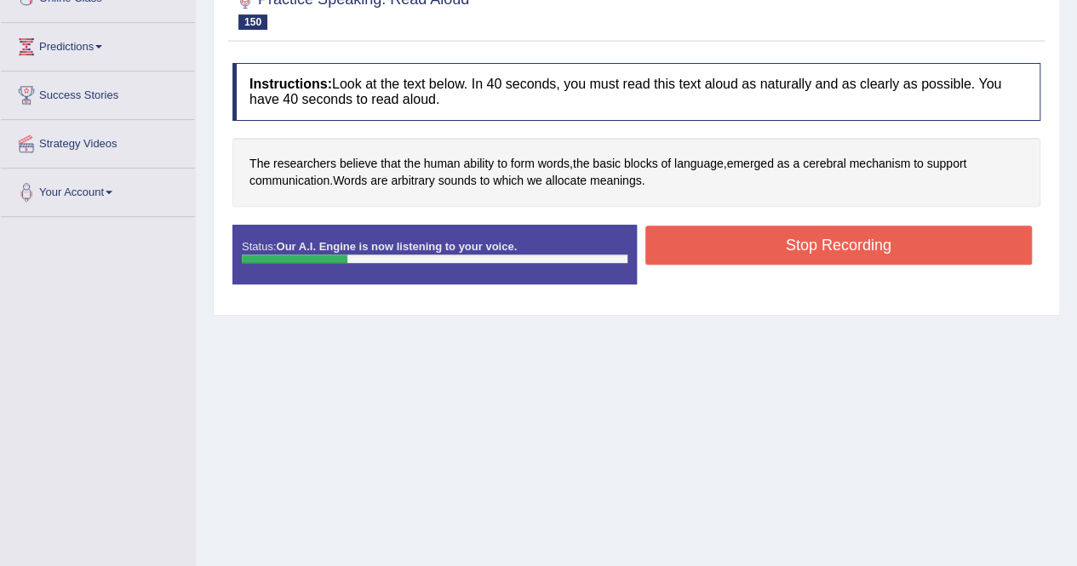
click at [729, 247] on button "Stop Recording" at bounding box center [840, 245] width 388 height 39
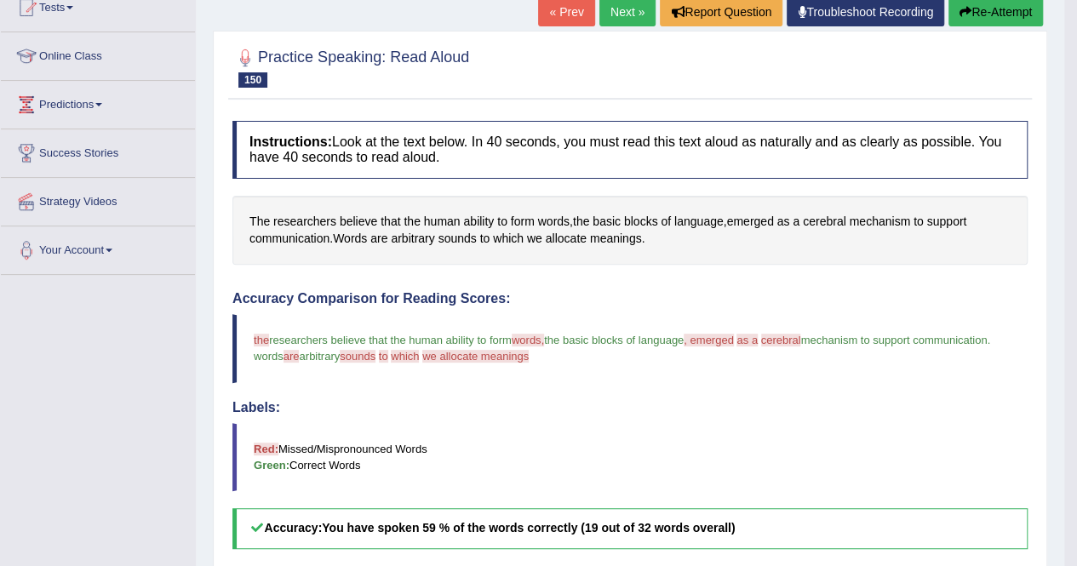
scroll to position [148, 0]
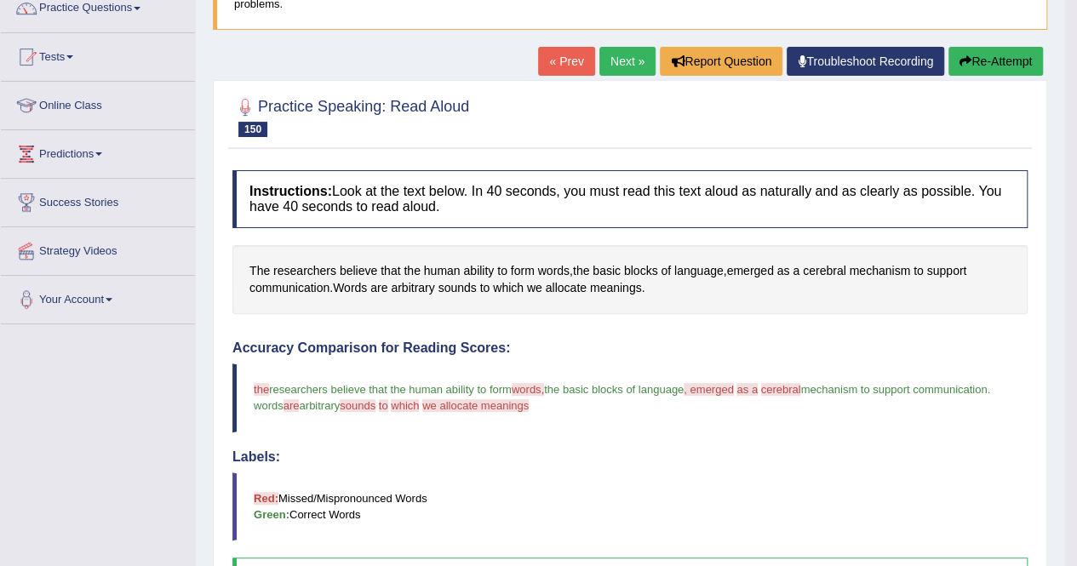
click at [628, 64] on link "Next »" at bounding box center [628, 61] width 56 height 29
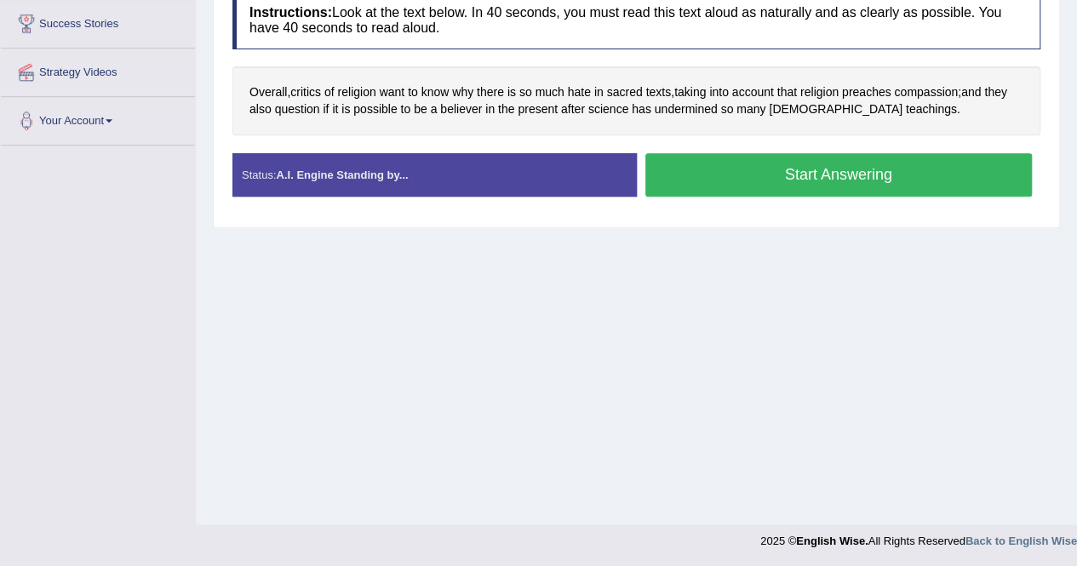
click at [816, 169] on button "Start Answering" at bounding box center [840, 174] width 388 height 43
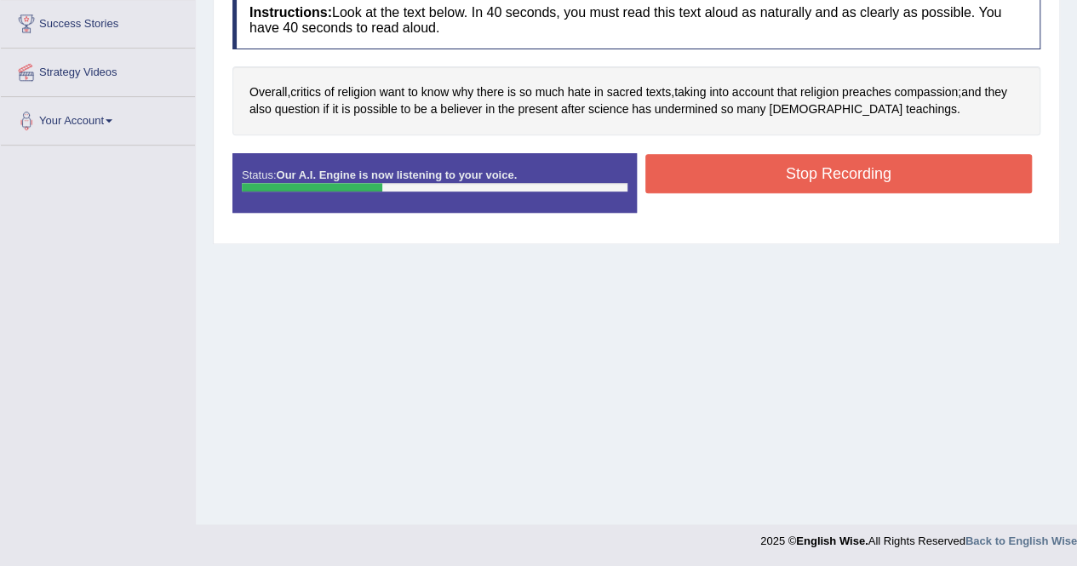
click at [795, 175] on button "Stop Recording" at bounding box center [840, 173] width 388 height 39
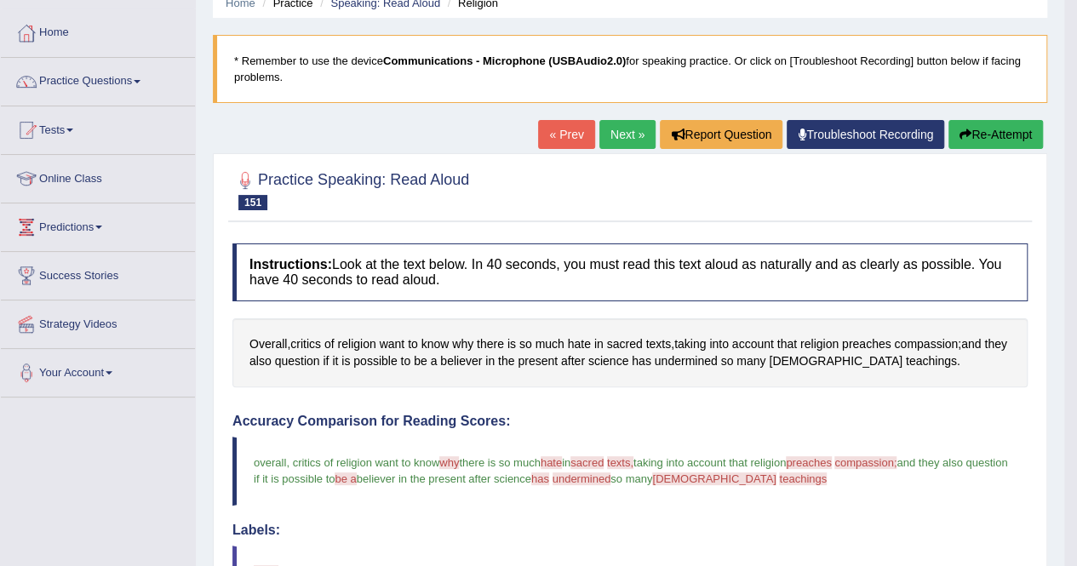
scroll to position [63, 0]
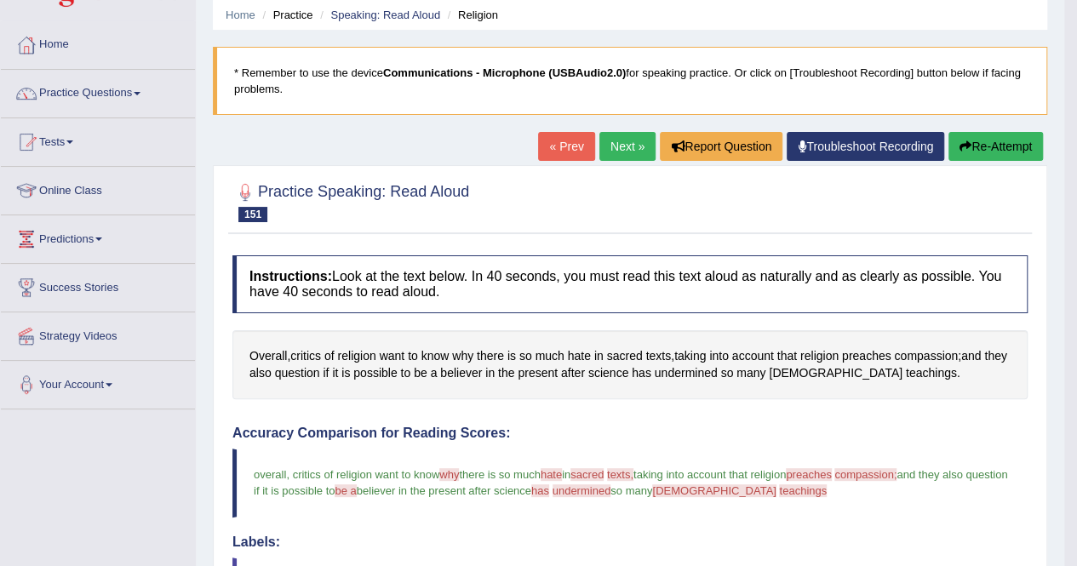
click at [622, 136] on link "Next »" at bounding box center [628, 146] width 56 height 29
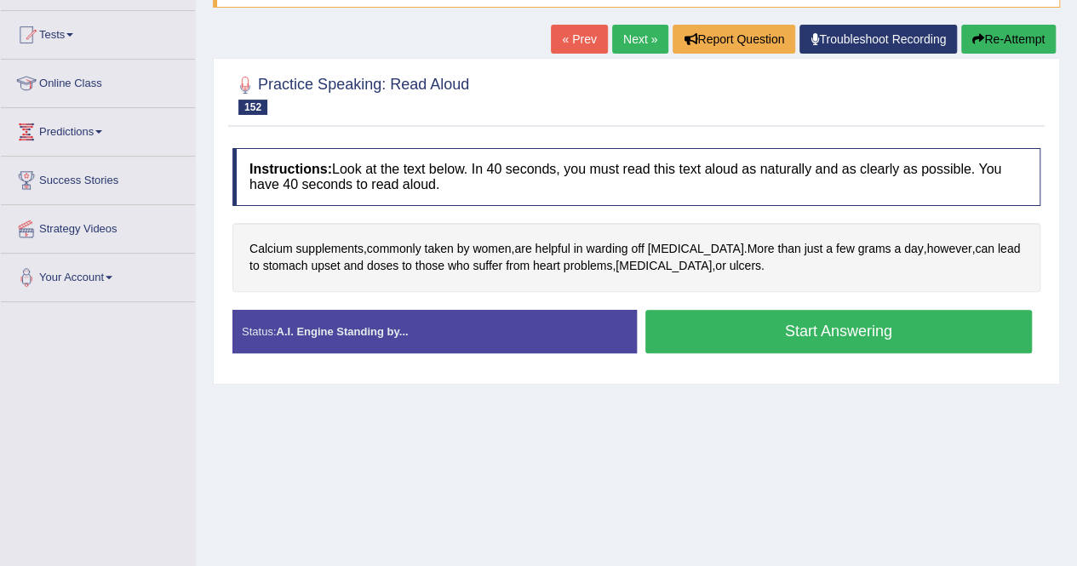
click at [756, 323] on button "Start Answering" at bounding box center [840, 331] width 388 height 43
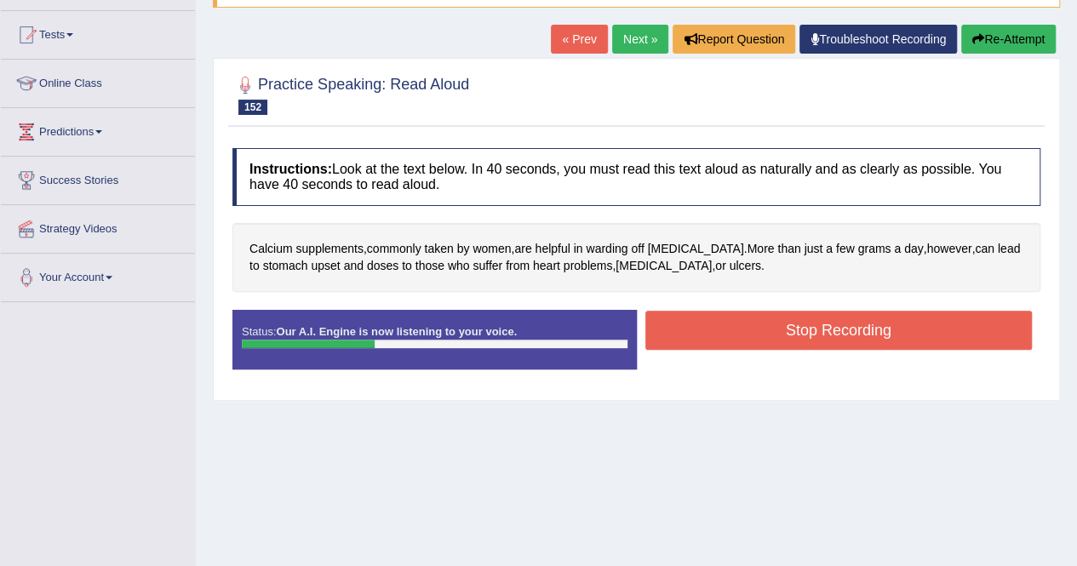
click at [801, 331] on button "Stop Recording" at bounding box center [840, 330] width 388 height 39
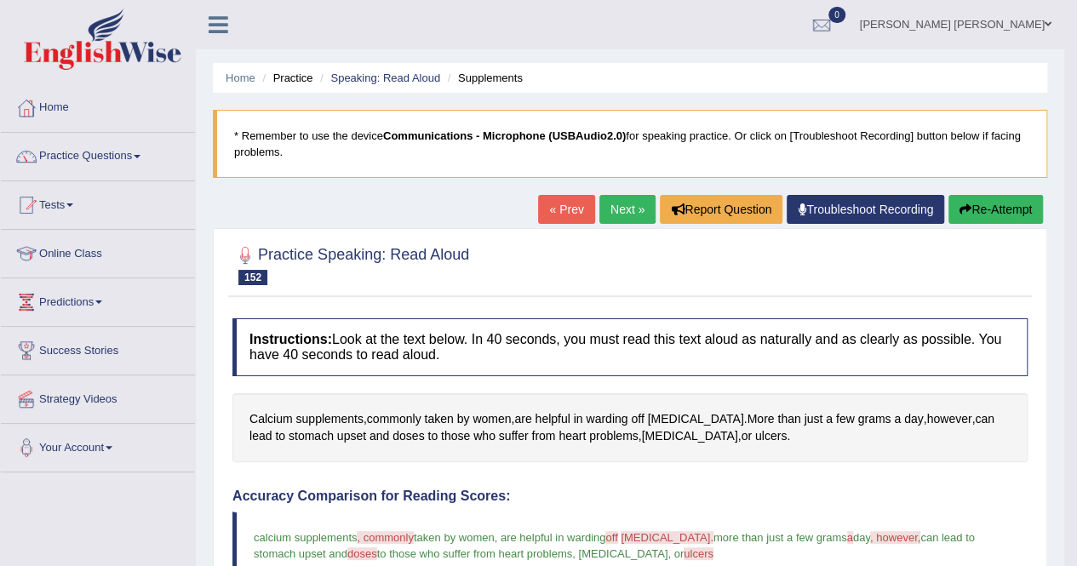
click at [629, 208] on link "Next »" at bounding box center [628, 209] width 56 height 29
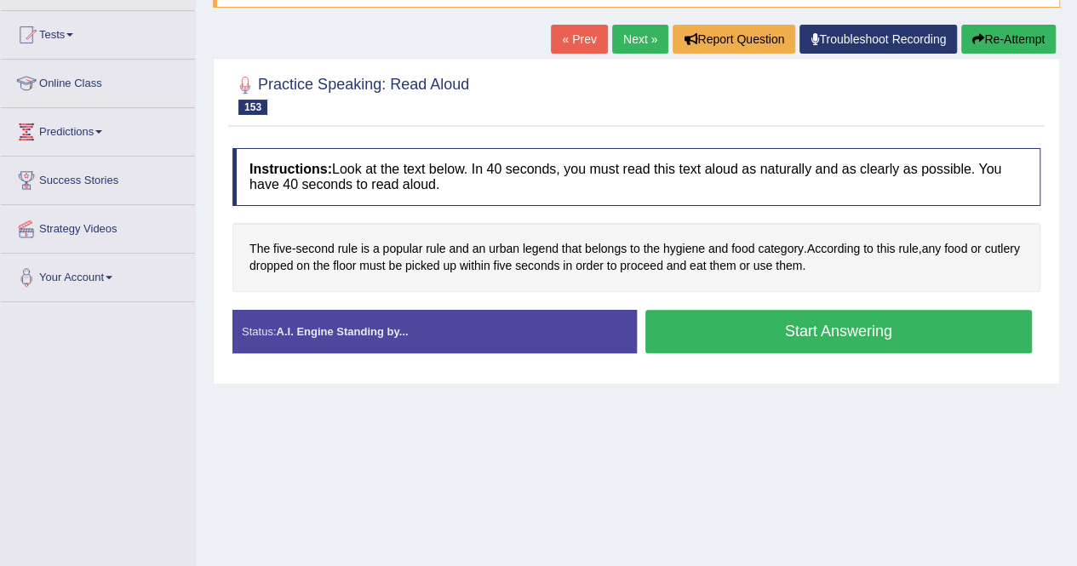
click at [760, 325] on button "Start Answering" at bounding box center [840, 331] width 388 height 43
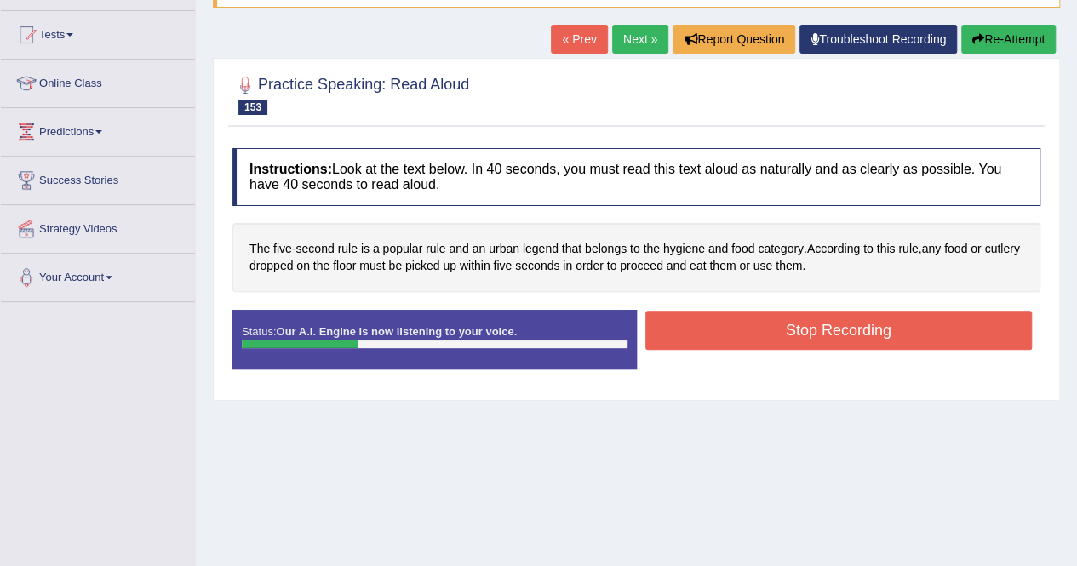
click at [828, 333] on button "Stop Recording" at bounding box center [840, 330] width 388 height 39
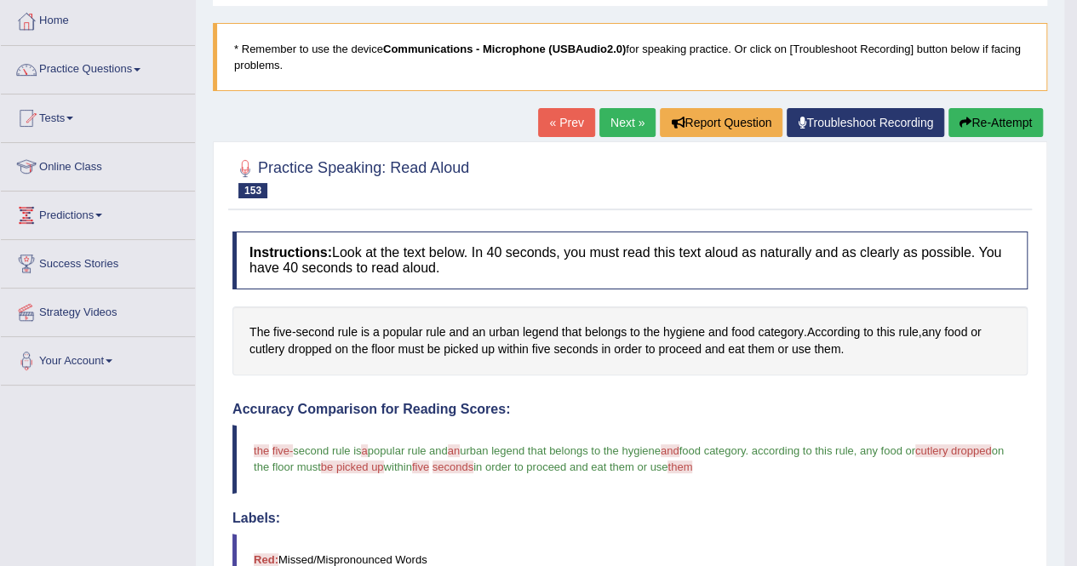
scroll to position [85, 0]
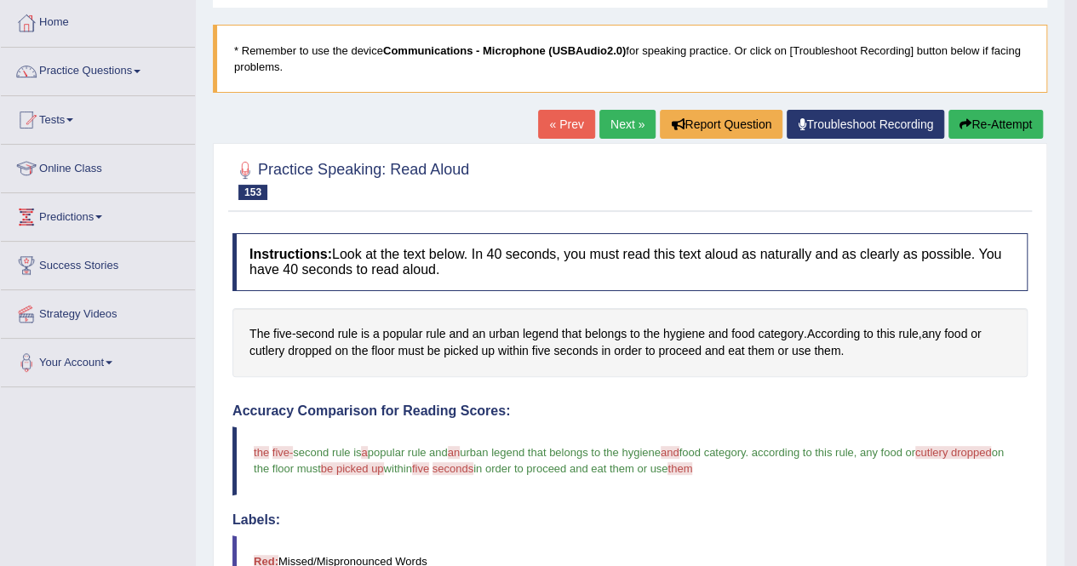
click at [617, 120] on link "Next »" at bounding box center [628, 124] width 56 height 29
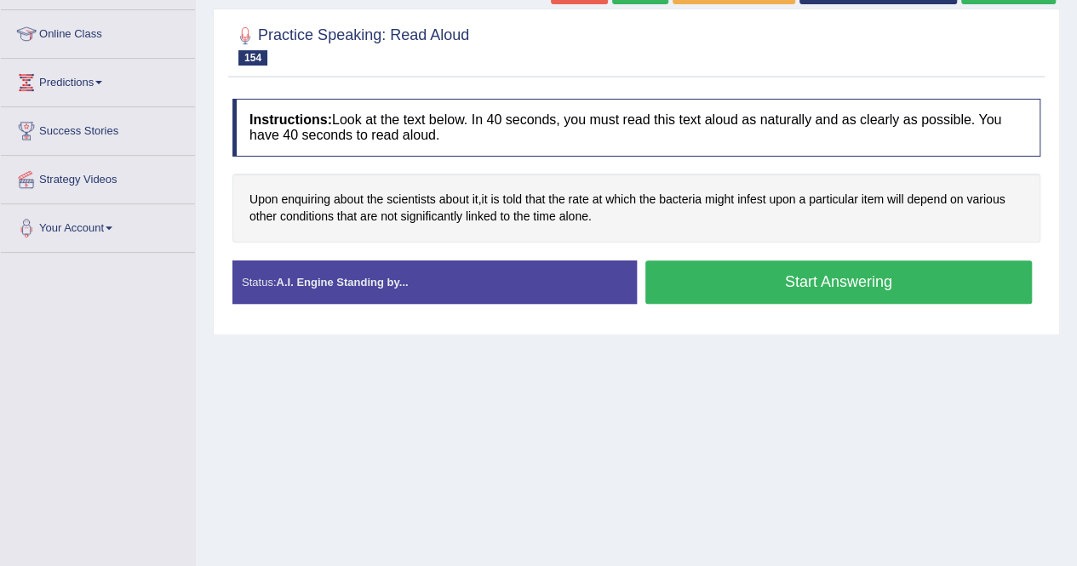
scroll to position [256, 0]
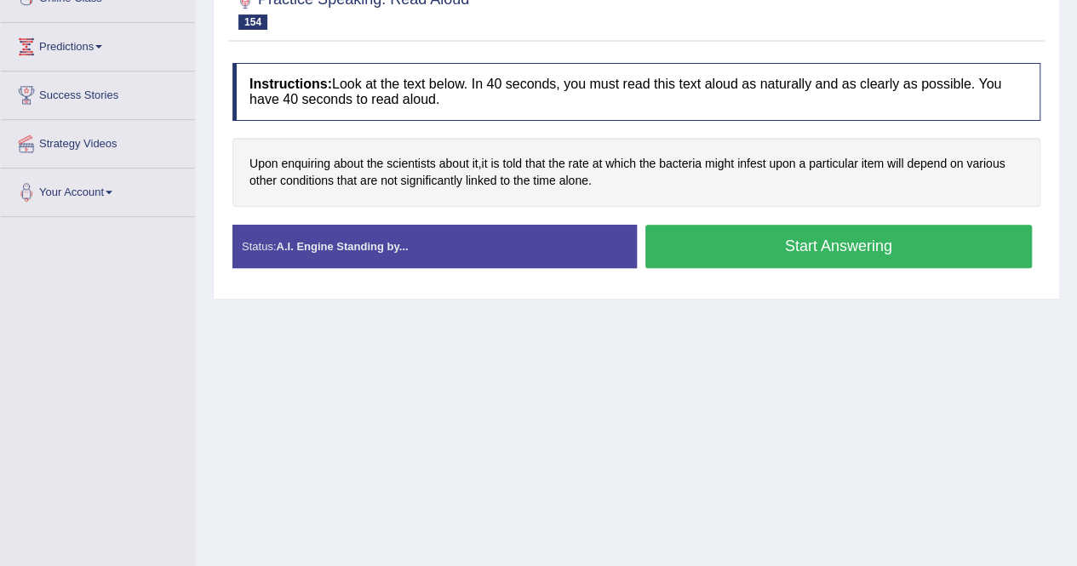
click at [767, 234] on button "Start Answering" at bounding box center [840, 246] width 388 height 43
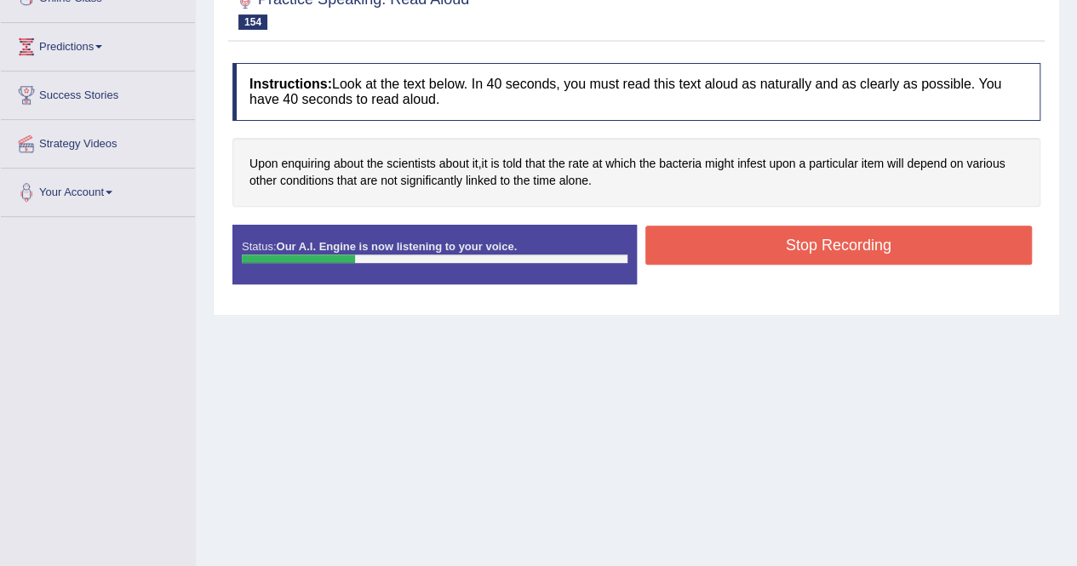
click at [802, 248] on button "Stop Recording" at bounding box center [840, 245] width 388 height 39
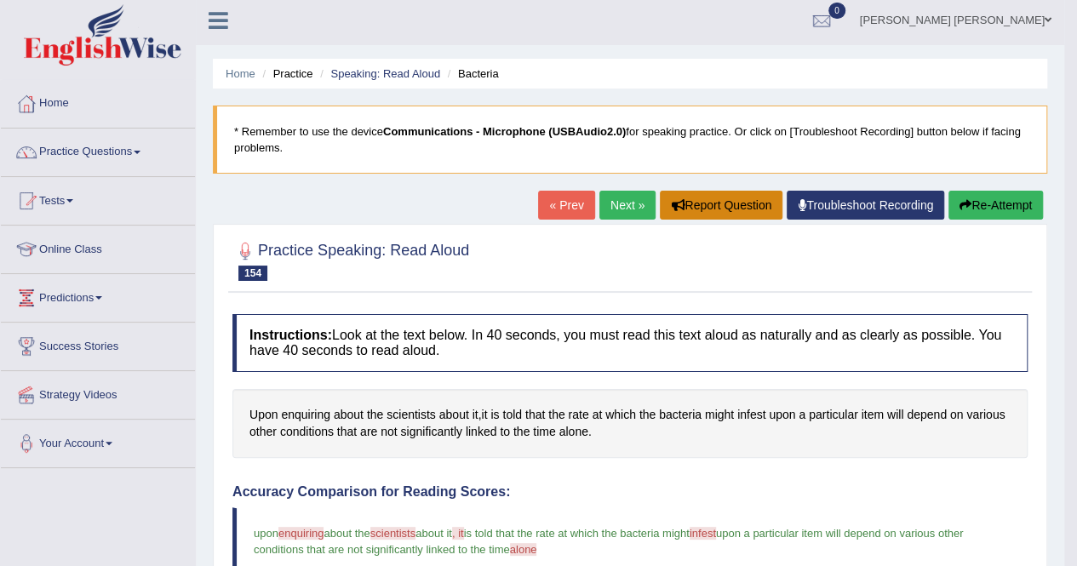
scroll to position [0, 0]
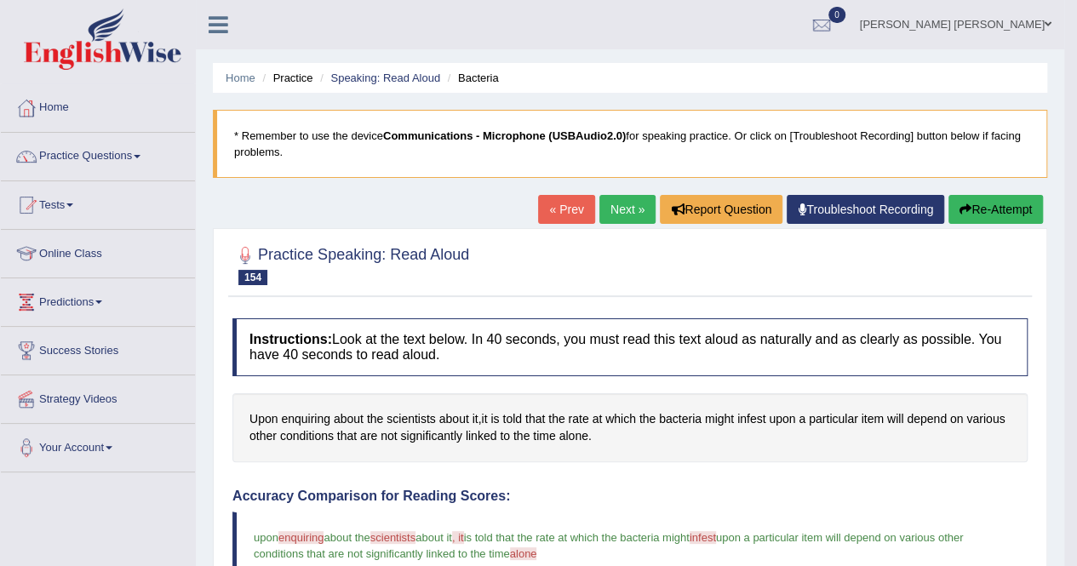
click at [600, 209] on link "Next »" at bounding box center [628, 209] width 56 height 29
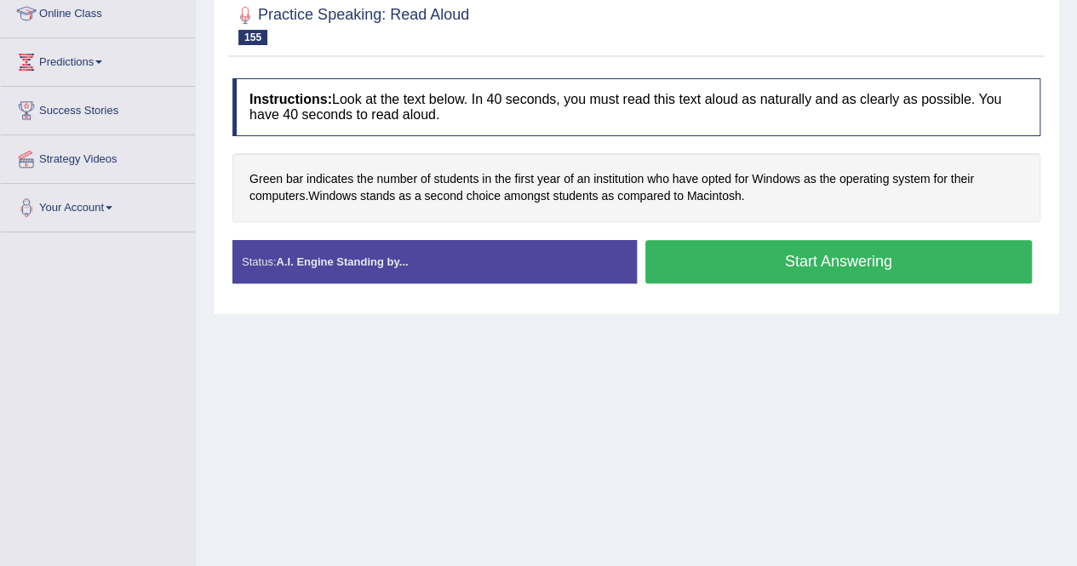
scroll to position [256, 0]
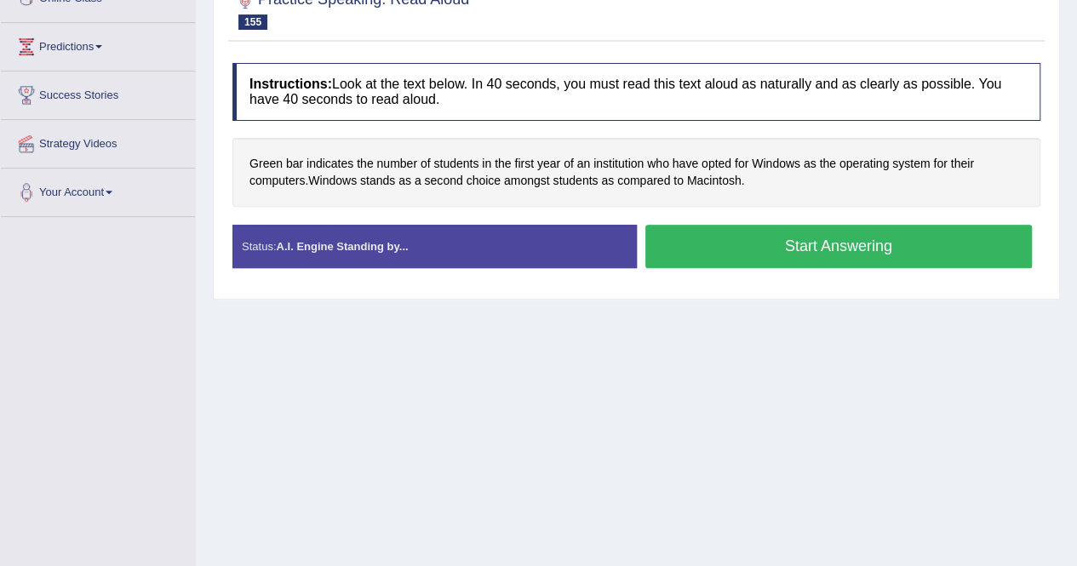
click at [780, 246] on button "Start Answering" at bounding box center [840, 246] width 388 height 43
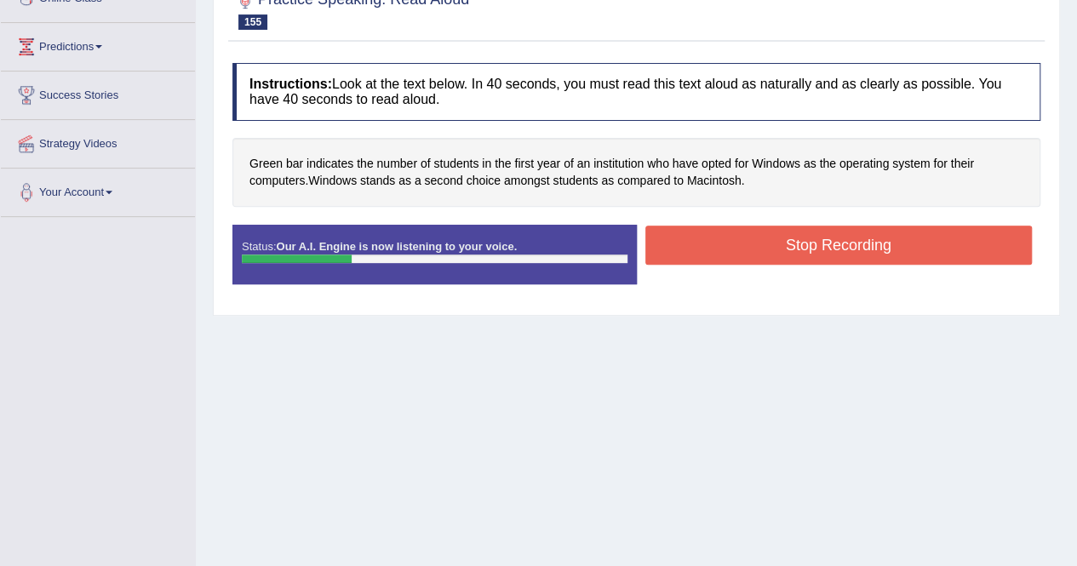
click at [831, 248] on button "Stop Recording" at bounding box center [840, 245] width 388 height 39
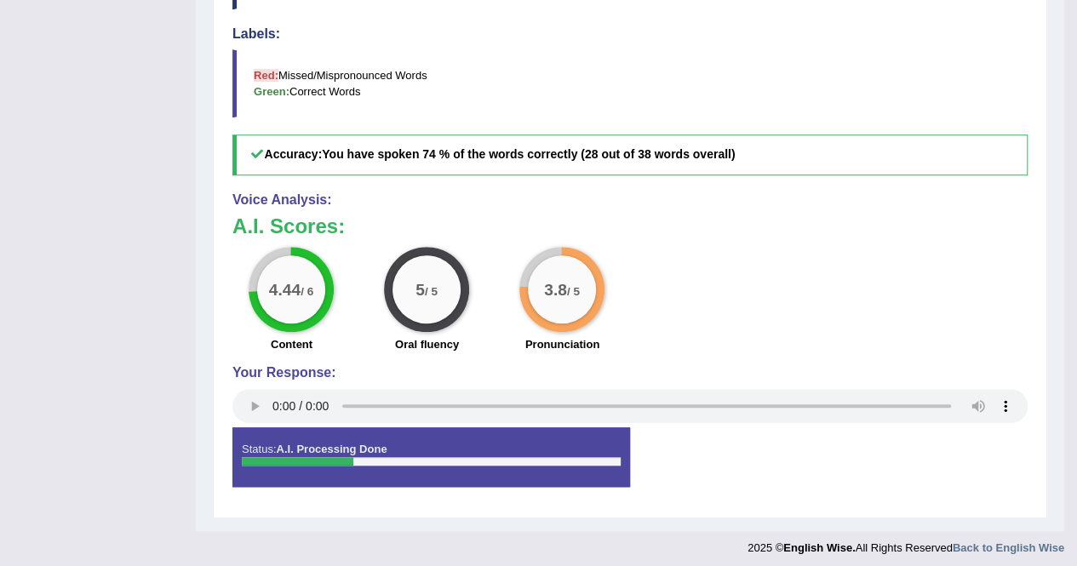
scroll to position [574, 0]
